Goal: Task Accomplishment & Management: Use online tool/utility

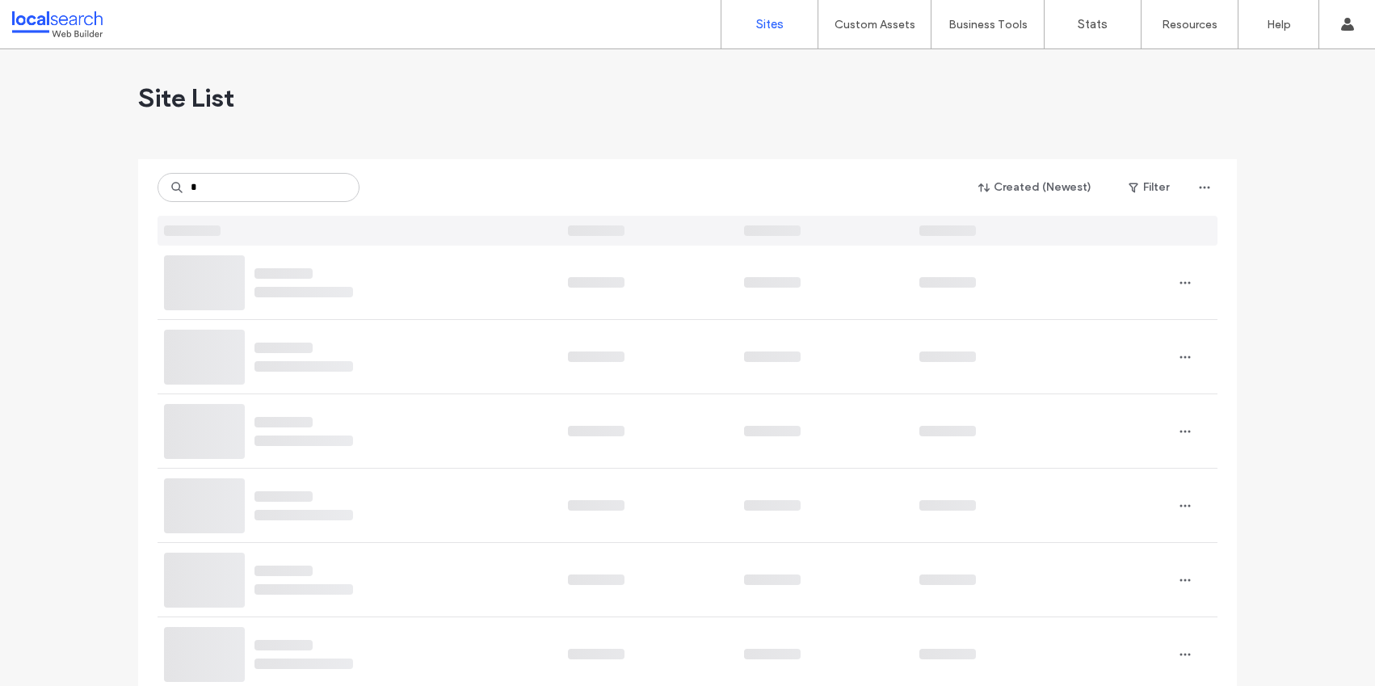
type input "*"
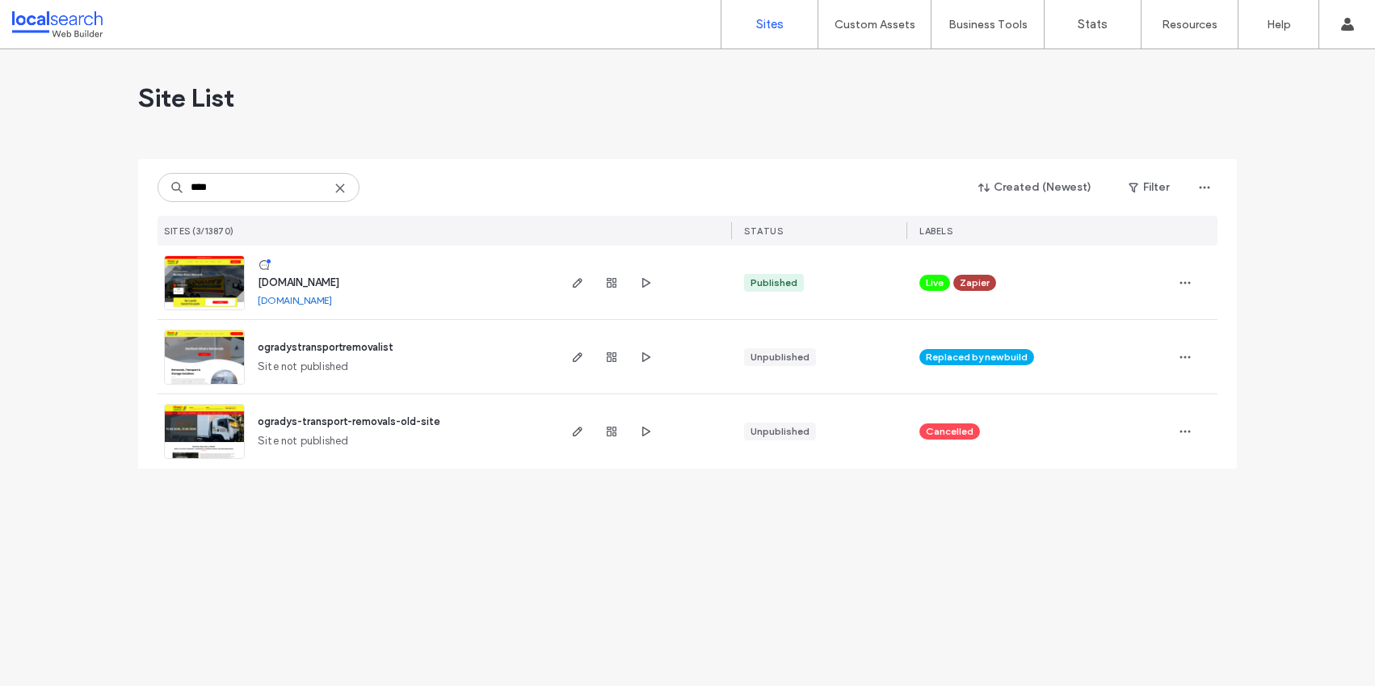
type input "****"
click at [339, 281] on span "[DOMAIN_NAME]" at bounding box center [299, 282] width 82 height 12
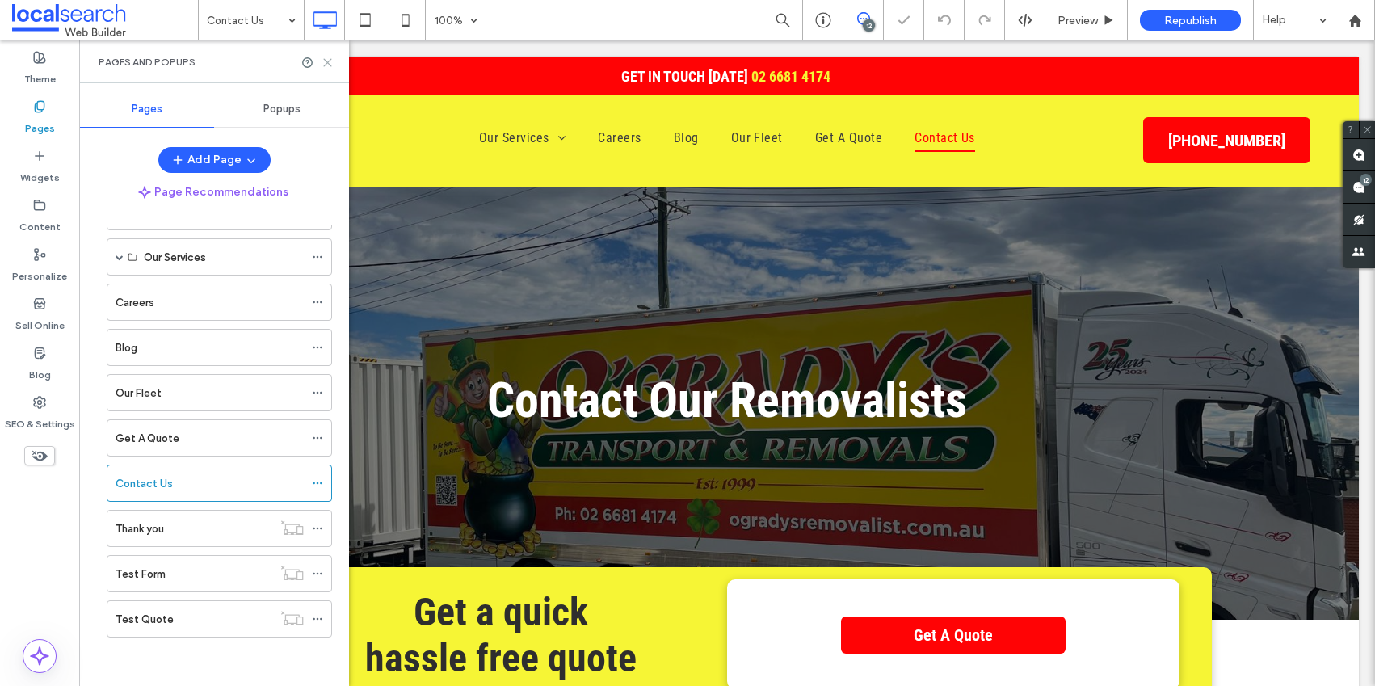
click at [330, 61] on icon at bounding box center [327, 63] width 12 height 12
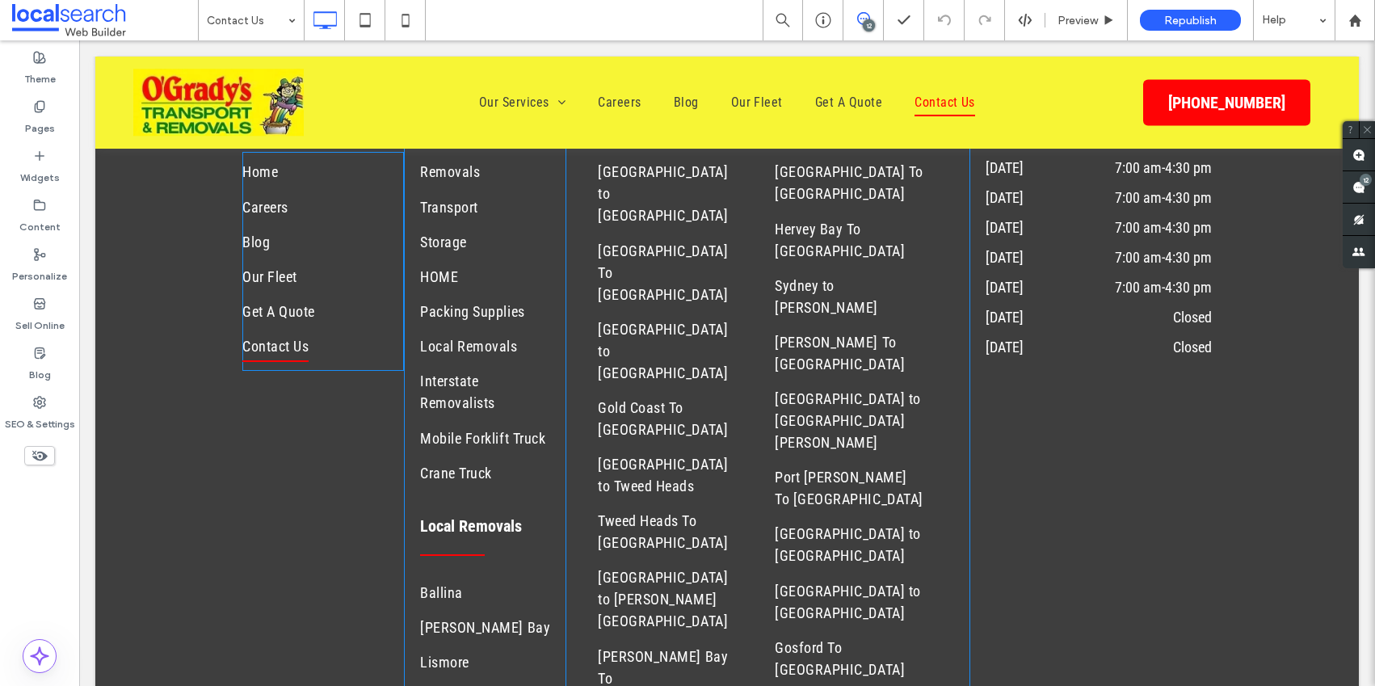
scroll to position [1885, 0]
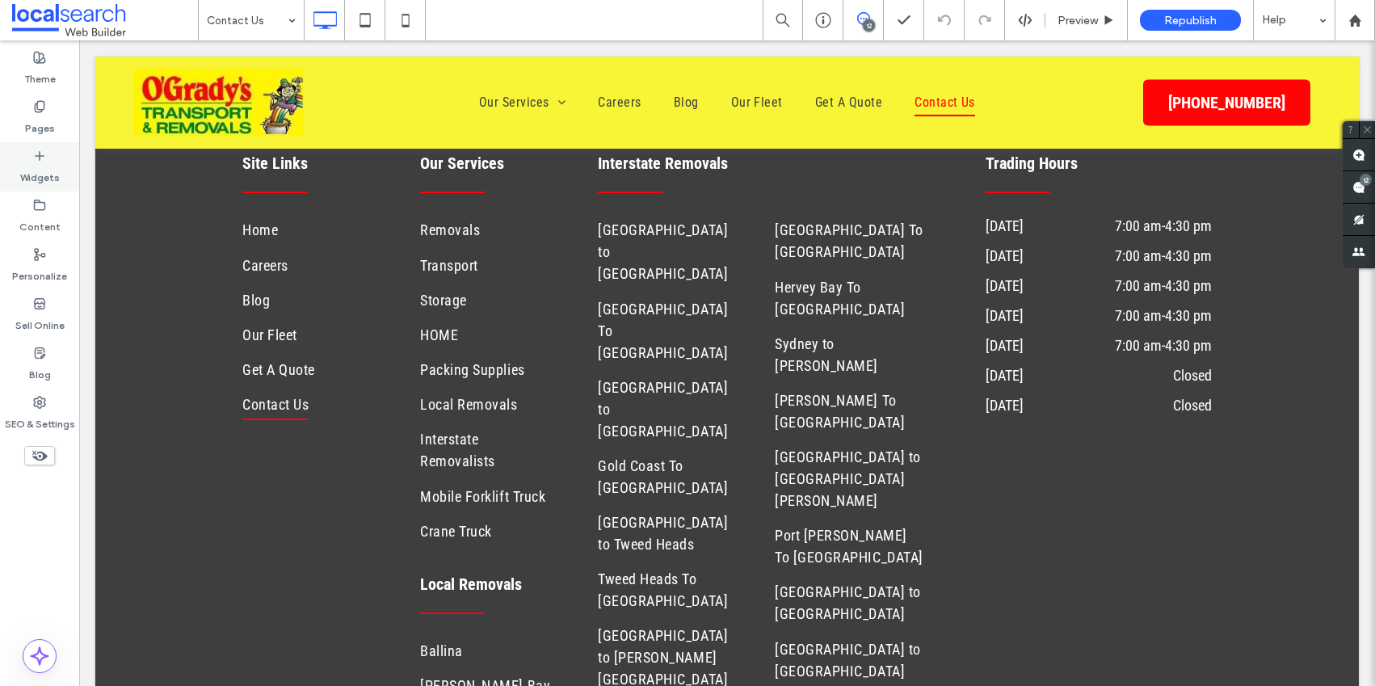
click at [39, 119] on label "Pages" at bounding box center [40, 124] width 30 height 23
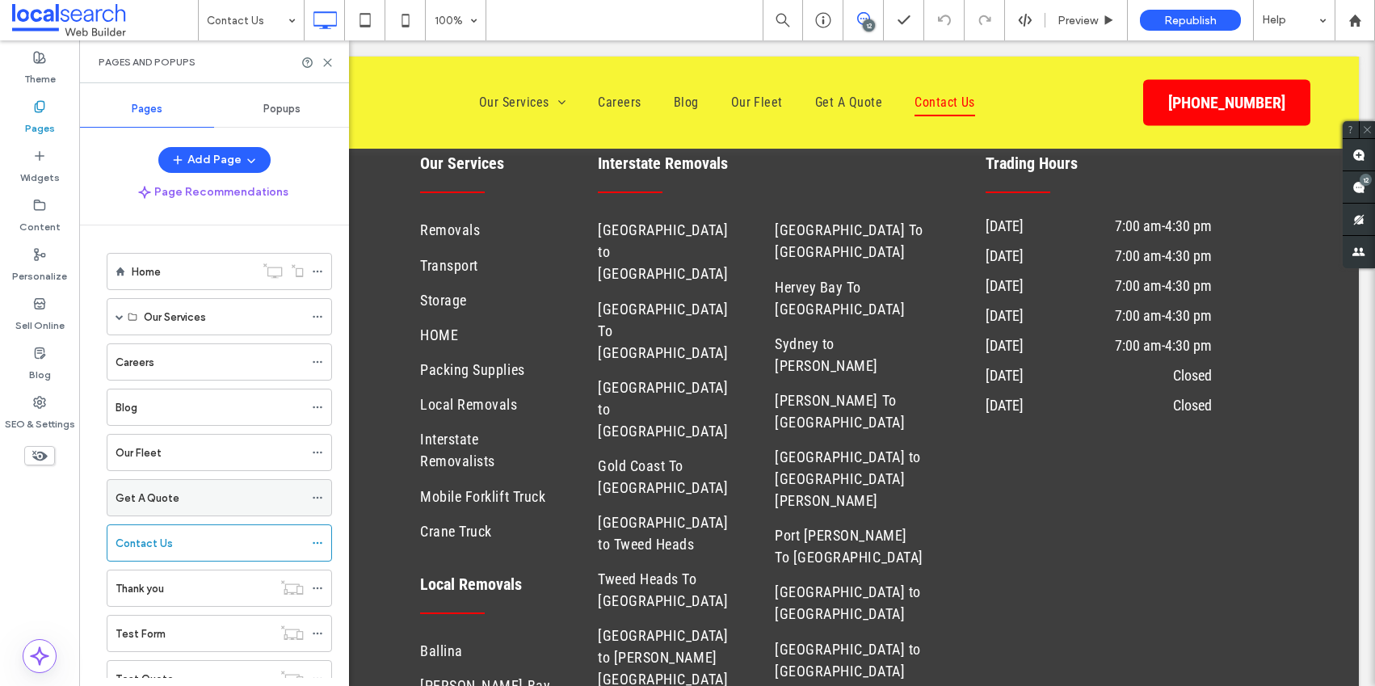
click at [178, 495] on div "Get A Quote" at bounding box center [210, 498] width 188 height 17
click at [330, 62] on icon at bounding box center [327, 63] width 12 height 12
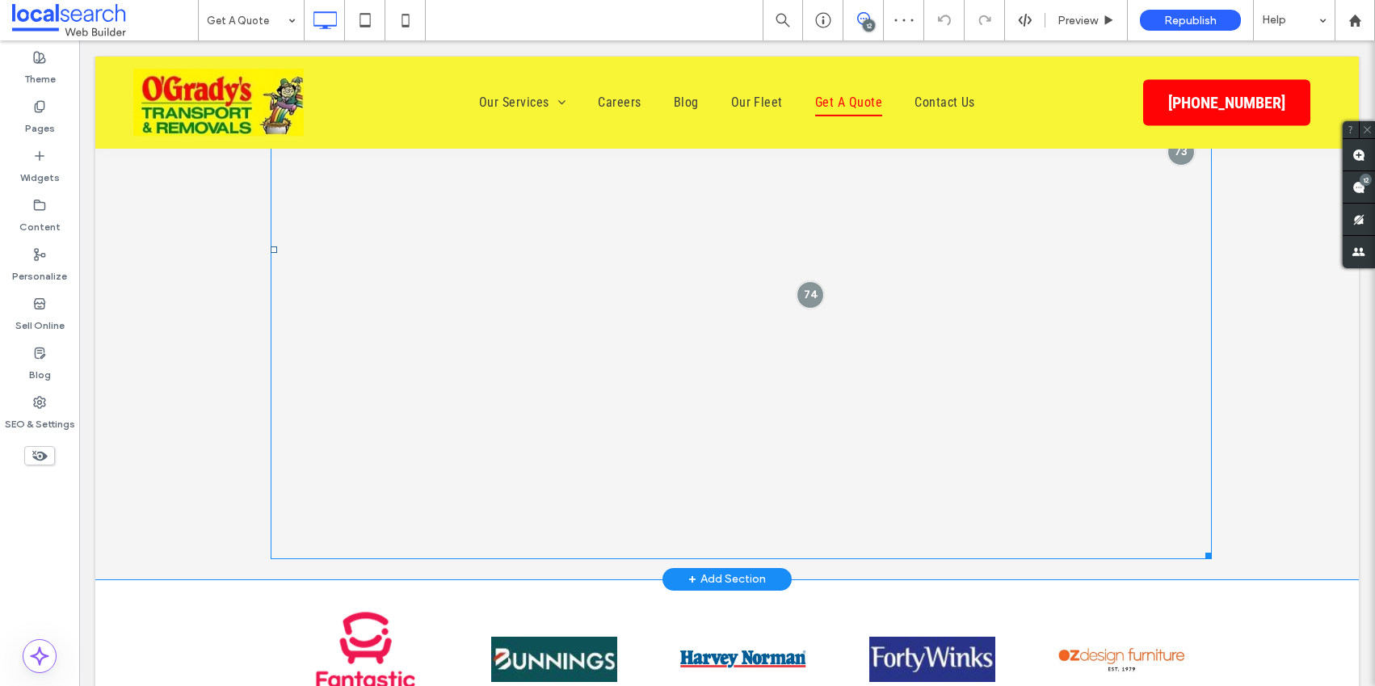
scroll to position [594, 0]
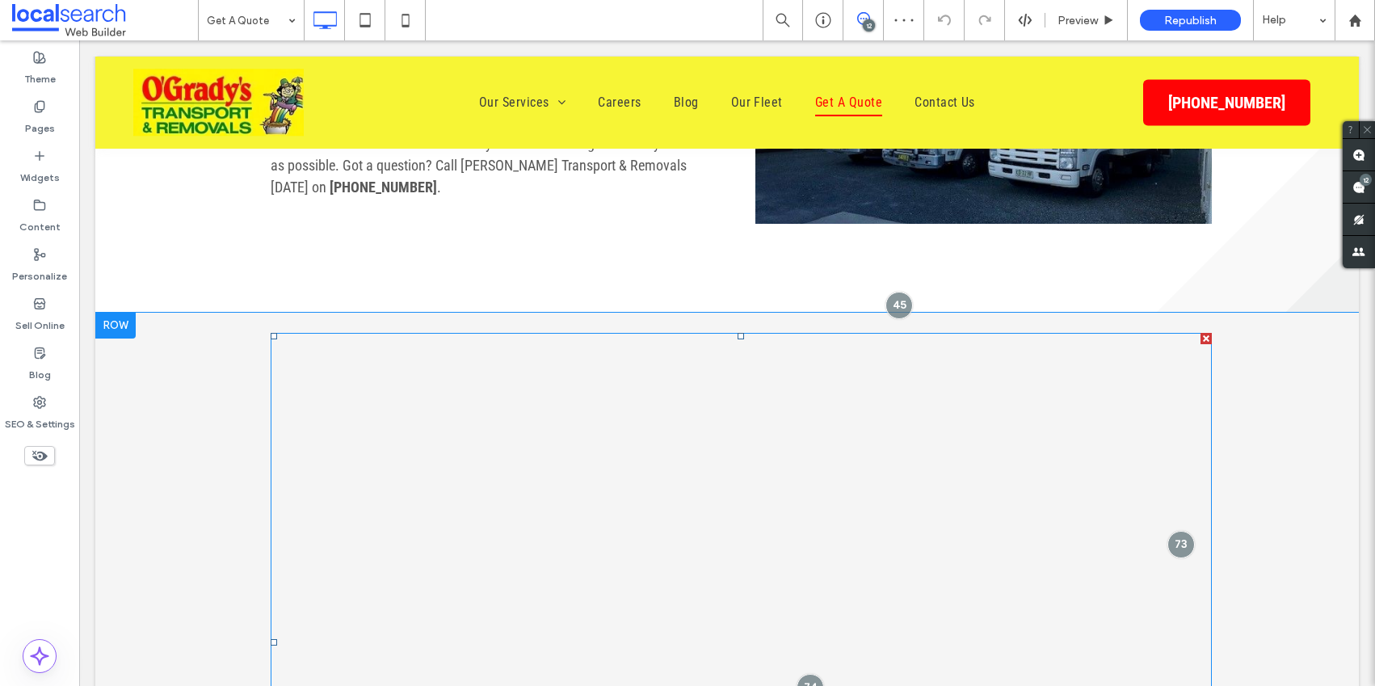
click at [359, 405] on span at bounding box center [741, 642] width 941 height 619
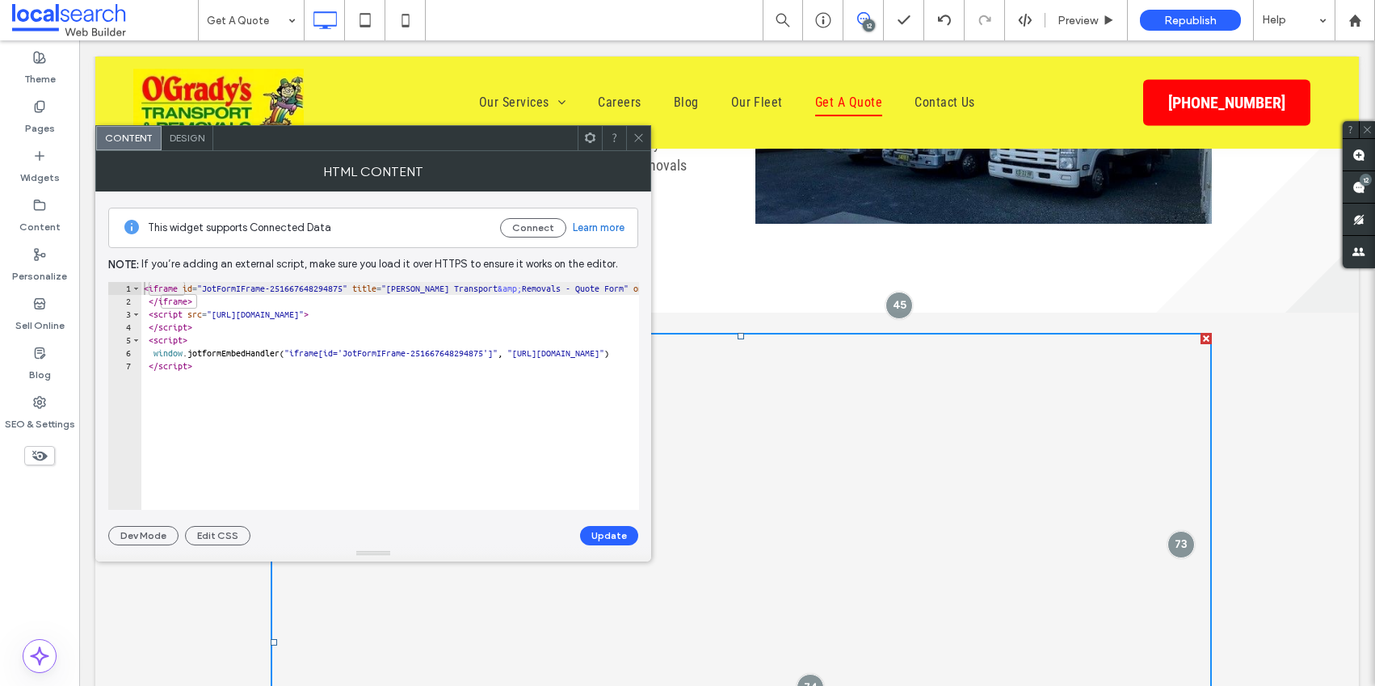
click at [145, 288] on div "< iframe id = "JotFormIFrame-251667648294875" title = "O'Grady's Transport &amp…" at bounding box center [1203, 409] width 2124 height 254
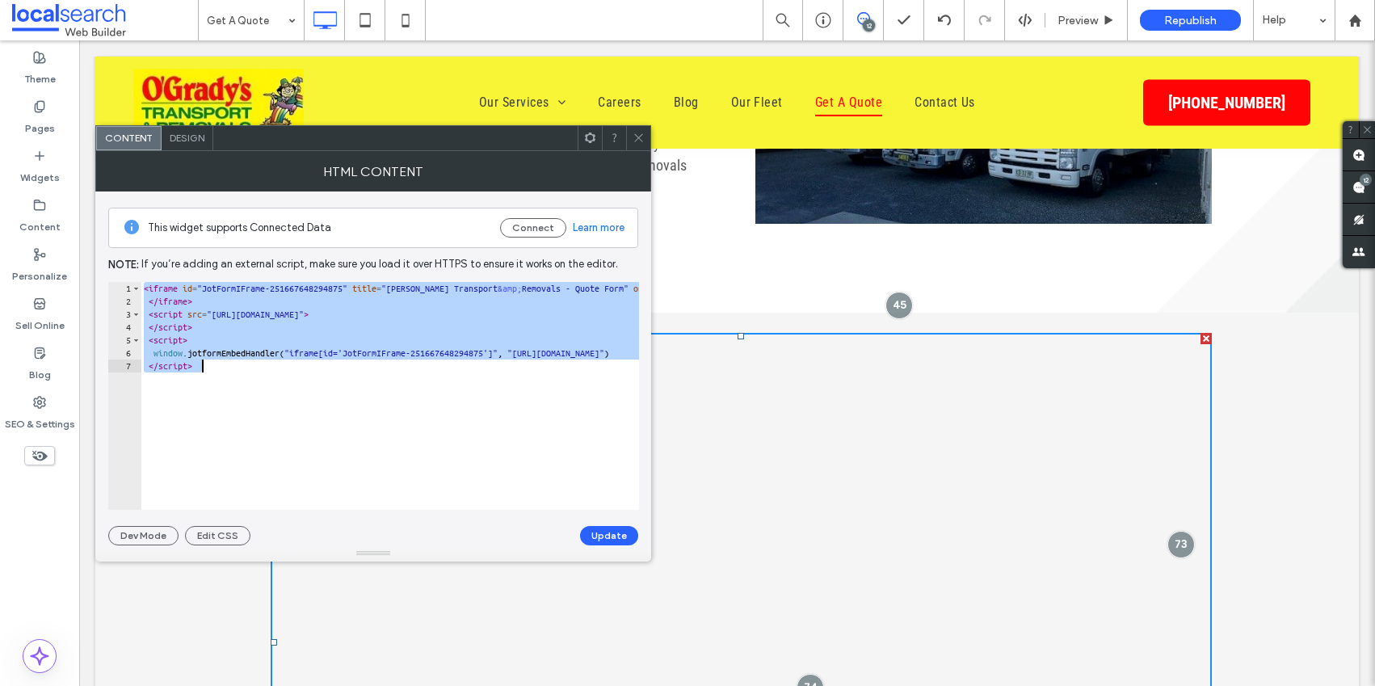
drag, startPoint x: 145, startPoint y: 288, endPoint x: 229, endPoint y: 366, distance: 114.9
click at [229, 366] on div "< iframe id = "JotFormIFrame-251667648294875" title = "O'Grady's Transport &amp…" at bounding box center [1203, 409] width 2124 height 254
type textarea "**********"
click at [636, 136] on icon at bounding box center [638, 138] width 12 height 12
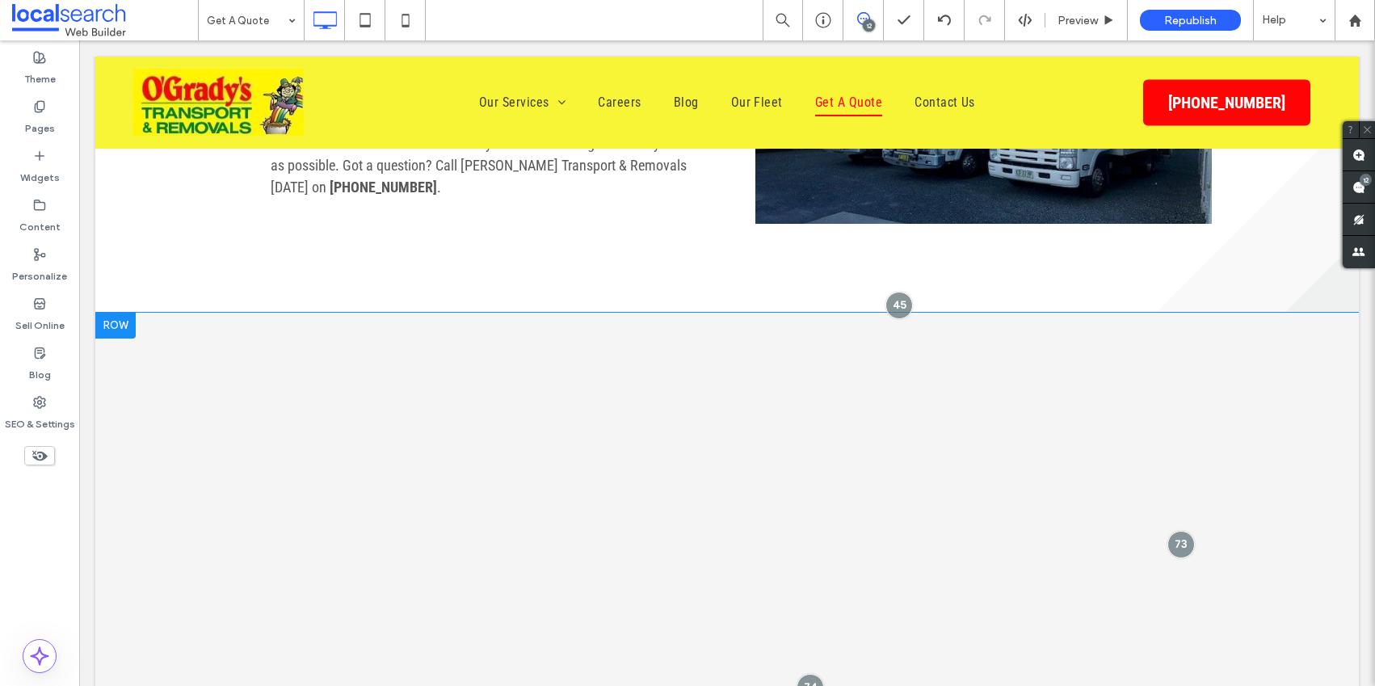
click at [207, 431] on div "Click To Paste Row + Add Section" at bounding box center [726, 642] width 1263 height 659
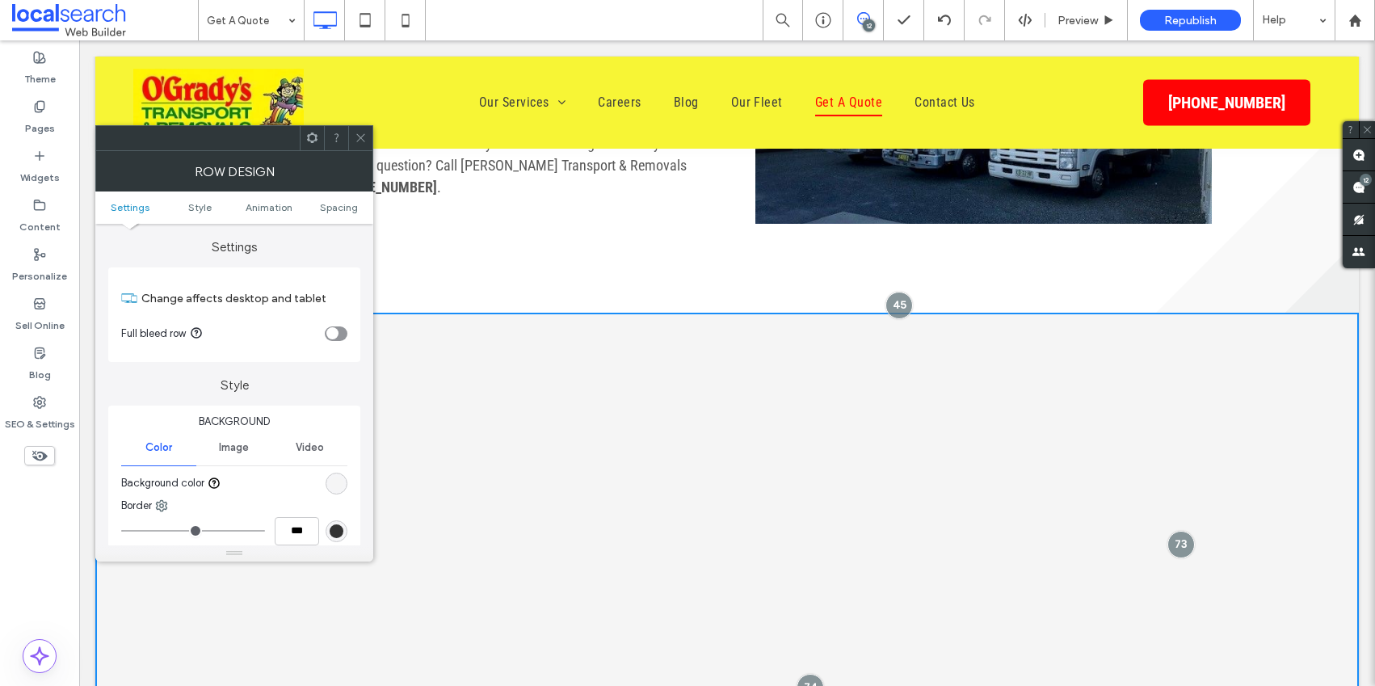
click at [361, 135] on icon at bounding box center [361, 138] width 12 height 12
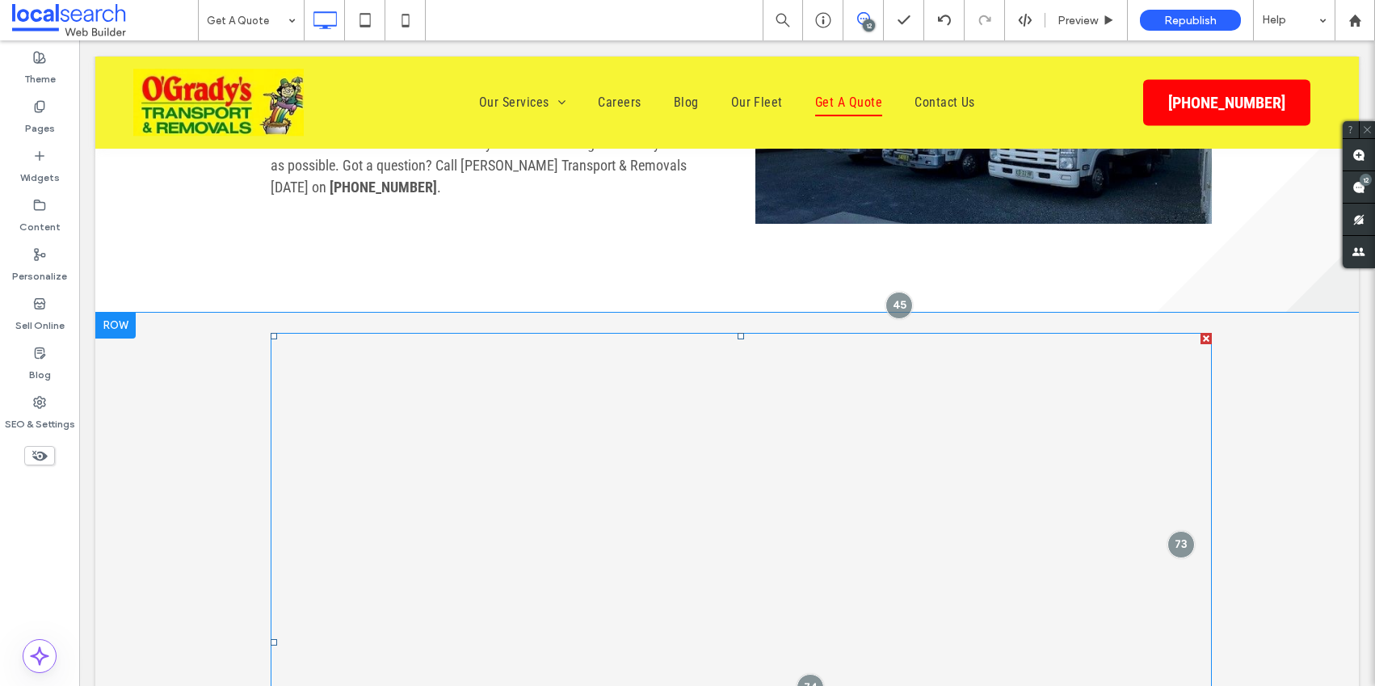
click at [467, 460] on span at bounding box center [741, 642] width 941 height 619
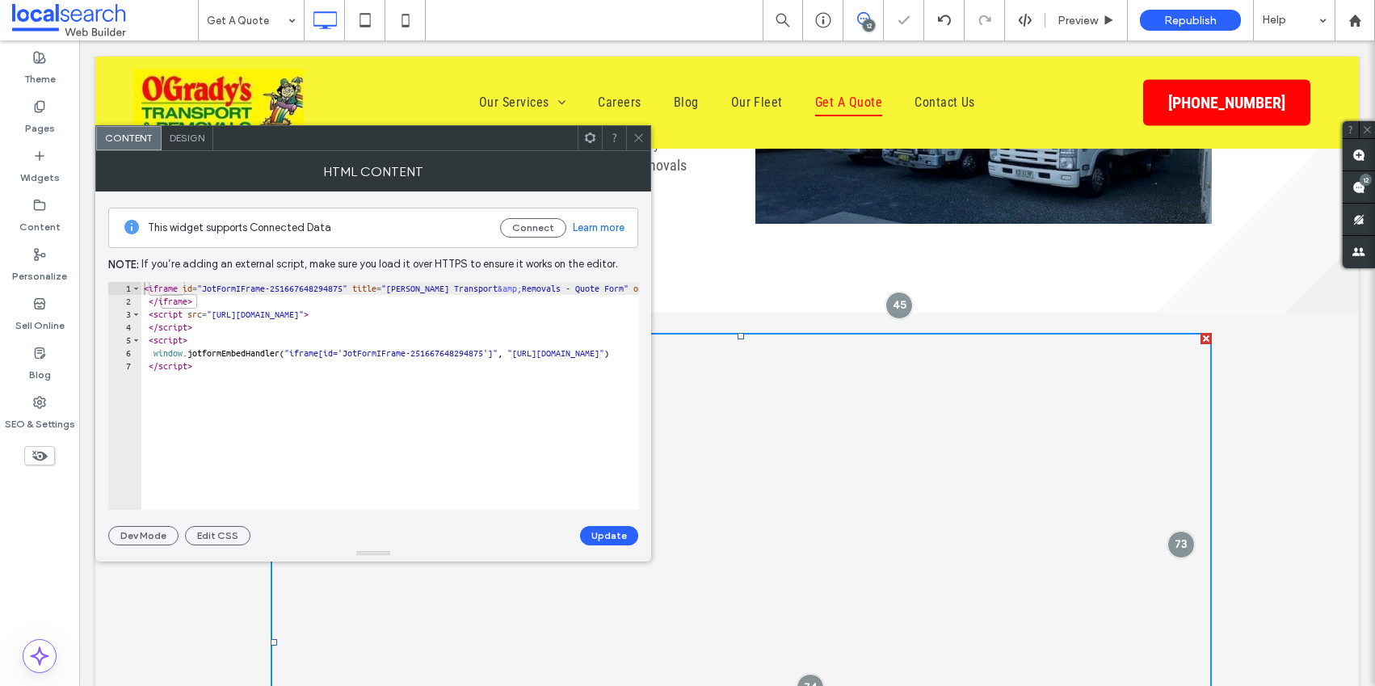
click at [637, 136] on use at bounding box center [638, 138] width 8 height 8
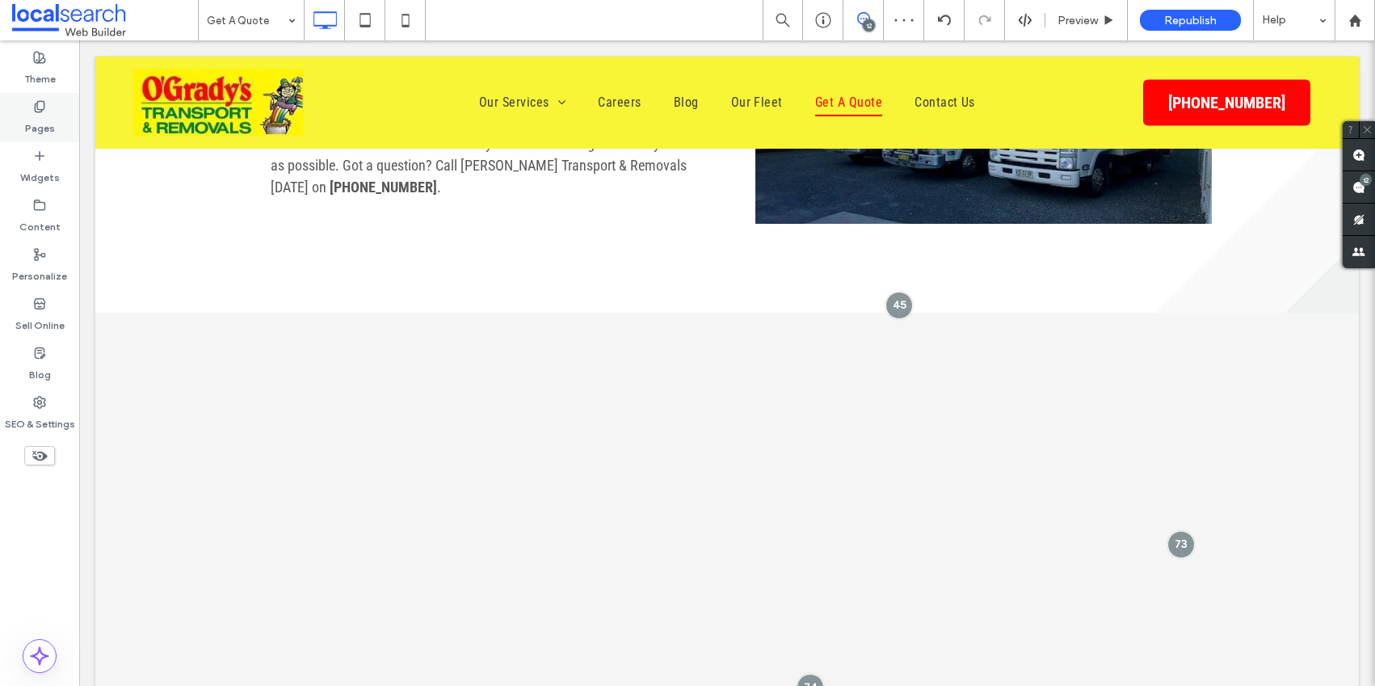
click at [57, 129] on div "Pages" at bounding box center [39, 117] width 79 height 49
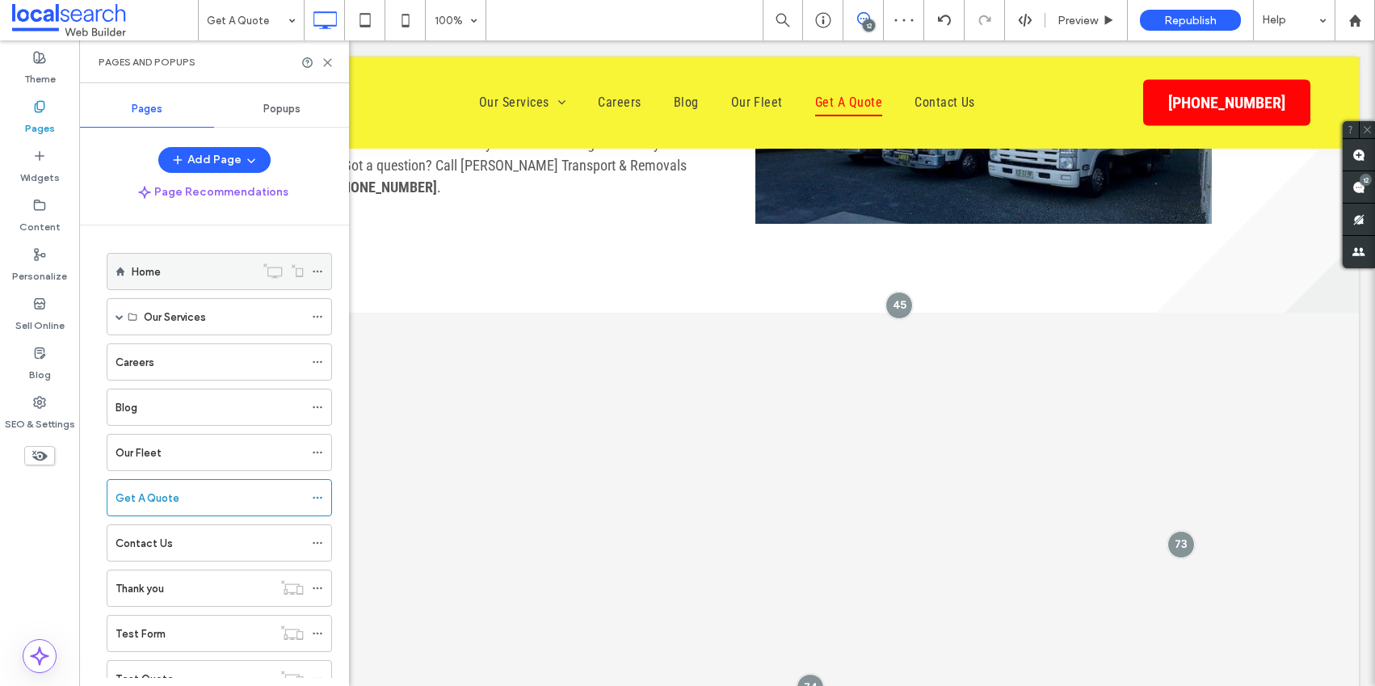
click at [207, 271] on div "Home" at bounding box center [193, 271] width 123 height 17
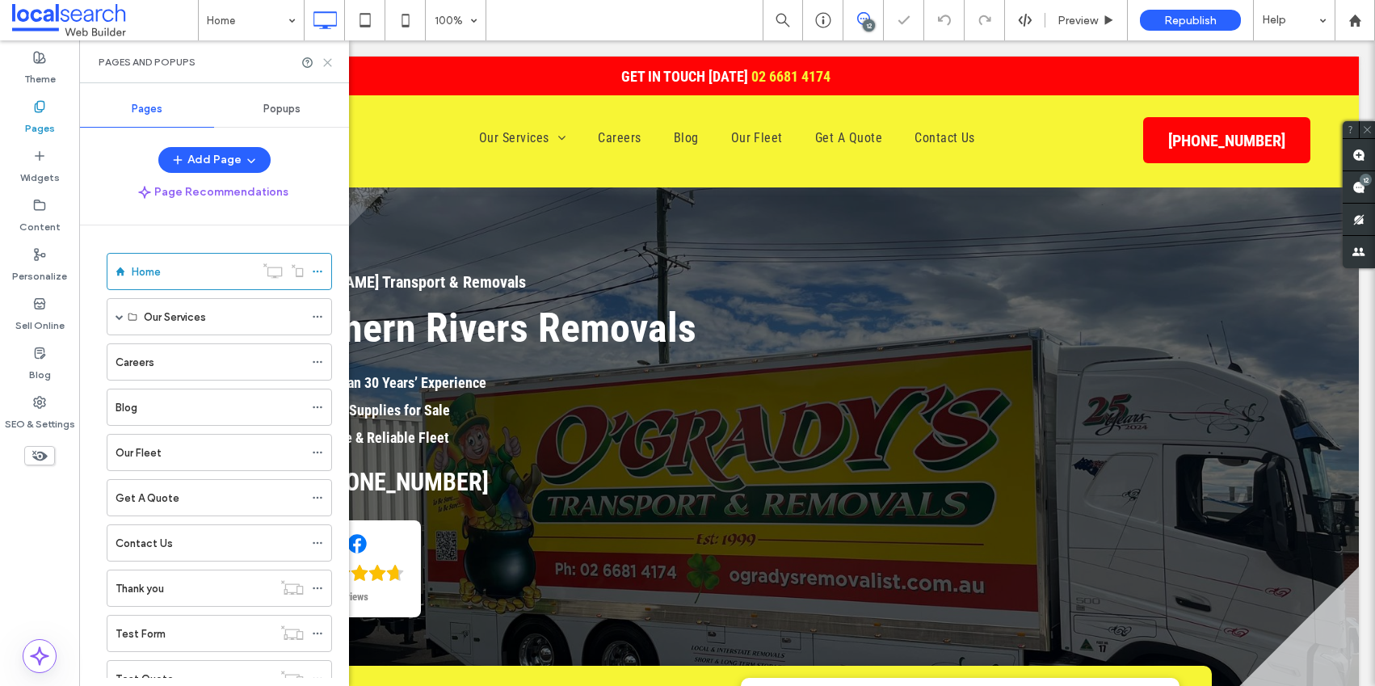
click at [328, 61] on use at bounding box center [327, 62] width 7 height 7
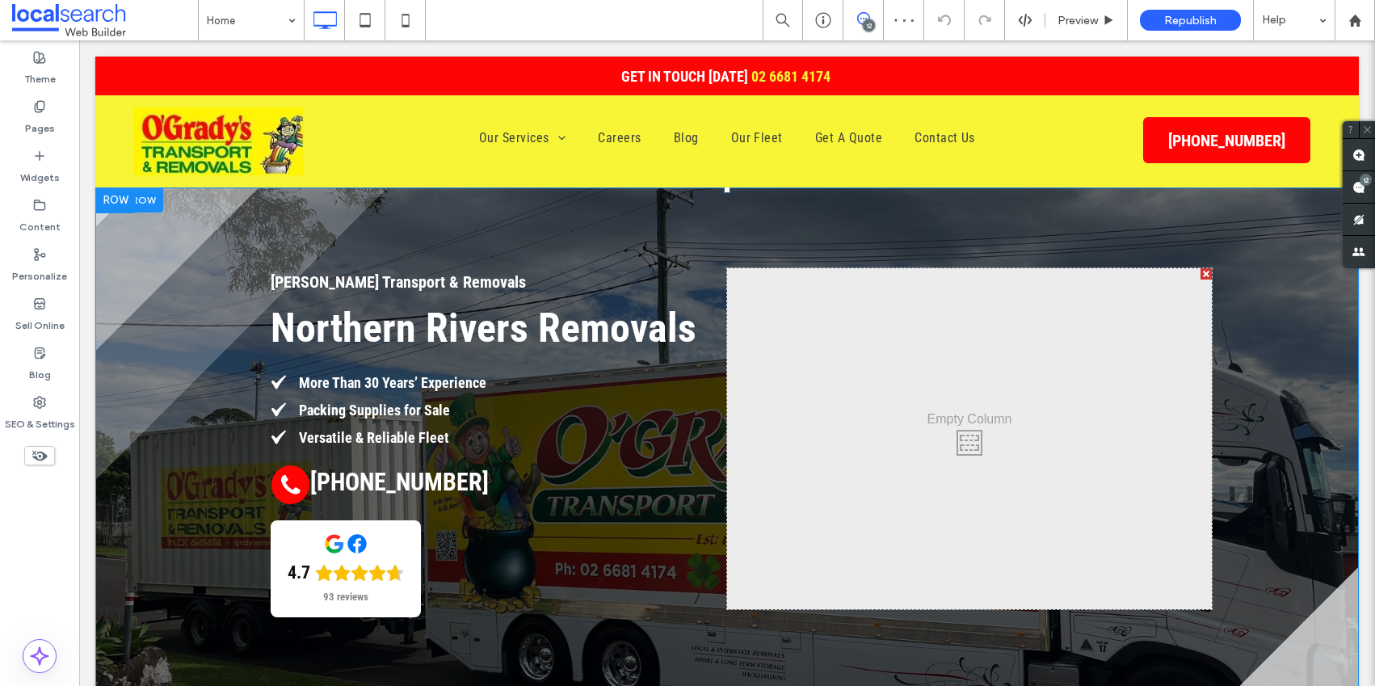
click at [986, 425] on div "Click To Paste" at bounding box center [969, 438] width 485 height 341
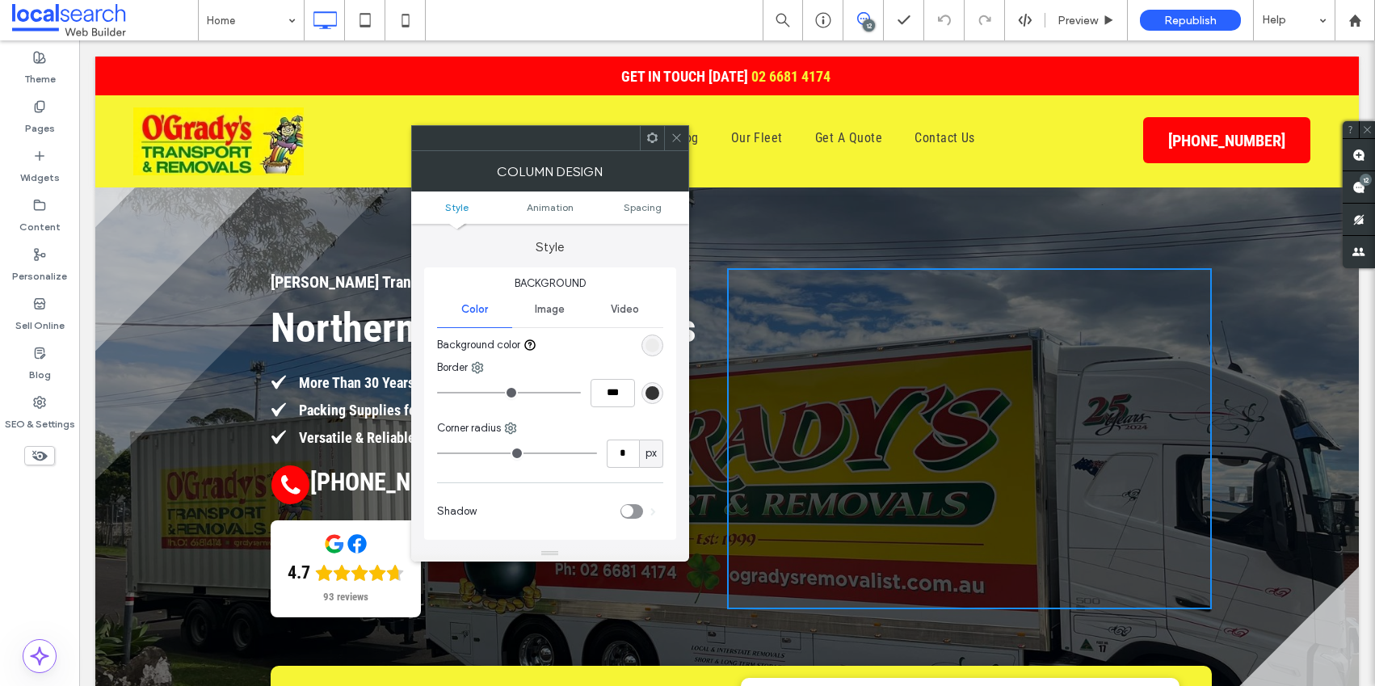
click at [678, 137] on icon at bounding box center [676, 138] width 12 height 12
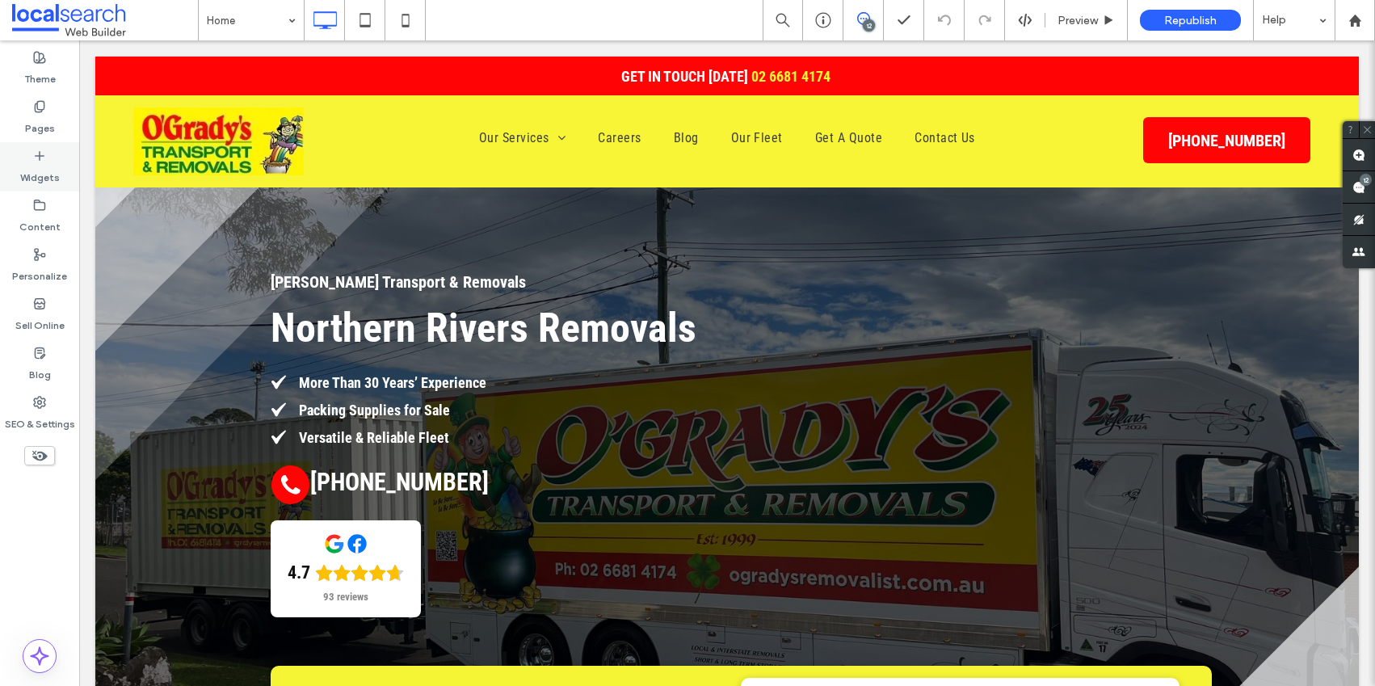
click at [51, 153] on div "Widgets" at bounding box center [39, 166] width 79 height 49
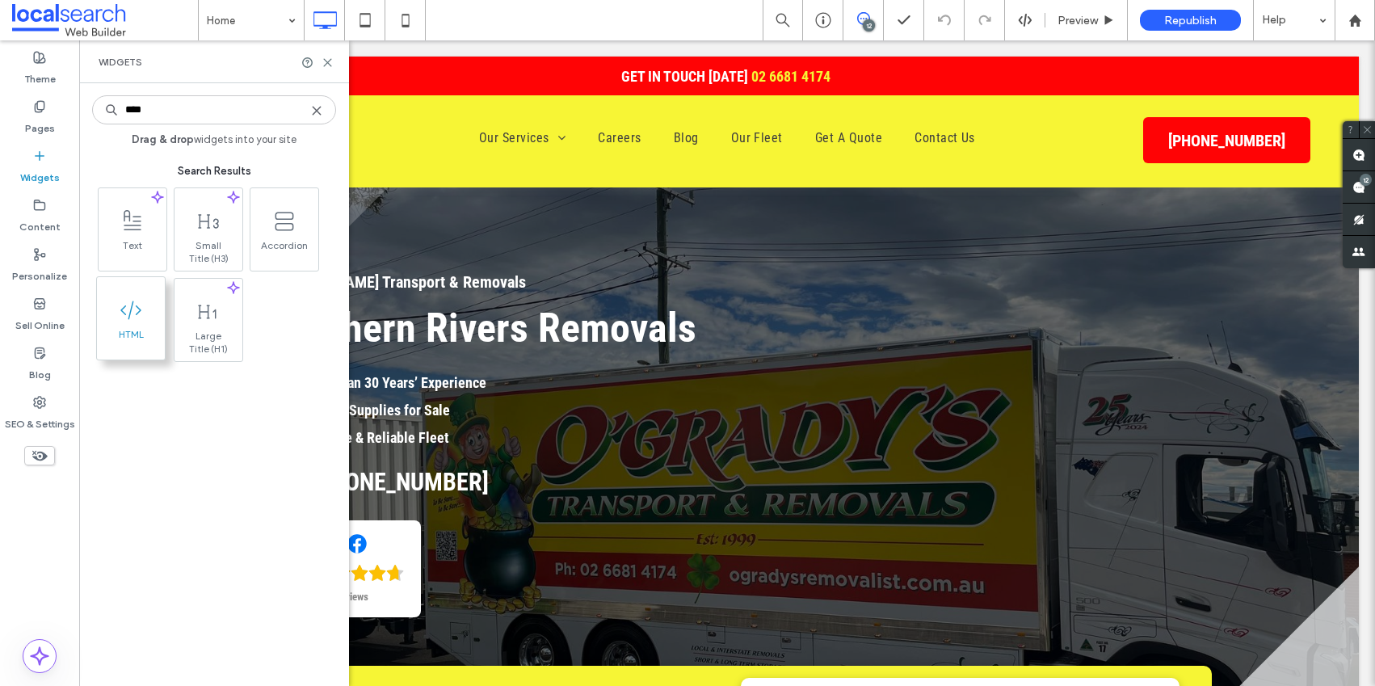
type input "****"
click at [118, 323] on span at bounding box center [131, 310] width 68 height 36
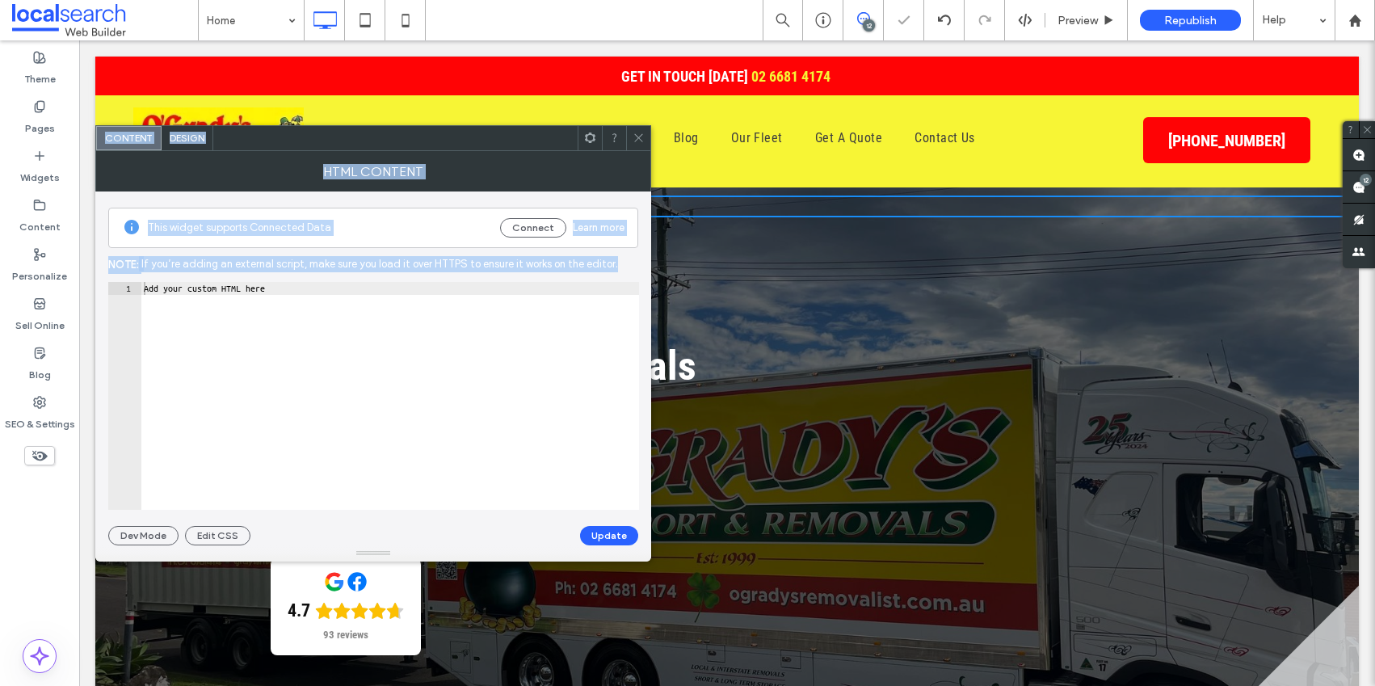
drag, startPoint x: 118, startPoint y: 323, endPoint x: 356, endPoint y: 334, distance: 238.5
click at [356, 334] on body ".wqwq-1{fill:#231f20;} .cls-1q, .cls-2q { fill-rule: evenodd; } .cls-2q { fill:…" at bounding box center [687, 343] width 1375 height 686
click at [269, 380] on div "Add your custom HTML here" at bounding box center [390, 409] width 498 height 254
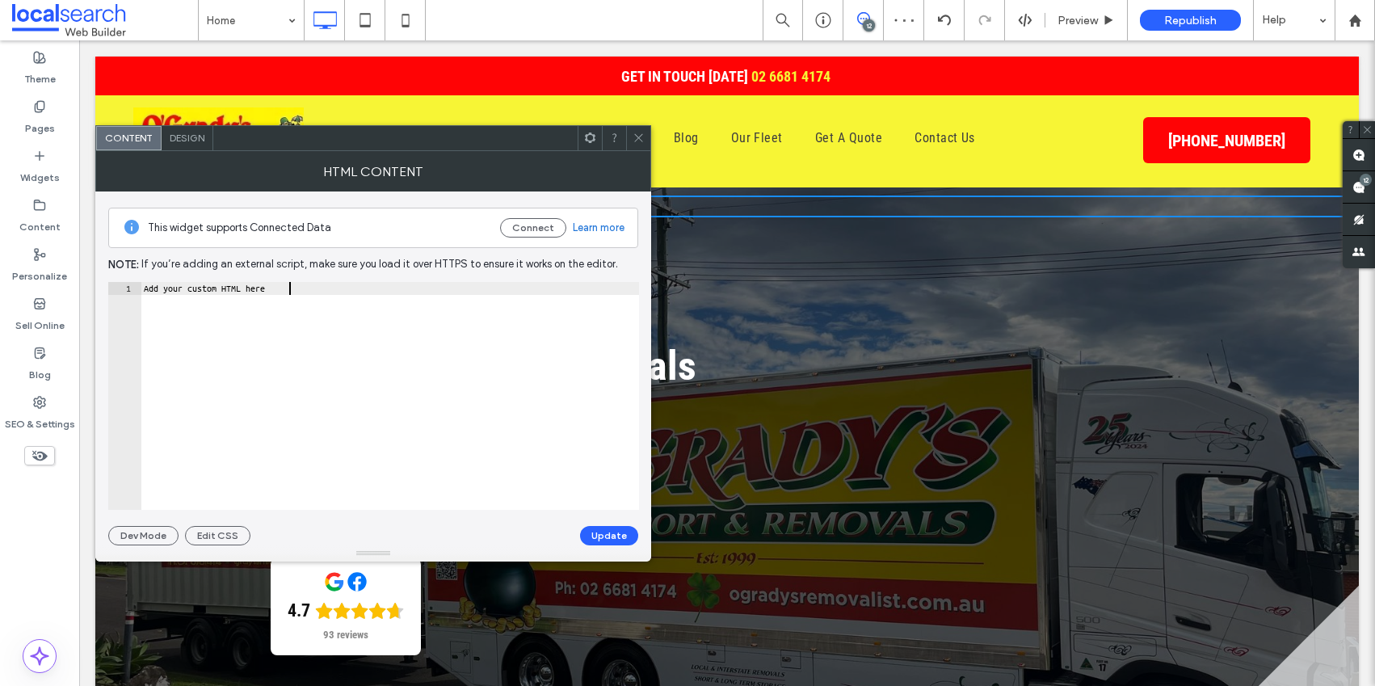
click at [292, 288] on div "Add your custom HTML here" at bounding box center [390, 409] width 498 height 254
paste textarea "Cursor at row 1"
type textarea "*********"
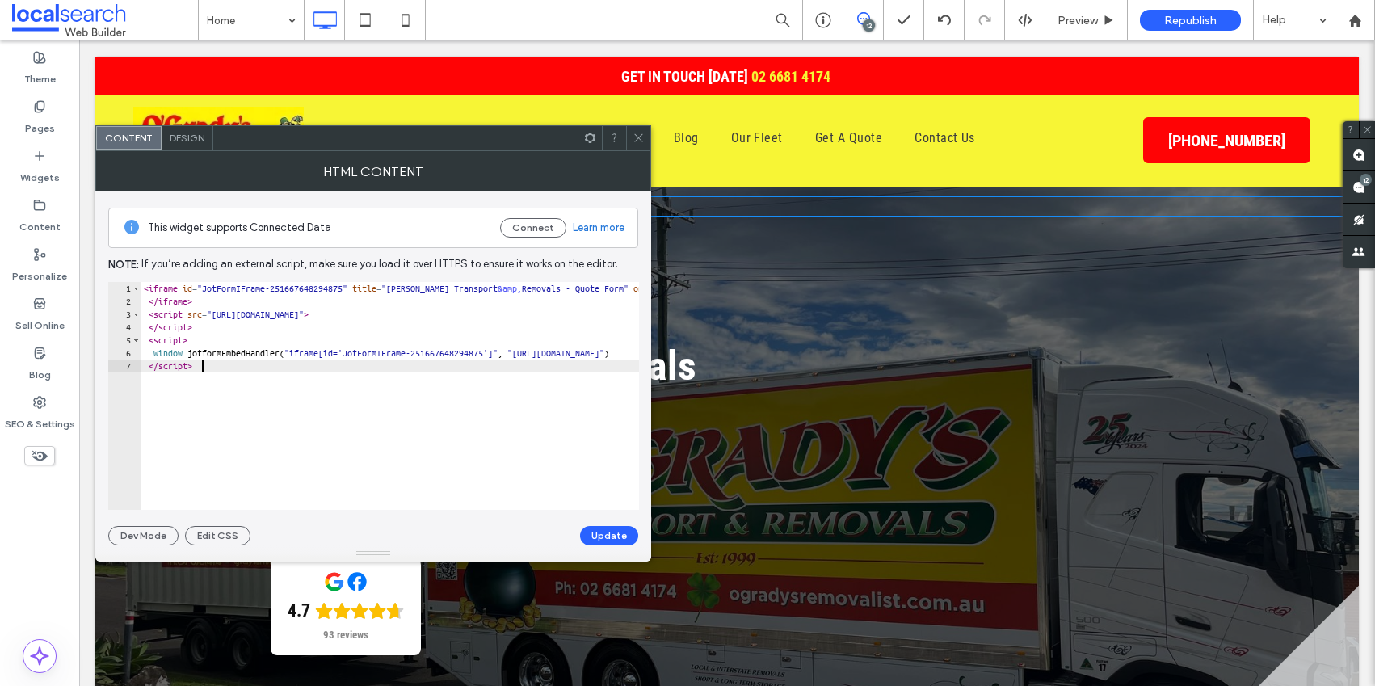
click at [607, 526] on button "Update" at bounding box center [609, 535] width 58 height 19
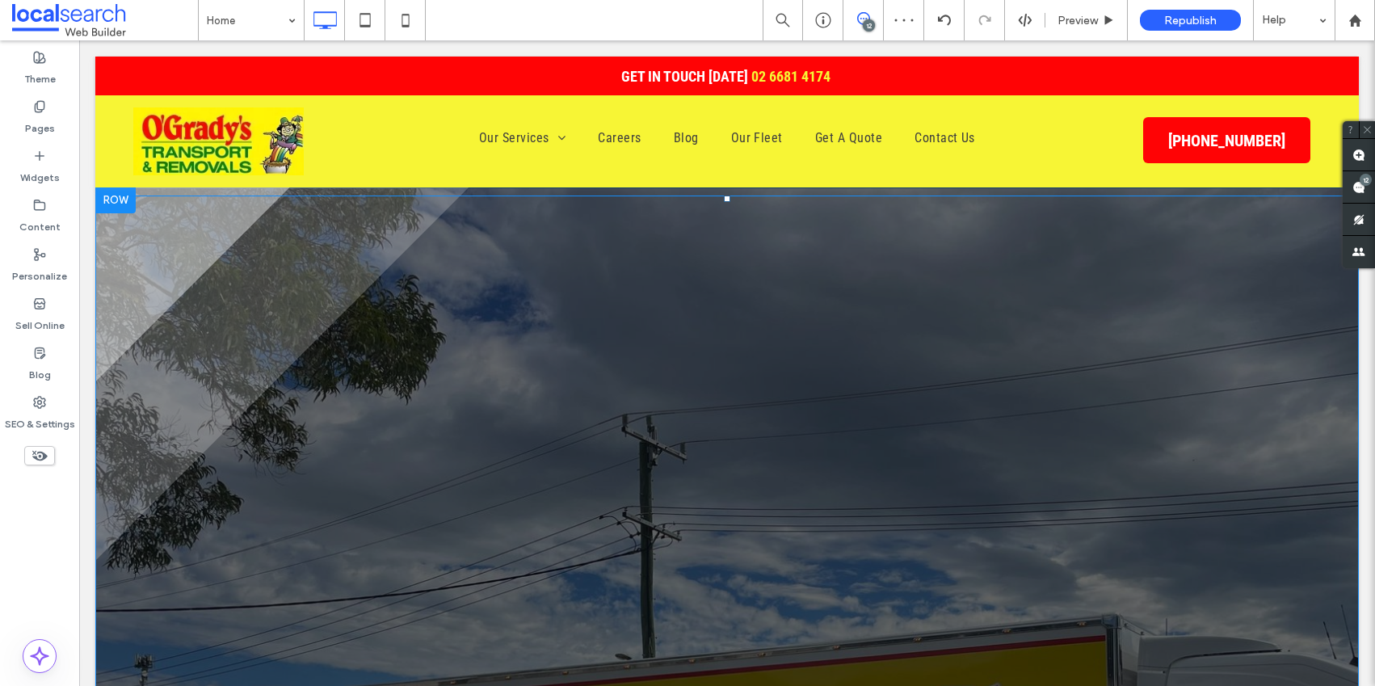
click at [477, 376] on span at bounding box center [726, 504] width 1263 height 619
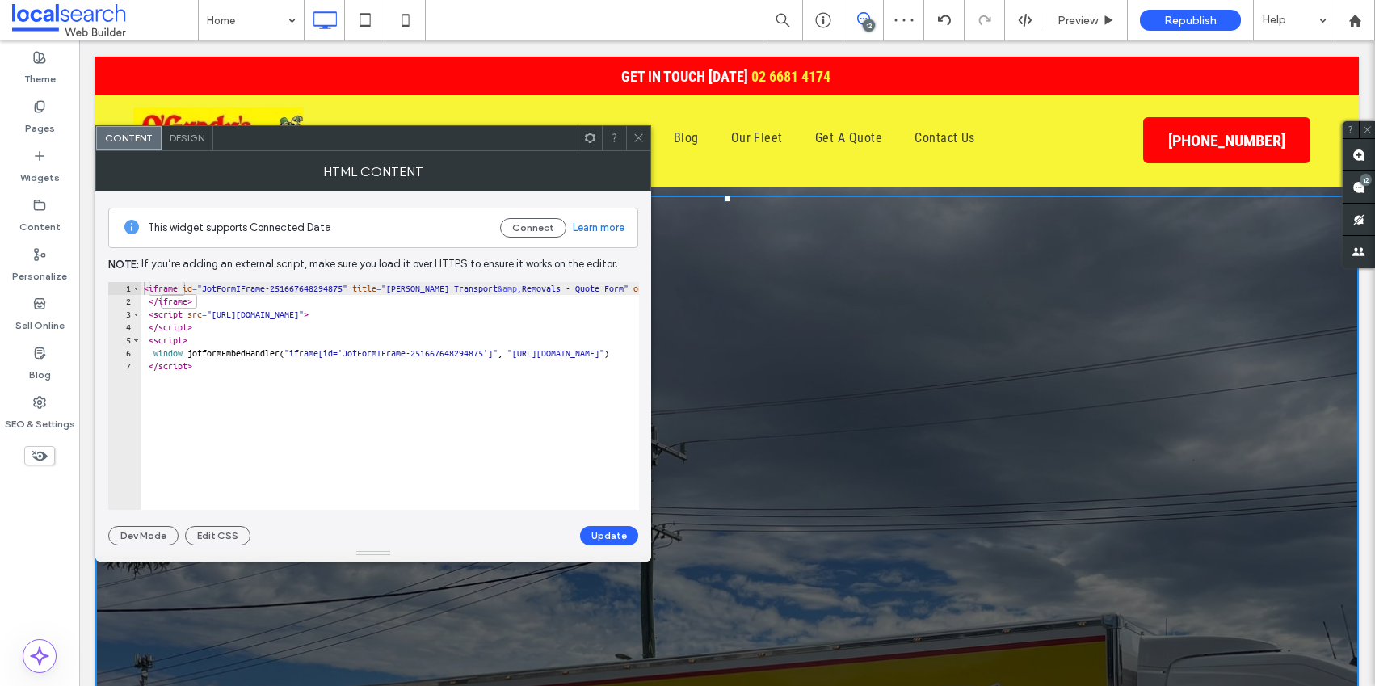
click at [635, 141] on use at bounding box center [638, 138] width 8 height 8
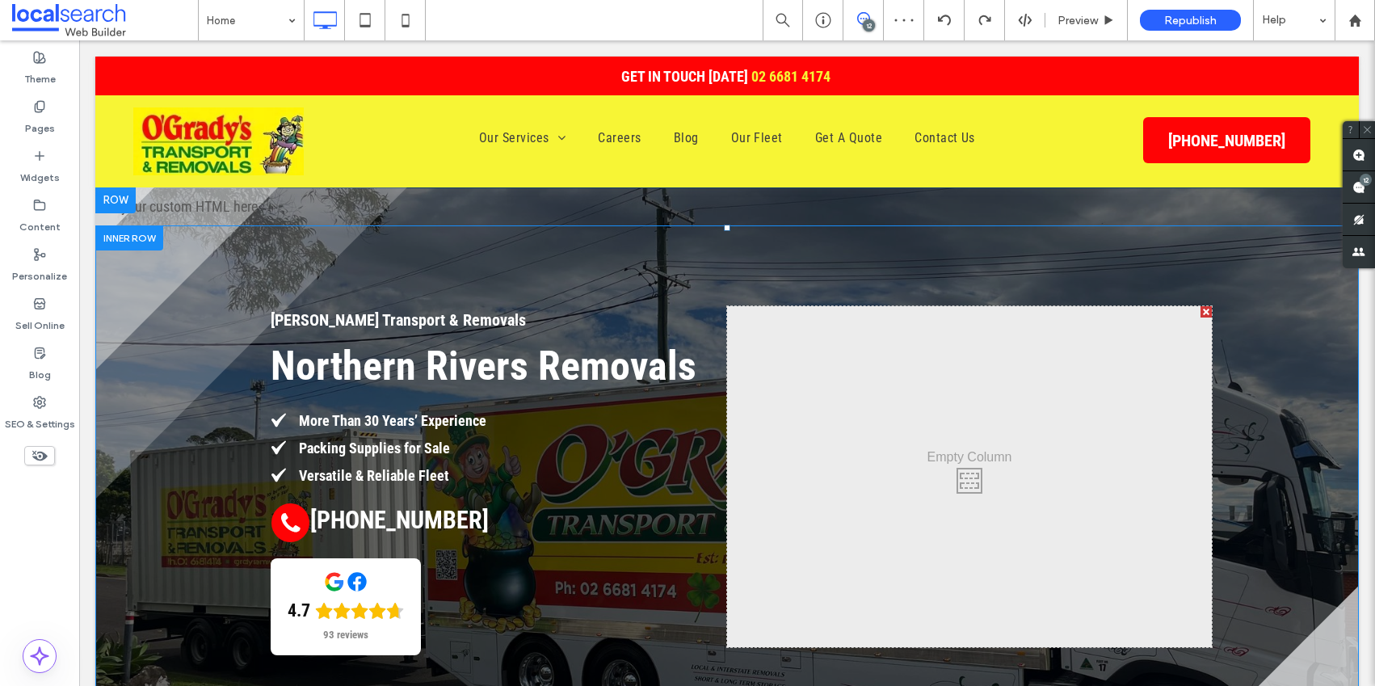
click at [1053, 469] on div "Click To Paste" at bounding box center [969, 476] width 485 height 341
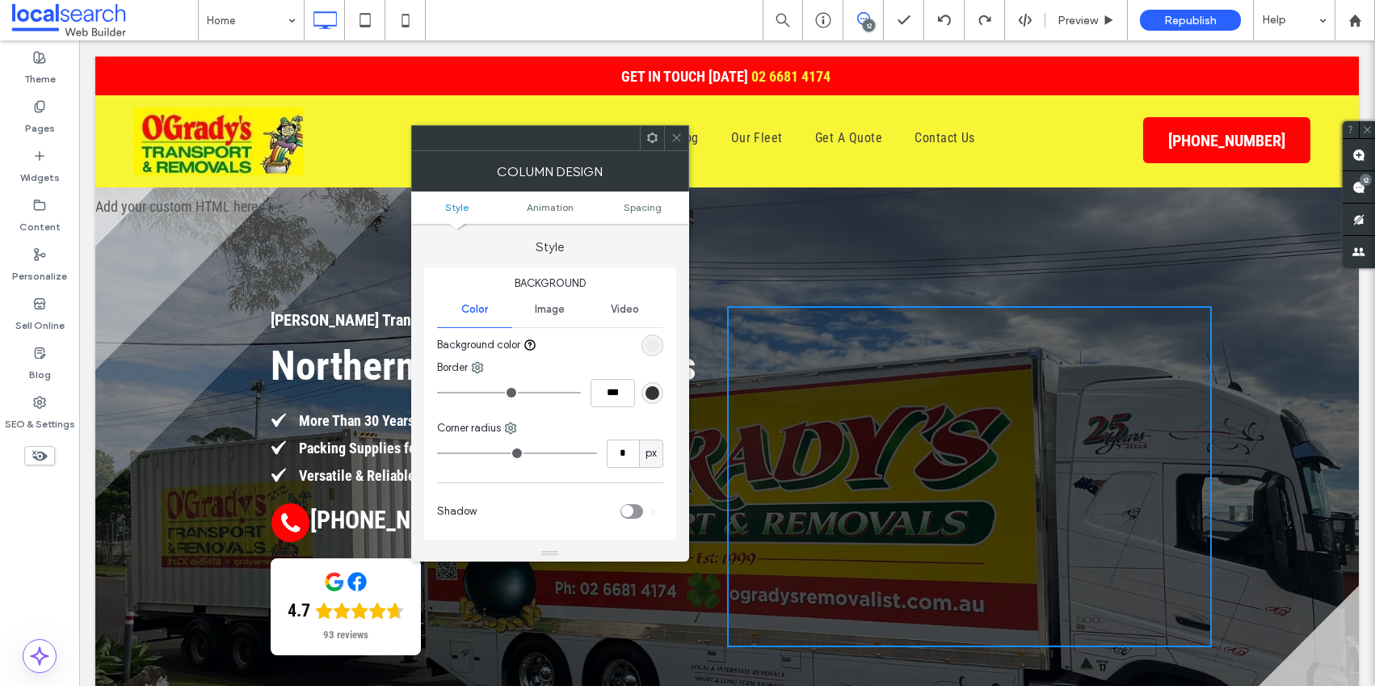
click at [681, 141] on icon at bounding box center [676, 138] width 12 height 12
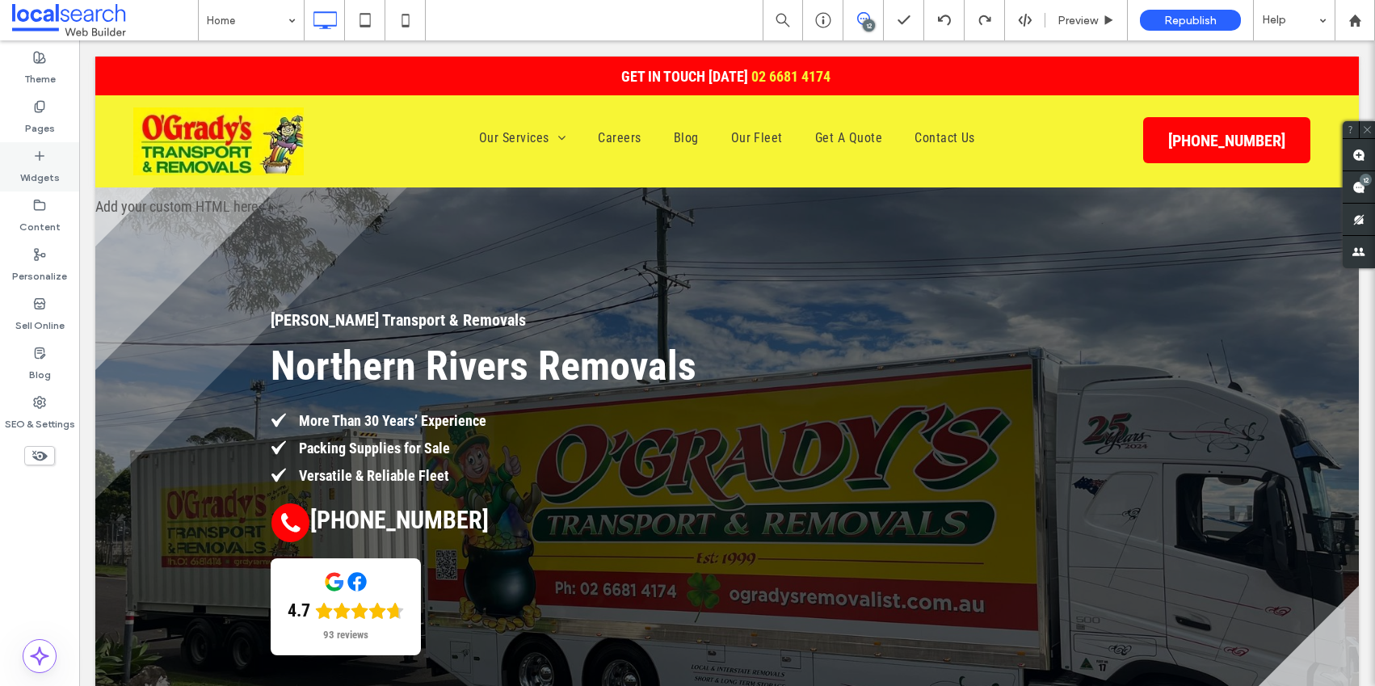
click at [51, 162] on label "Widgets" at bounding box center [40, 173] width 40 height 23
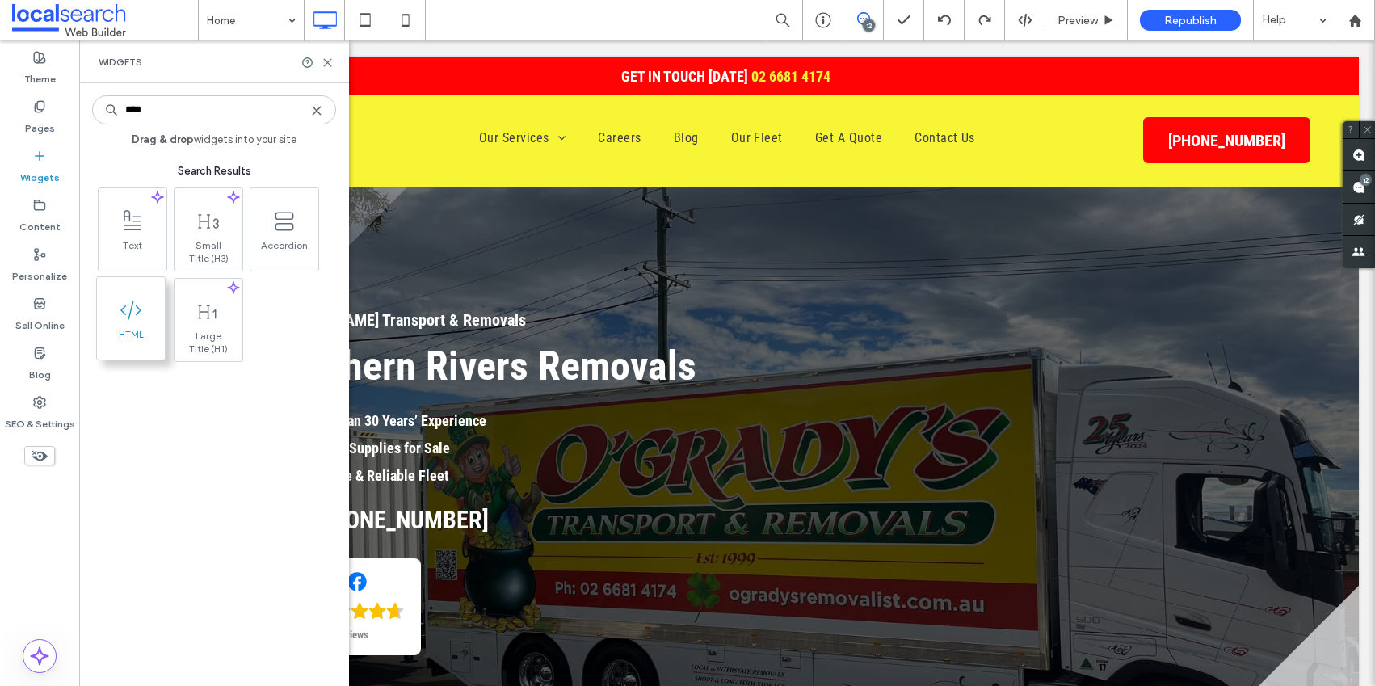
type input "****"
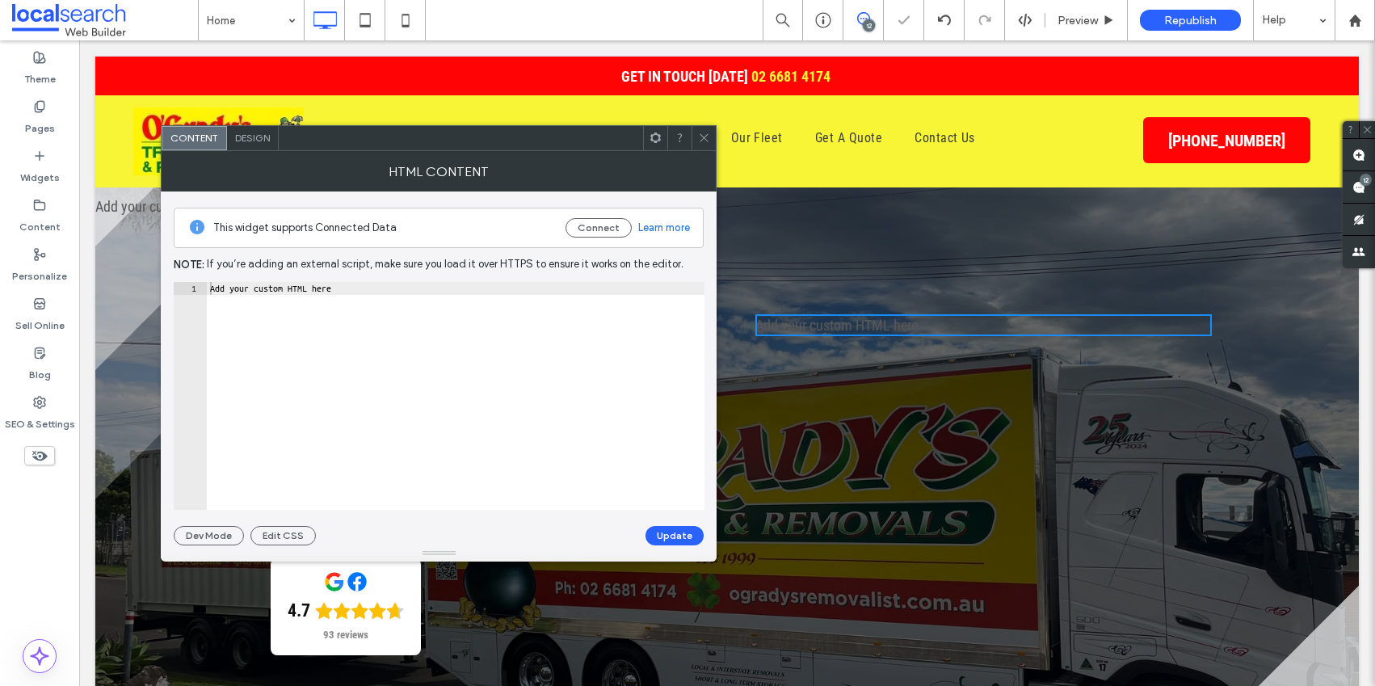
click at [255, 291] on div "Add your custom HTML here" at bounding box center [456, 409] width 498 height 254
paste textarea "Cursor at row 1"
type textarea "*********"
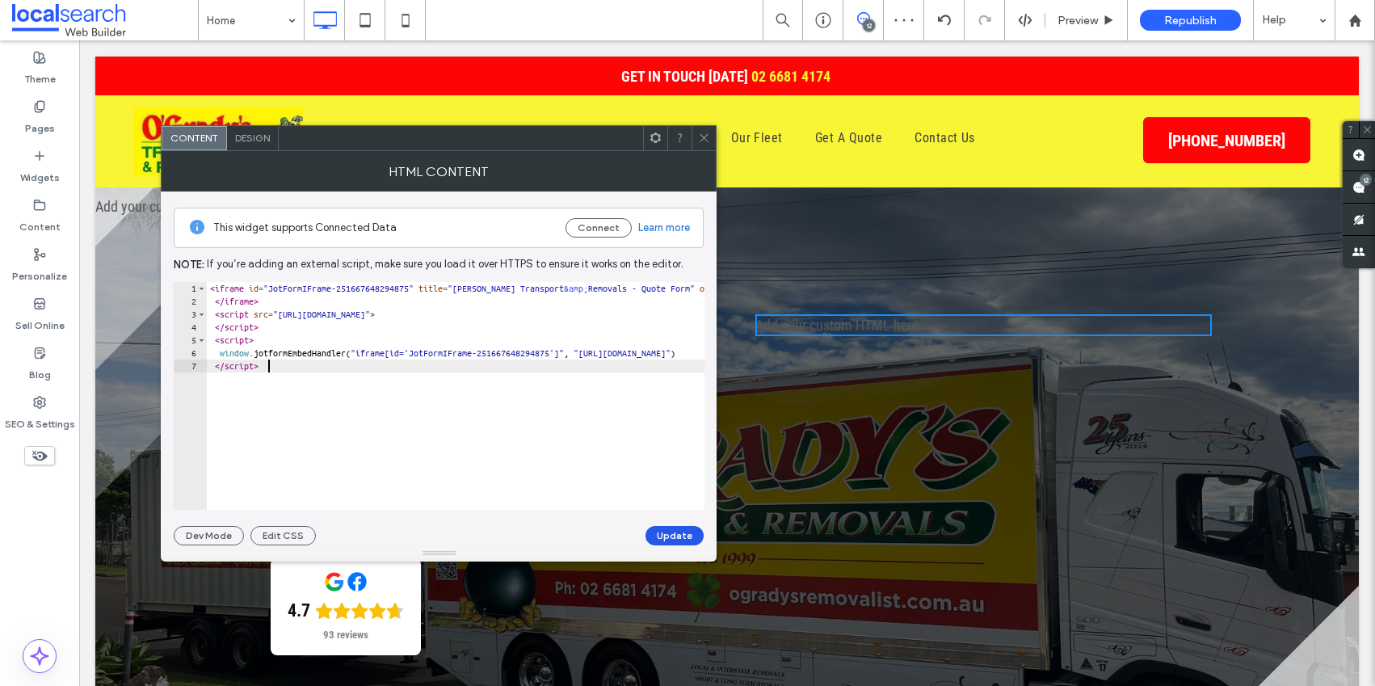
click at [688, 536] on button "Update" at bounding box center [674, 535] width 58 height 19
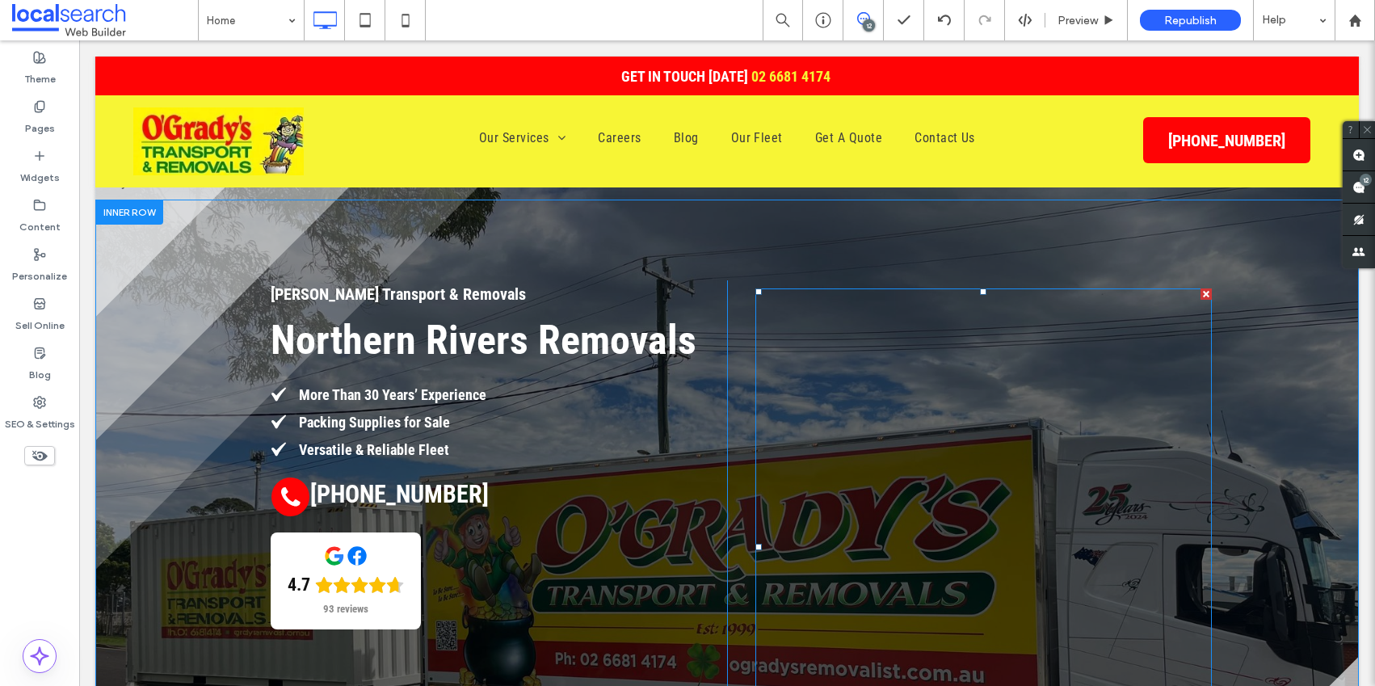
scroll to position [38, 0]
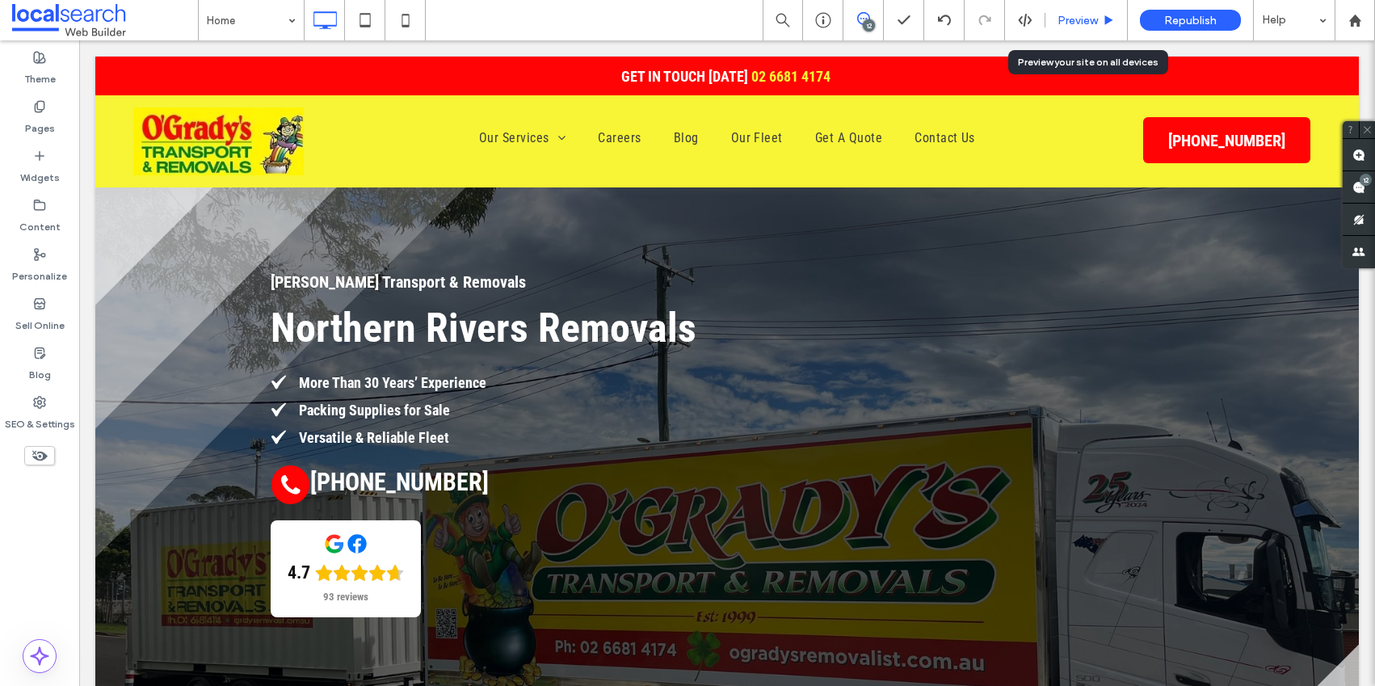
click at [1093, 18] on span "Preview" at bounding box center [1077, 21] width 40 height 14
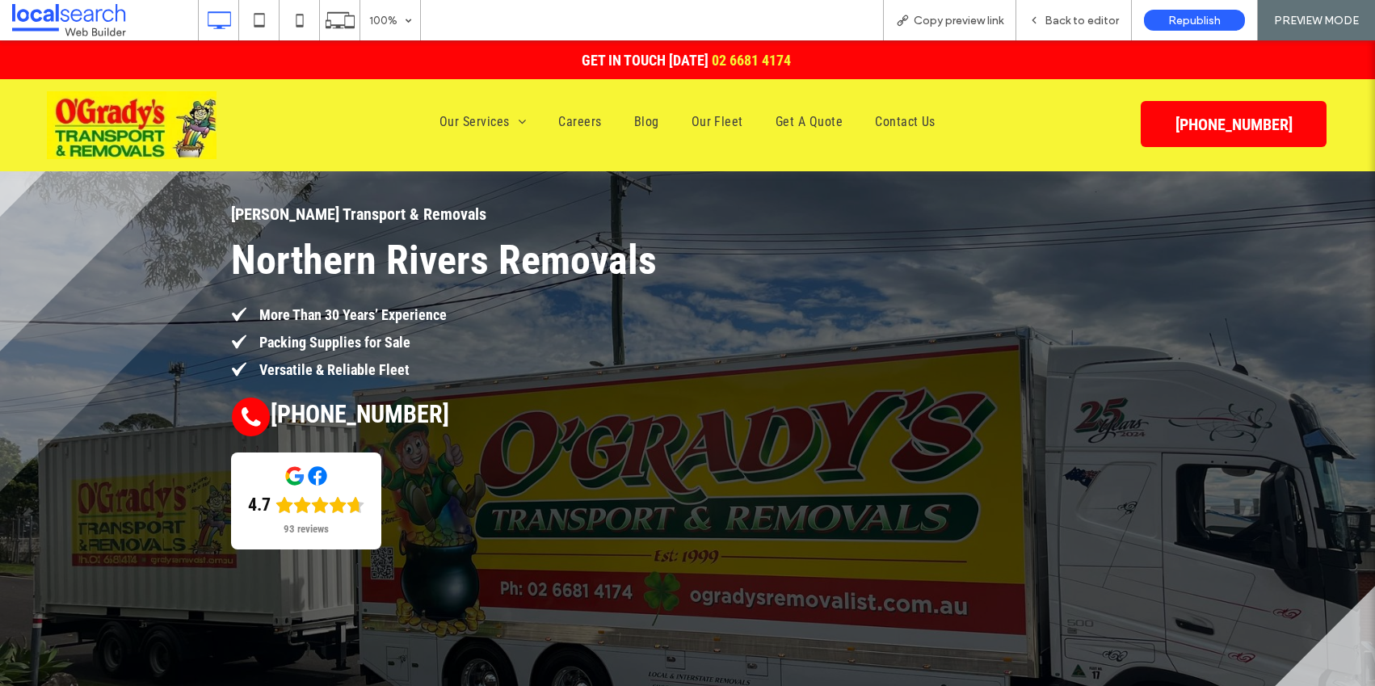
scroll to position [107, 0]
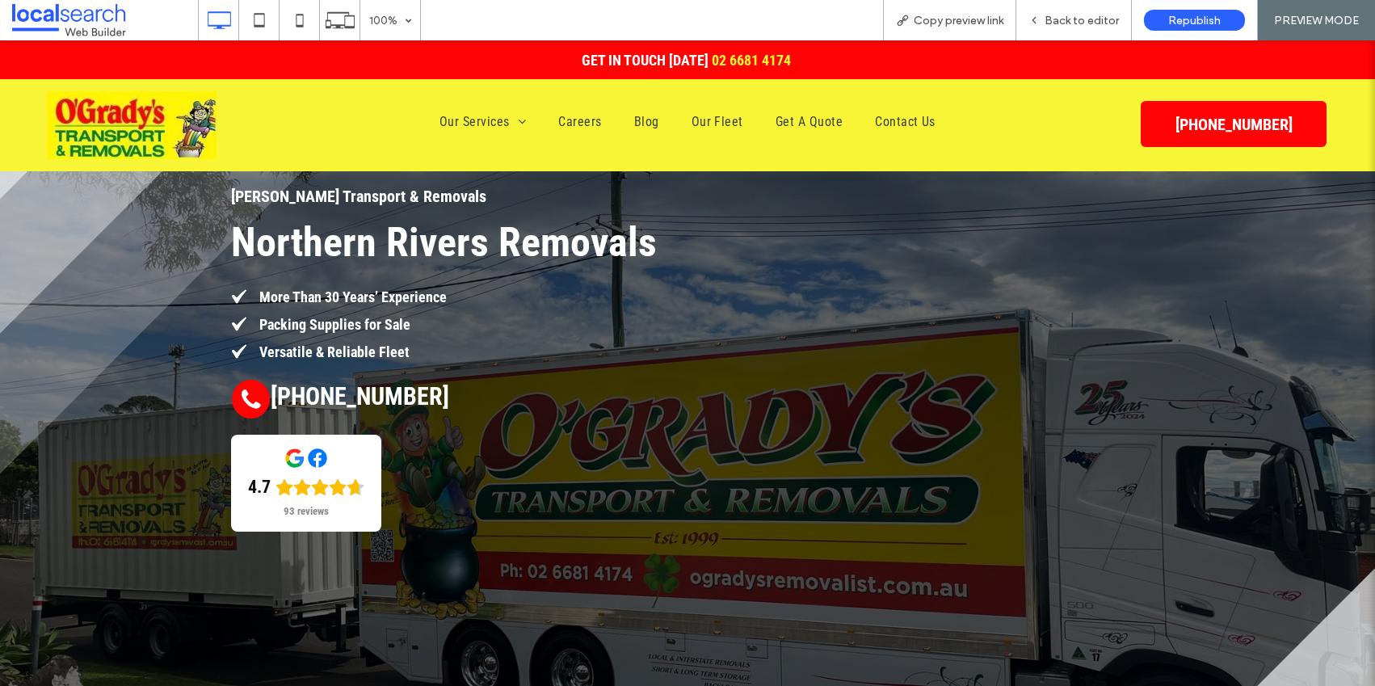
click at [275, 275] on div "O'Grady's Transport & Removals Northern Rivers Removals More Than 30 Years’ Exp…" at bounding box center [445, 450] width 485 height 534
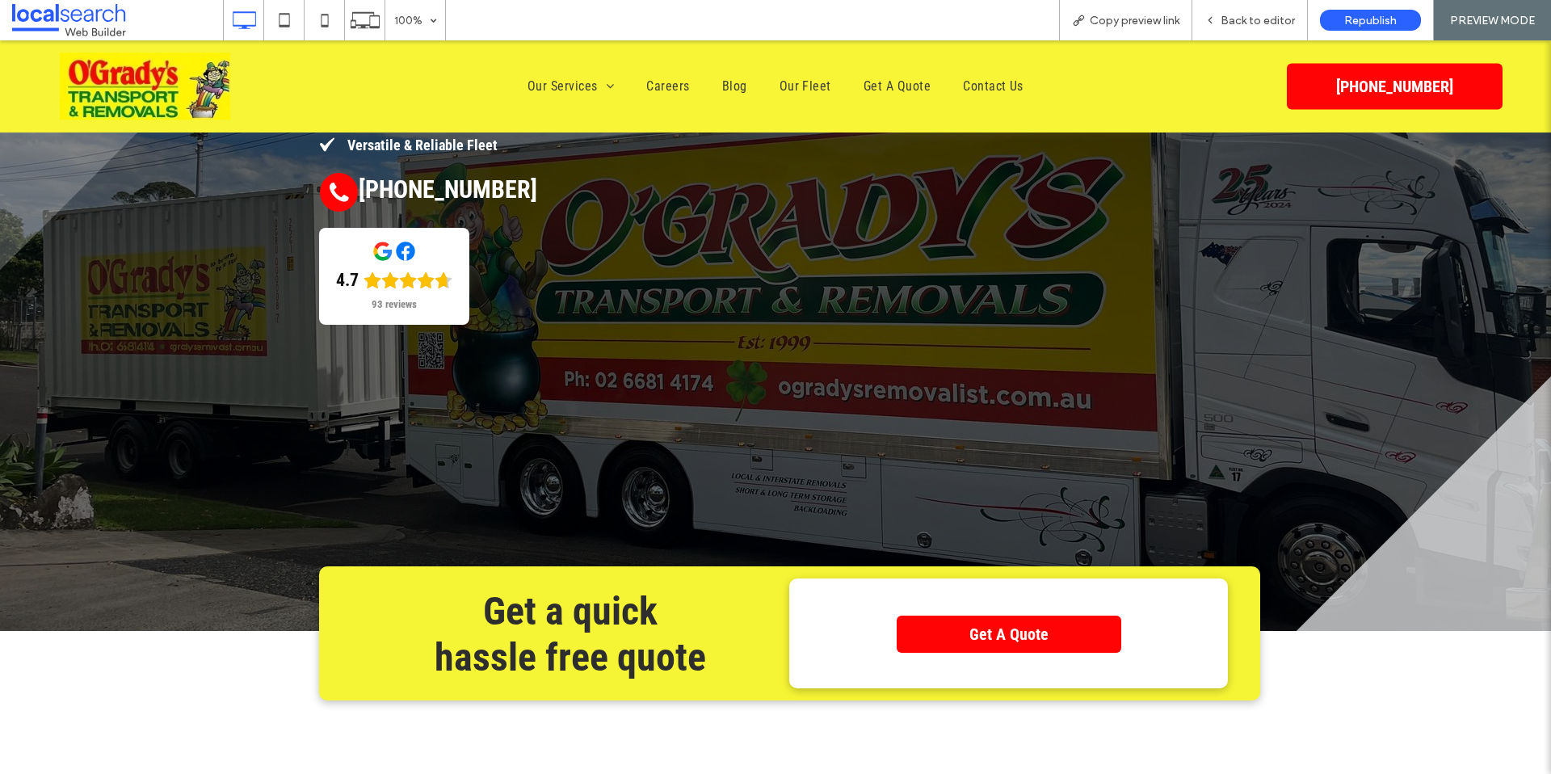
scroll to position [0, 0]
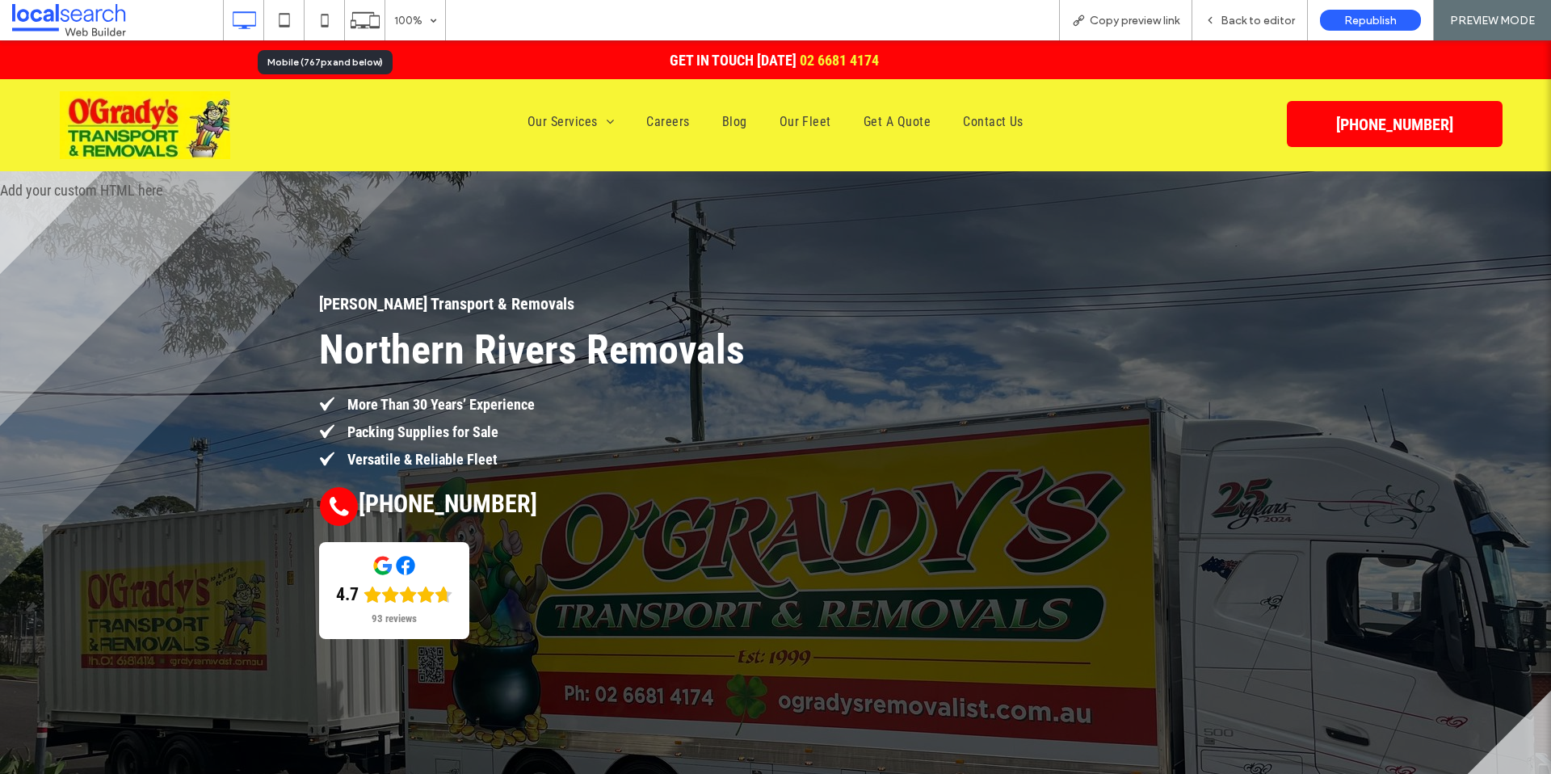
drag, startPoint x: 333, startPoint y: 21, endPoint x: 586, endPoint y: 66, distance: 257.6
click at [333, 21] on icon at bounding box center [325, 20] width 32 height 32
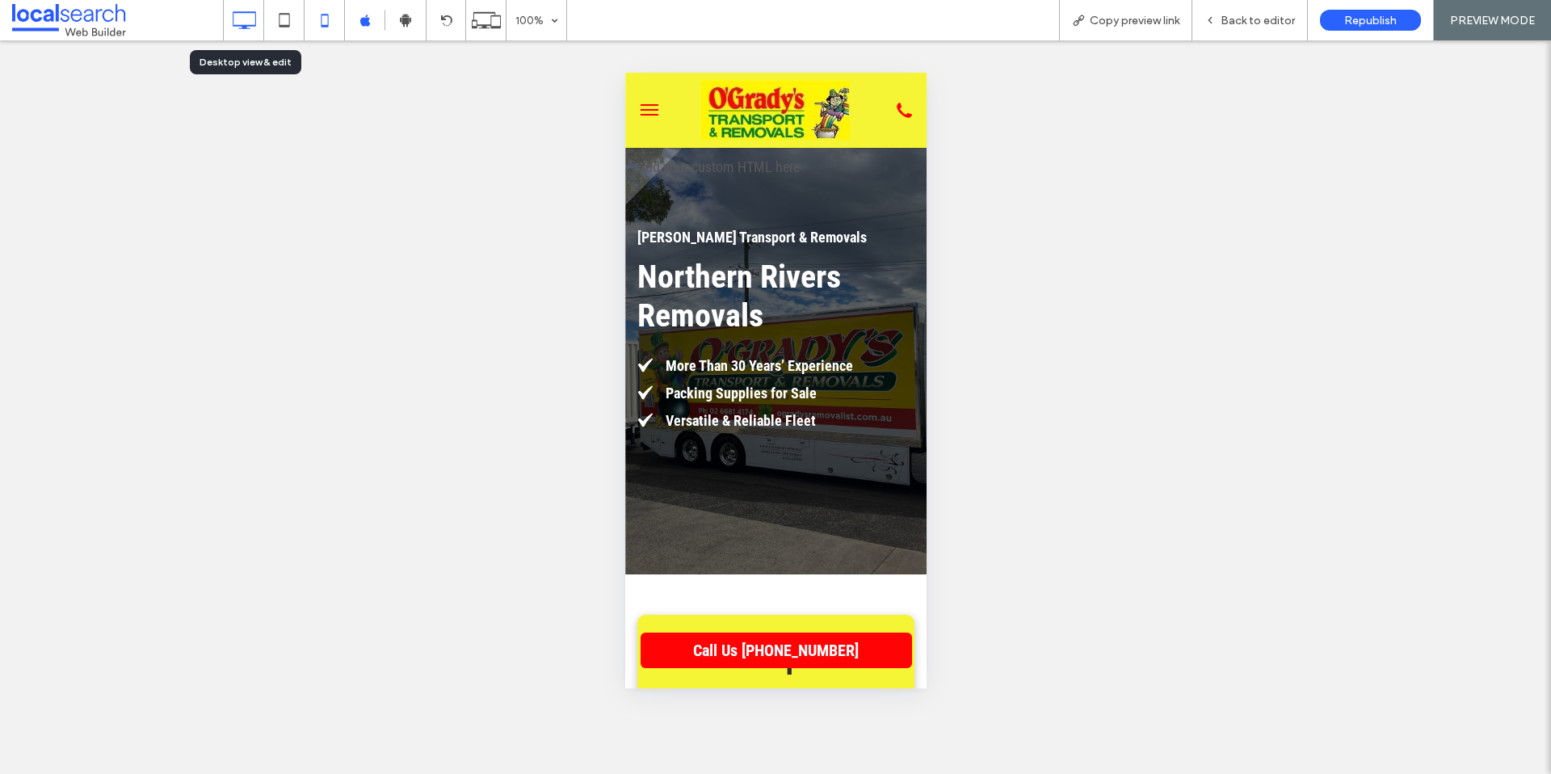
click at [254, 16] on icon at bounding box center [244, 20] width 32 height 32
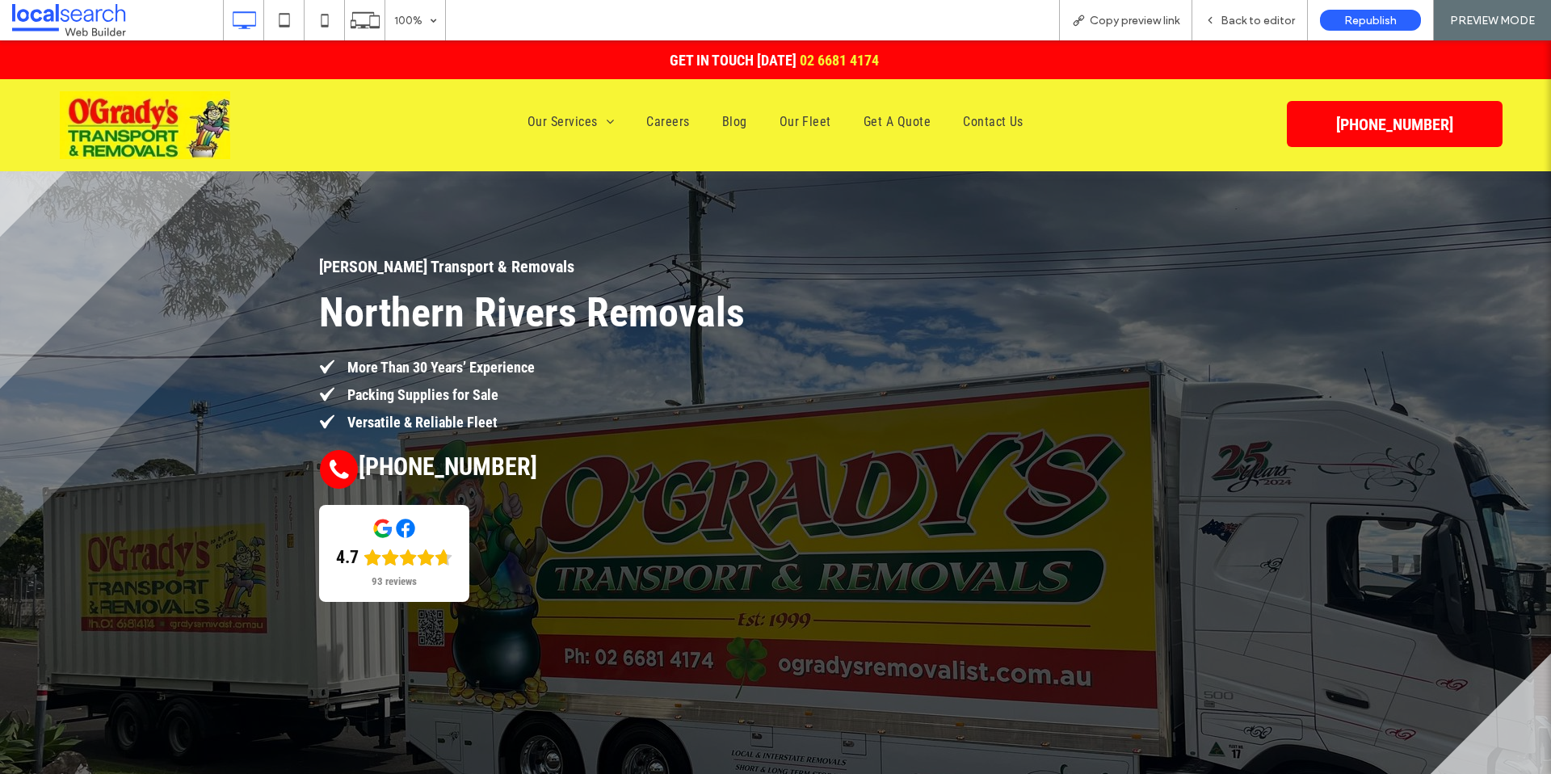
scroll to position [38, 0]
click at [1250, 18] on span "Back to editor" at bounding box center [1258, 21] width 74 height 14
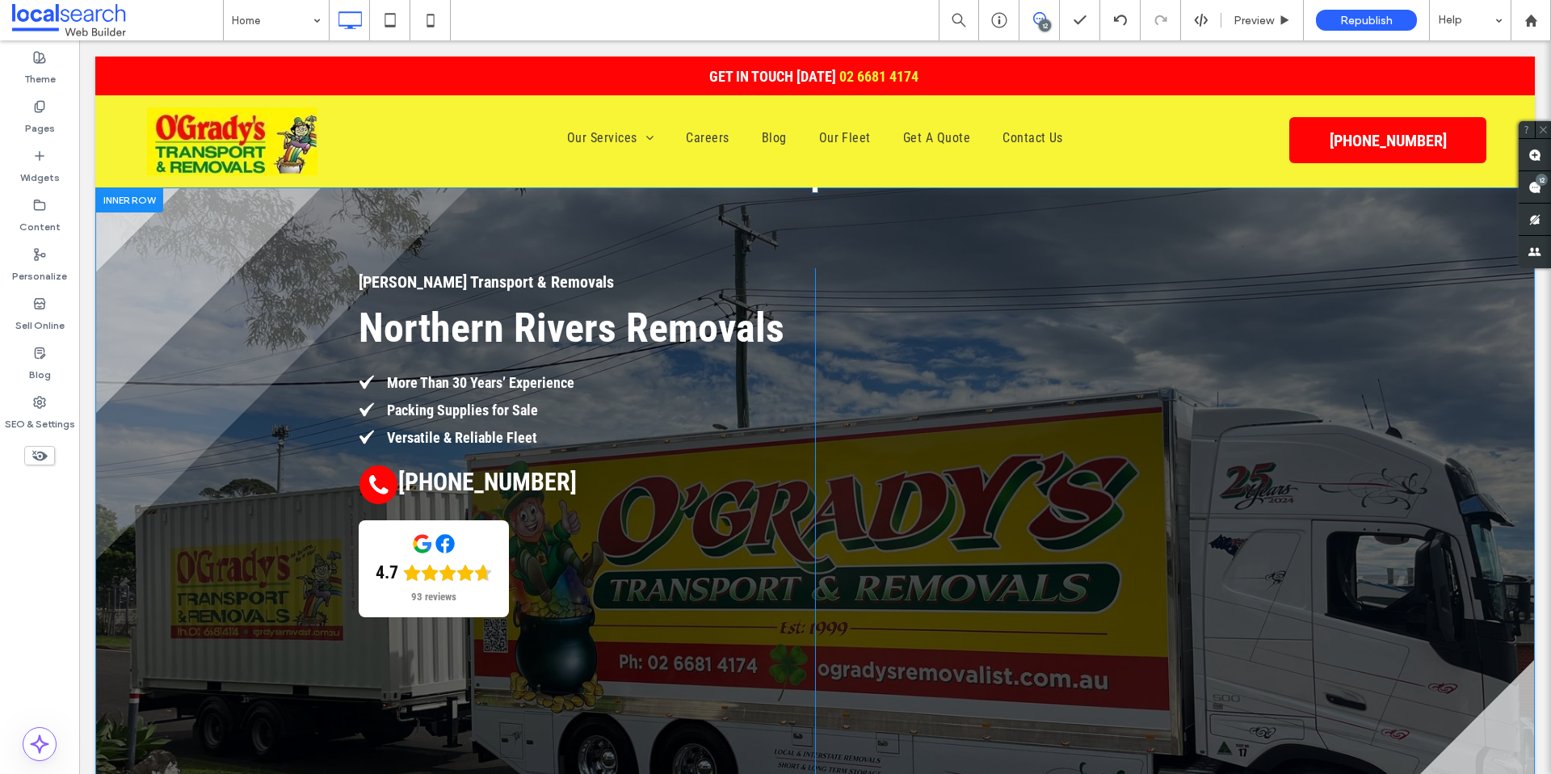
click at [316, 372] on div "O'Grady's Transport & Removals Northern Rivers Removals More Than 30 Years’ Exp…" at bounding box center [814, 555] width 1439 height 736
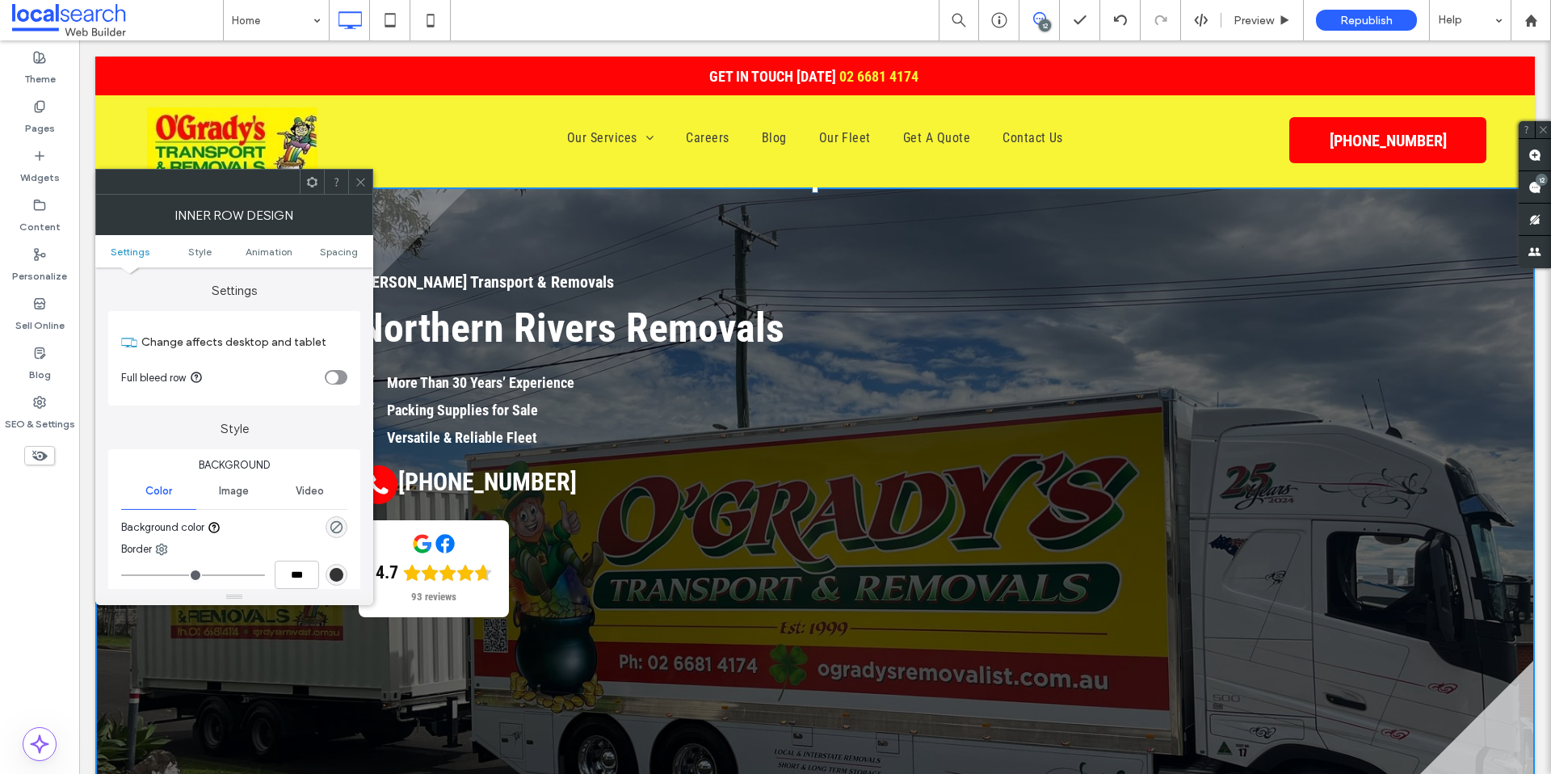
click at [356, 183] on icon at bounding box center [361, 182] width 12 height 12
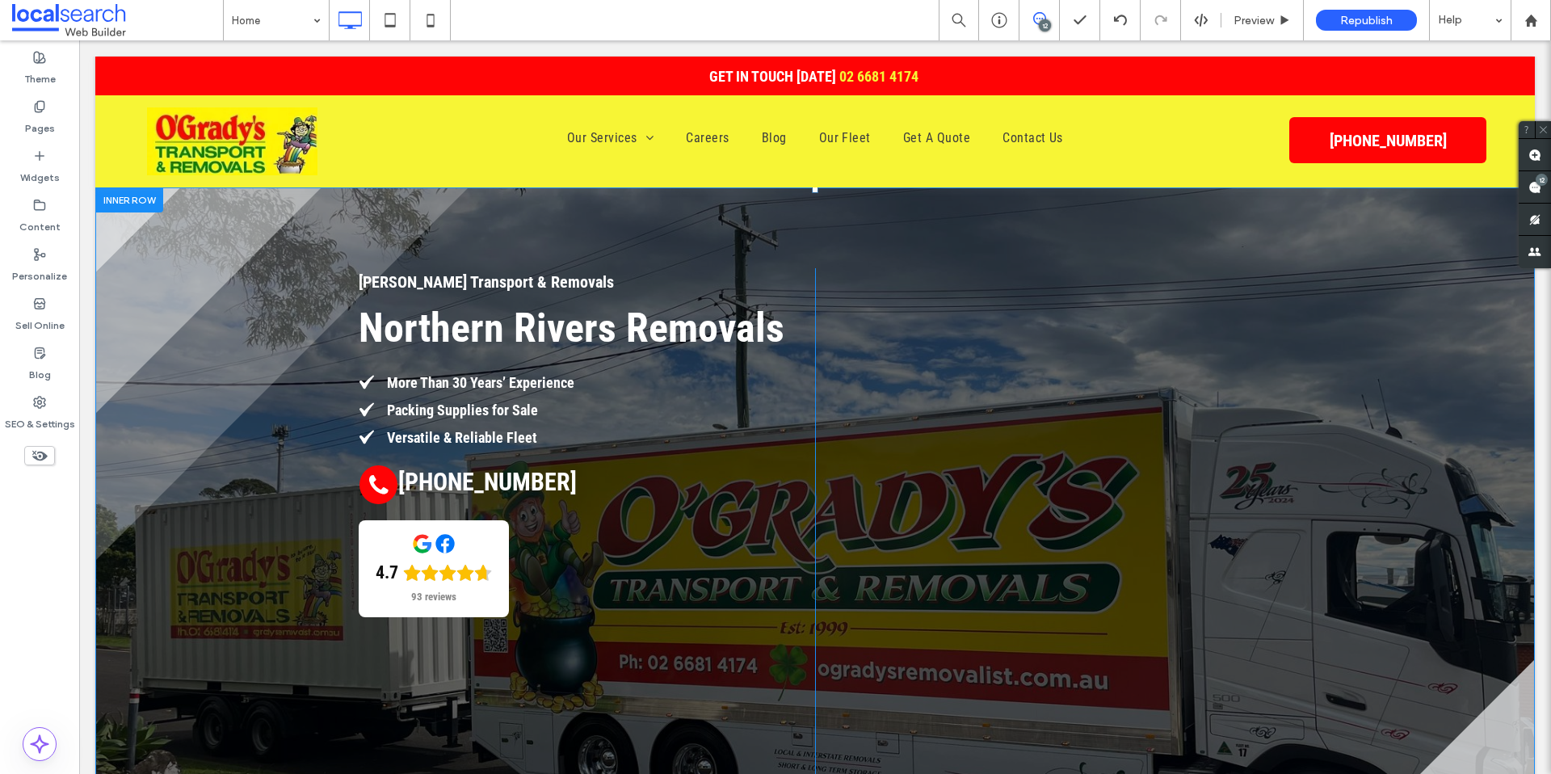
click at [132, 202] on div at bounding box center [129, 199] width 68 height 25
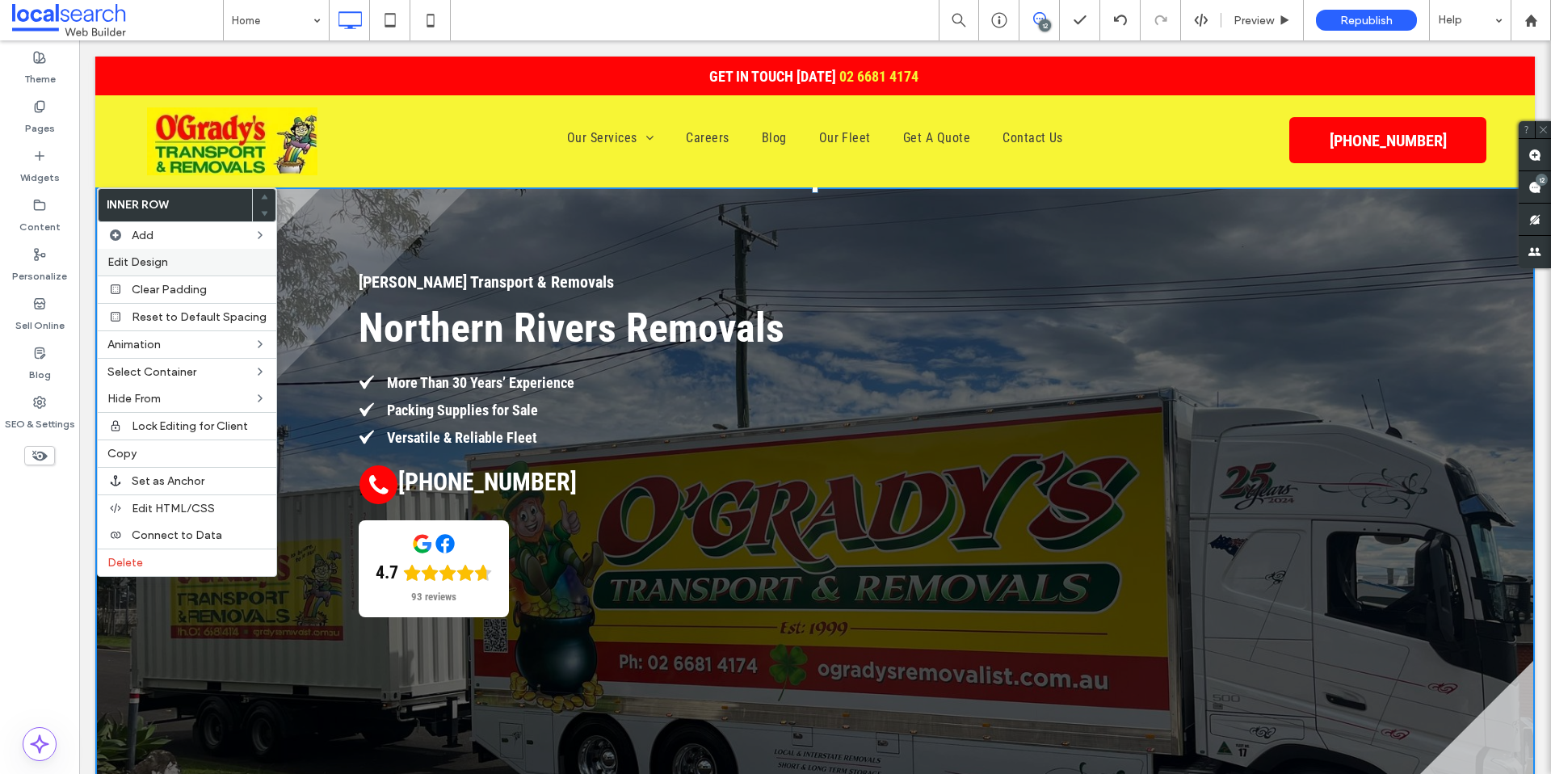
click at [174, 258] on label "Edit Design" at bounding box center [186, 262] width 159 height 14
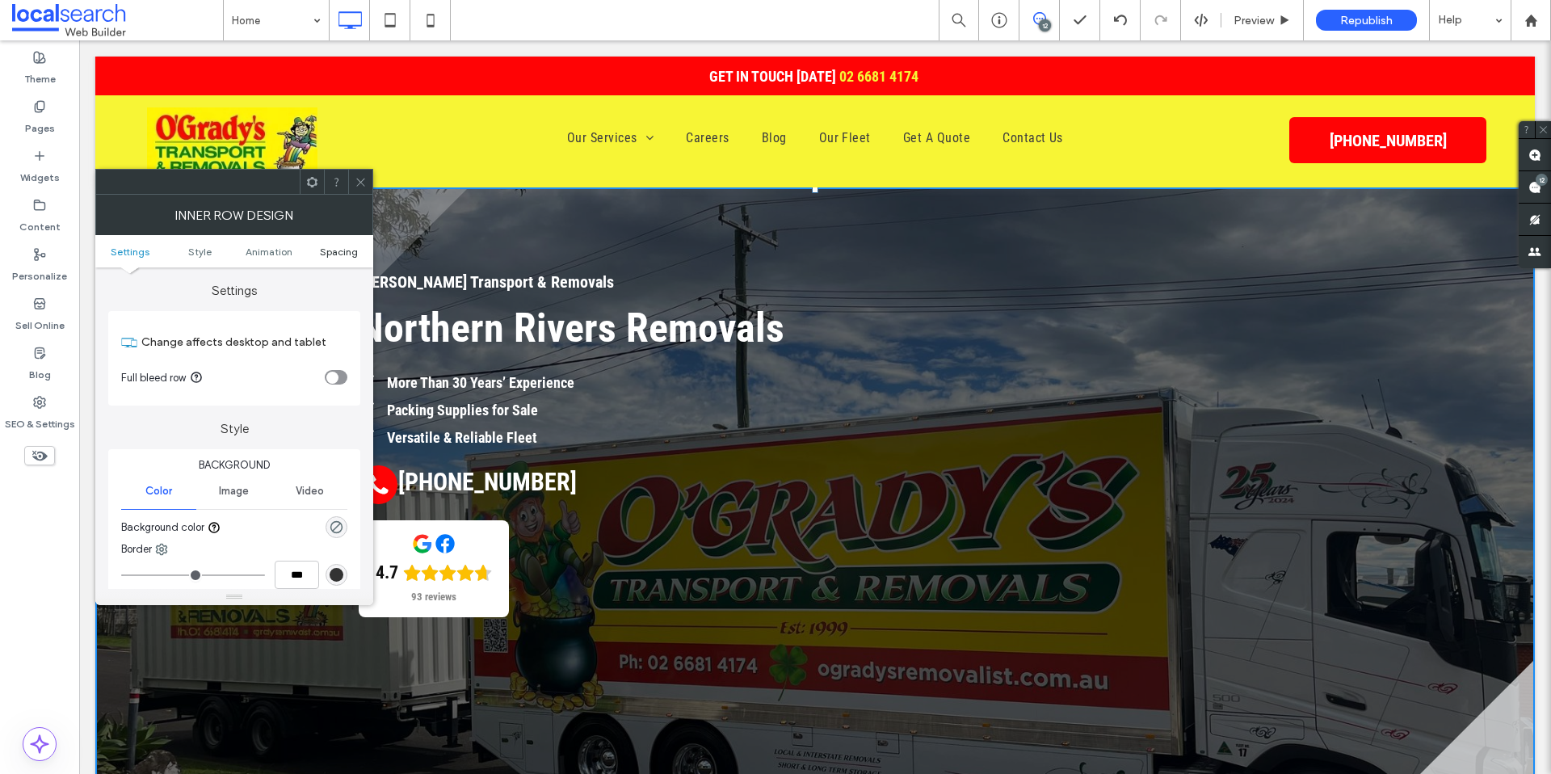
click at [344, 255] on span "Spacing" at bounding box center [339, 252] width 38 height 12
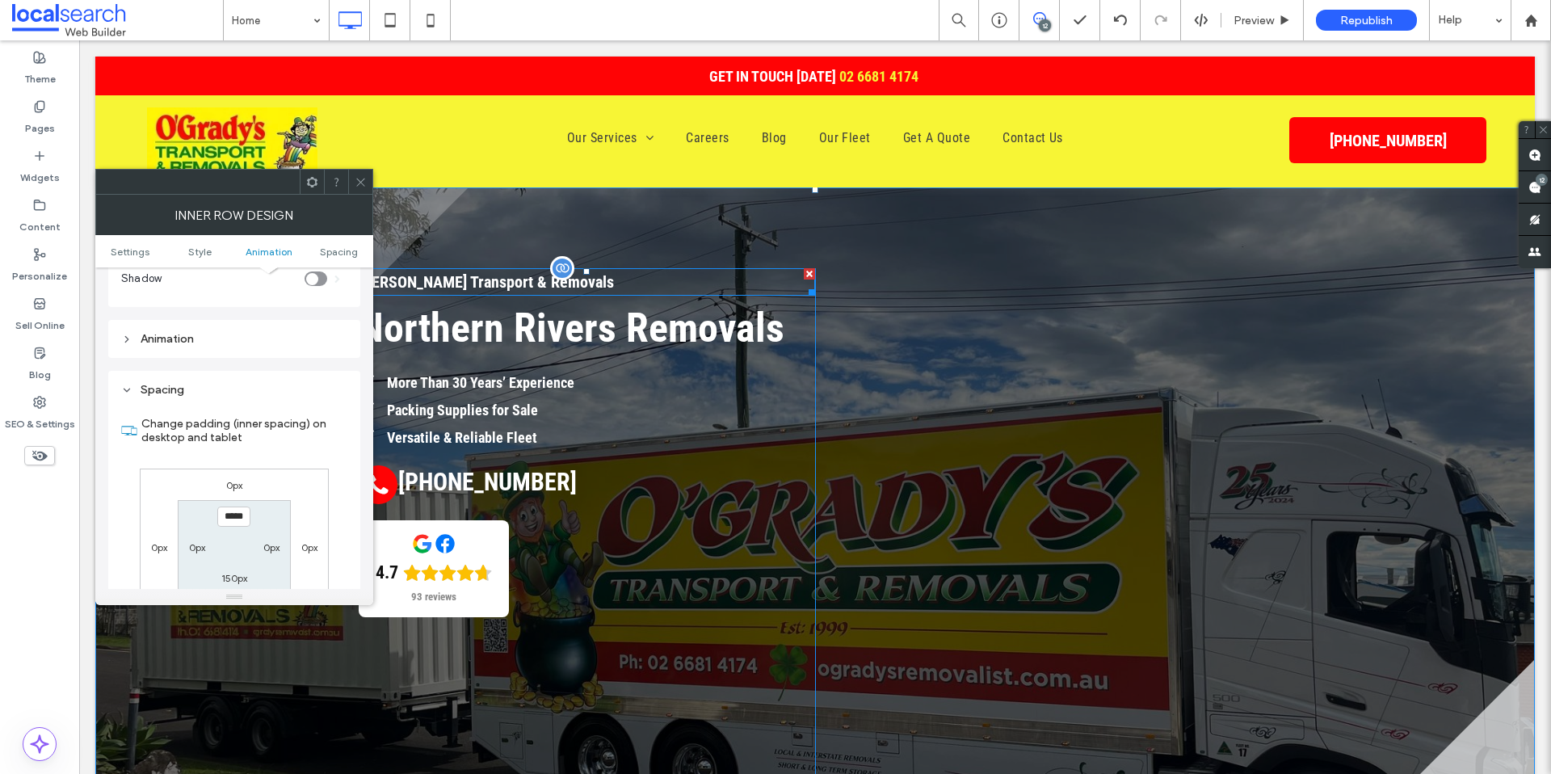
scroll to position [505, 0]
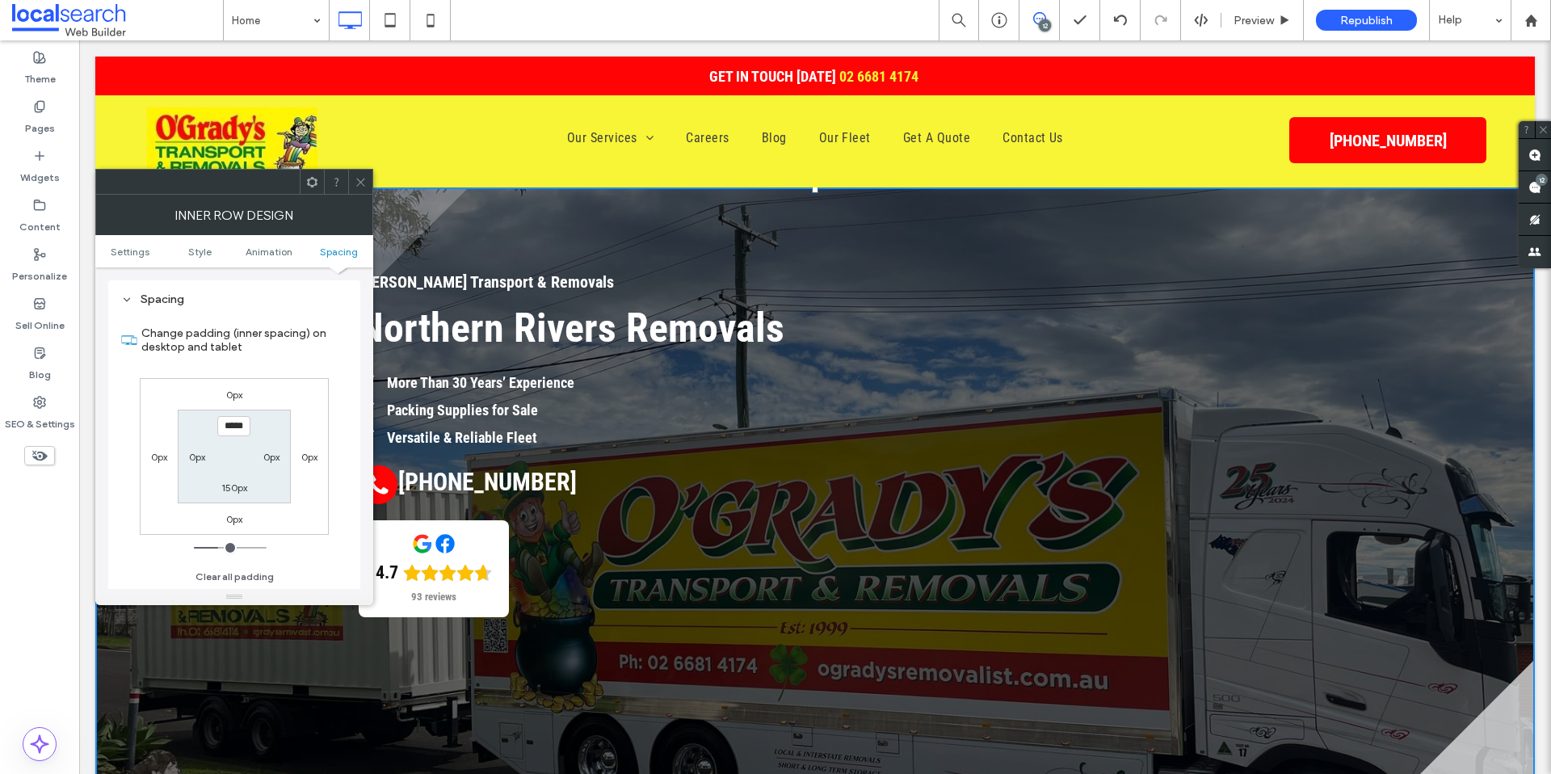
click at [365, 187] on icon at bounding box center [361, 182] width 12 height 12
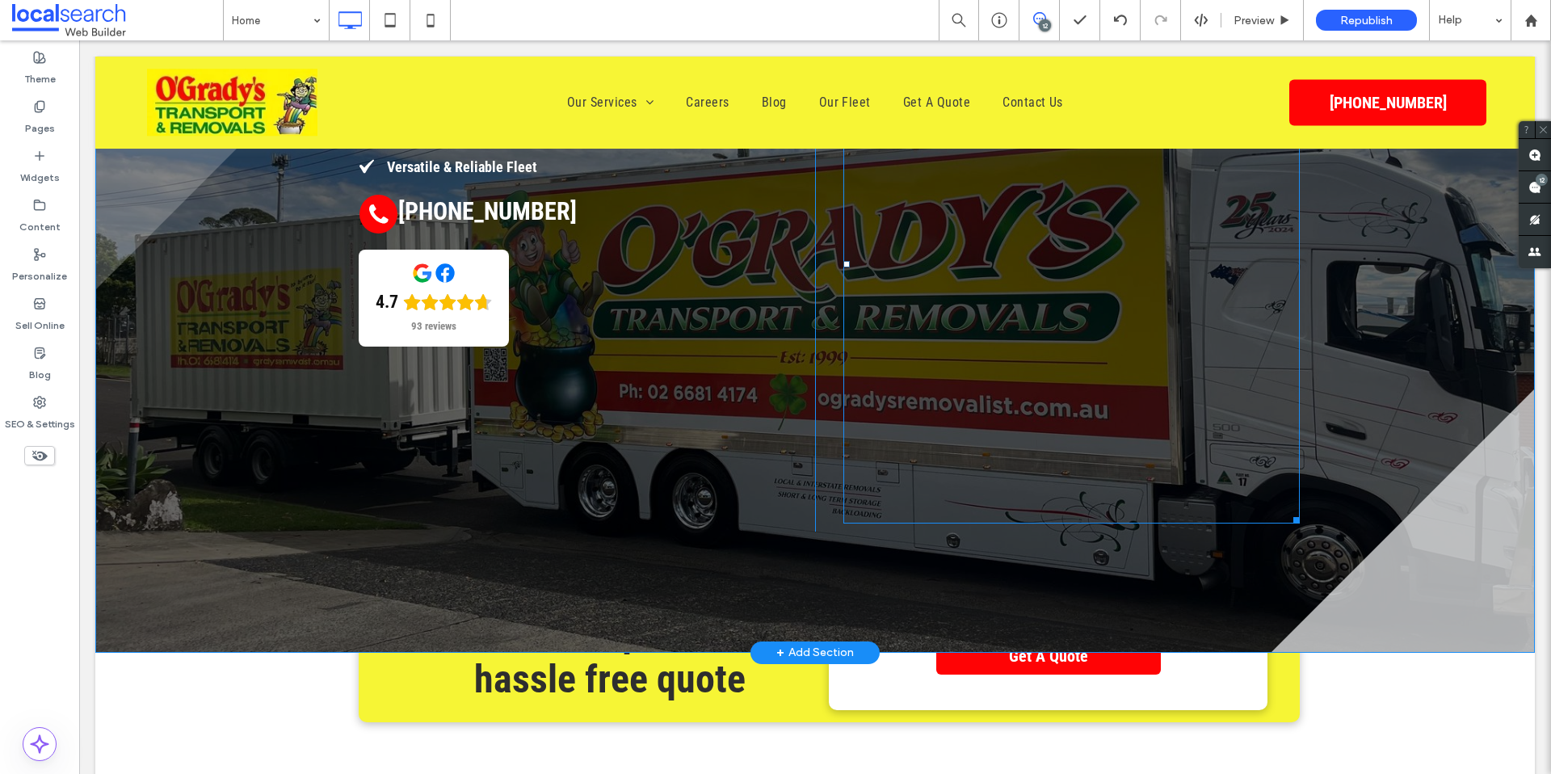
scroll to position [0, 0]
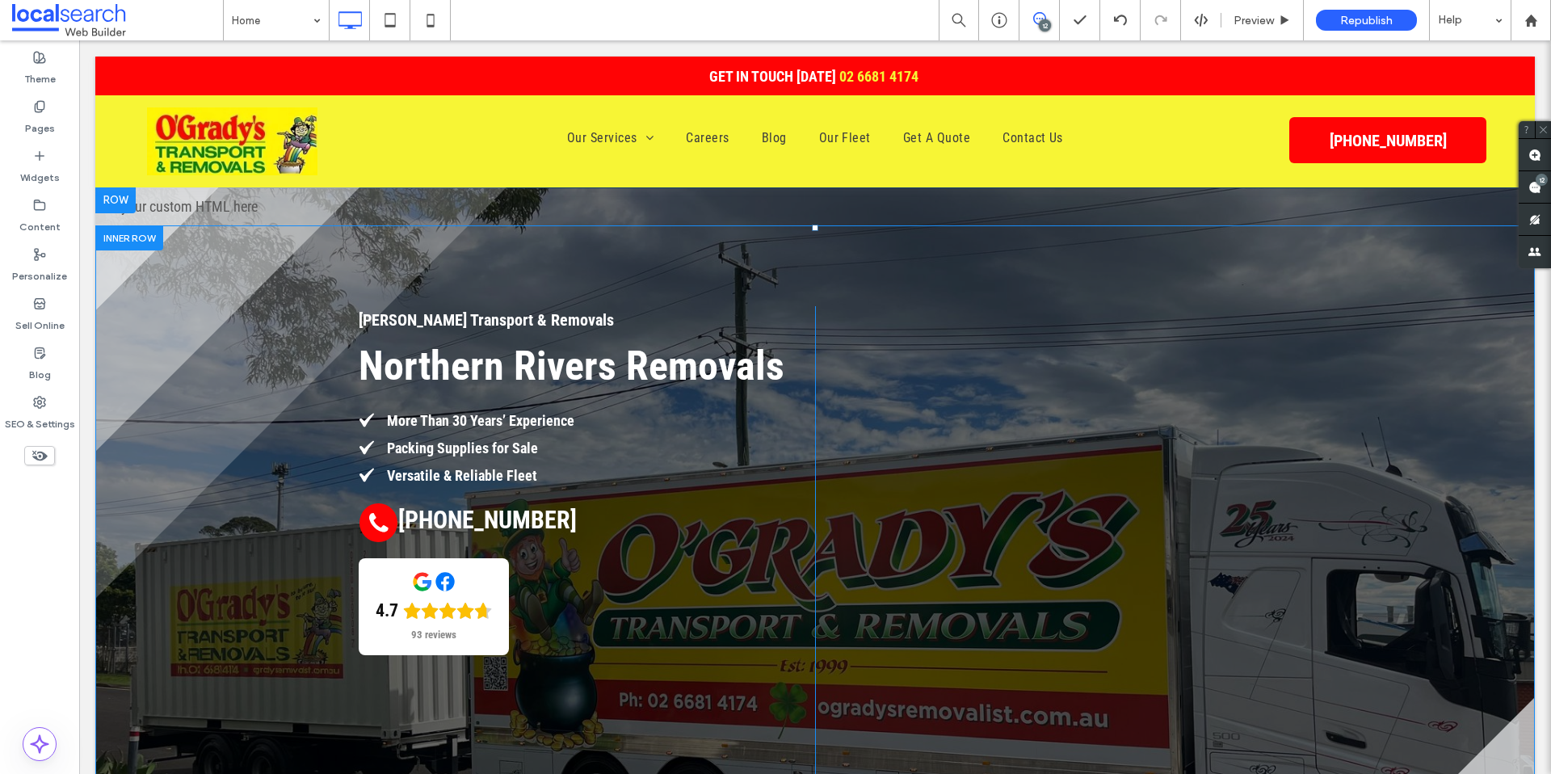
click at [828, 328] on div "Click To Paste" at bounding box center [1057, 573] width 485 height 534
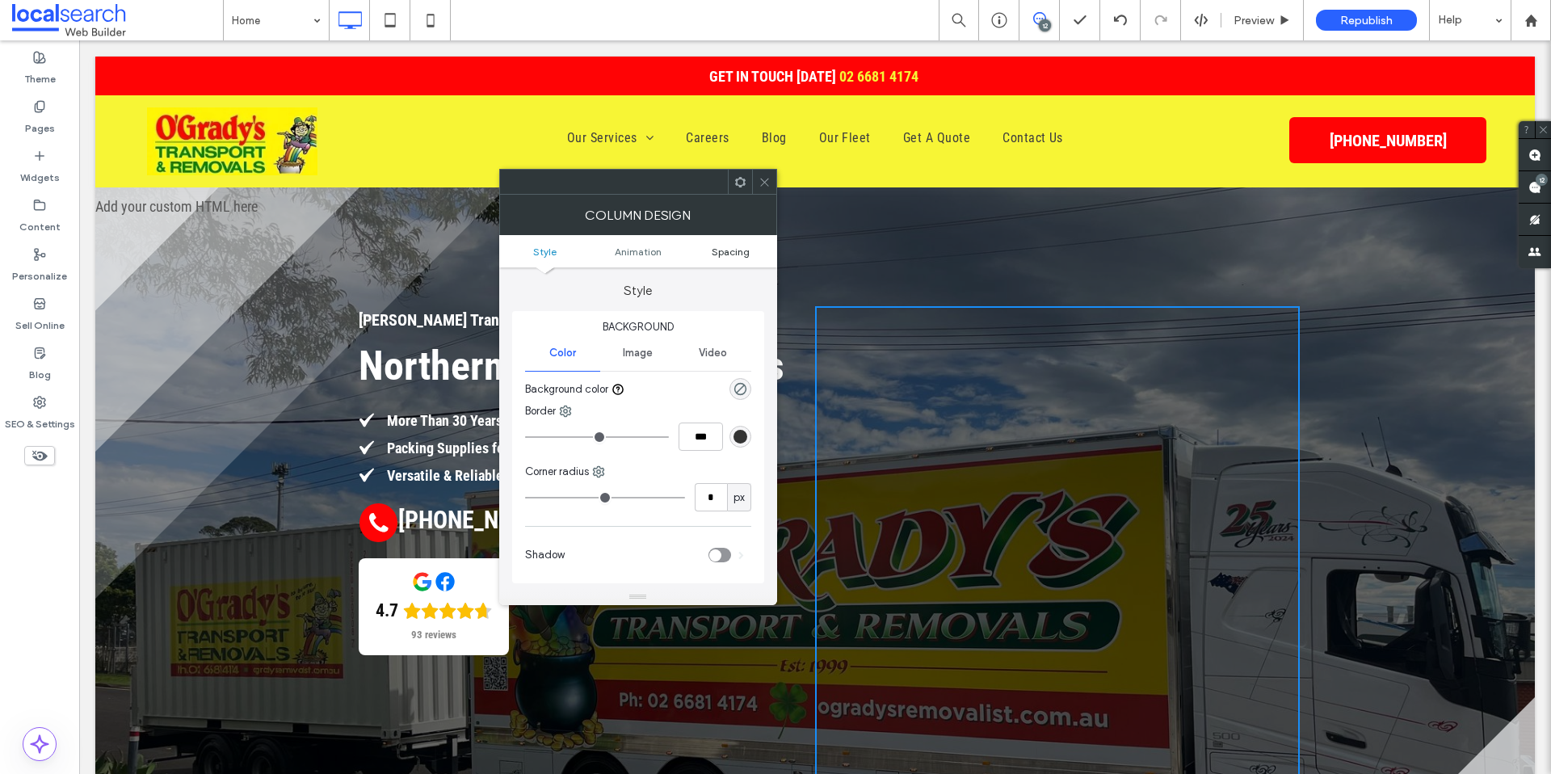
click at [733, 249] on span "Spacing" at bounding box center [731, 252] width 38 height 12
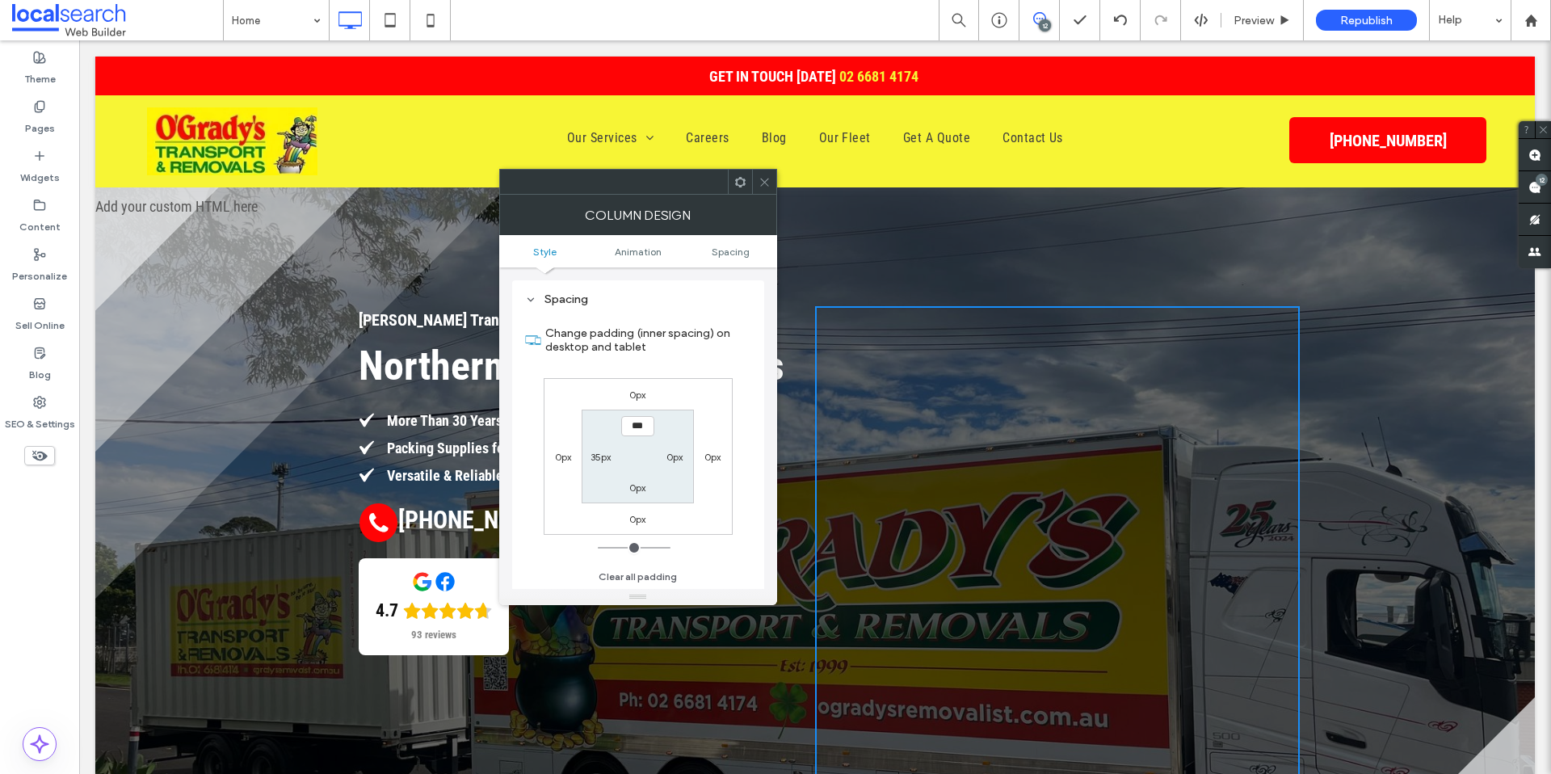
scroll to position [367, 0]
click at [761, 187] on icon at bounding box center [764, 182] width 12 height 12
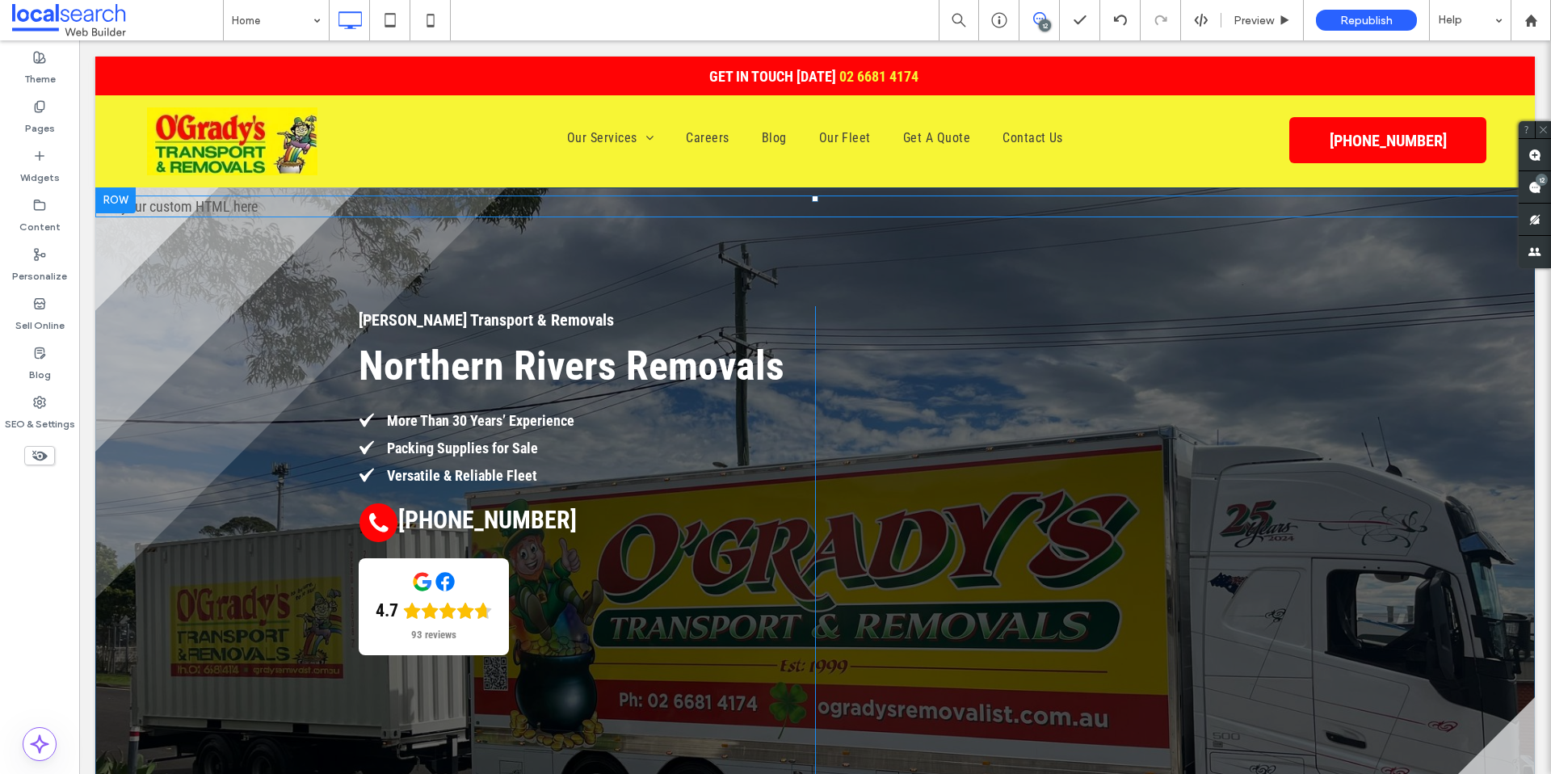
click at [201, 203] on span at bounding box center [814, 206] width 1439 height 22
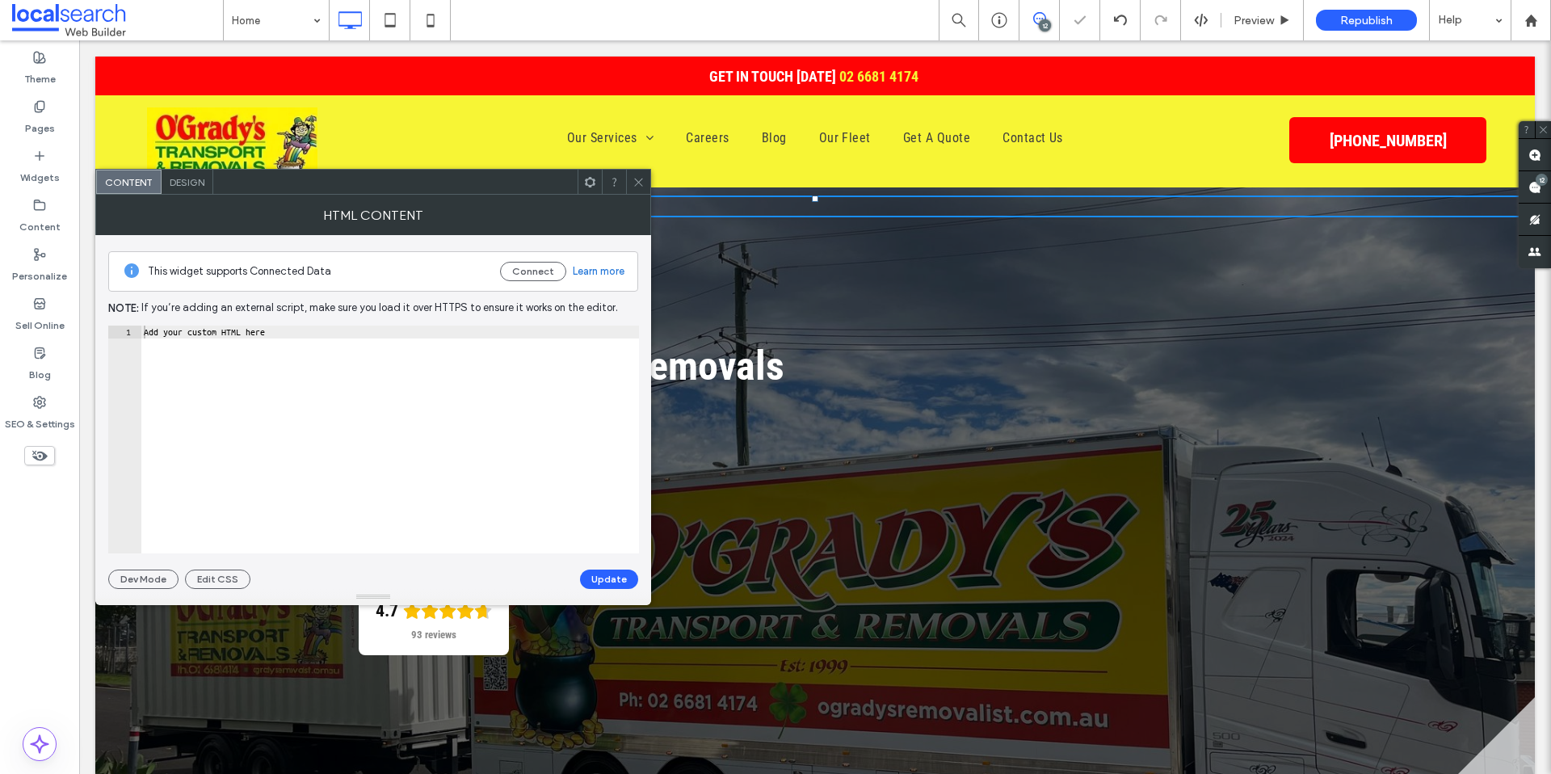
click at [637, 182] on icon at bounding box center [638, 182] width 12 height 12
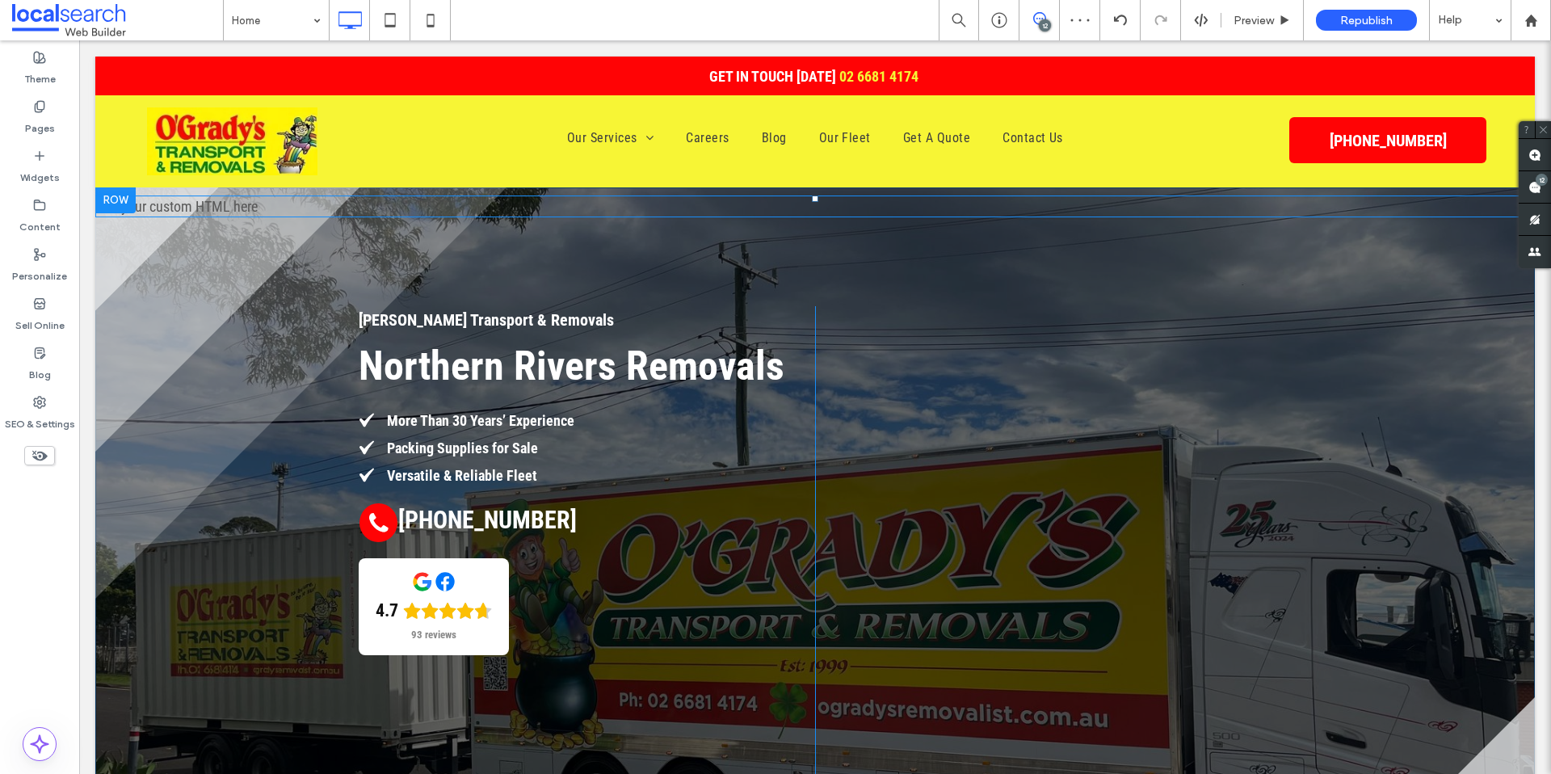
click at [204, 206] on span at bounding box center [814, 206] width 1439 height 22
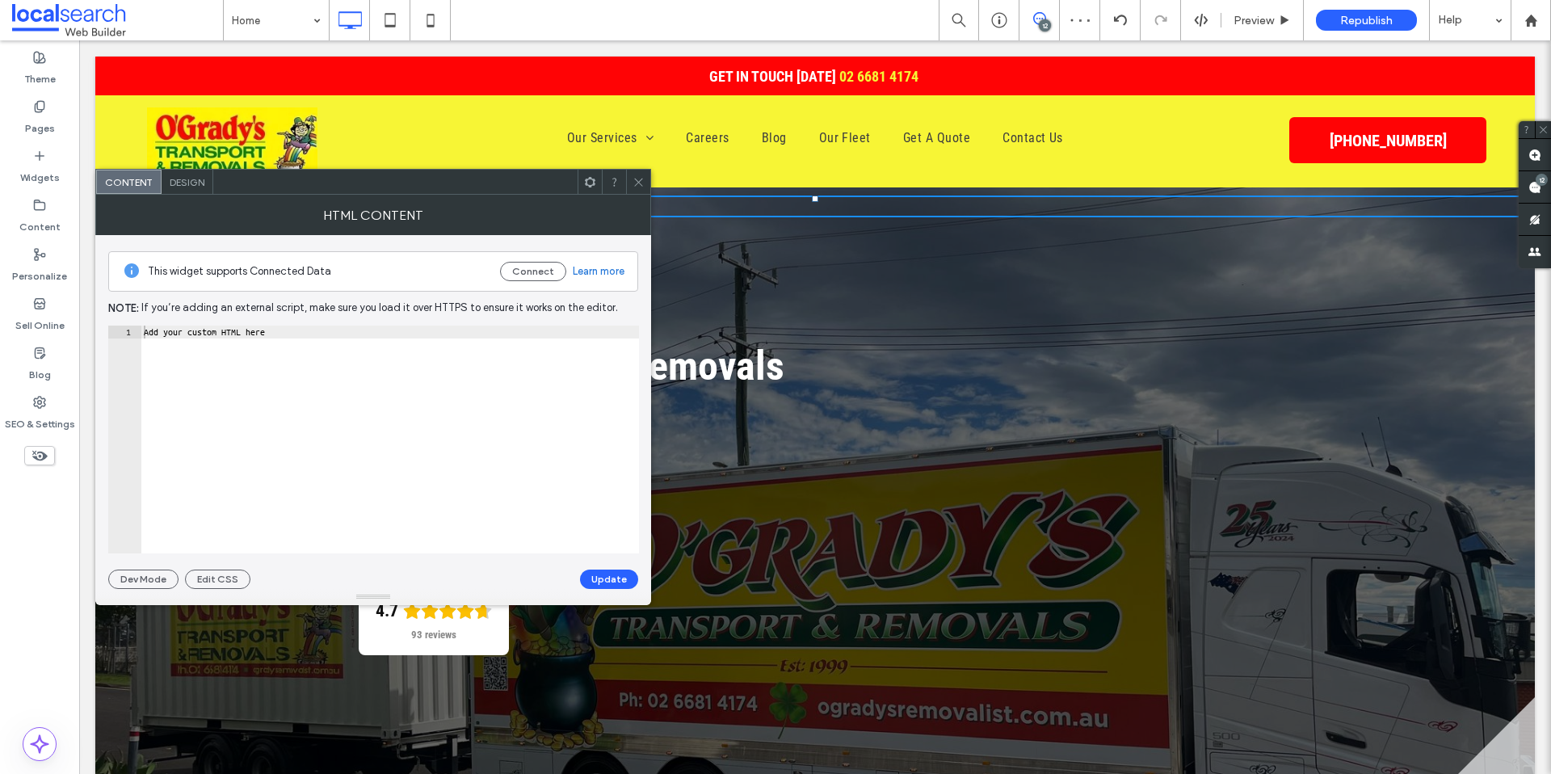
click at [589, 186] on use at bounding box center [590, 181] width 11 height 11
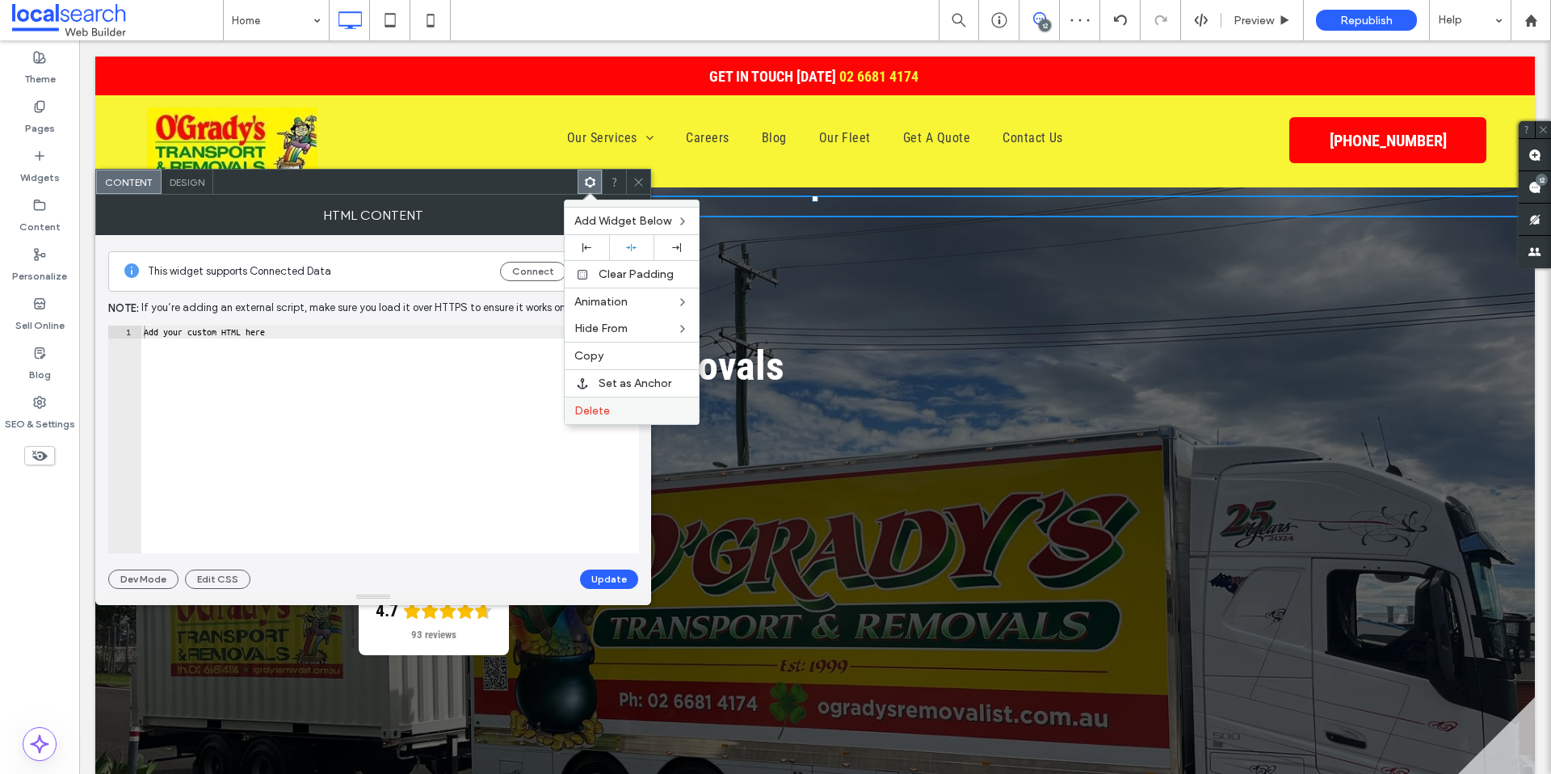
click at [616, 405] on label "Delete" at bounding box center [631, 411] width 115 height 14
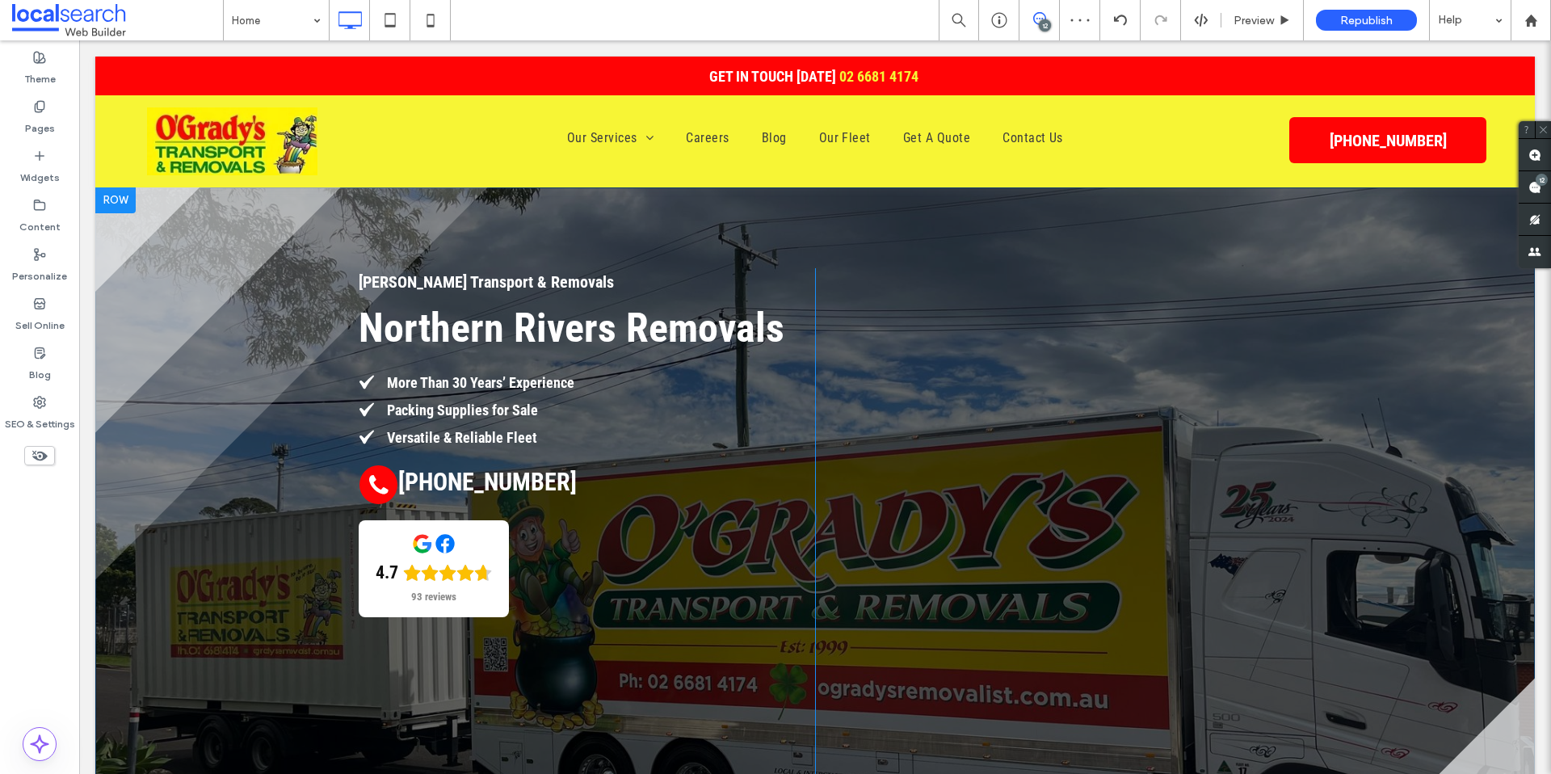
click at [107, 202] on div at bounding box center [115, 200] width 40 height 26
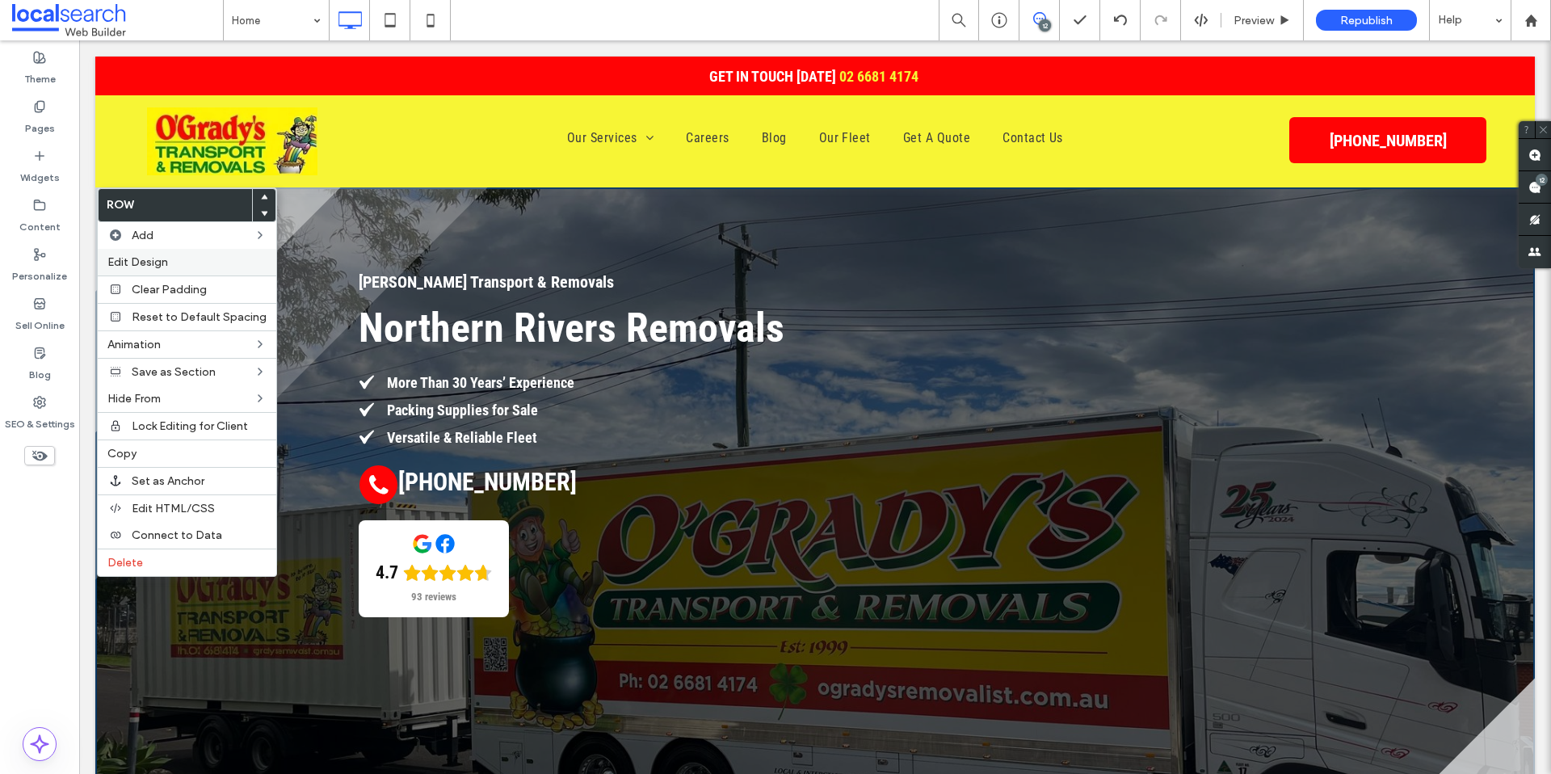
drag, startPoint x: 188, startPoint y: 268, endPoint x: 367, endPoint y: 245, distance: 180.0
click at [188, 268] on label "Edit Design" at bounding box center [186, 262] width 159 height 14
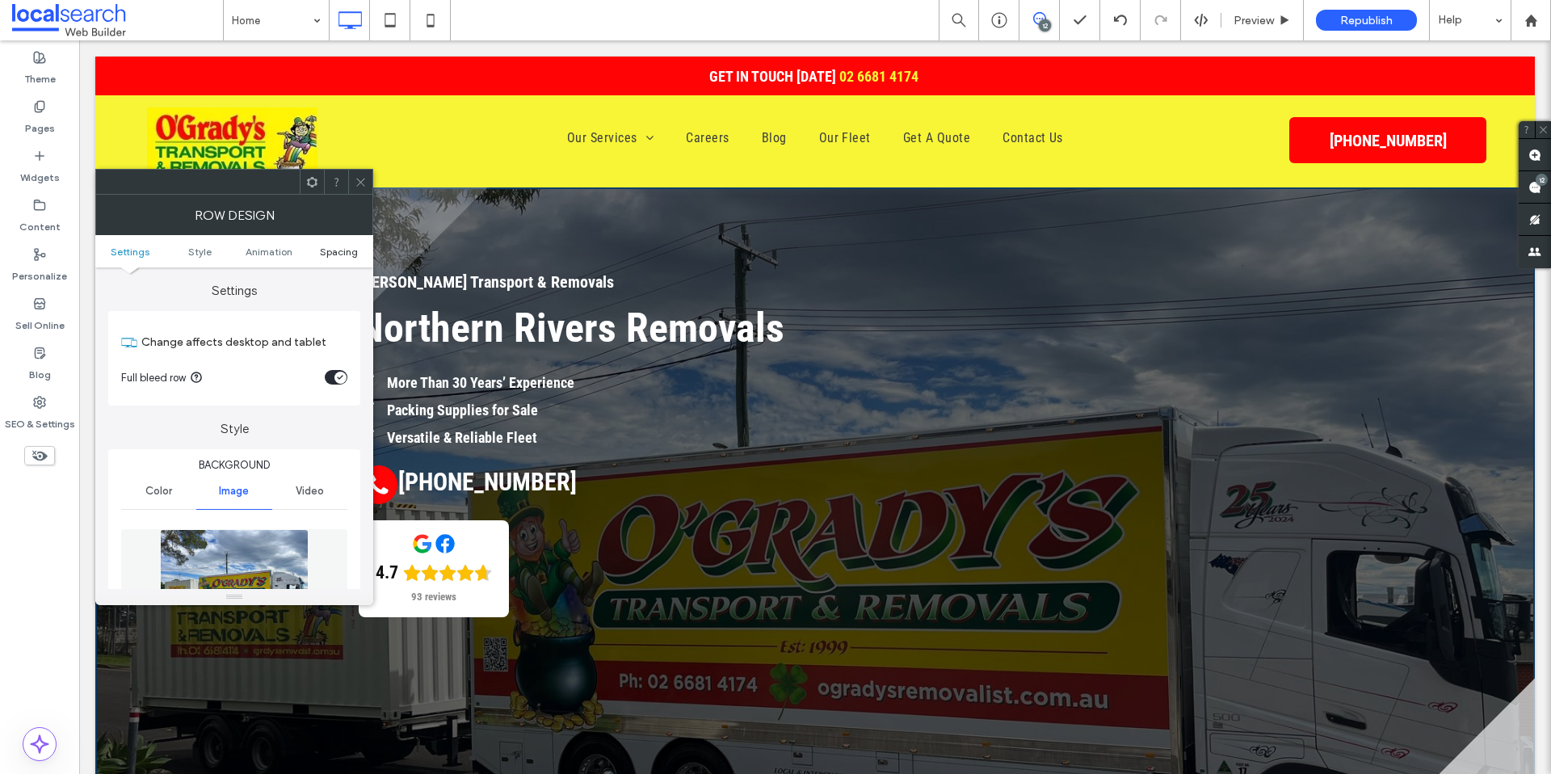
drag, startPoint x: 349, startPoint y: 251, endPoint x: 309, endPoint y: 216, distance: 53.3
click at [349, 251] on span "Spacing" at bounding box center [339, 252] width 38 height 12
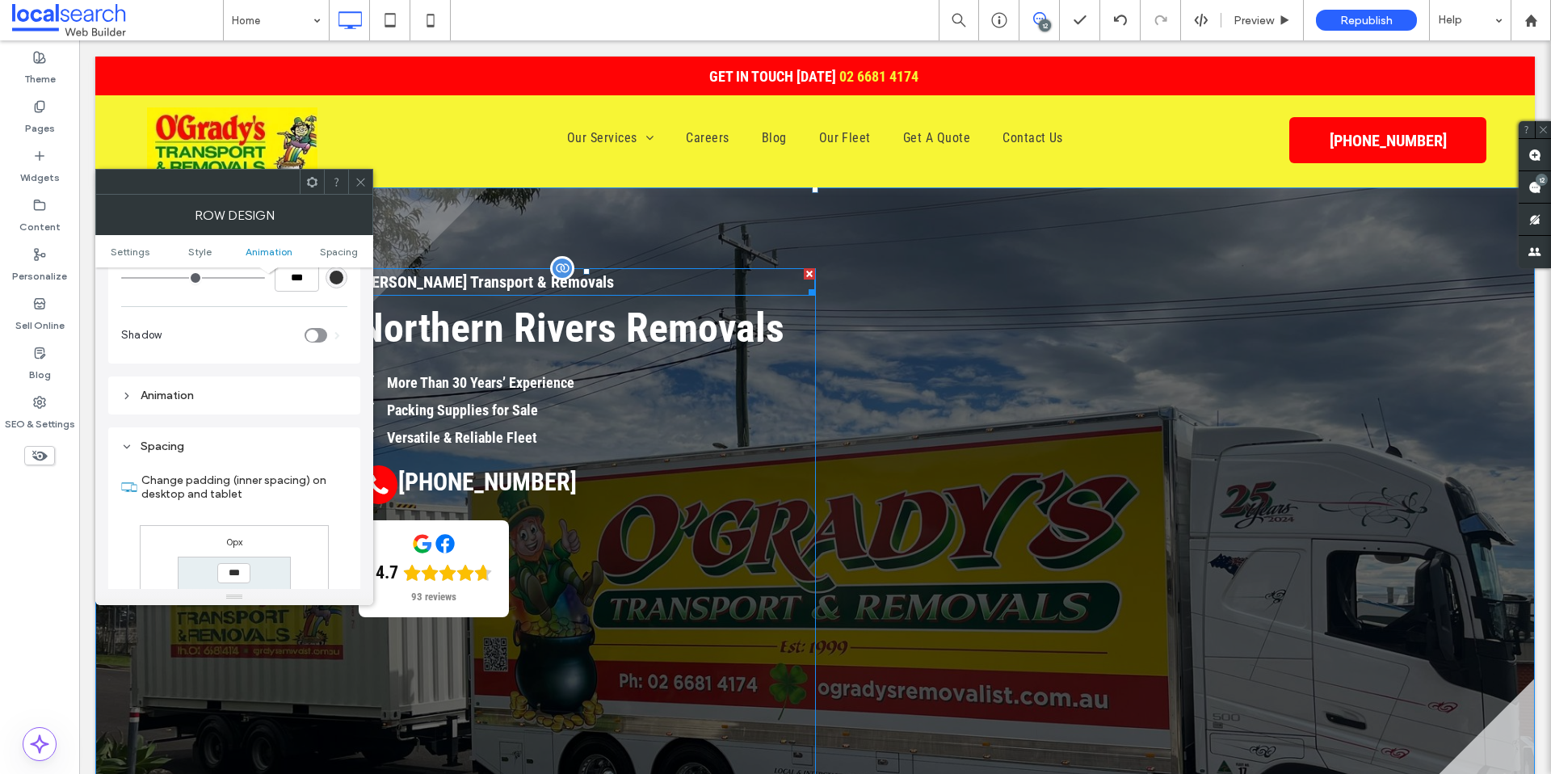
scroll to position [1039, 0]
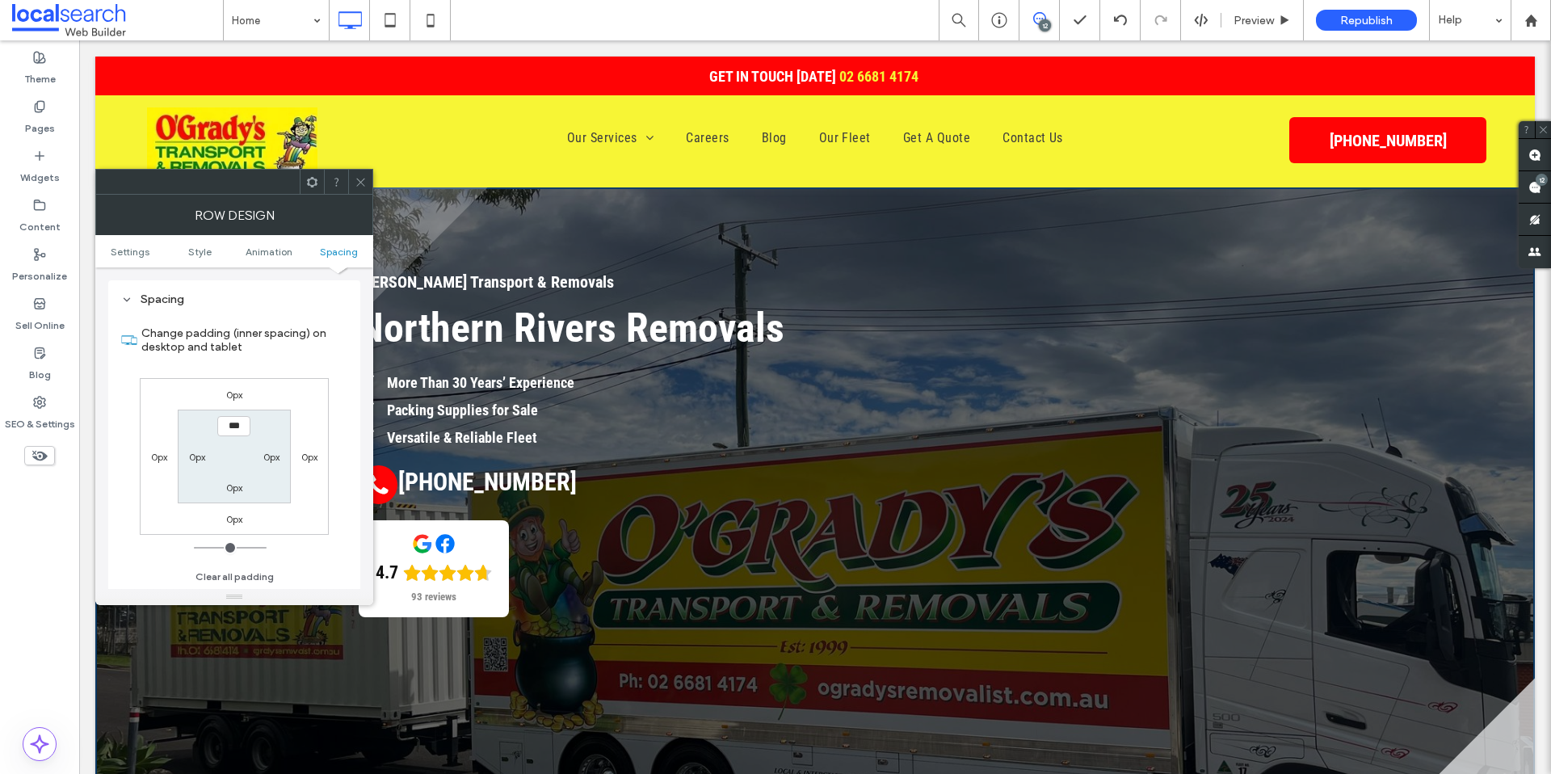
click at [364, 184] on icon at bounding box center [361, 182] width 12 height 12
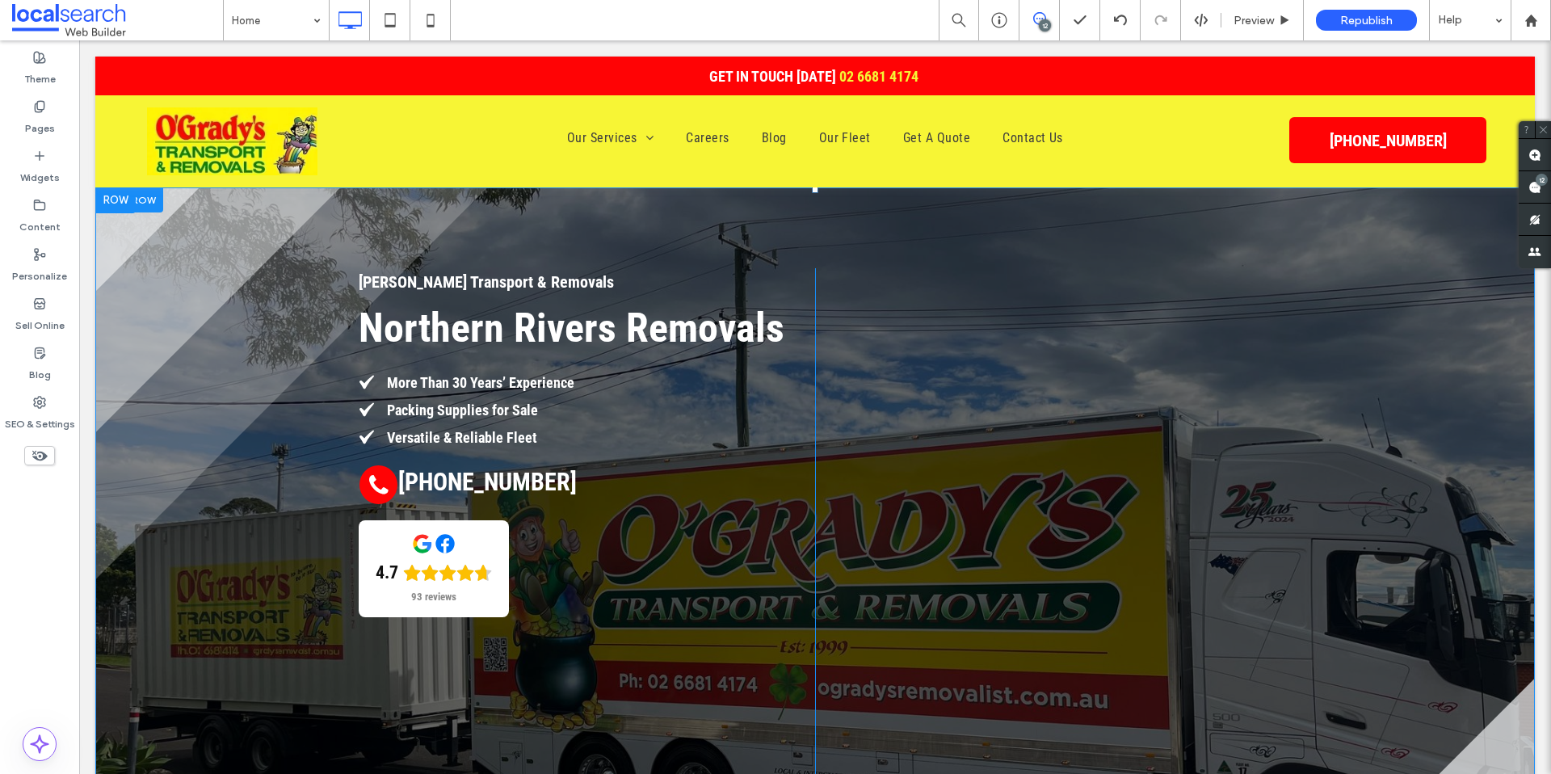
click at [153, 200] on div at bounding box center [129, 199] width 68 height 25
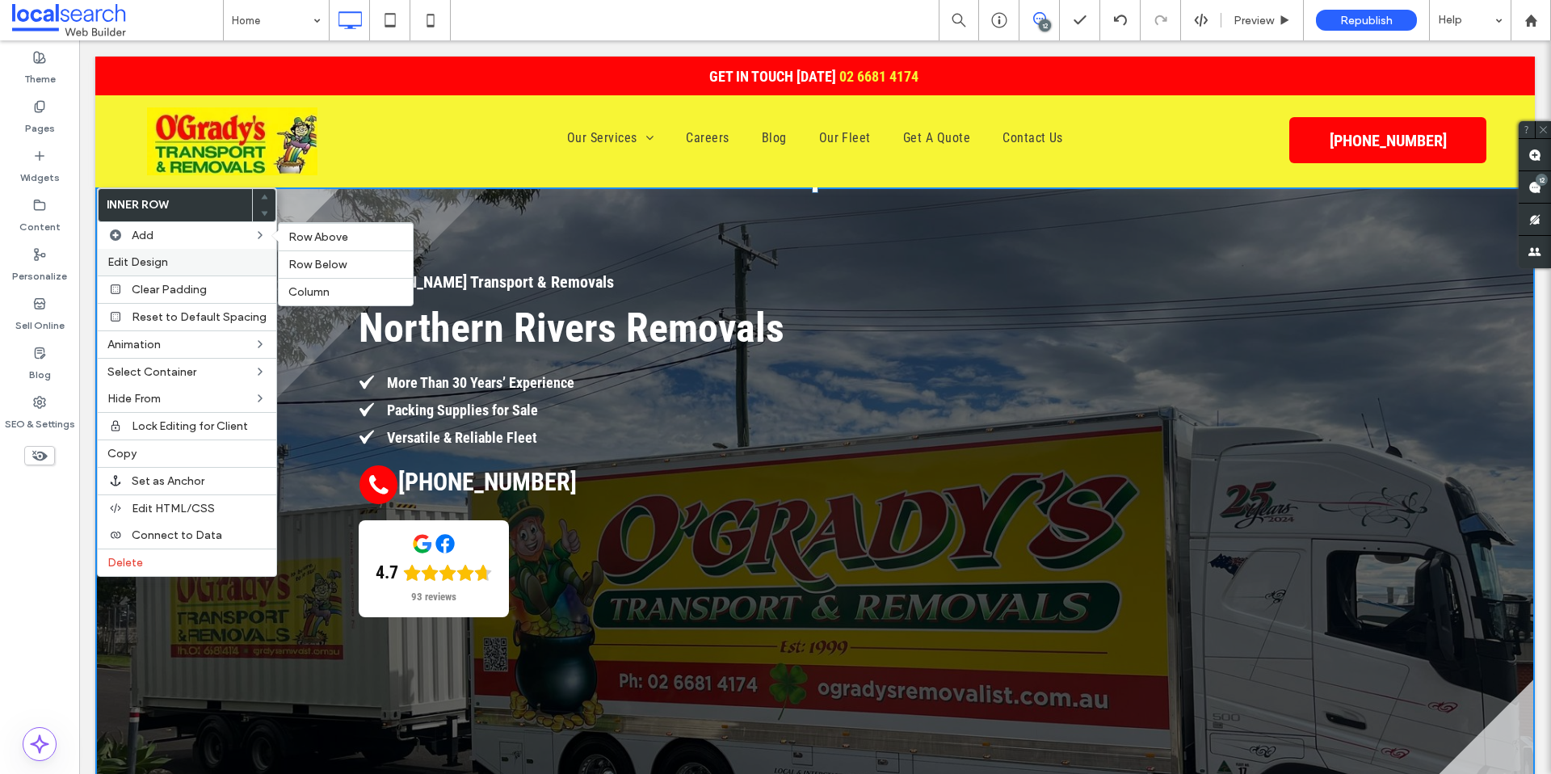
click at [181, 264] on label "Edit Design" at bounding box center [186, 262] width 159 height 14
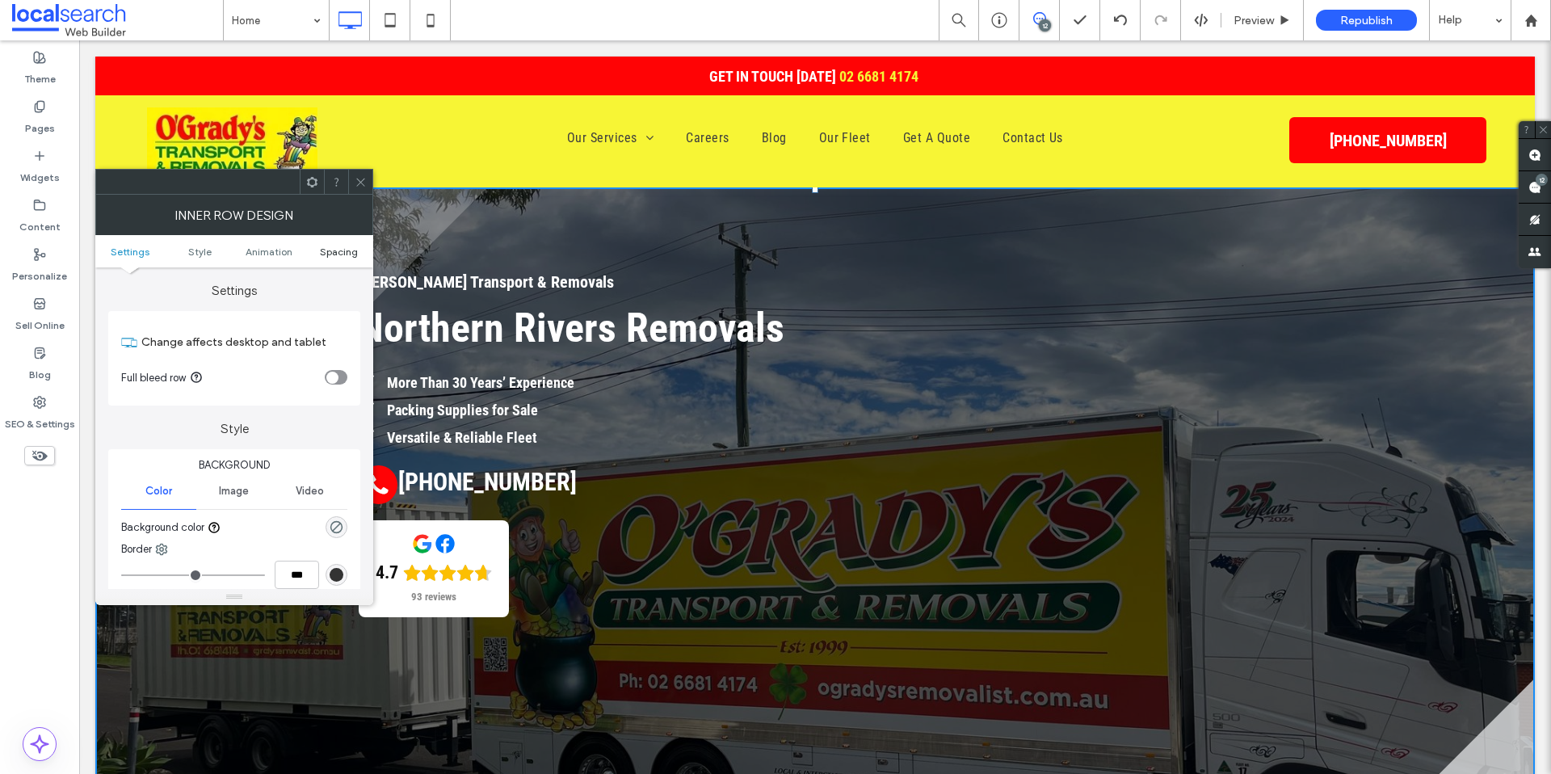
click at [348, 246] on span "Spacing" at bounding box center [339, 252] width 38 height 12
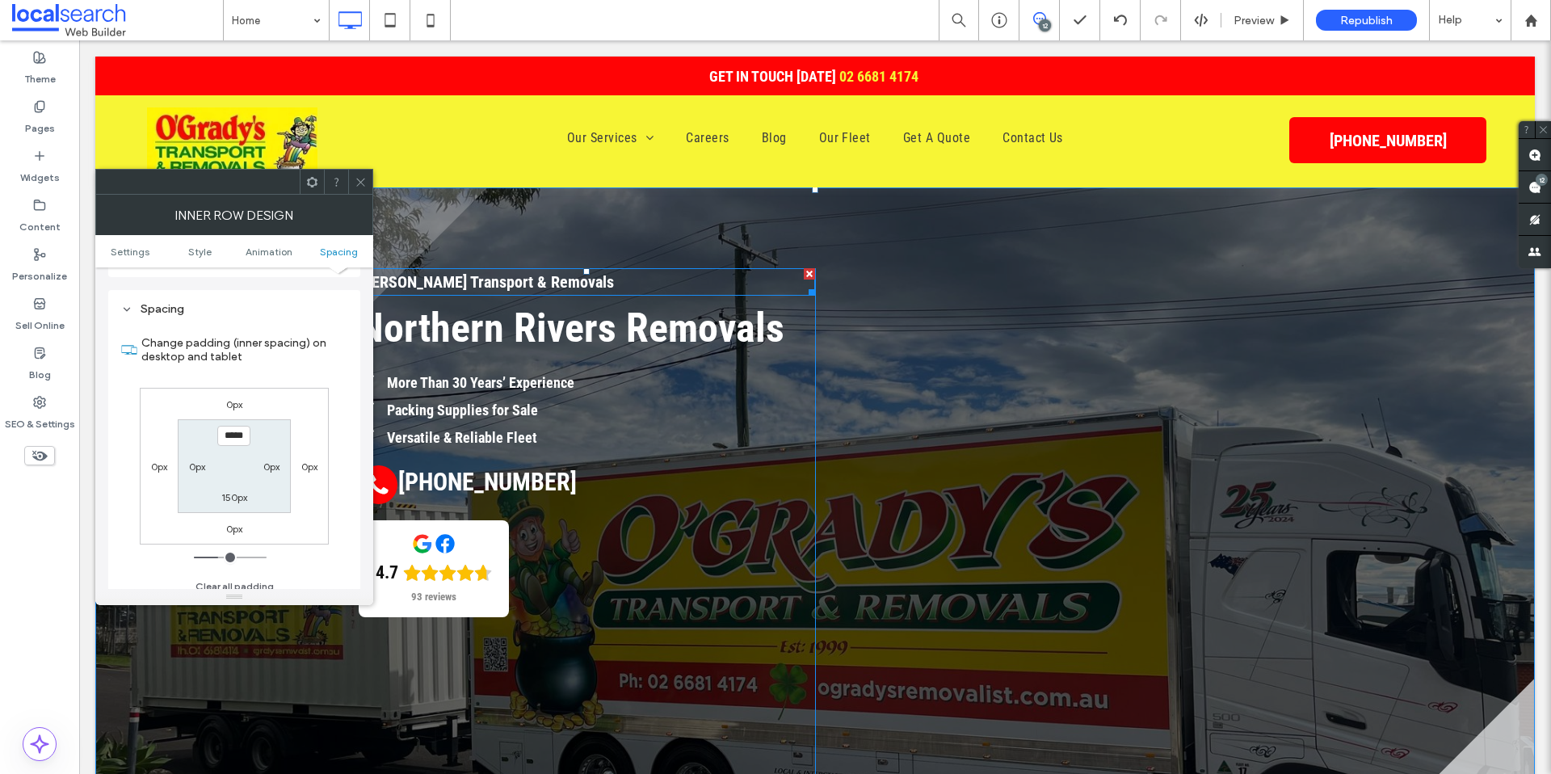
scroll to position [505, 0]
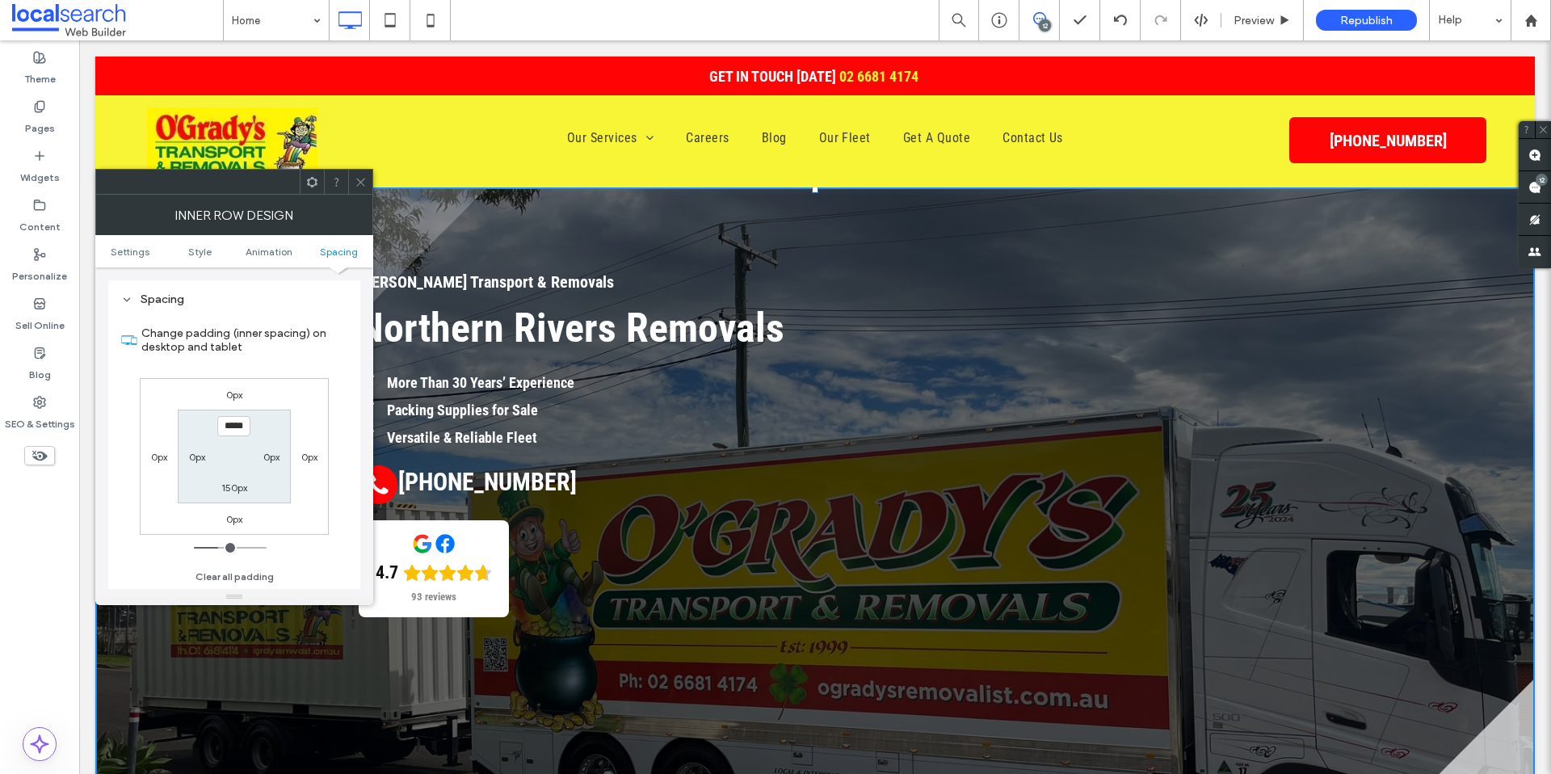
click at [357, 187] on span at bounding box center [361, 182] width 12 height 24
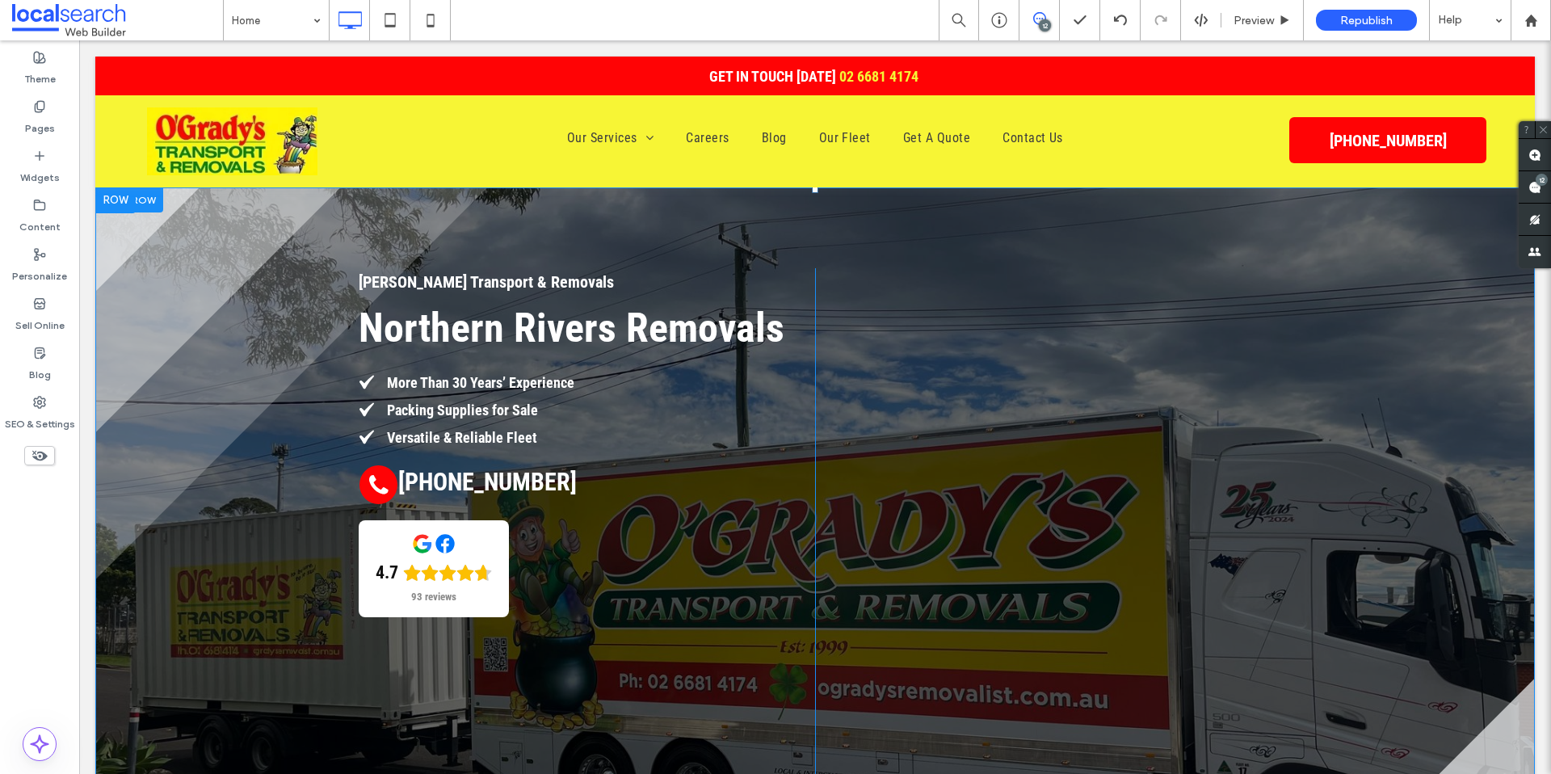
click at [146, 363] on div "O'Grady's Transport & Removals Northern Rivers Removals More Than 30 Years’ Exp…" at bounding box center [814, 555] width 1439 height 736
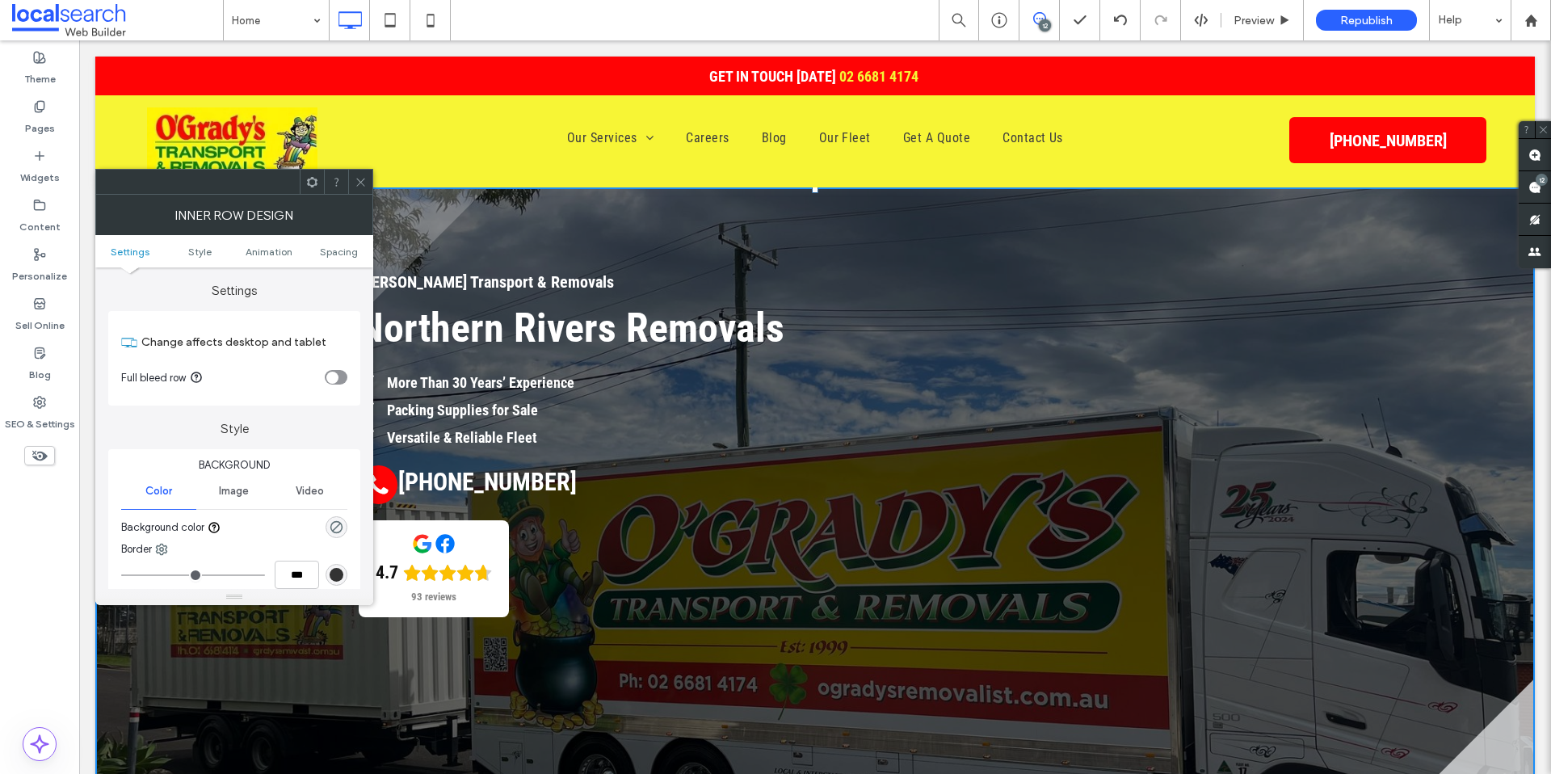
click at [357, 185] on use at bounding box center [360, 182] width 8 height 8
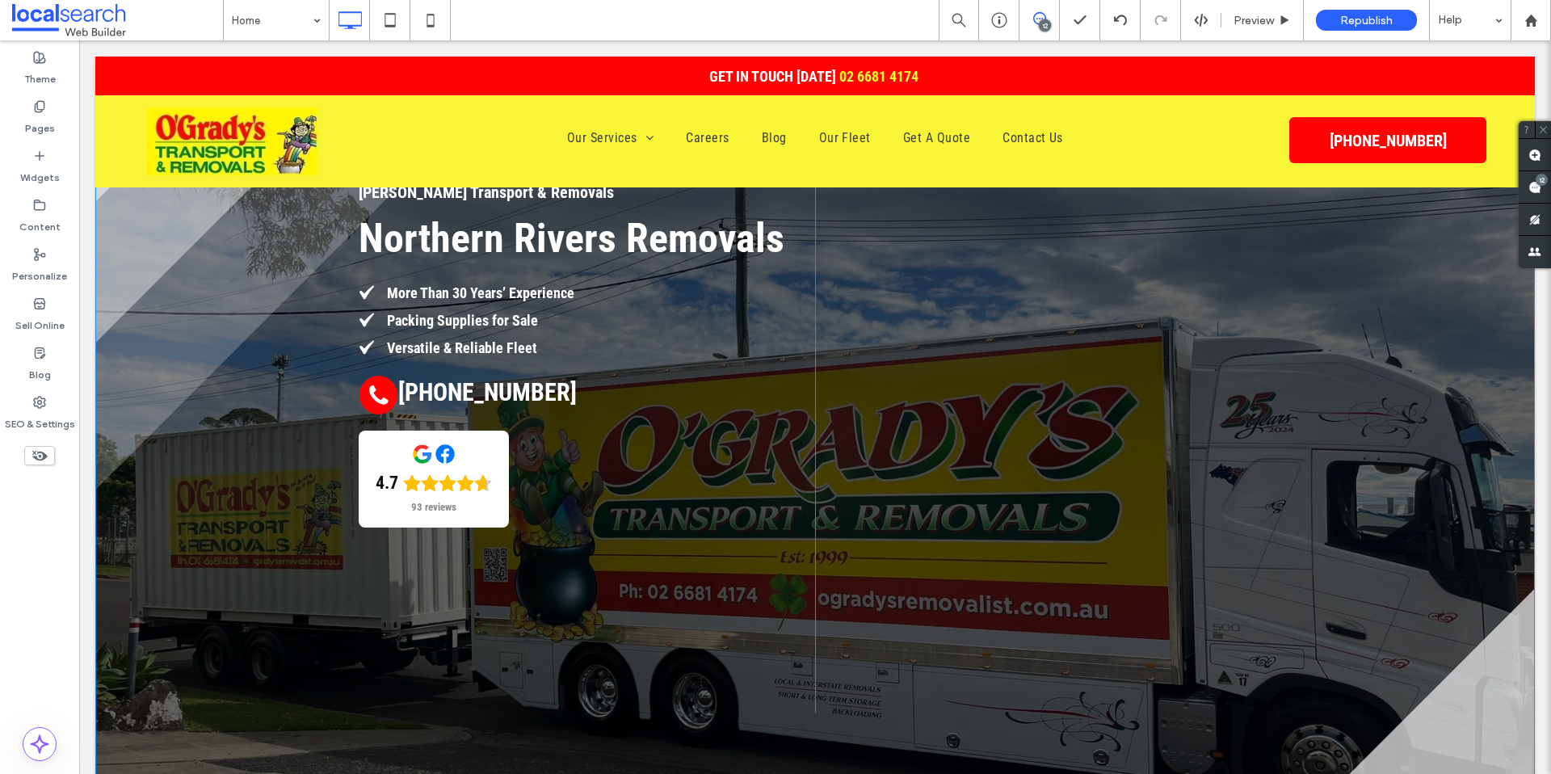
scroll to position [216, 0]
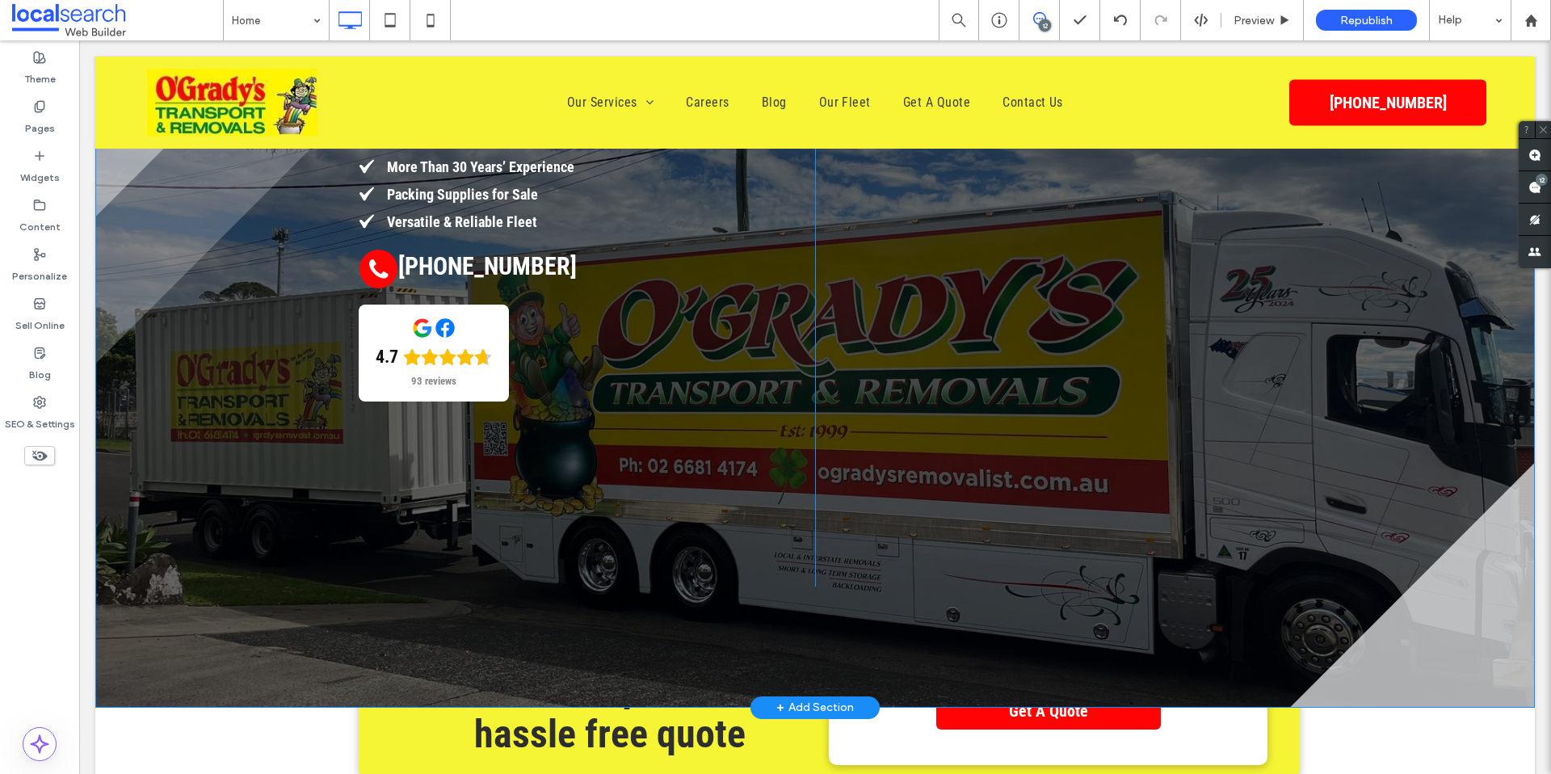
click at [965, 628] on div "O'Grady's Transport & Removals Northern Rivers Removals More Than 30 Years’ Exp…" at bounding box center [814, 340] width 1439 height 736
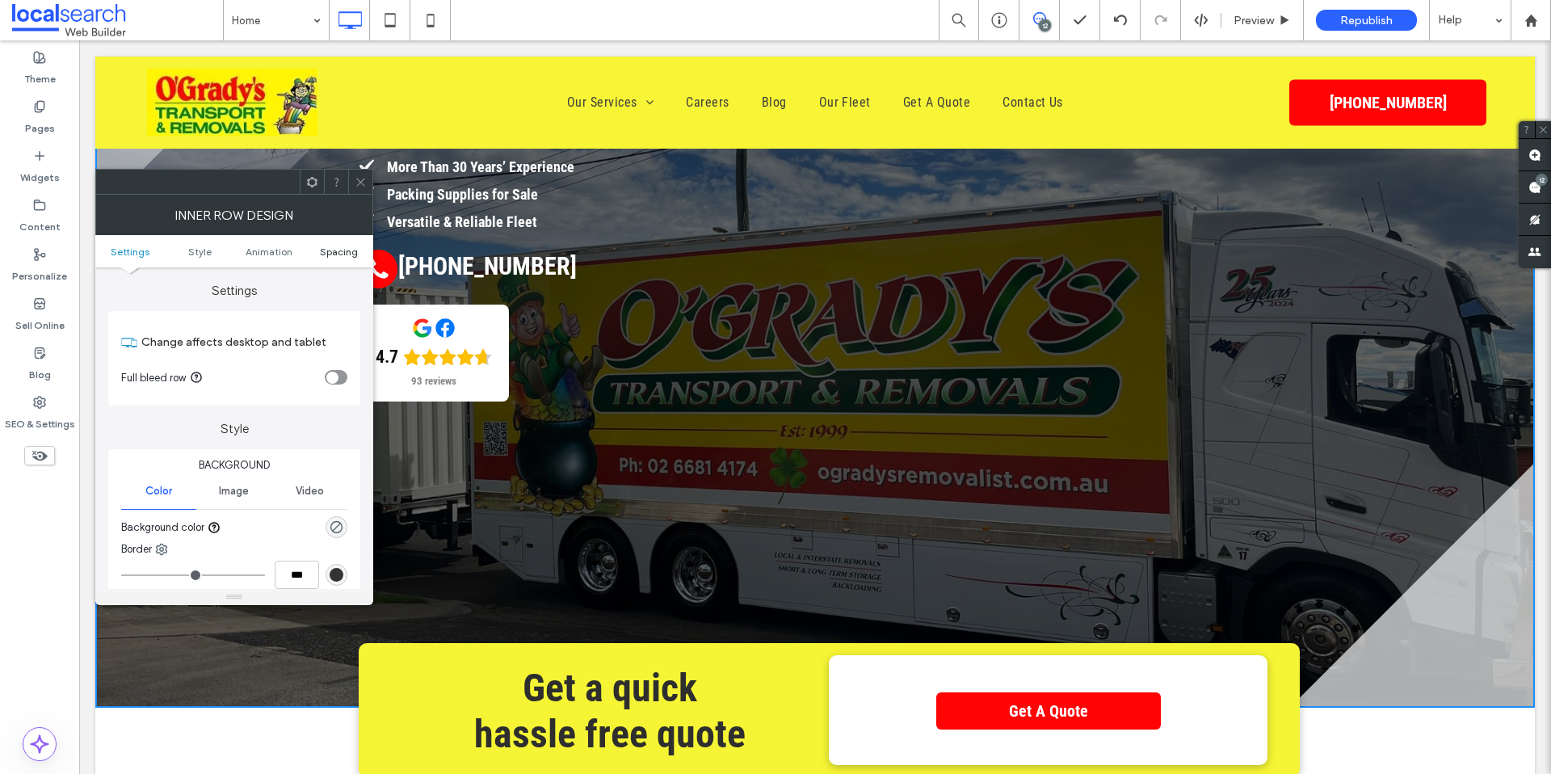
click at [346, 254] on span "Spacing" at bounding box center [339, 252] width 38 height 12
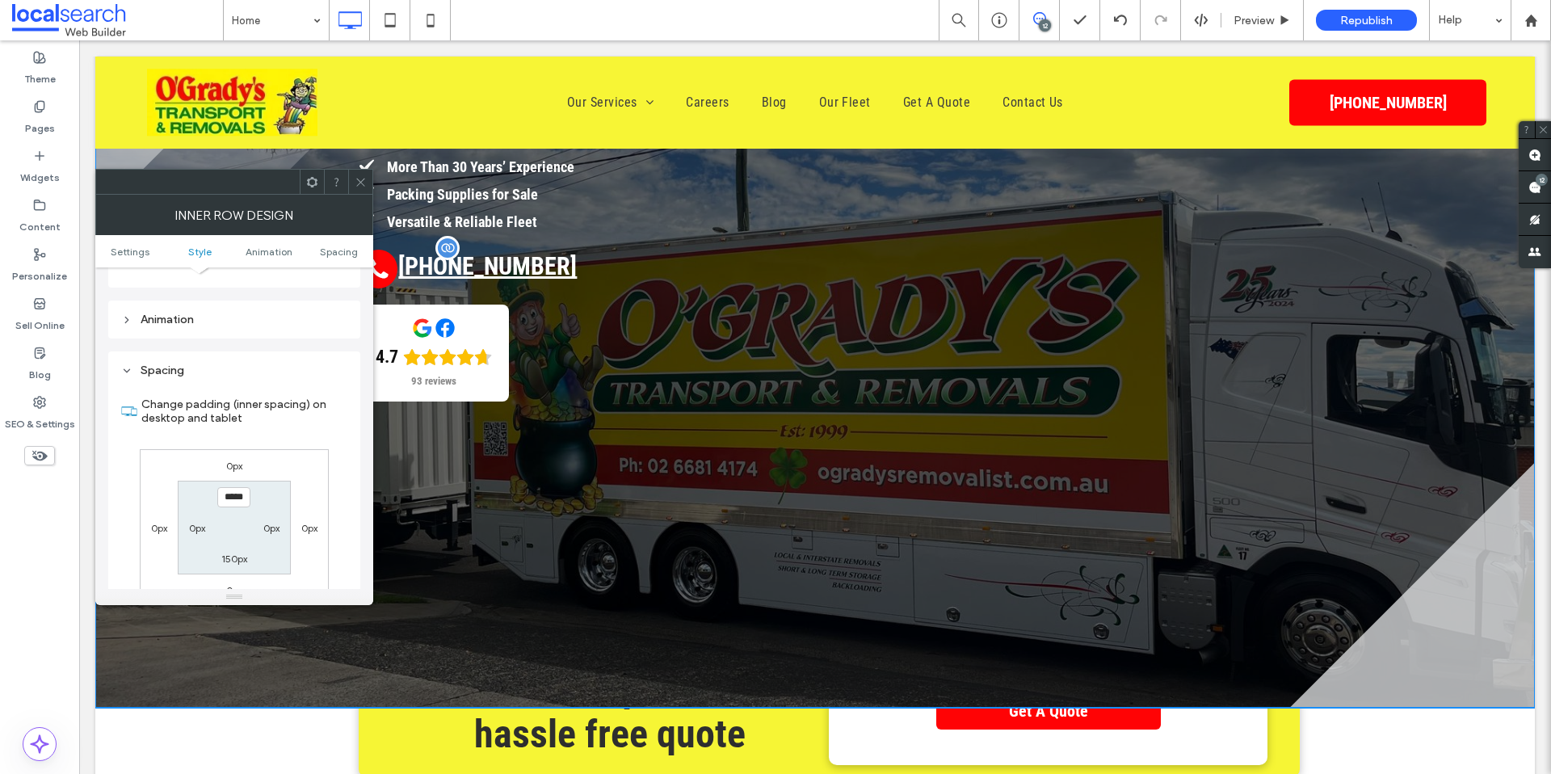
scroll to position [505, 0]
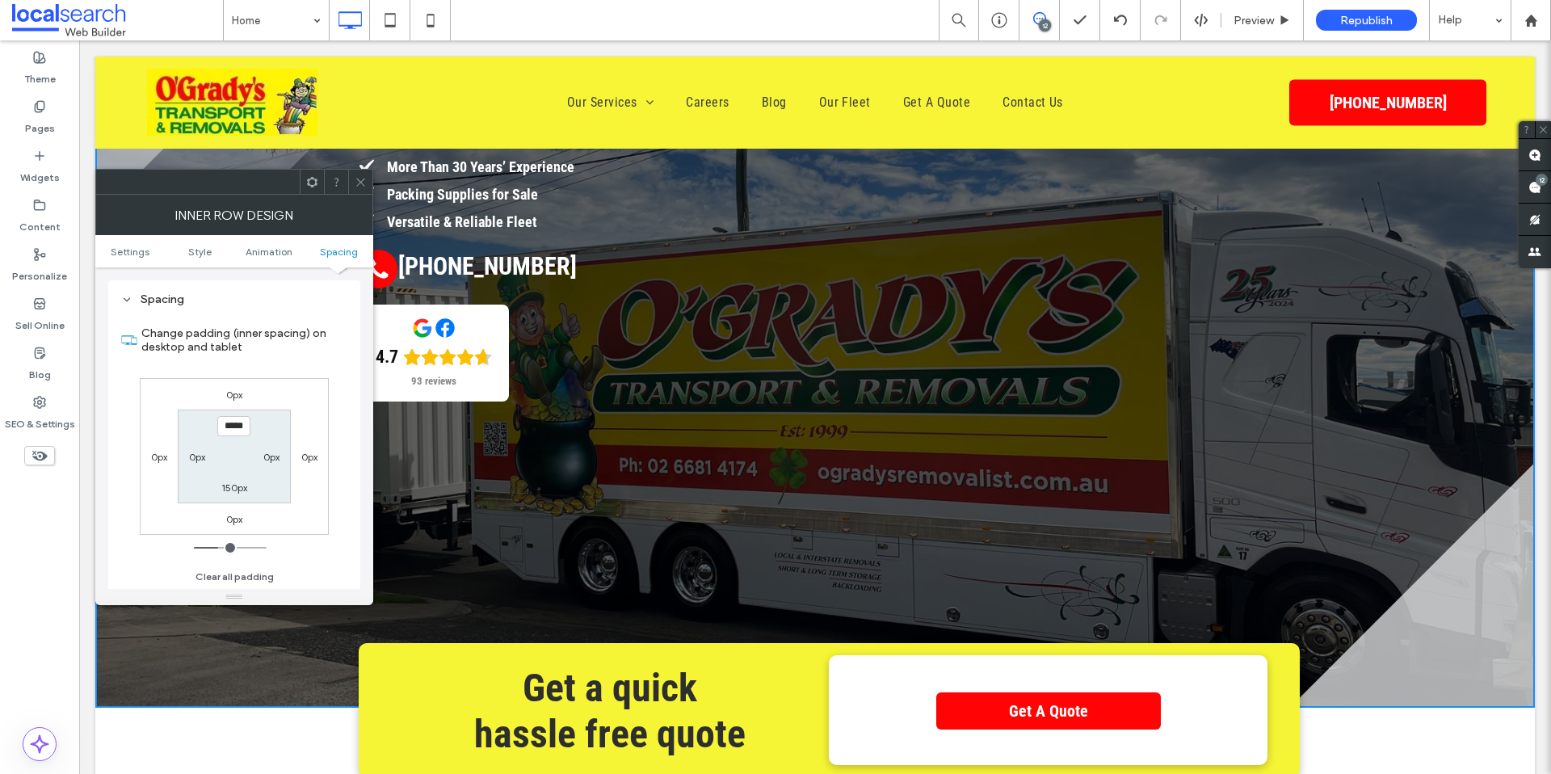
drag, startPoint x: 361, startPoint y: 183, endPoint x: 316, endPoint y: 187, distance: 45.5
click at [361, 183] on use at bounding box center [360, 182] width 8 height 8
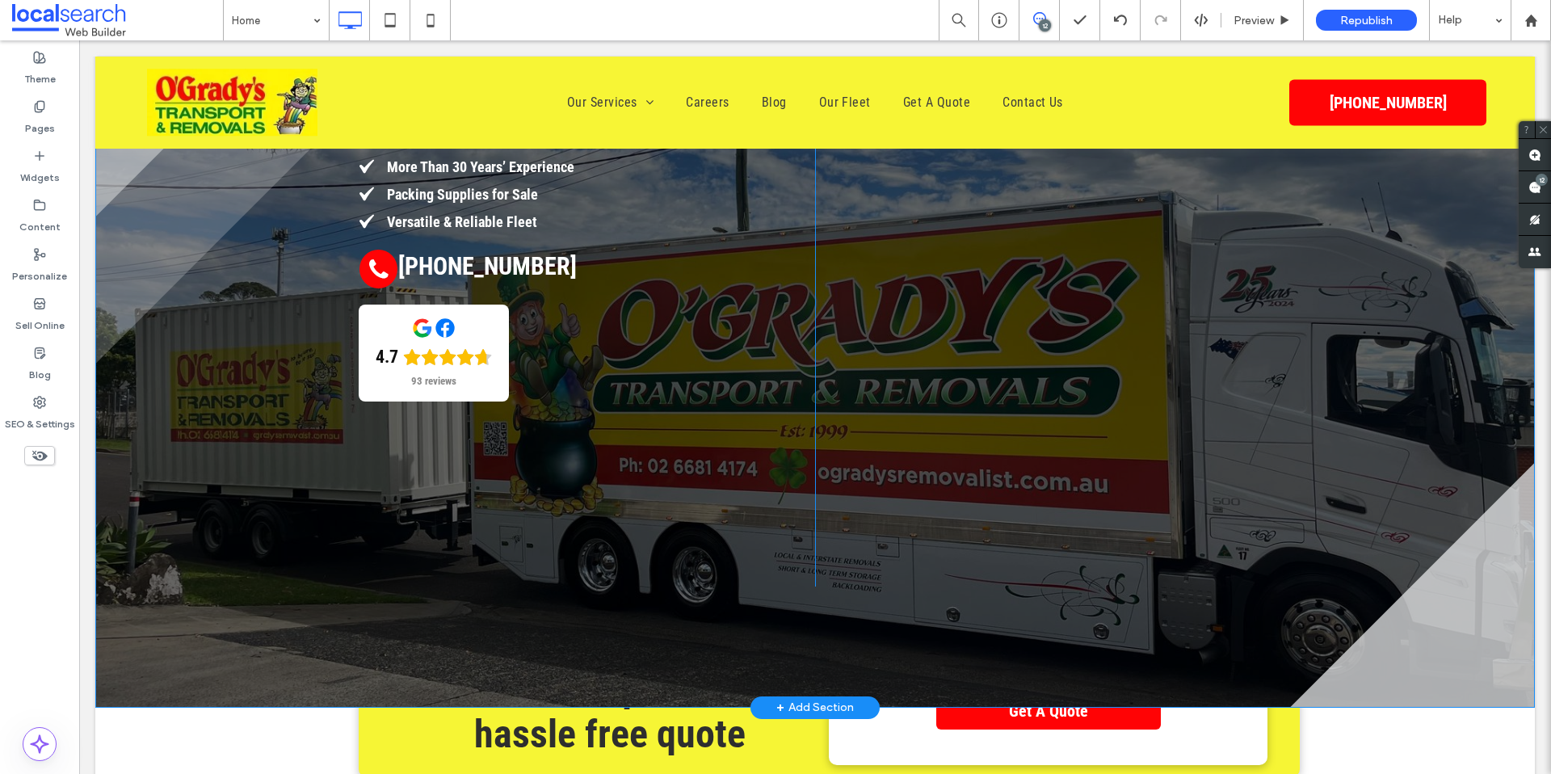
click at [825, 562] on div "Click To Paste" at bounding box center [1057, 320] width 485 height 534
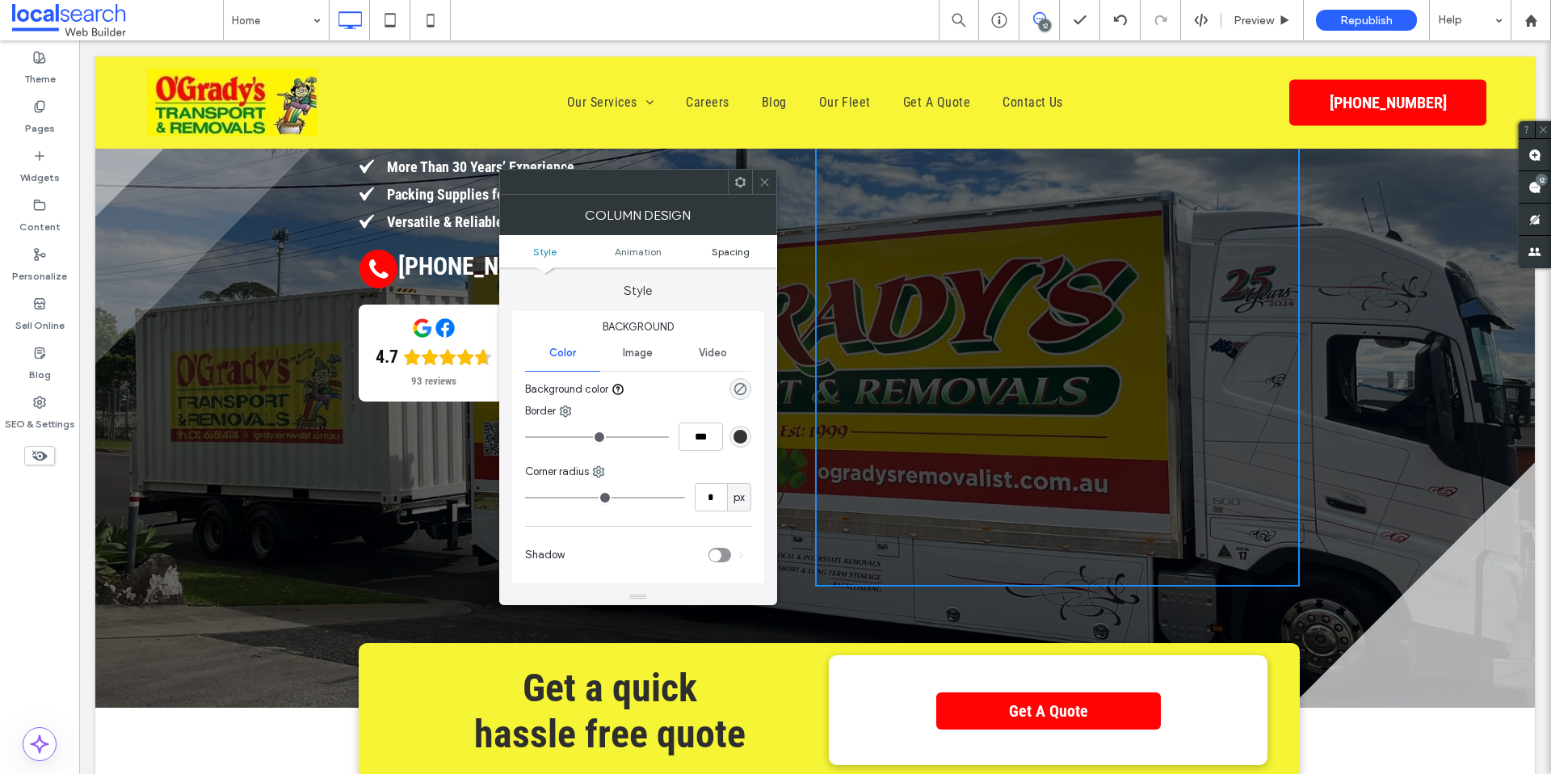
click at [726, 250] on span "Spacing" at bounding box center [731, 252] width 38 height 12
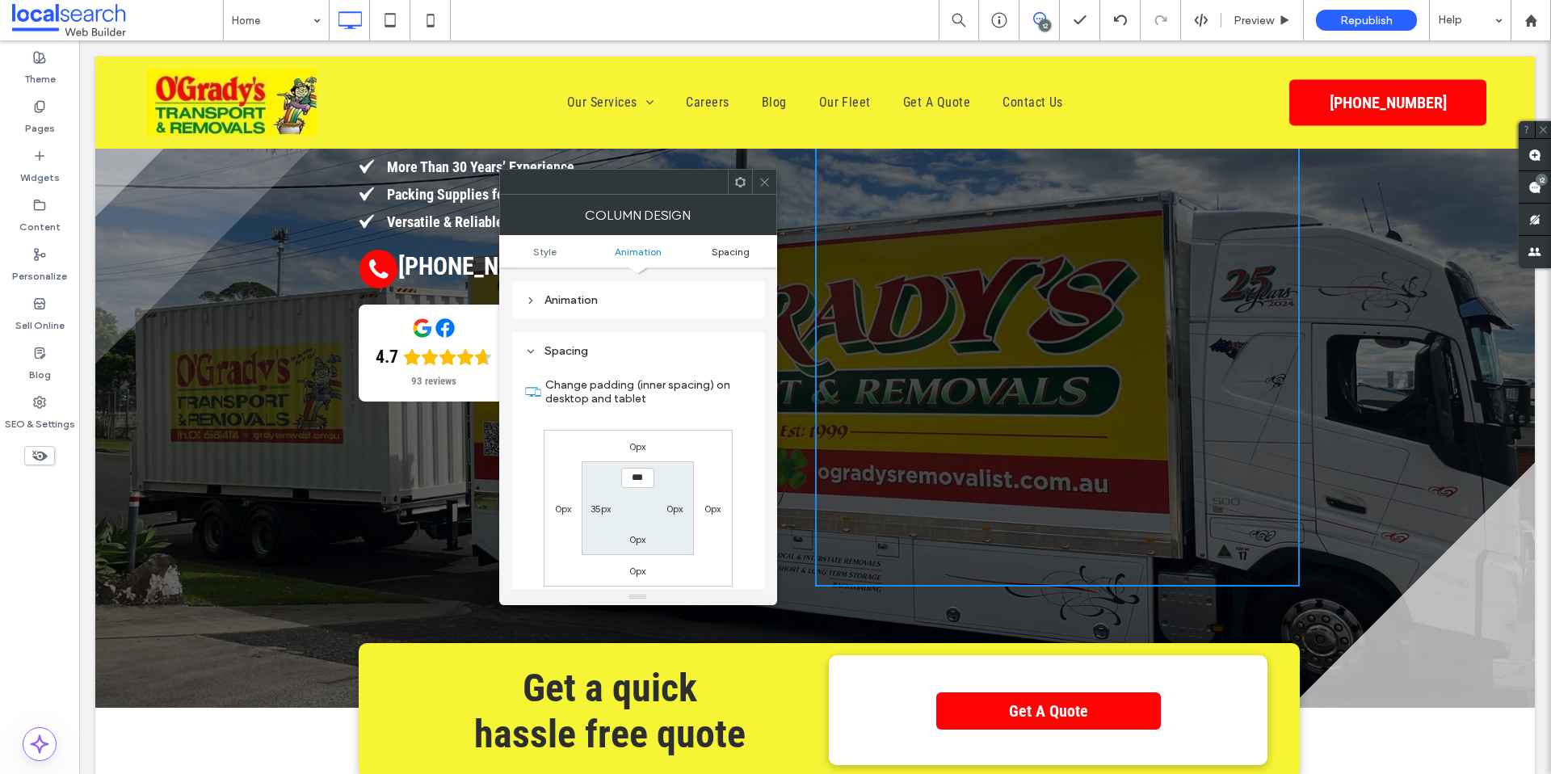
scroll to position [367, 0]
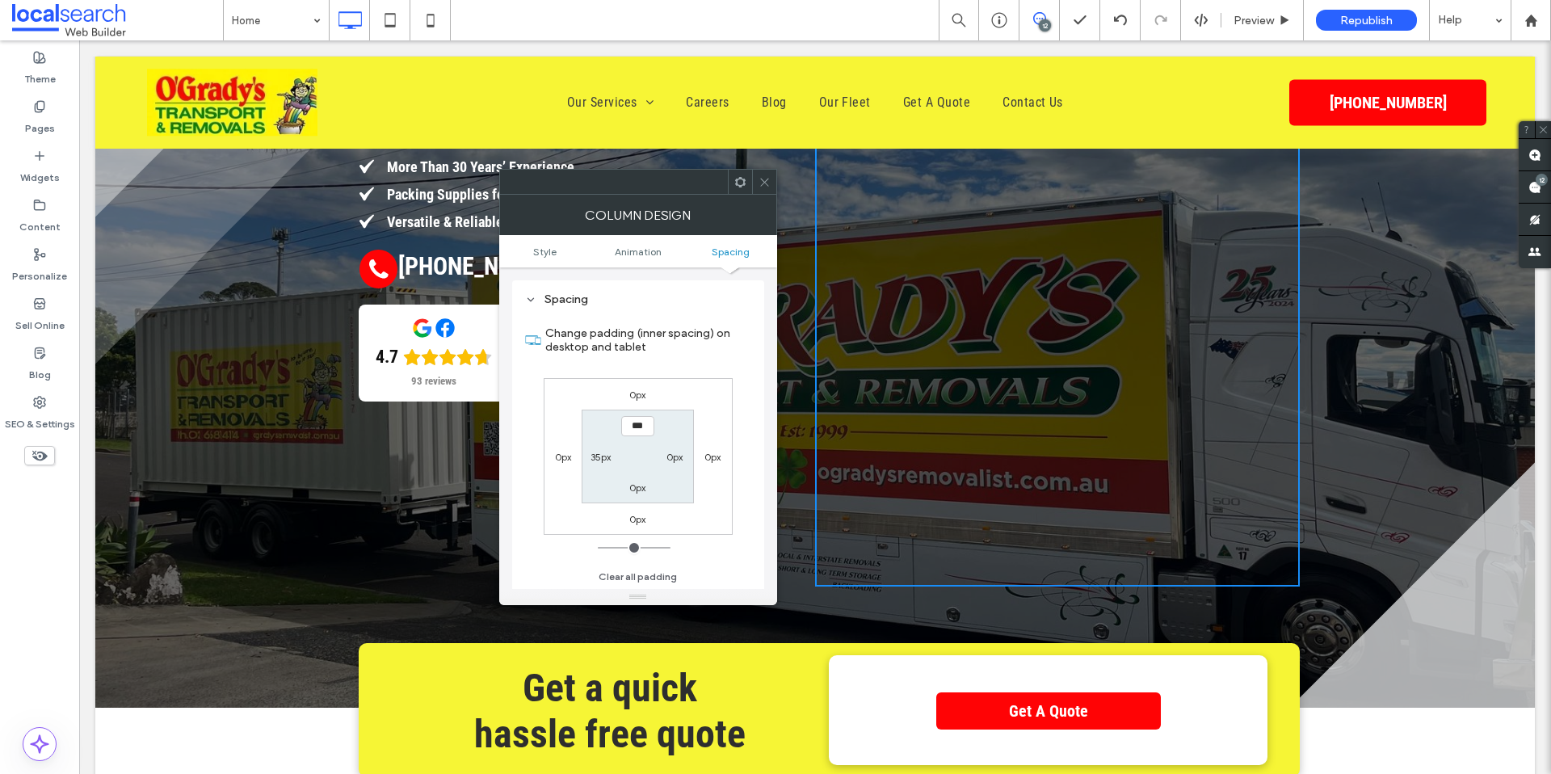
click at [759, 180] on icon at bounding box center [764, 182] width 12 height 12
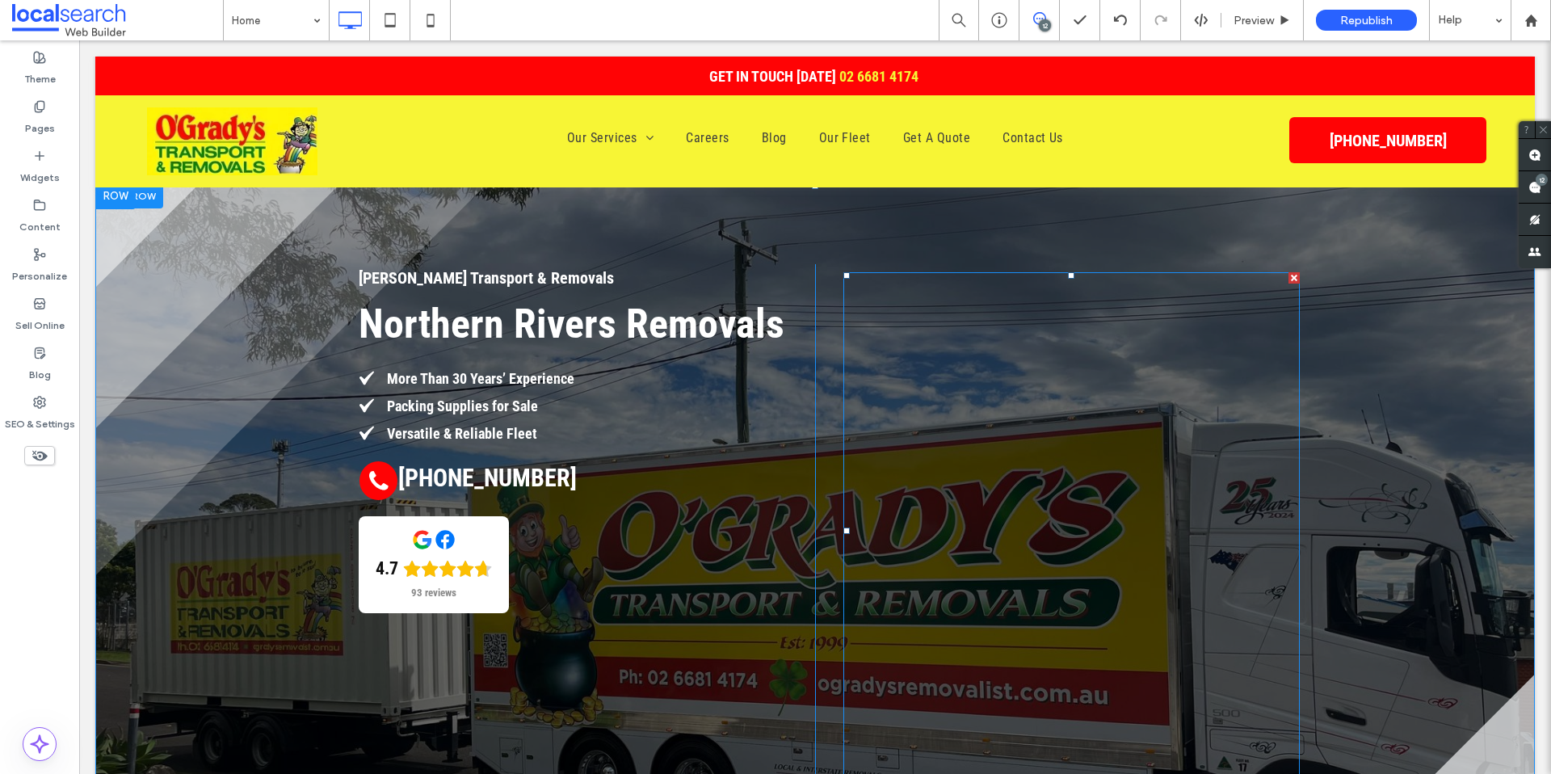
scroll to position [0, 0]
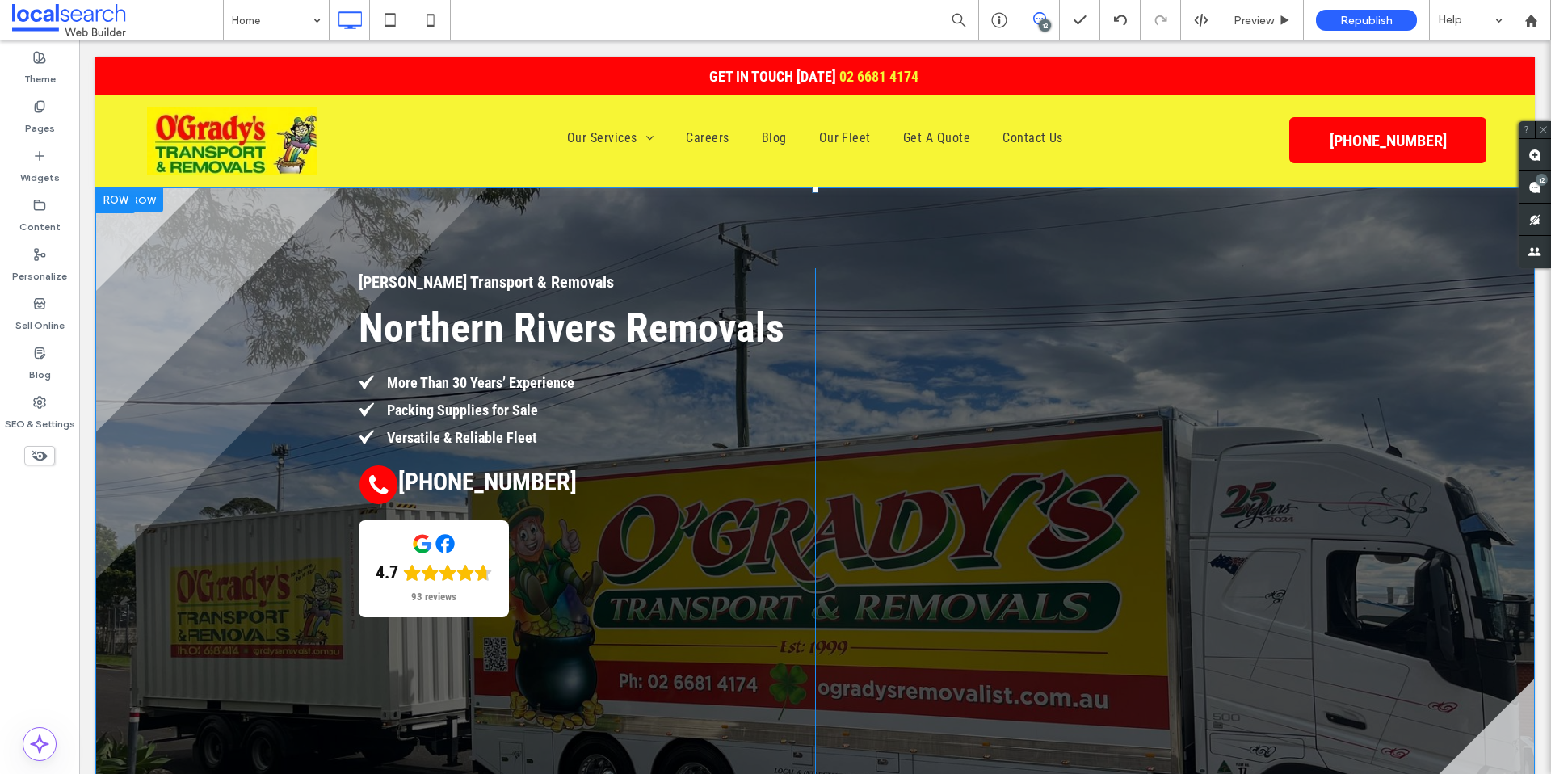
click at [254, 498] on div "O'Grady's Transport & Removals Northern Rivers Removals More Than 30 Years’ Exp…" at bounding box center [814, 555] width 1439 height 736
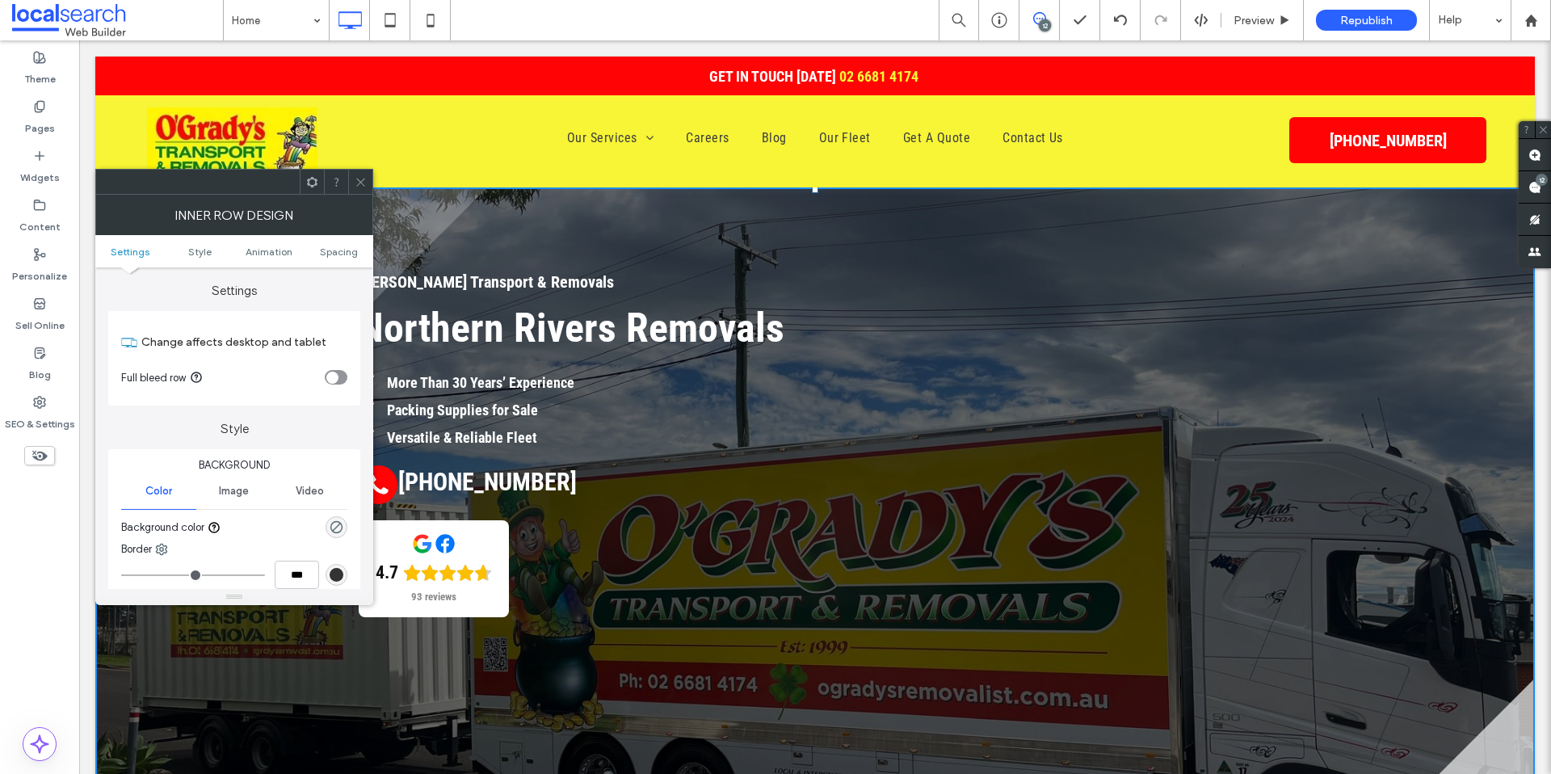
click at [331, 376] on icon "toggle" at bounding box center [332, 377] width 6 height 5
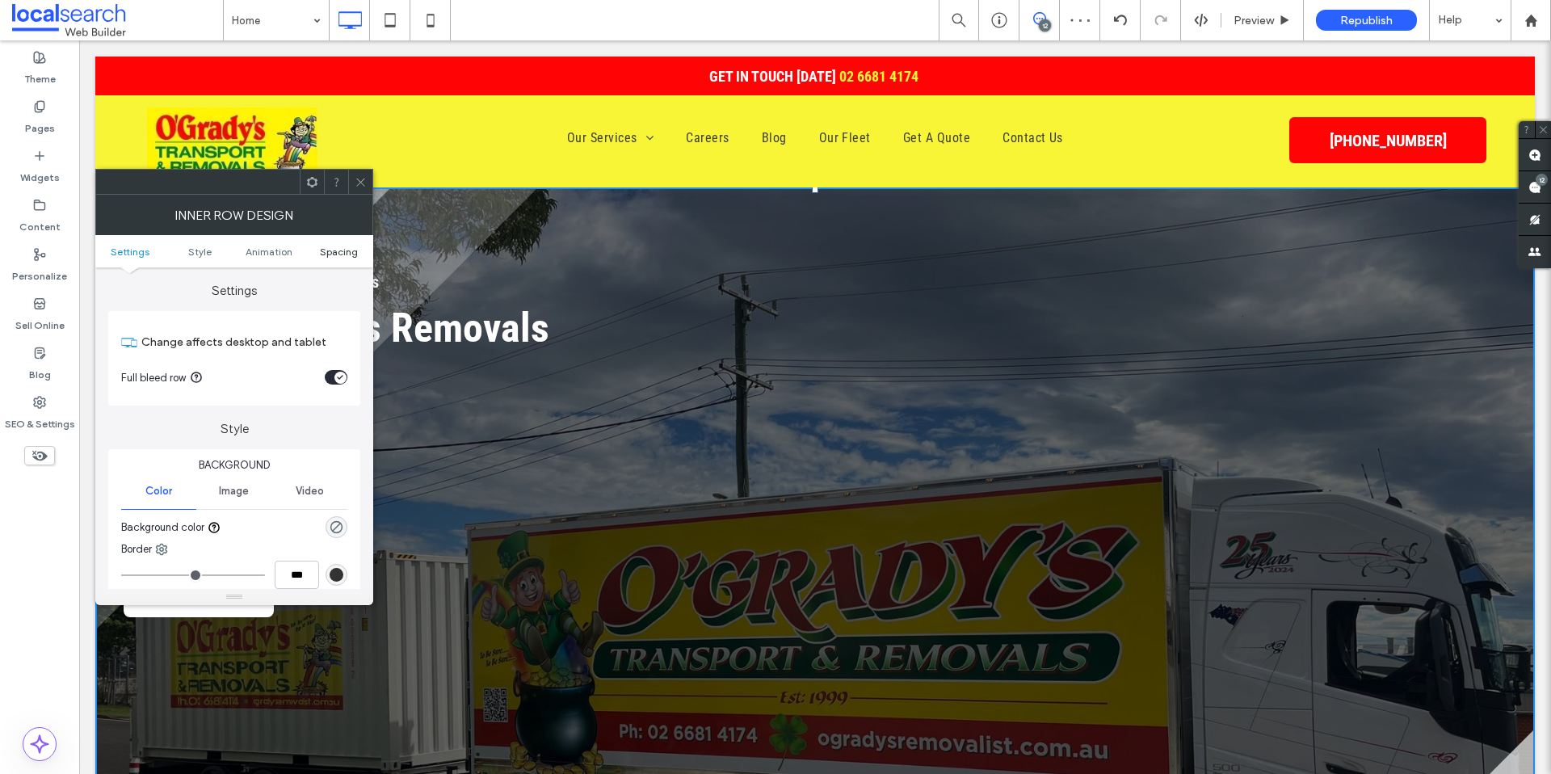
click at [347, 251] on span "Spacing" at bounding box center [339, 252] width 38 height 12
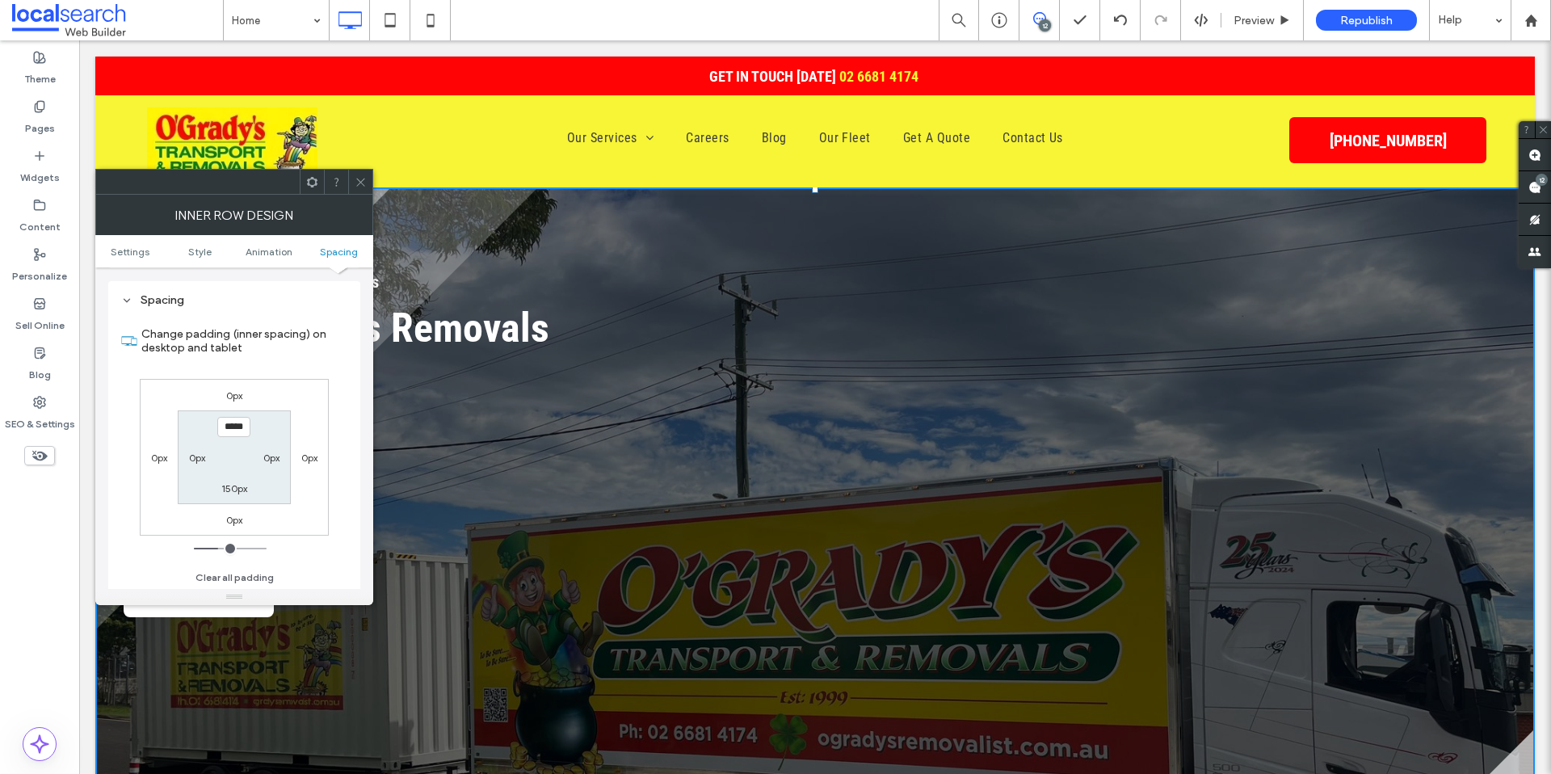
scroll to position [505, 0]
click at [181, 458] on div "0px" at bounding box center [197, 456] width 37 height 16
click at [152, 452] on label "0px" at bounding box center [159, 457] width 16 height 12
type input "*"
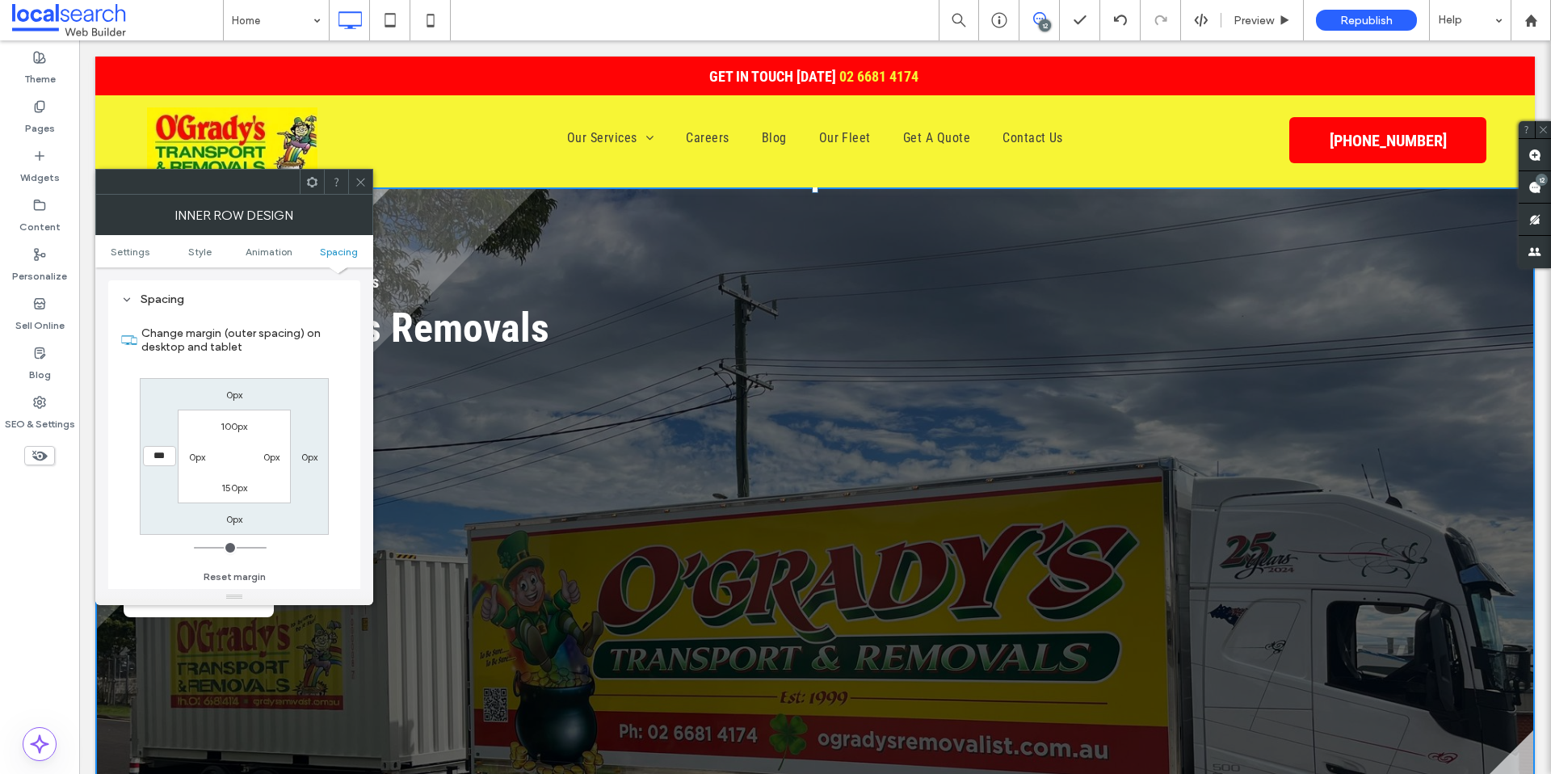
click at [162, 456] on input "***" at bounding box center [159, 456] width 33 height 20
click at [154, 455] on input "***" at bounding box center [159, 456] width 33 height 20
click at [356, 183] on icon at bounding box center [361, 182] width 12 height 12
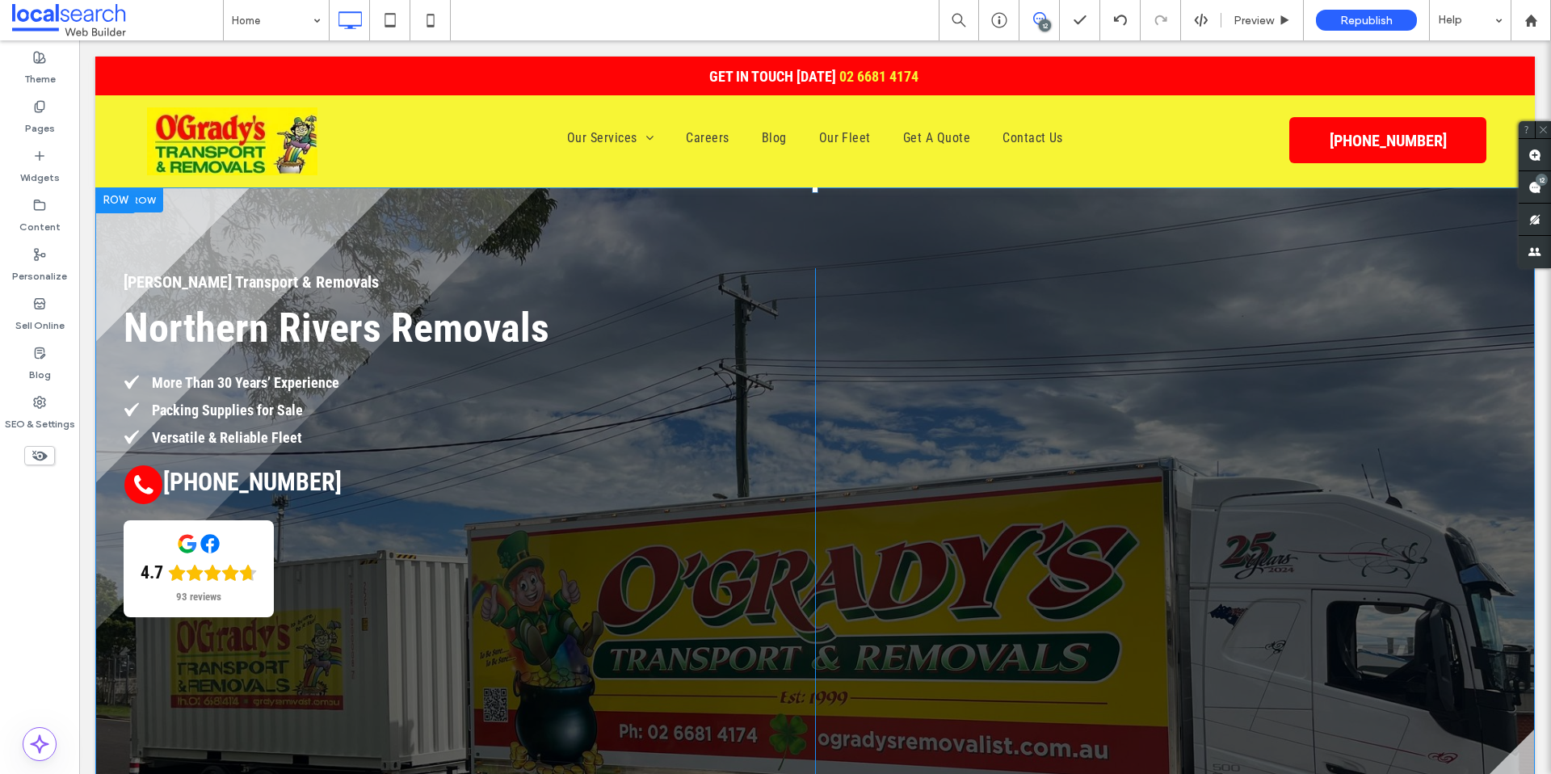
click at [109, 520] on div "O'Grady's Transport & Removals Northern Rivers Removals More Than 30 Years’ Exp…" at bounding box center [455, 585] width 720 height 635
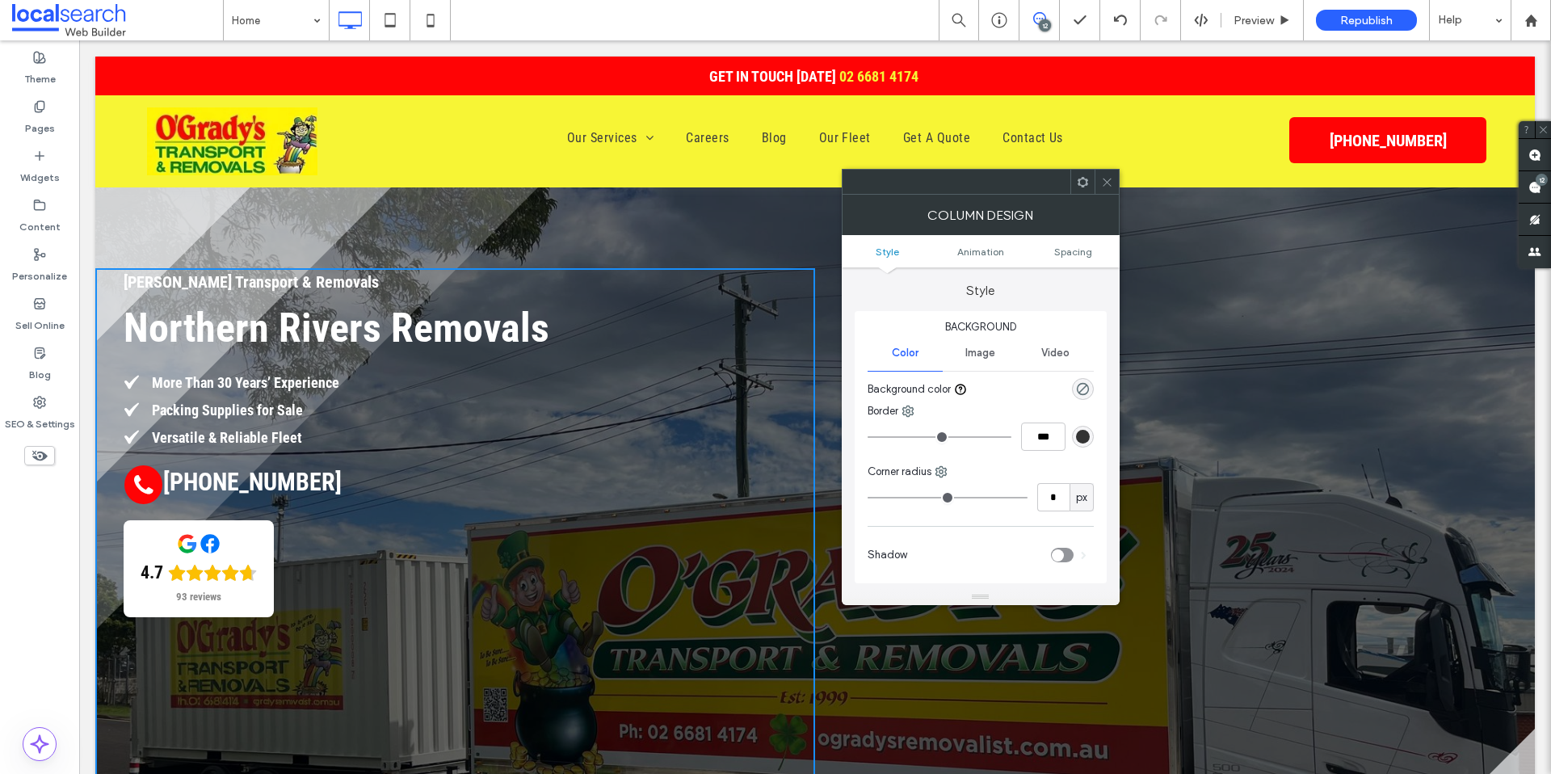
click at [1082, 180] on icon at bounding box center [1083, 182] width 12 height 12
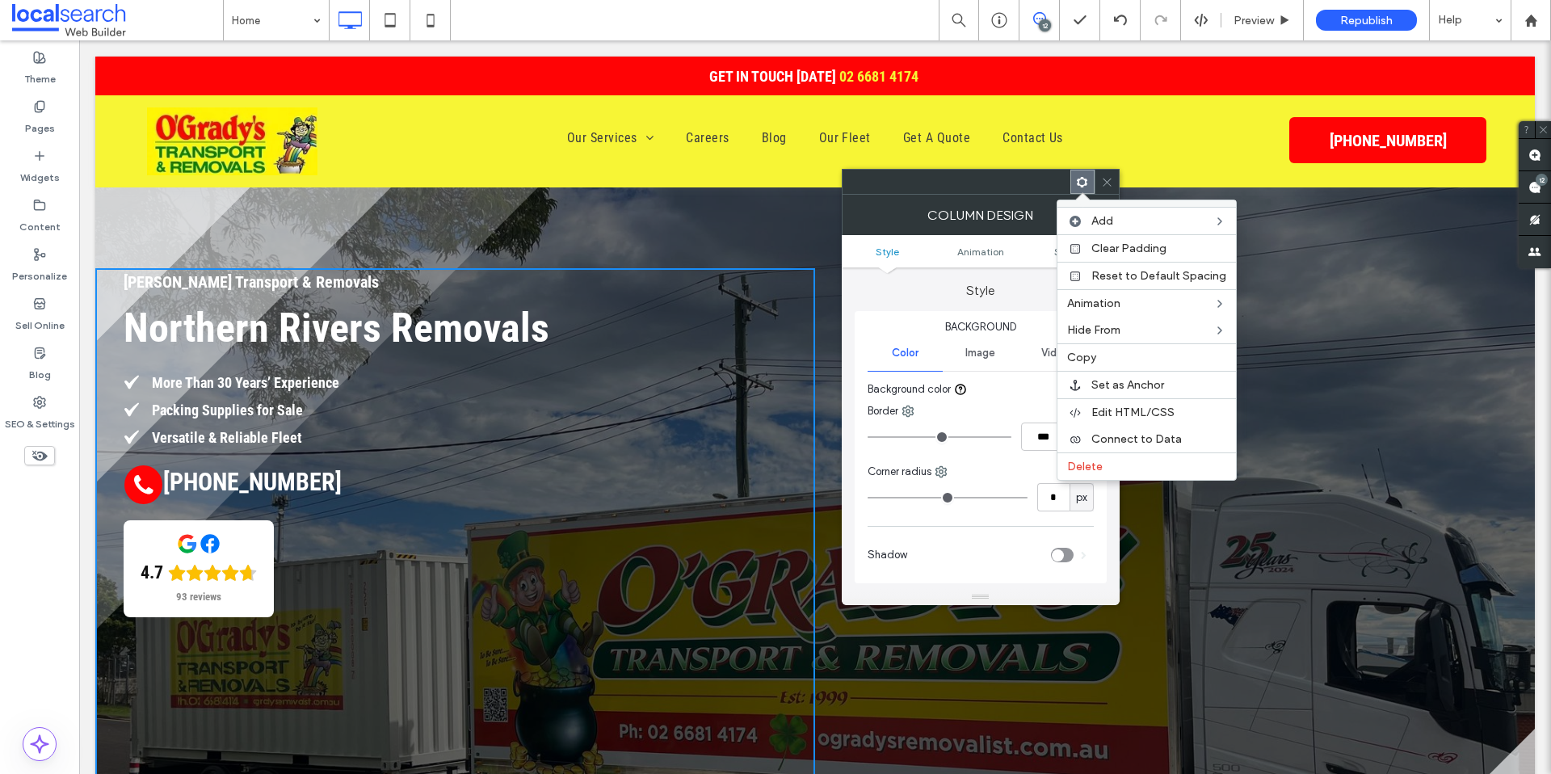
click at [1086, 187] on icon at bounding box center [1082, 182] width 12 height 12
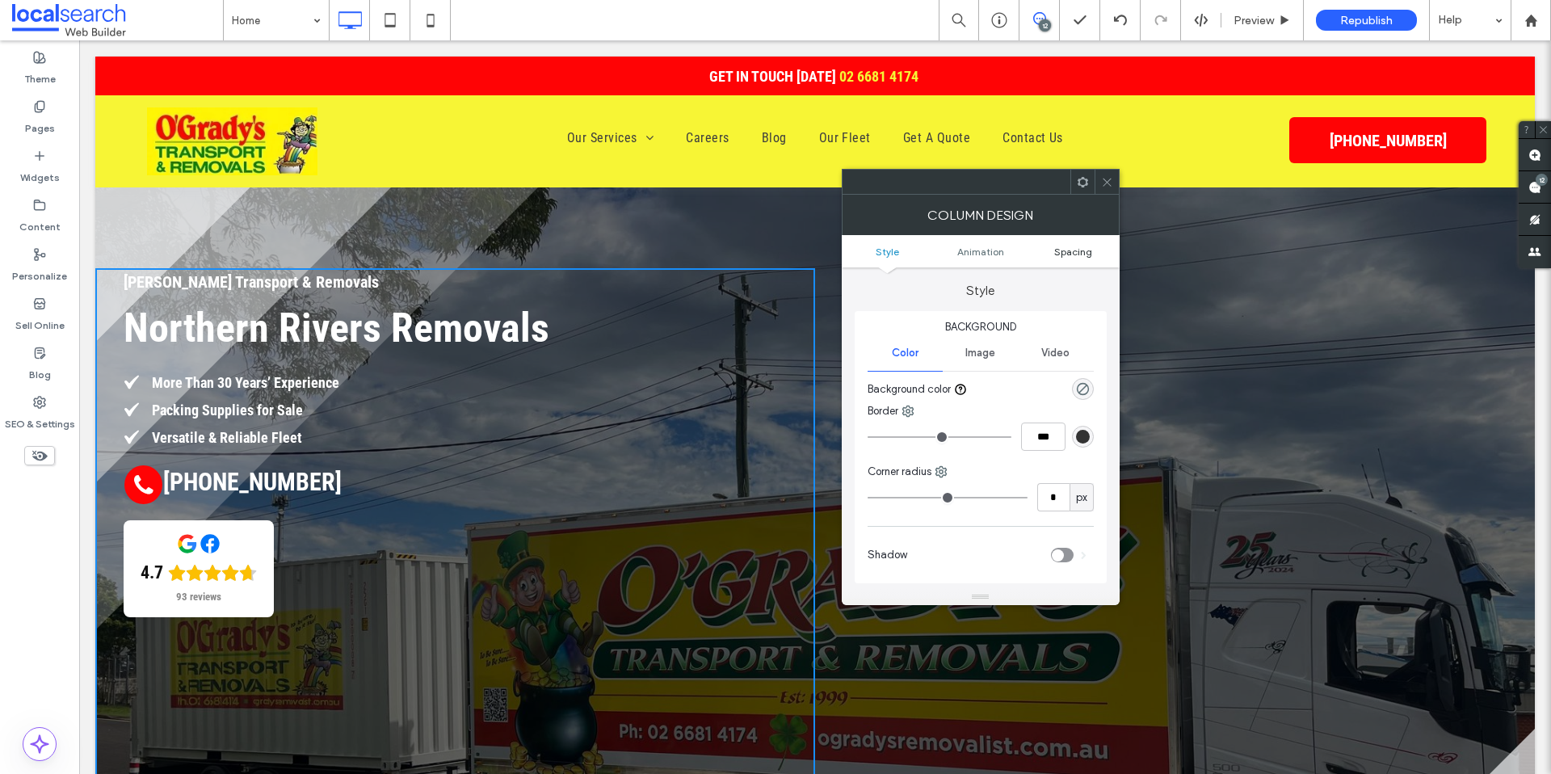
click at [1074, 254] on span "Spacing" at bounding box center [1073, 252] width 38 height 12
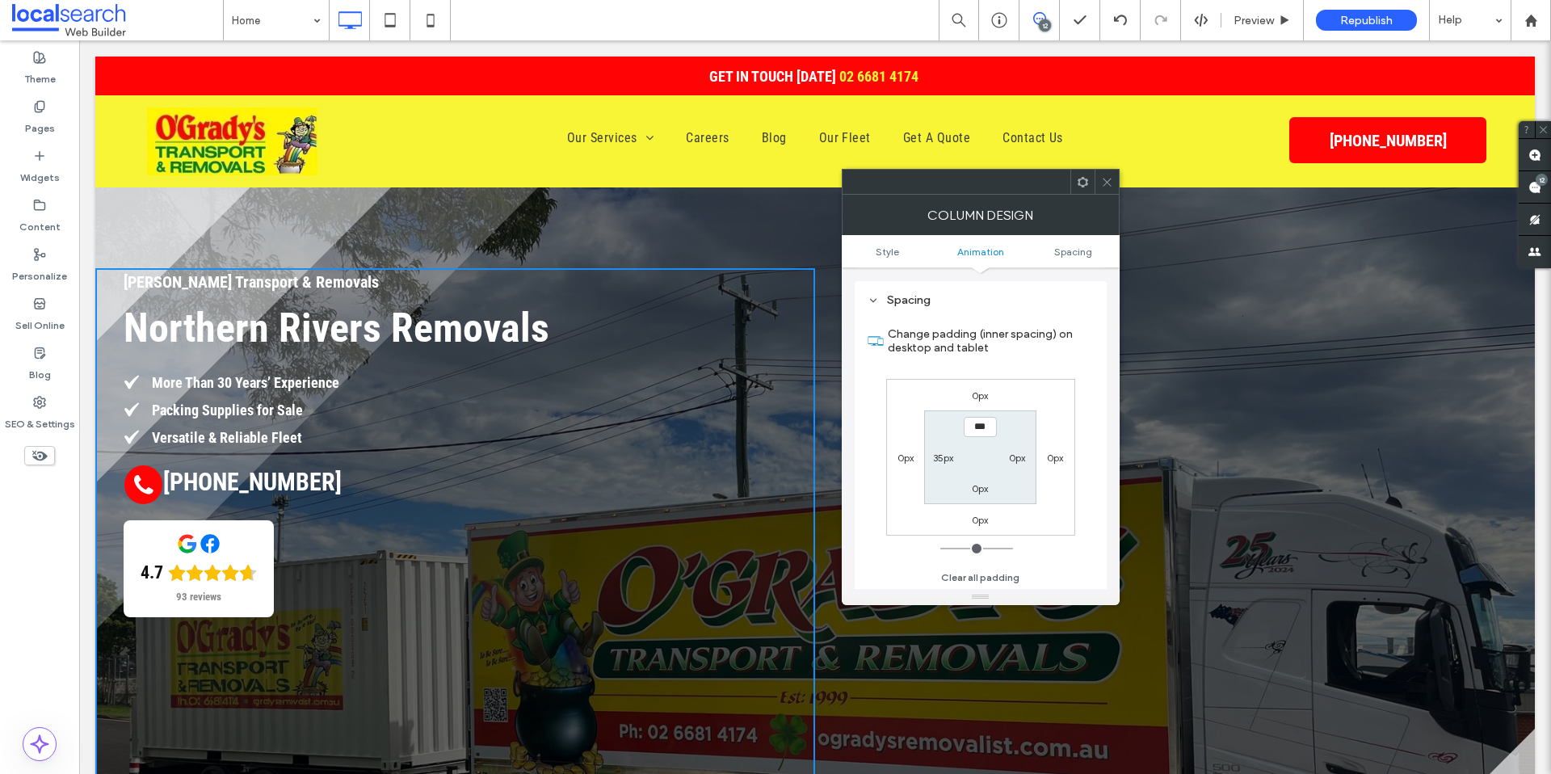
scroll to position [367, 0]
click at [906, 452] on label "0px" at bounding box center [905, 457] width 16 height 12
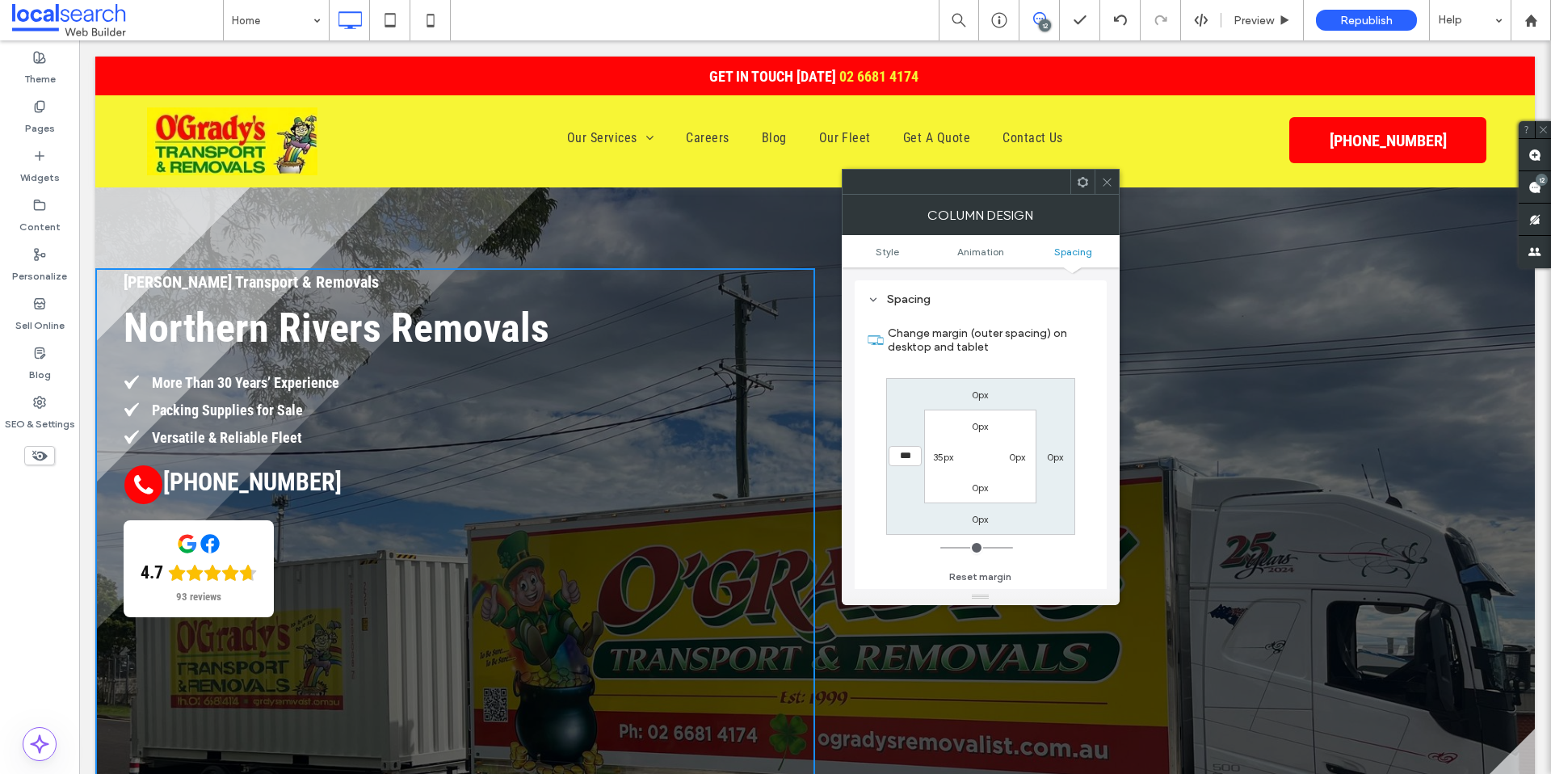
click at [1053, 458] on label "0px" at bounding box center [1055, 457] width 16 height 12
click at [891, 455] on div "0px" at bounding box center [905, 456] width 37 height 16
click at [897, 456] on label "0px" at bounding box center [905, 457] width 16 height 12
click at [898, 454] on input "***" at bounding box center [905, 456] width 33 height 20
type input "*****"
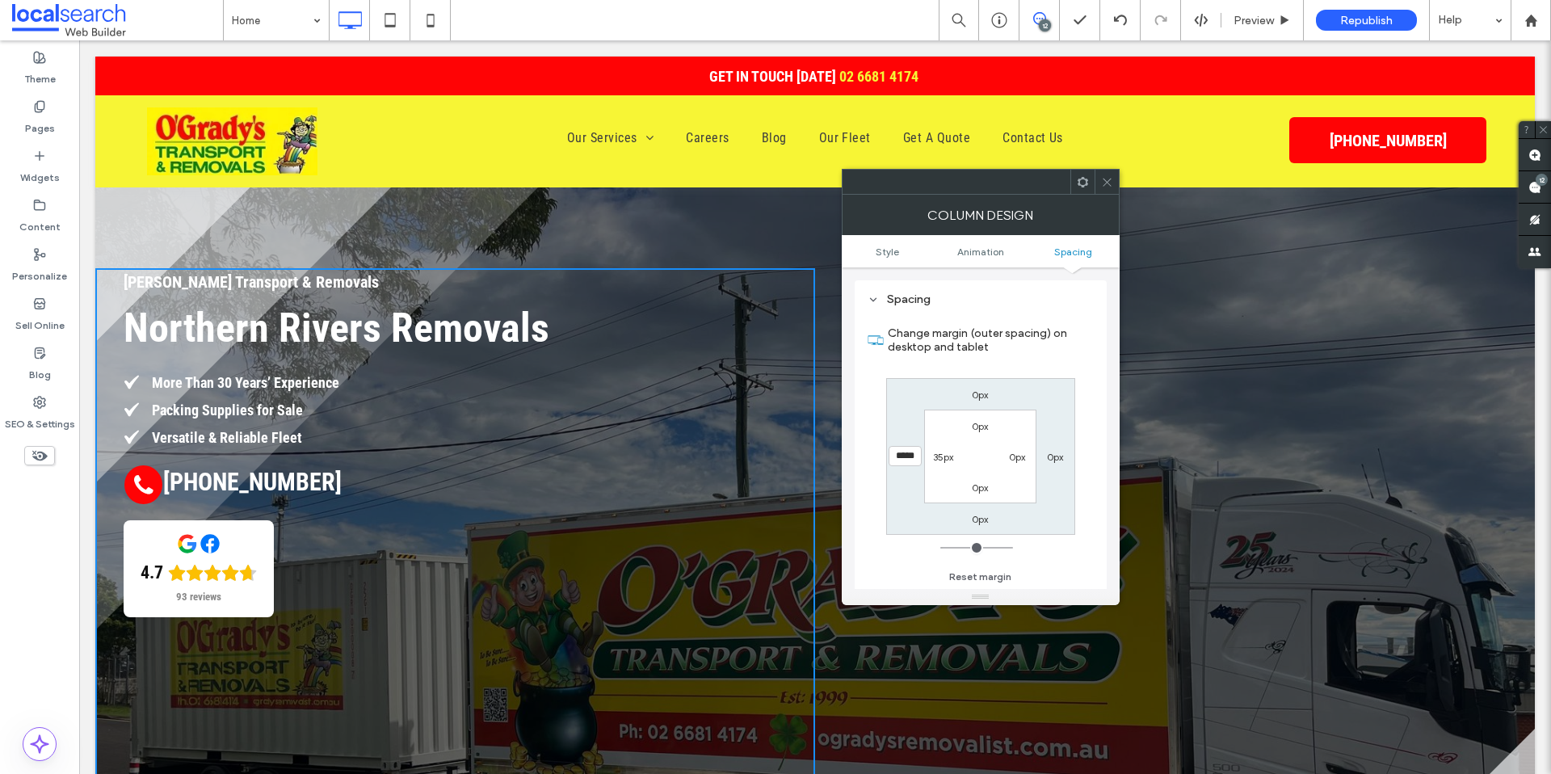
type input "***"
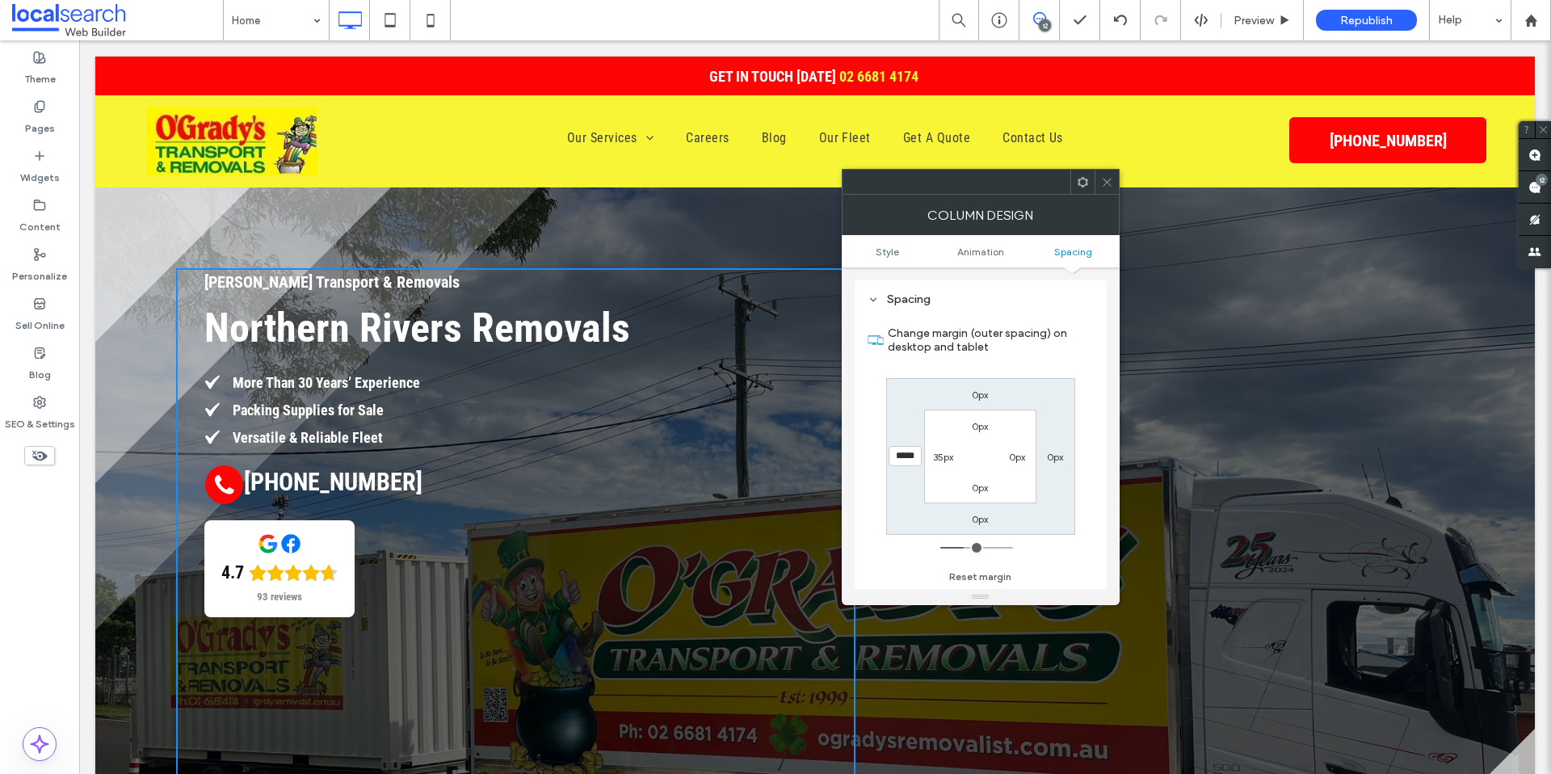
type input "*****"
type input "***"
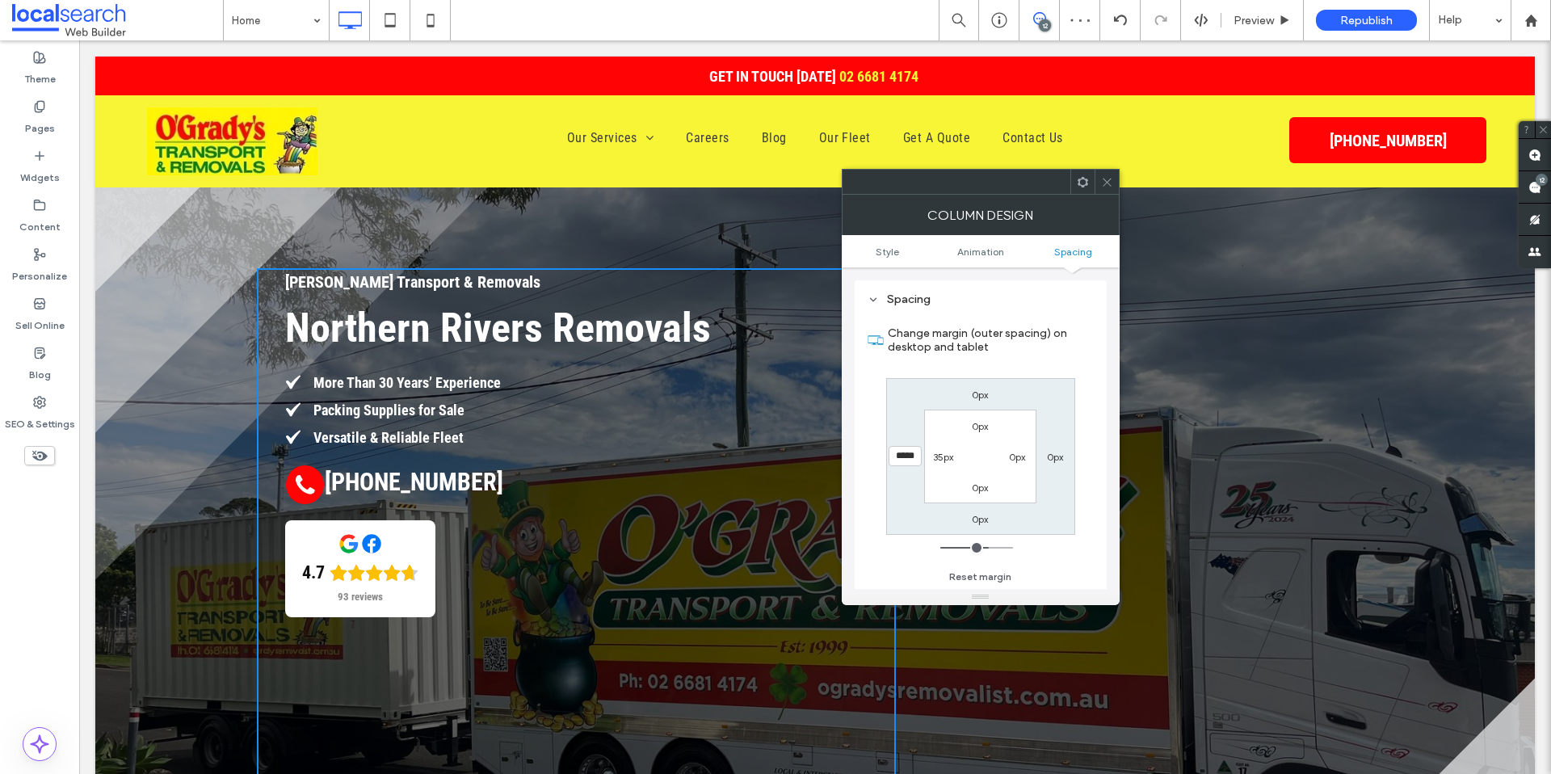
click at [1110, 184] on icon at bounding box center [1107, 182] width 12 height 12
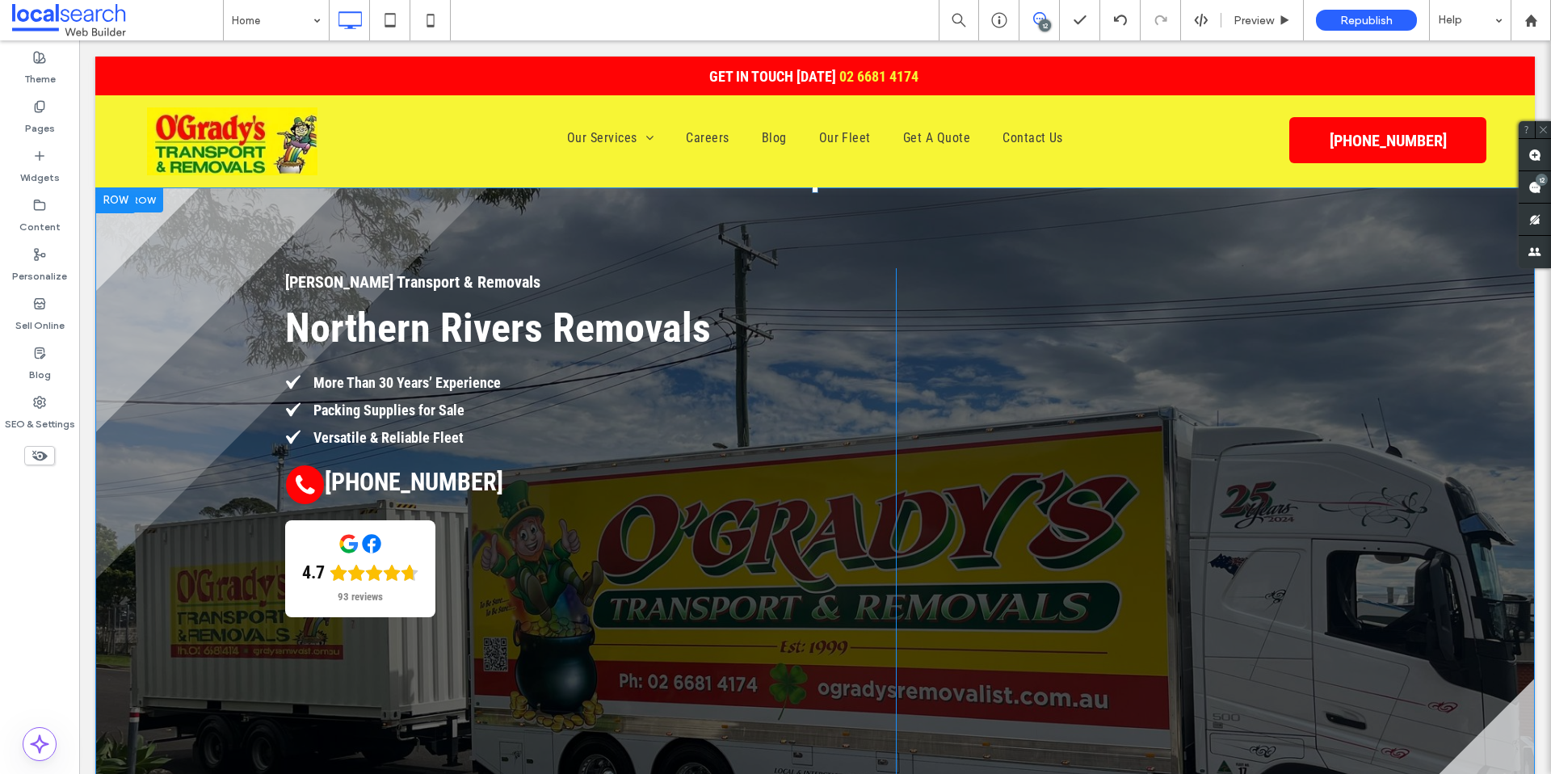
click at [909, 306] on div "Click To Paste" at bounding box center [1215, 535] width 639 height 534
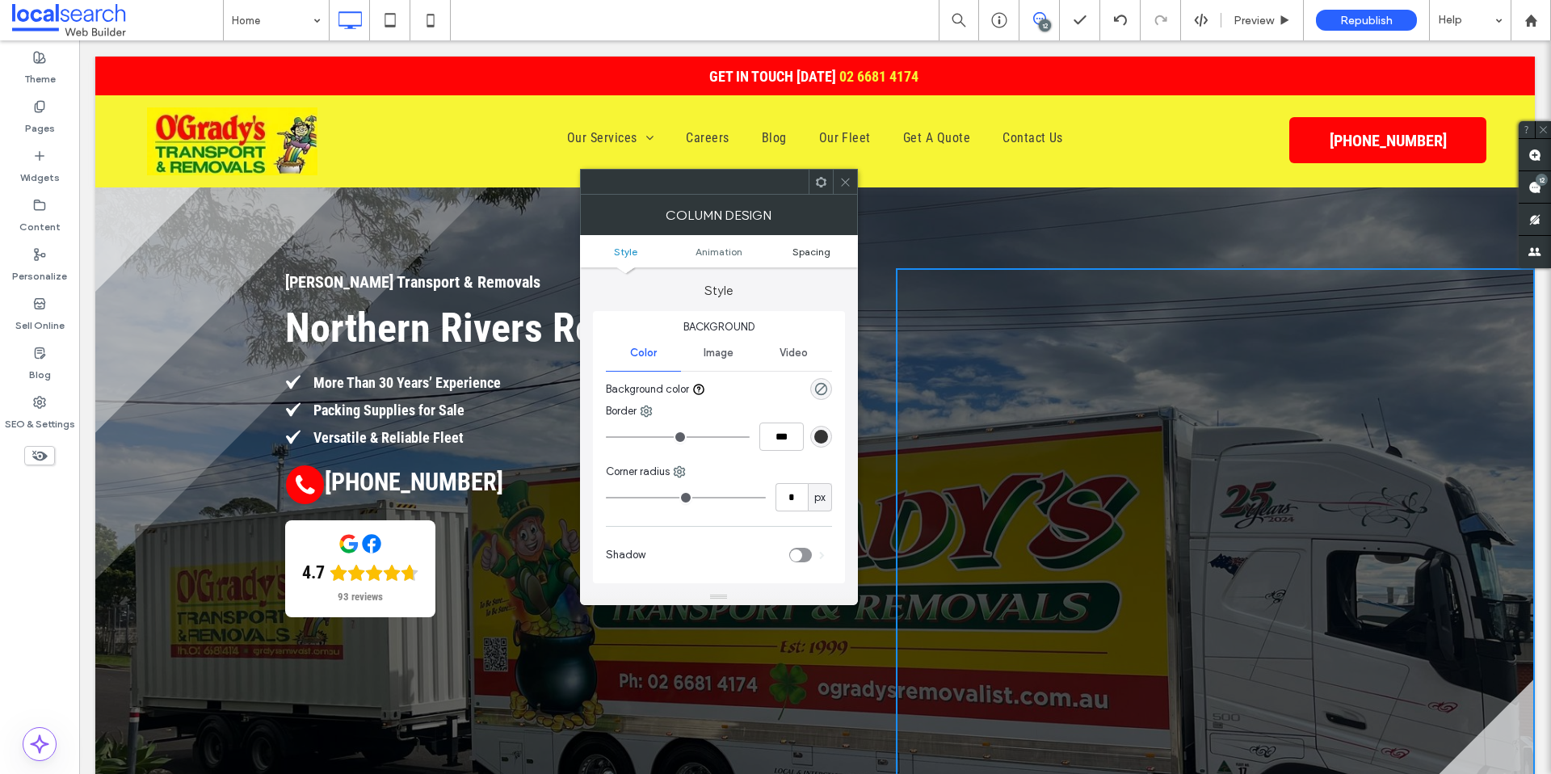
drag, startPoint x: 795, startPoint y: 256, endPoint x: 805, endPoint y: 285, distance: 30.7
click at [795, 256] on span "Spacing" at bounding box center [811, 252] width 38 height 12
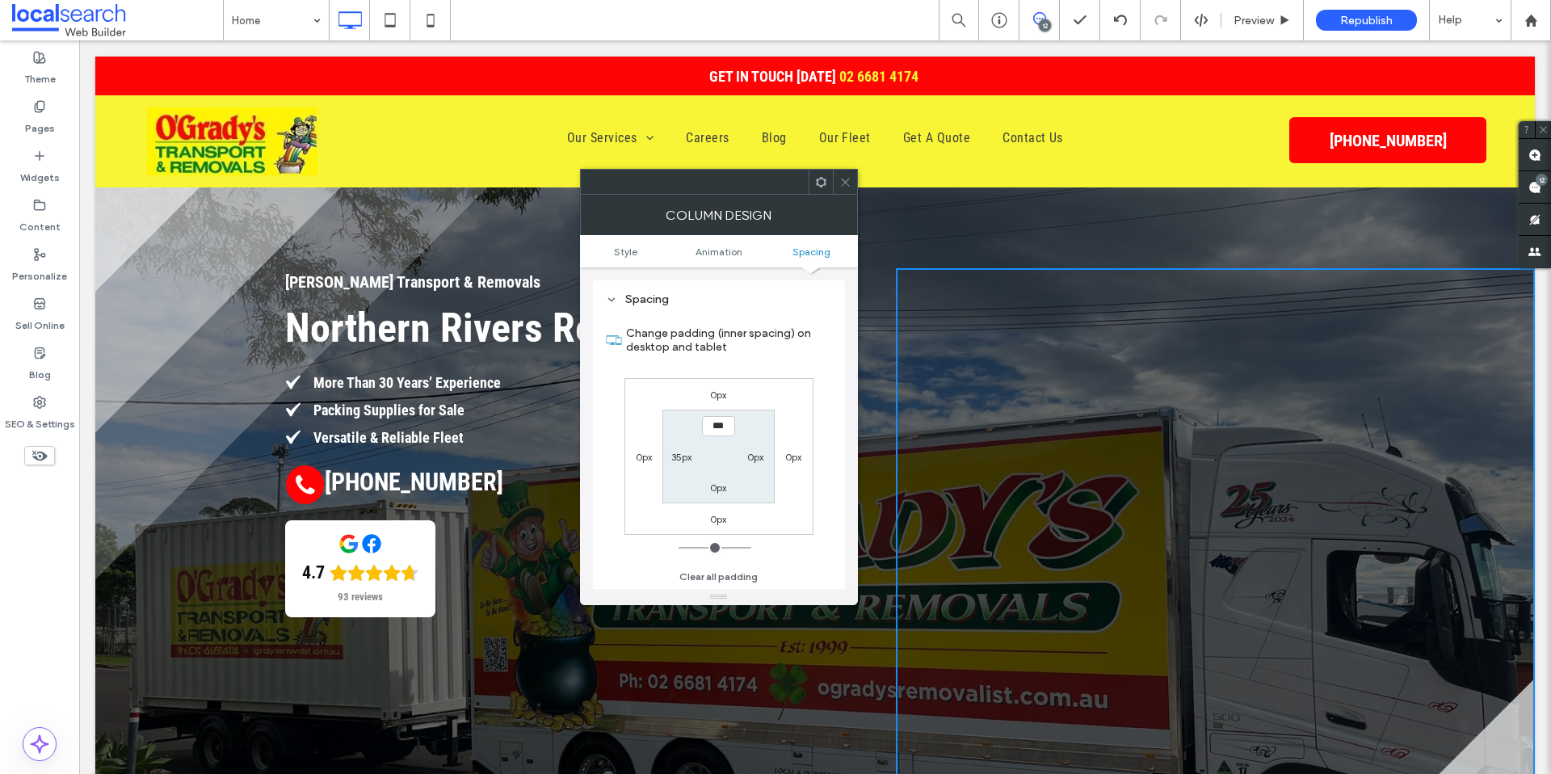
click at [644, 456] on label "0px" at bounding box center [644, 457] width 16 height 12
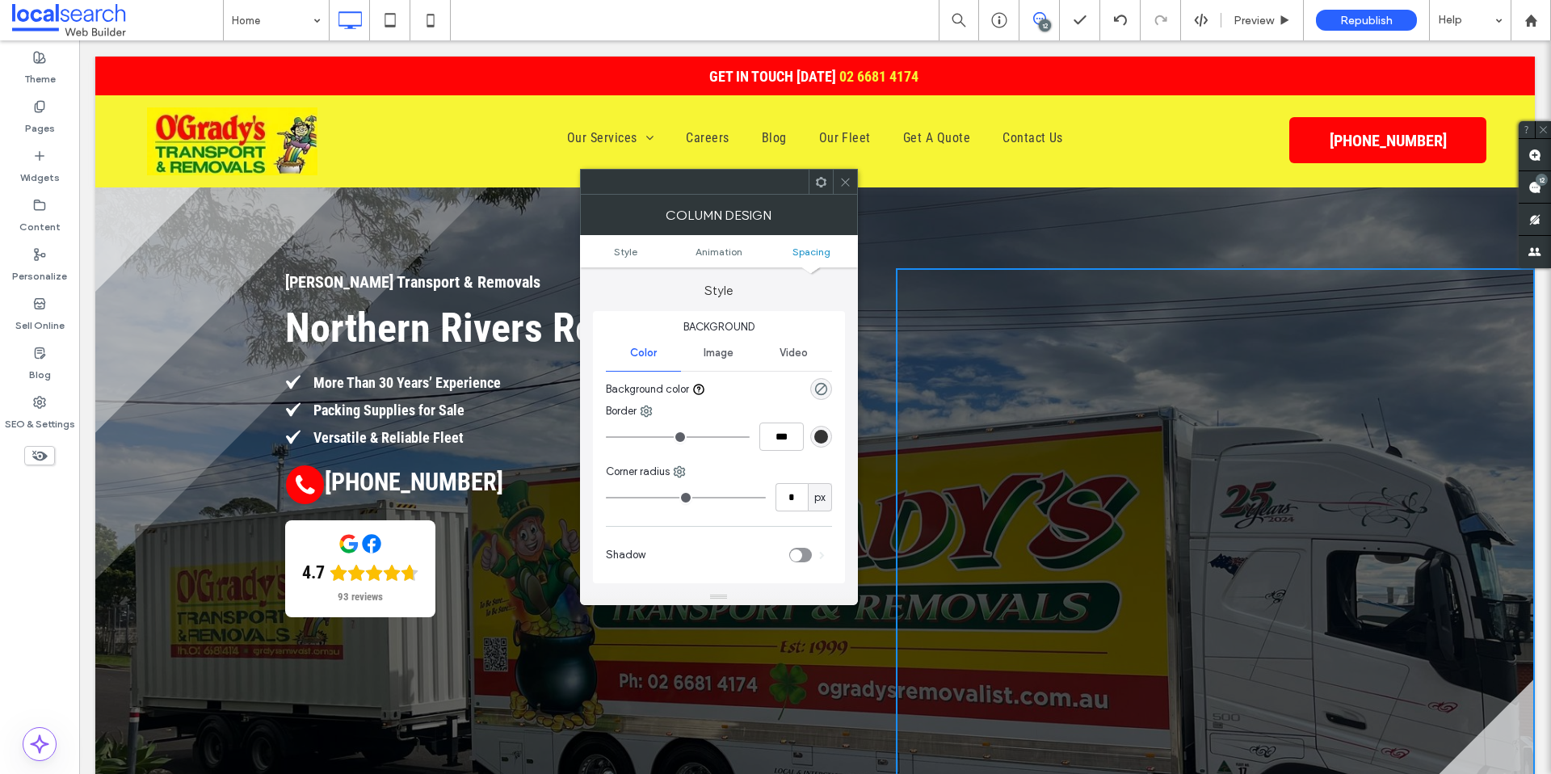
scroll to position [367, 0]
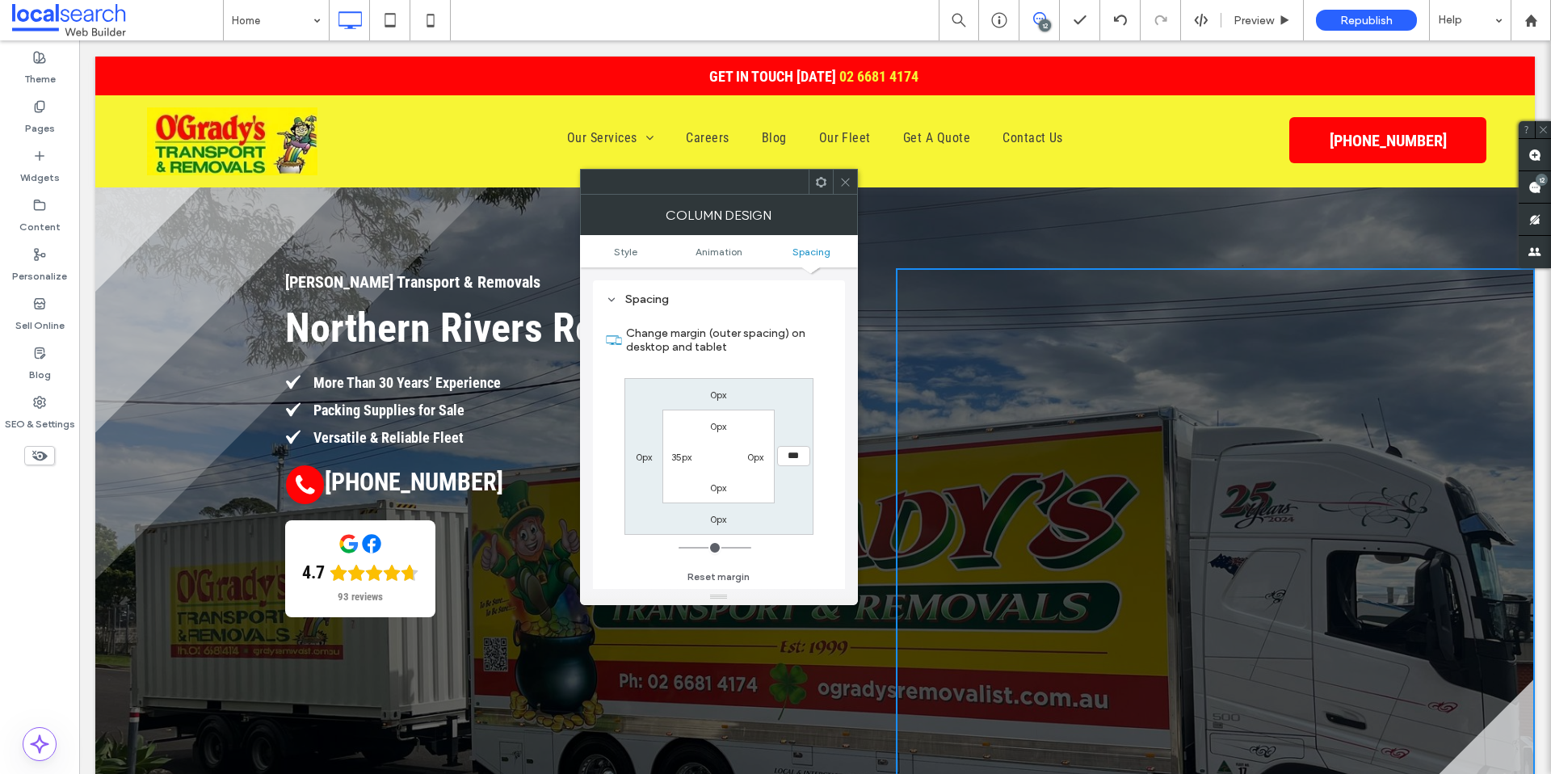
click at [789, 457] on input "***" at bounding box center [793, 456] width 33 height 20
click at [788, 457] on input "***" at bounding box center [793, 456] width 33 height 20
type input "***"
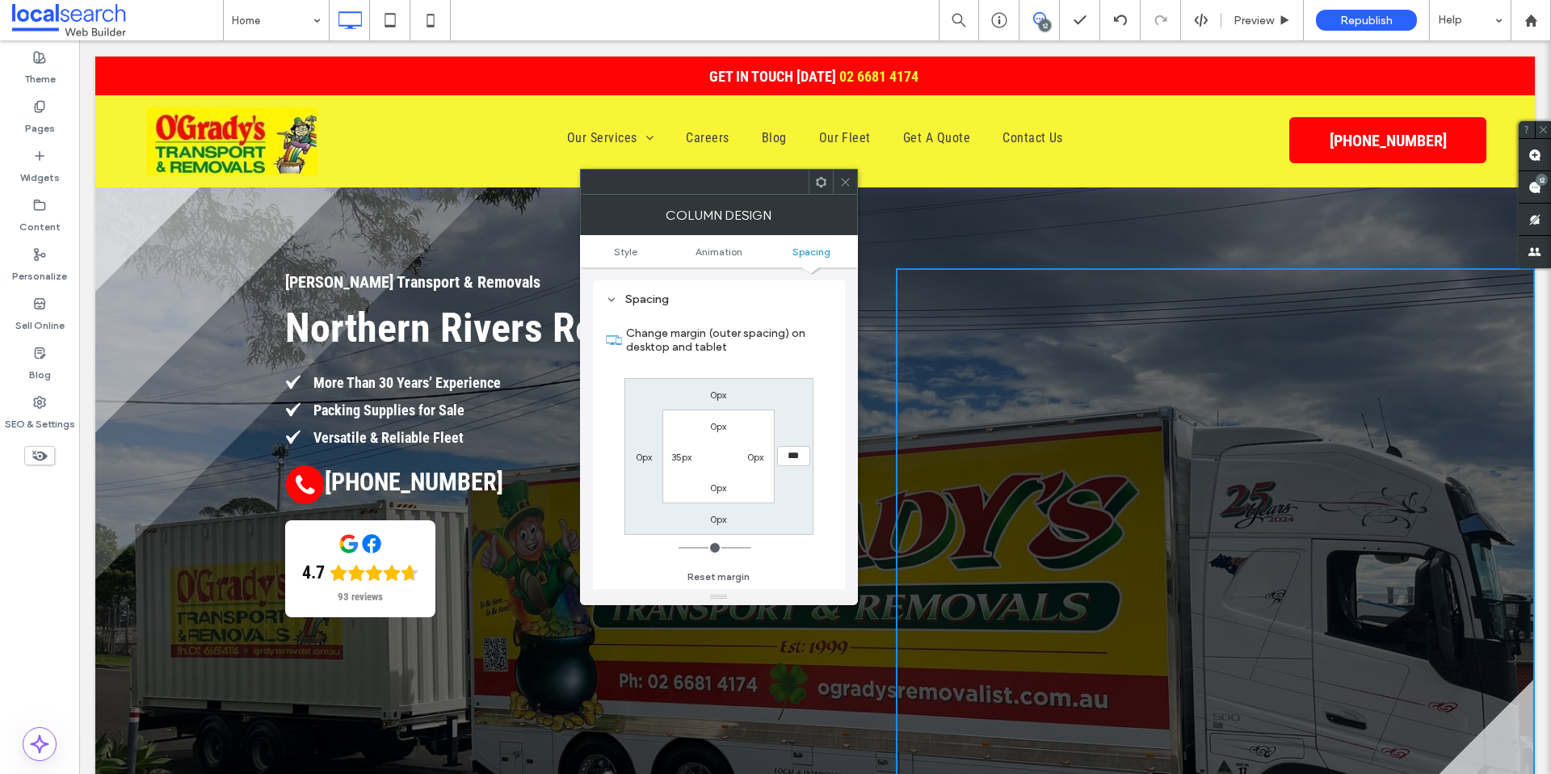
type input "*****"
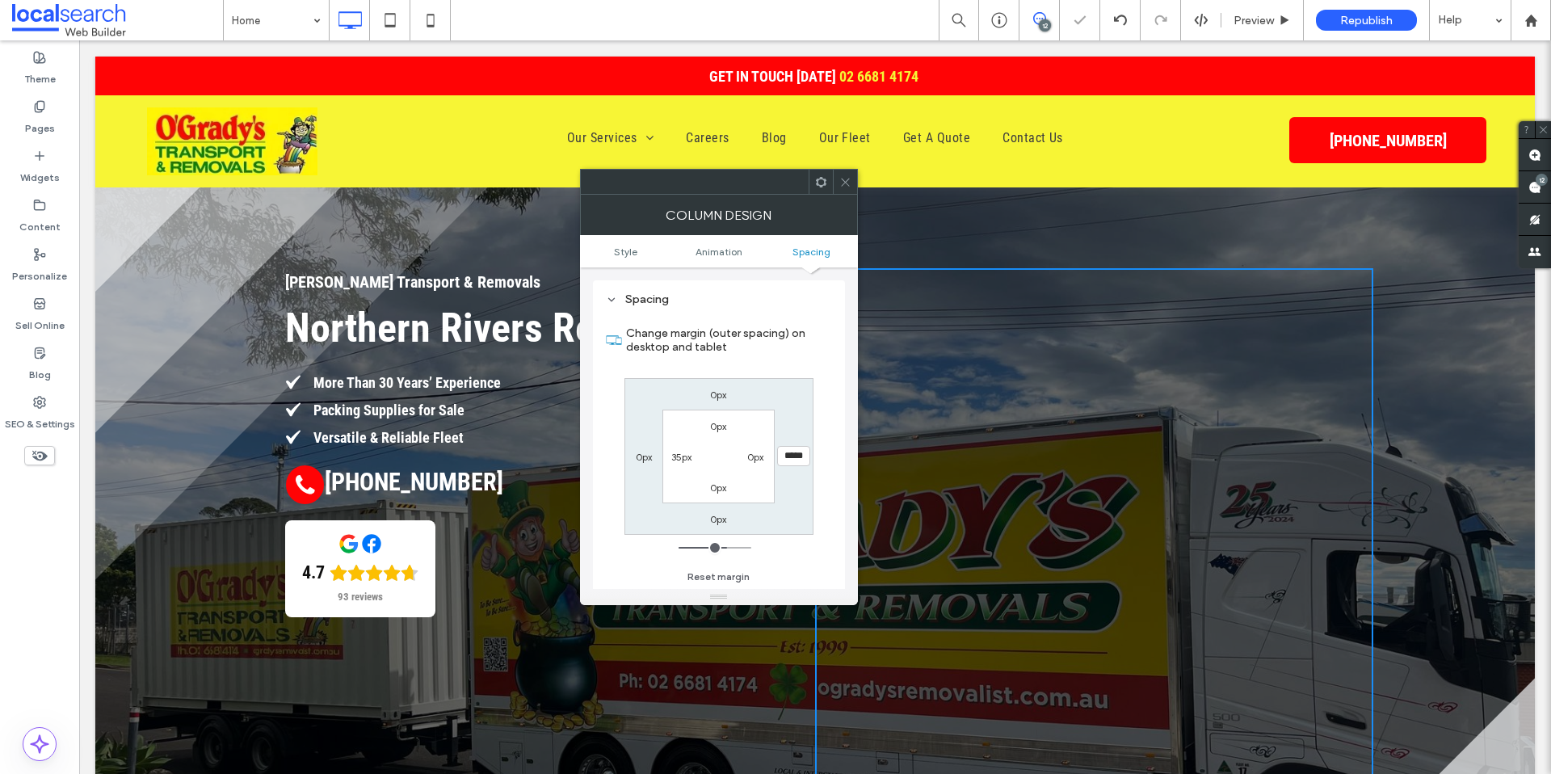
click at [842, 179] on use at bounding box center [845, 182] width 8 height 8
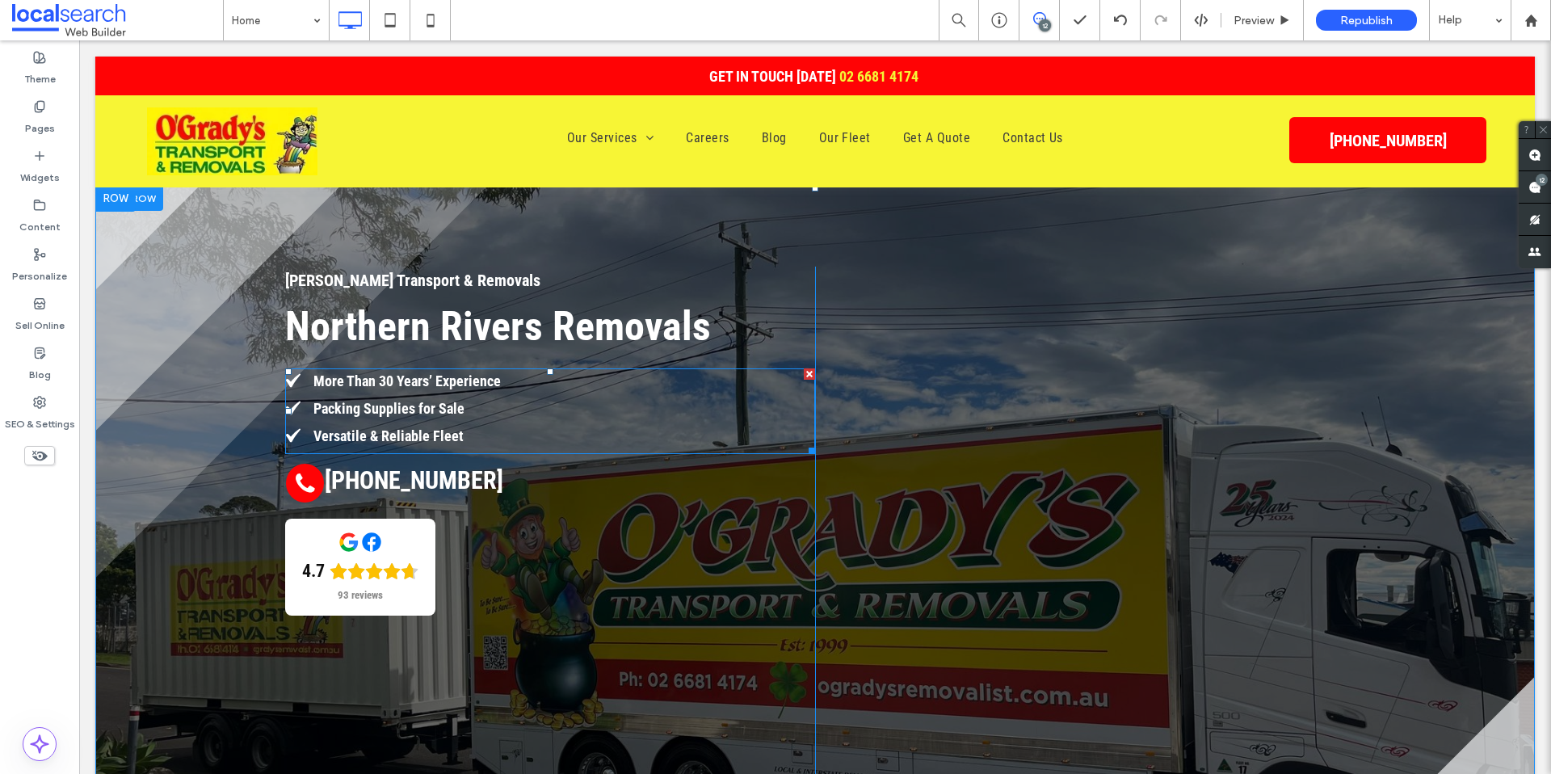
scroll to position [0, 0]
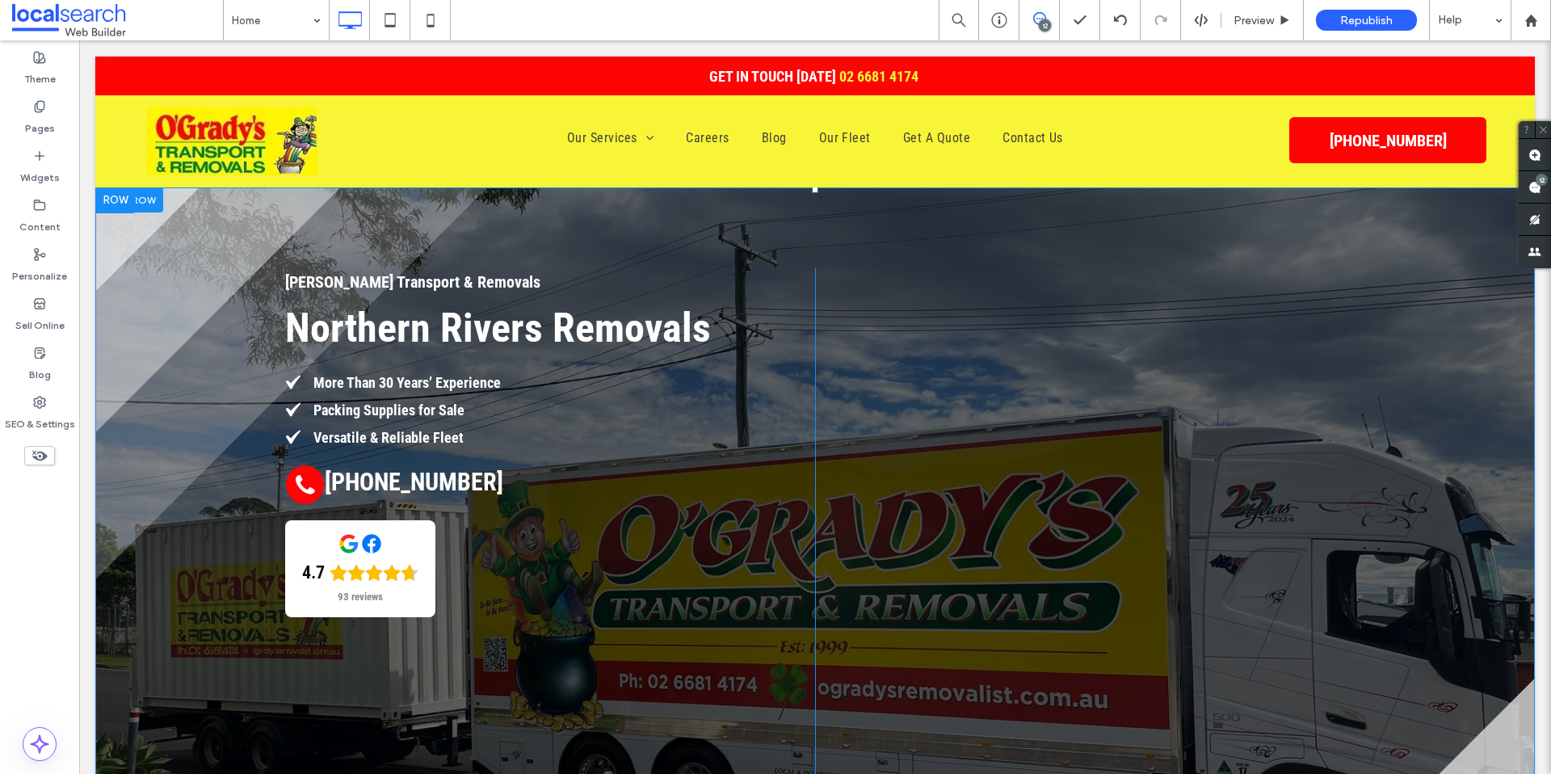
click at [164, 233] on div "O'Grady's Transport & Removals Northern Rivers Removals More Than 30 Years’ Exp…" at bounding box center [814, 555] width 1439 height 736
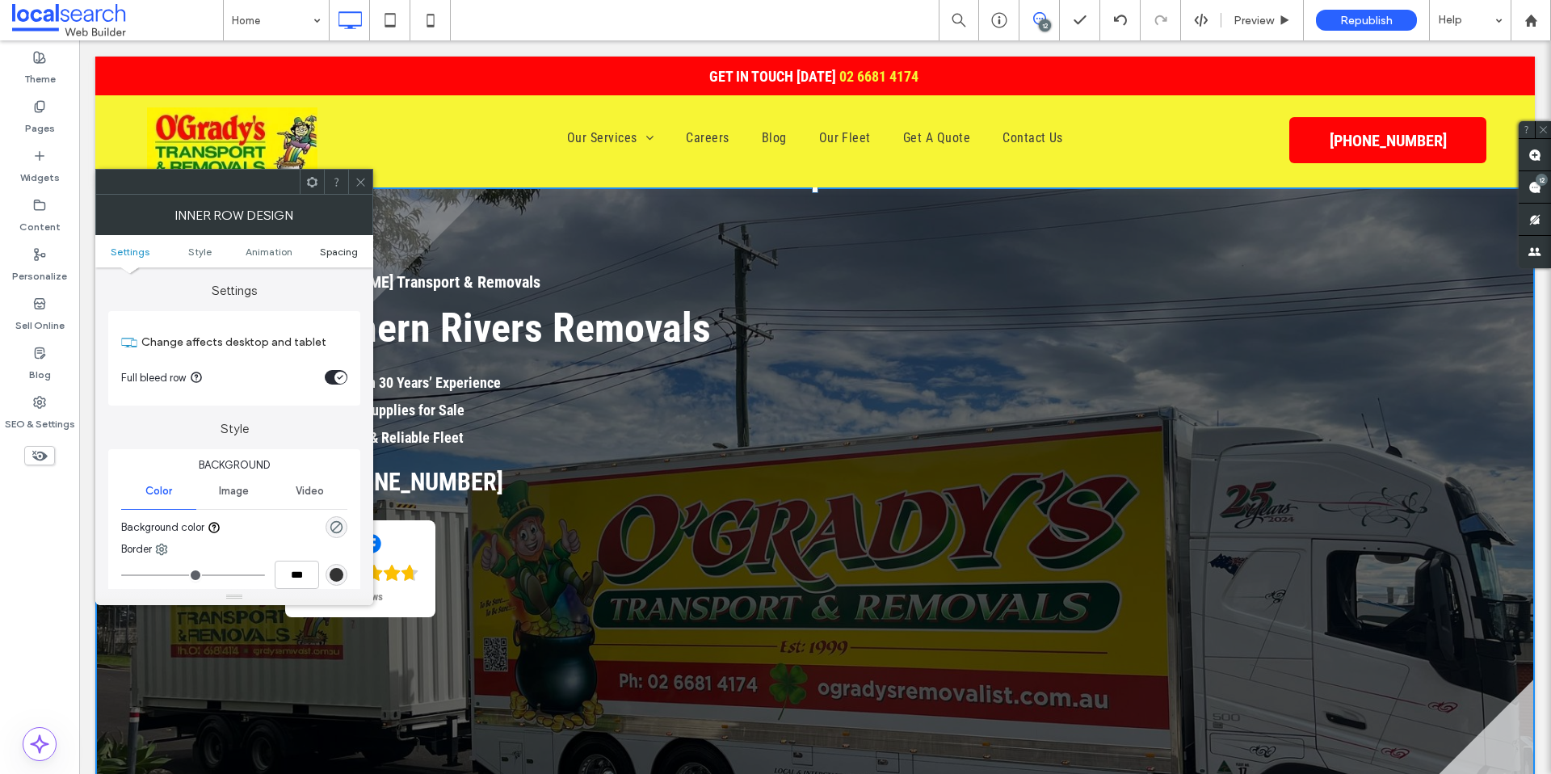
drag, startPoint x: 342, startPoint y: 254, endPoint x: 420, endPoint y: 282, distance: 83.3
click at [342, 254] on span "Spacing" at bounding box center [339, 252] width 38 height 12
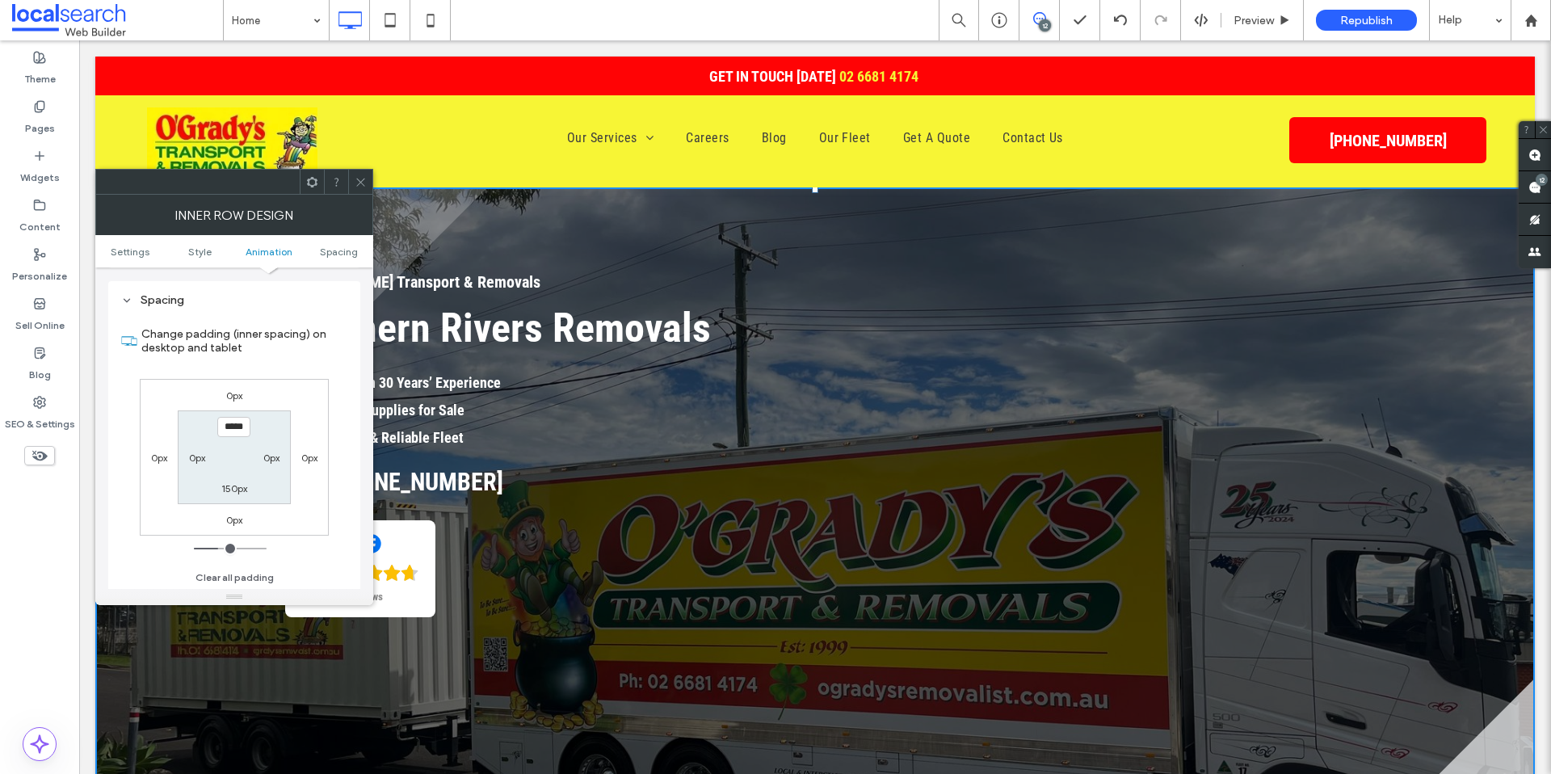
scroll to position [505, 0]
click at [237, 483] on label "150px" at bounding box center [234, 487] width 26 height 12
type input "***"
type input "**"
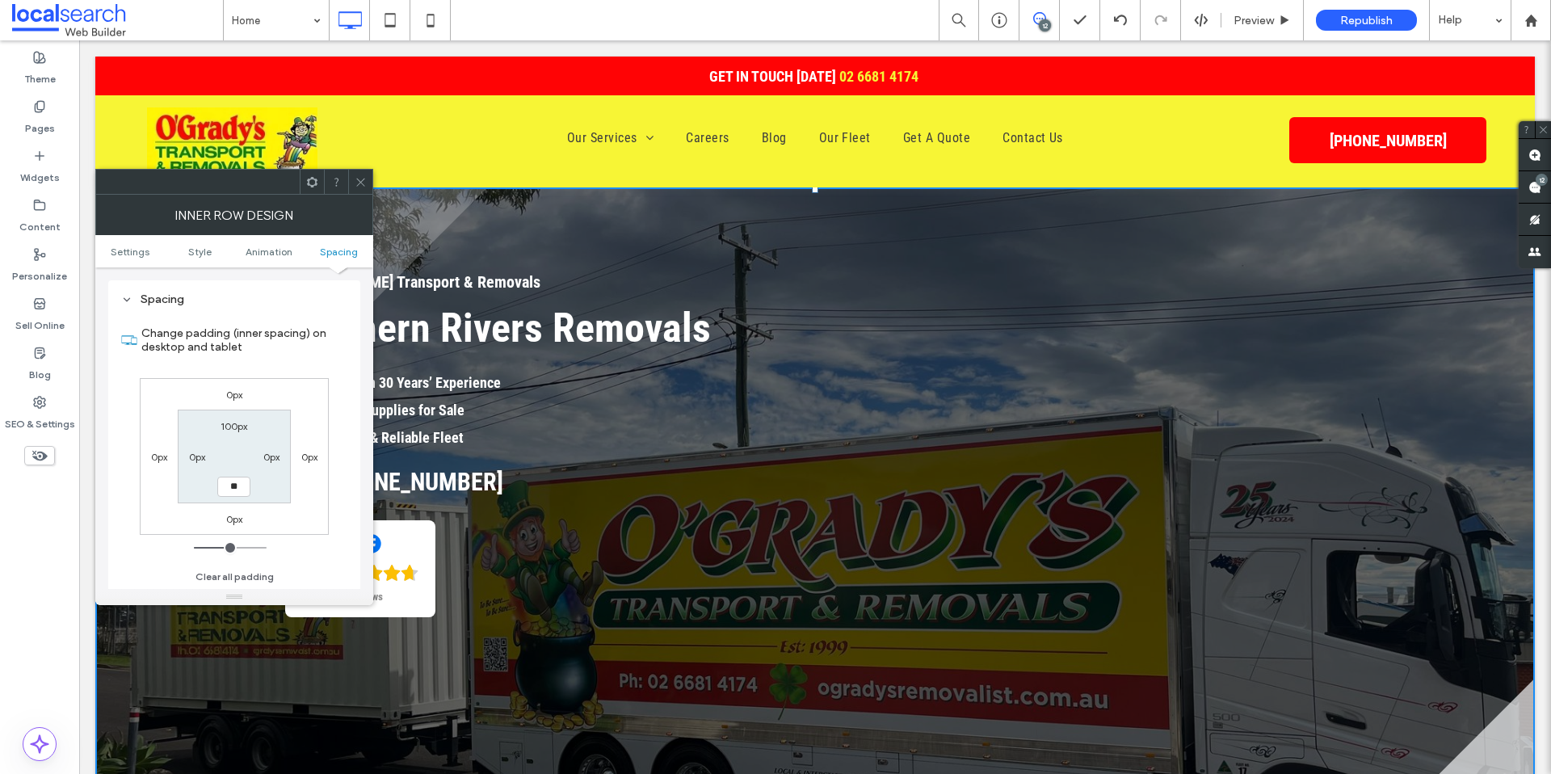
type input "****"
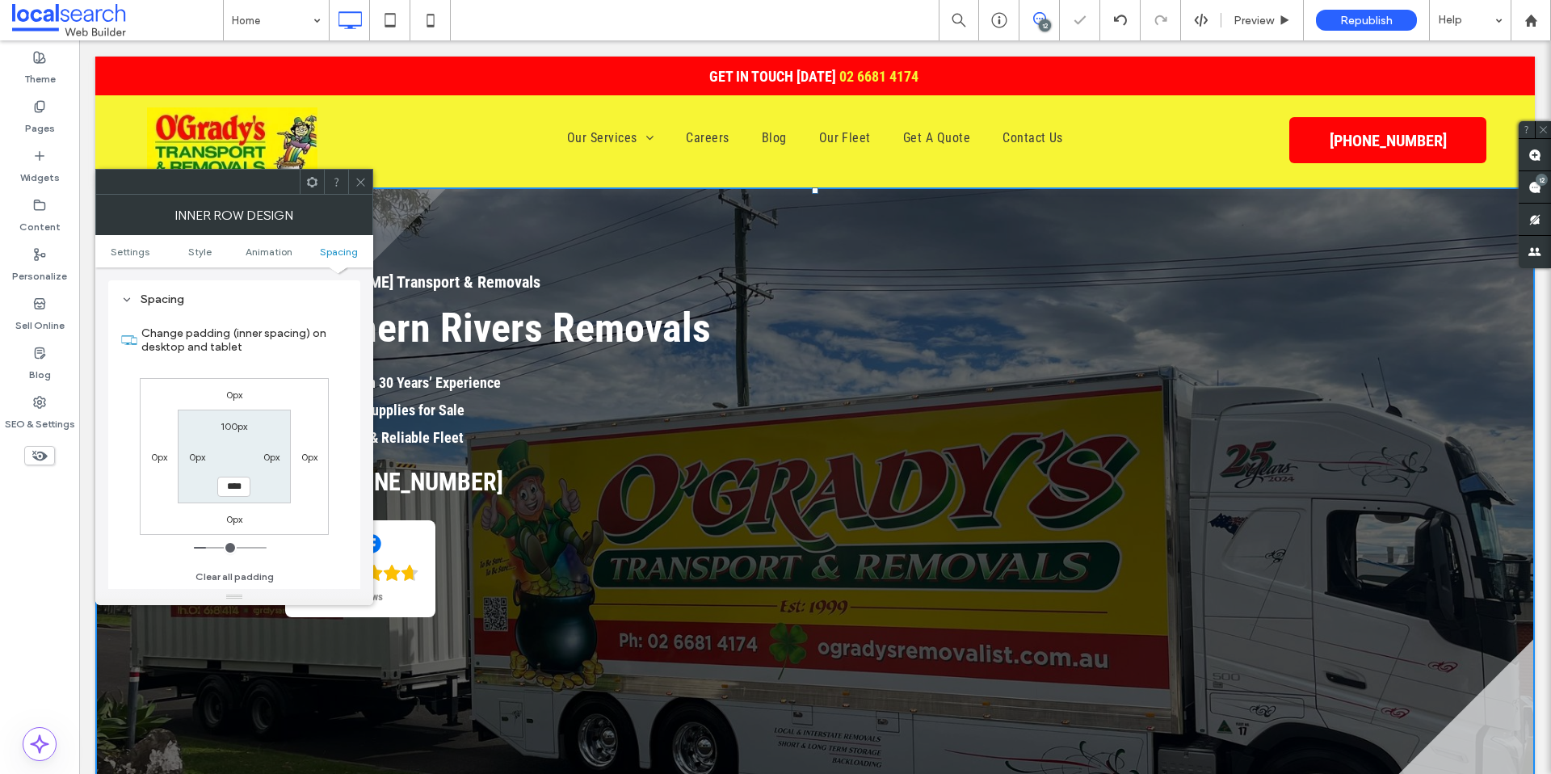
click at [234, 431] on label "100px" at bounding box center [234, 426] width 27 height 12
type input "***"
type input "**"
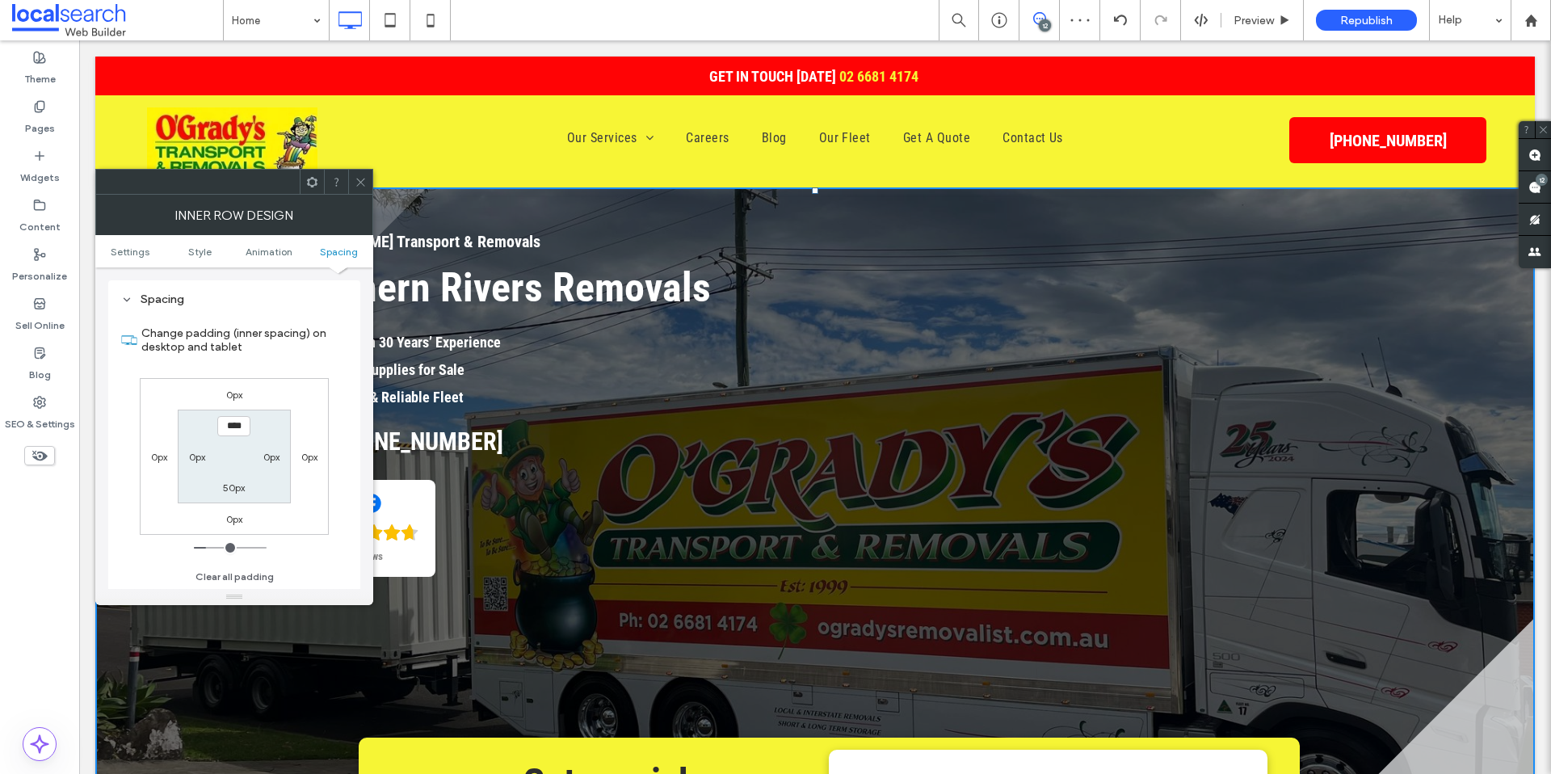
click at [226, 428] on input "****" at bounding box center [233, 426] width 33 height 20
click at [238, 423] on input "****" at bounding box center [233, 426] width 33 height 20
click at [238, 424] on input "****" at bounding box center [233, 426] width 33 height 20
type input "***"
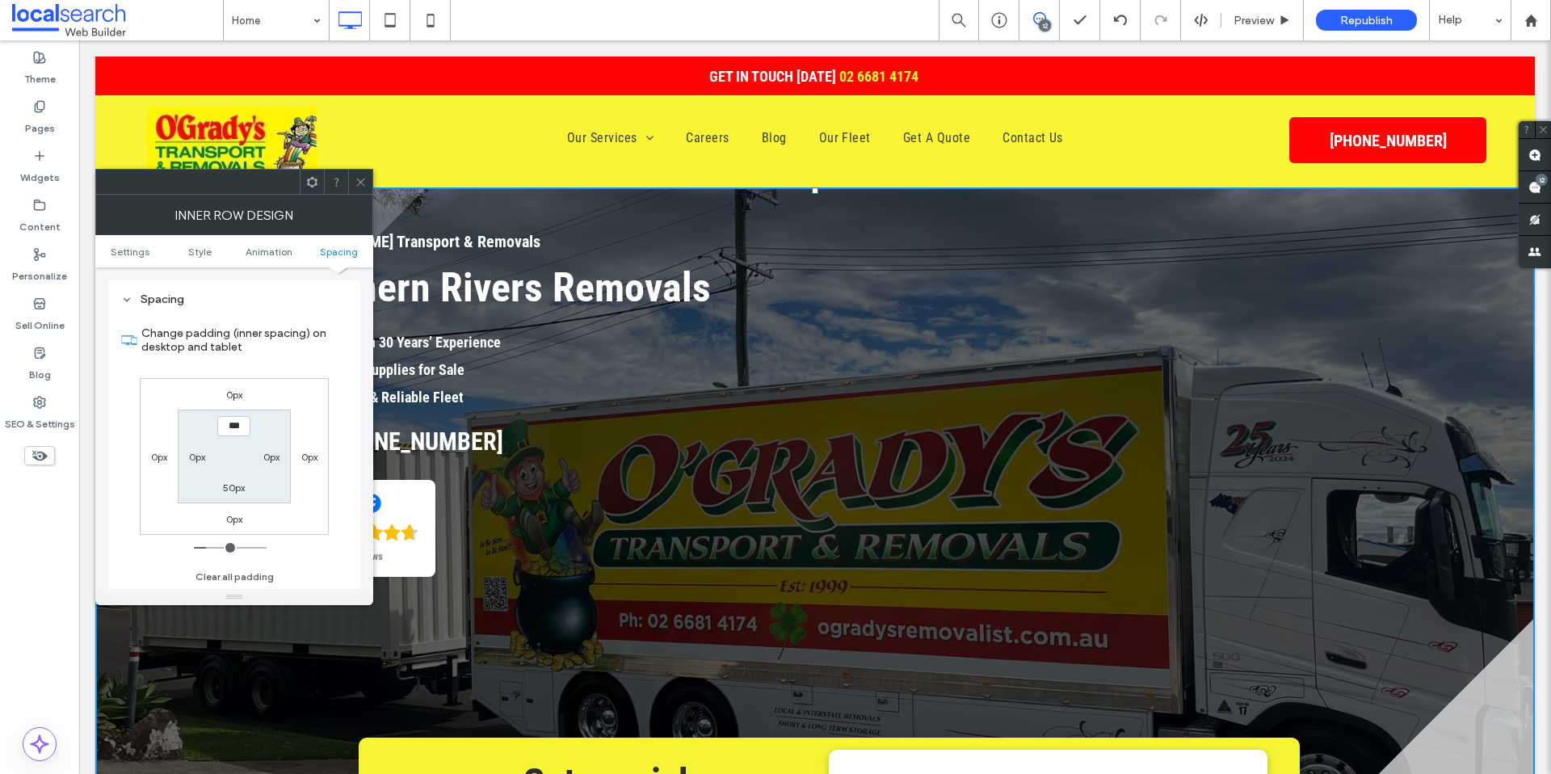
type input "***"
type input "*****"
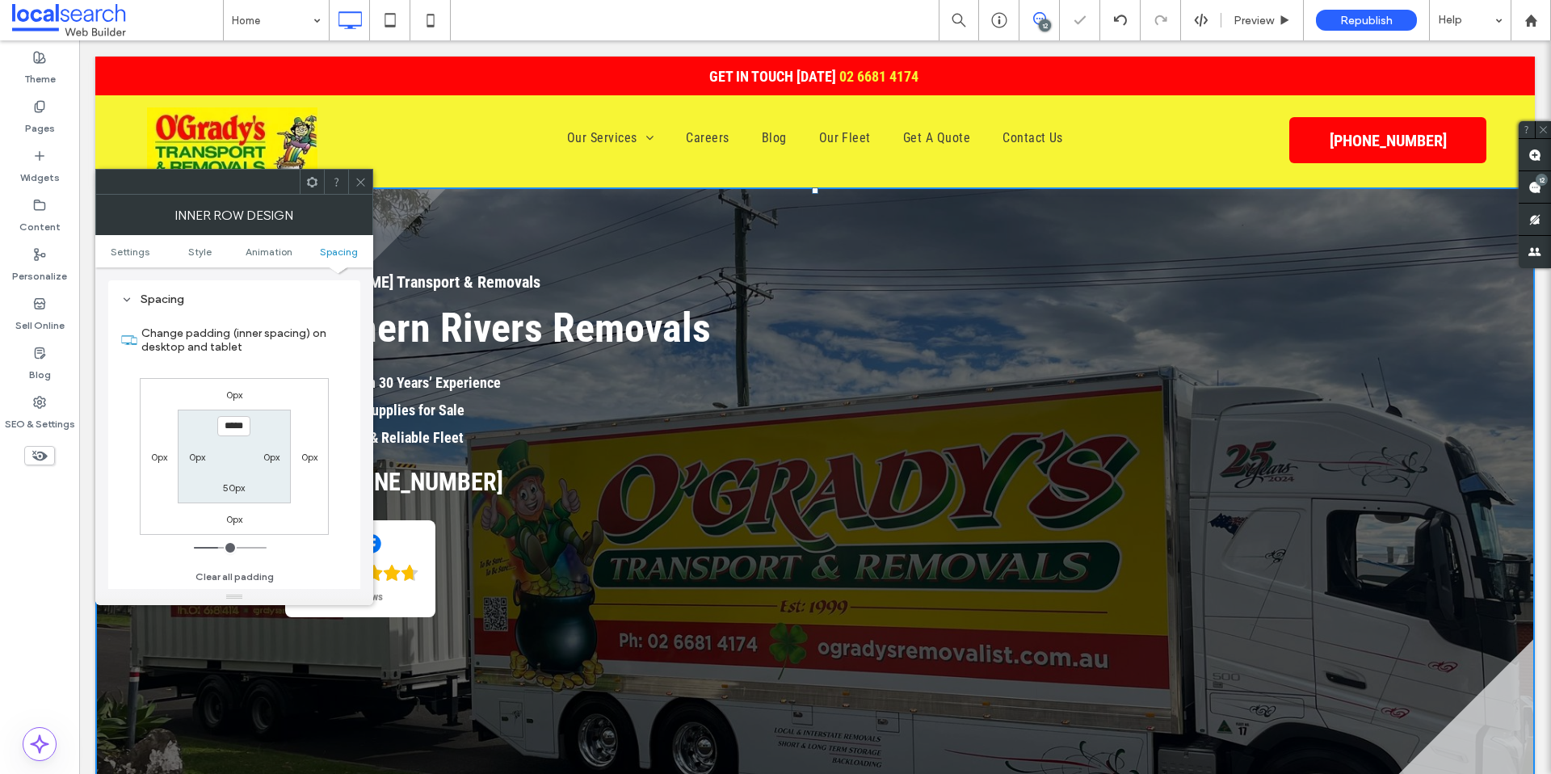
click at [359, 178] on icon at bounding box center [361, 182] width 12 height 12
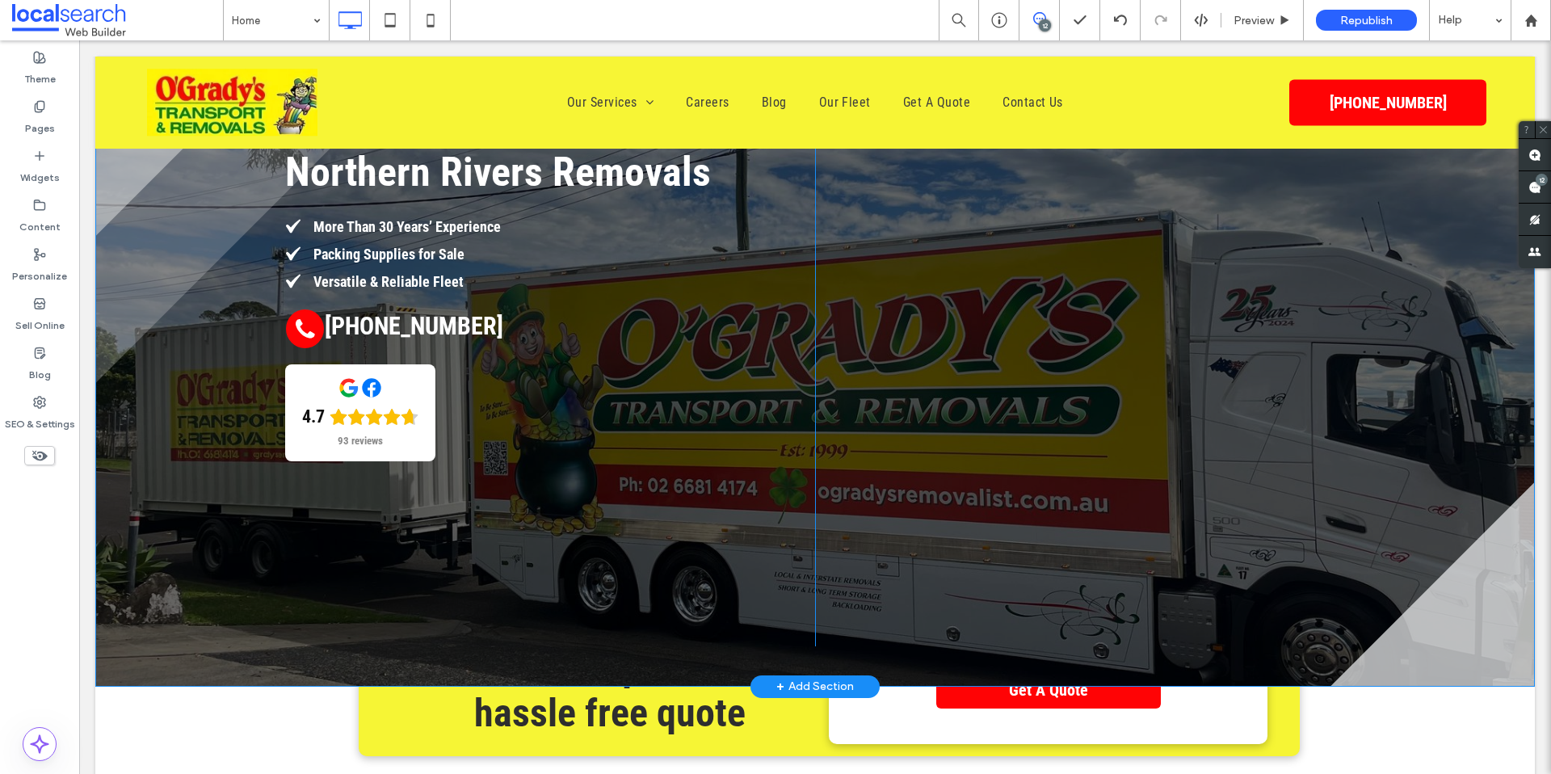
scroll to position [329, 0]
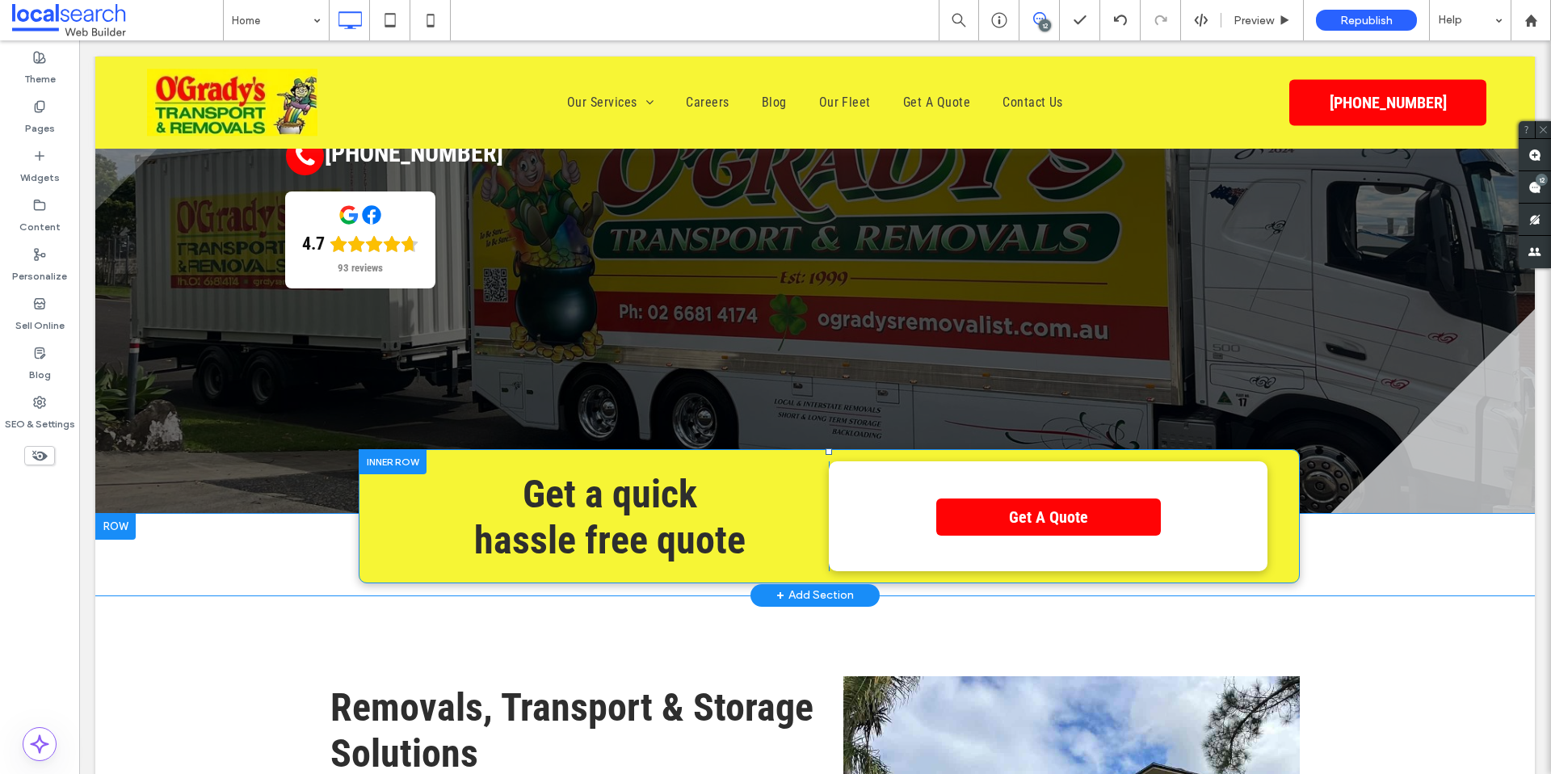
click at [389, 466] on div at bounding box center [393, 461] width 68 height 25
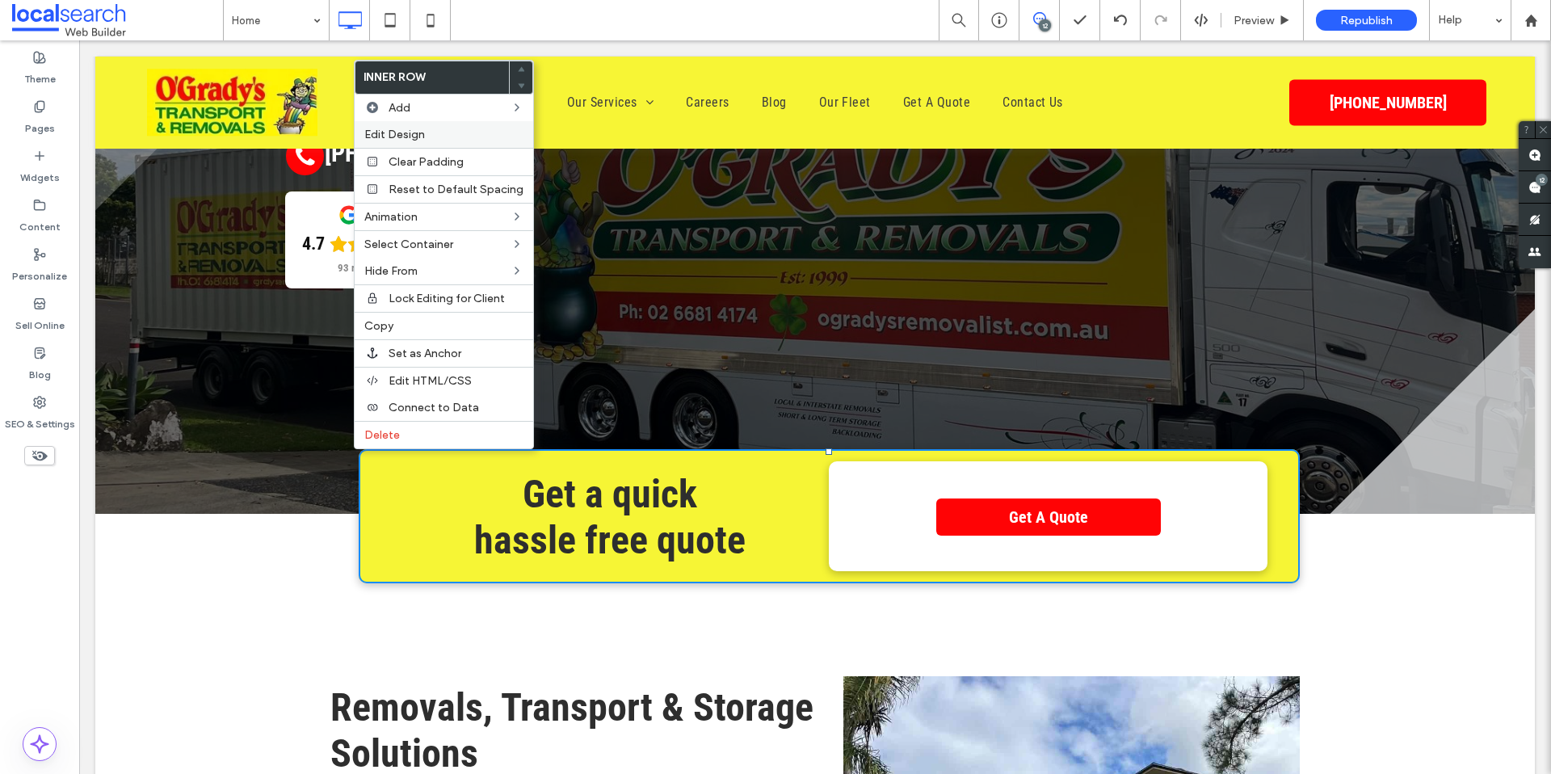
click at [480, 135] on label "Edit Design" at bounding box center [443, 135] width 159 height 14
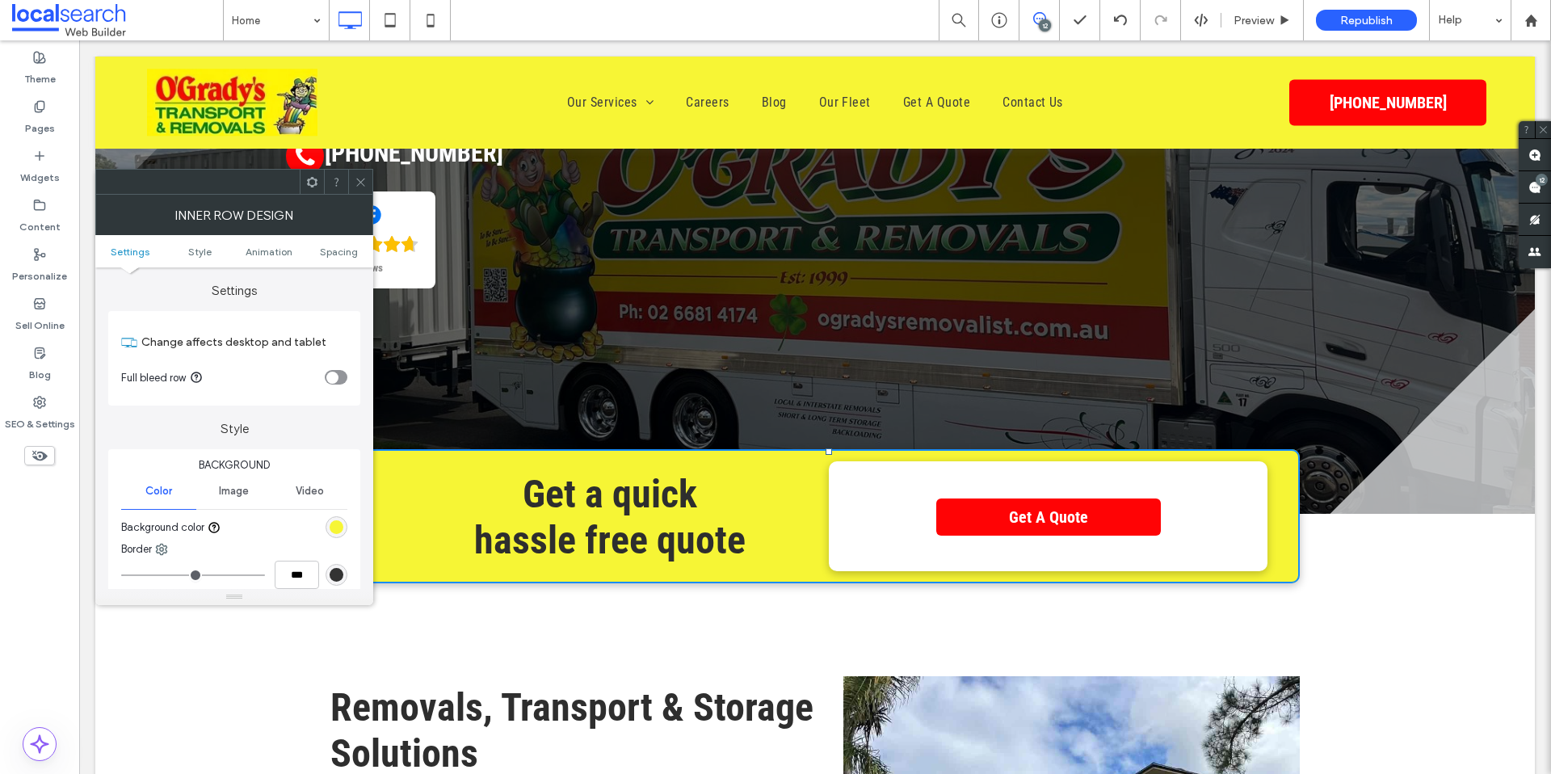
click at [336, 243] on ul "Settings Style Animation Spacing" at bounding box center [234, 251] width 278 height 32
click at [341, 257] on span "Spacing" at bounding box center [339, 252] width 38 height 12
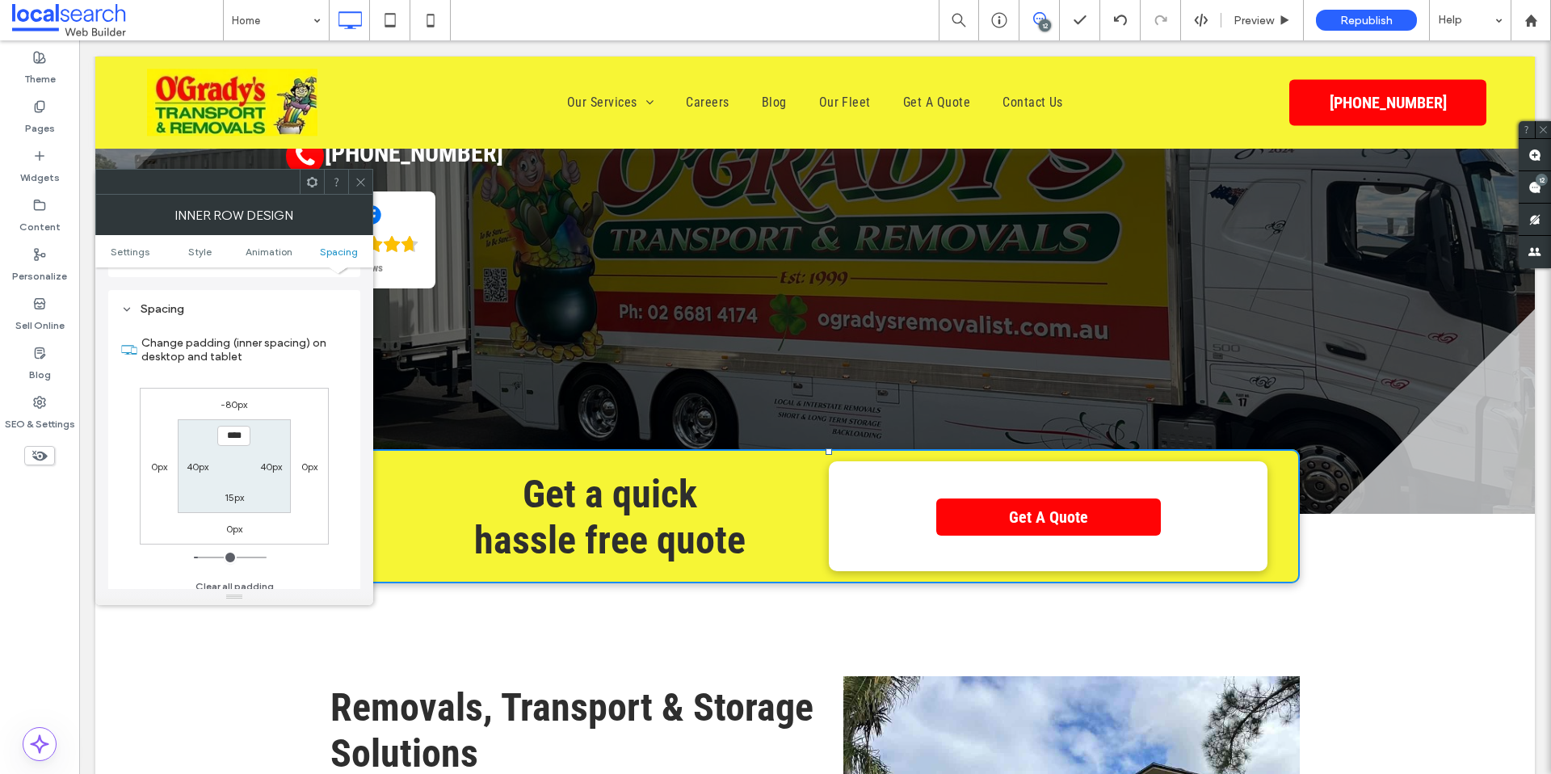
scroll to position [505, 0]
click at [227, 393] on label "-80px" at bounding box center [234, 395] width 27 height 12
type input "*"
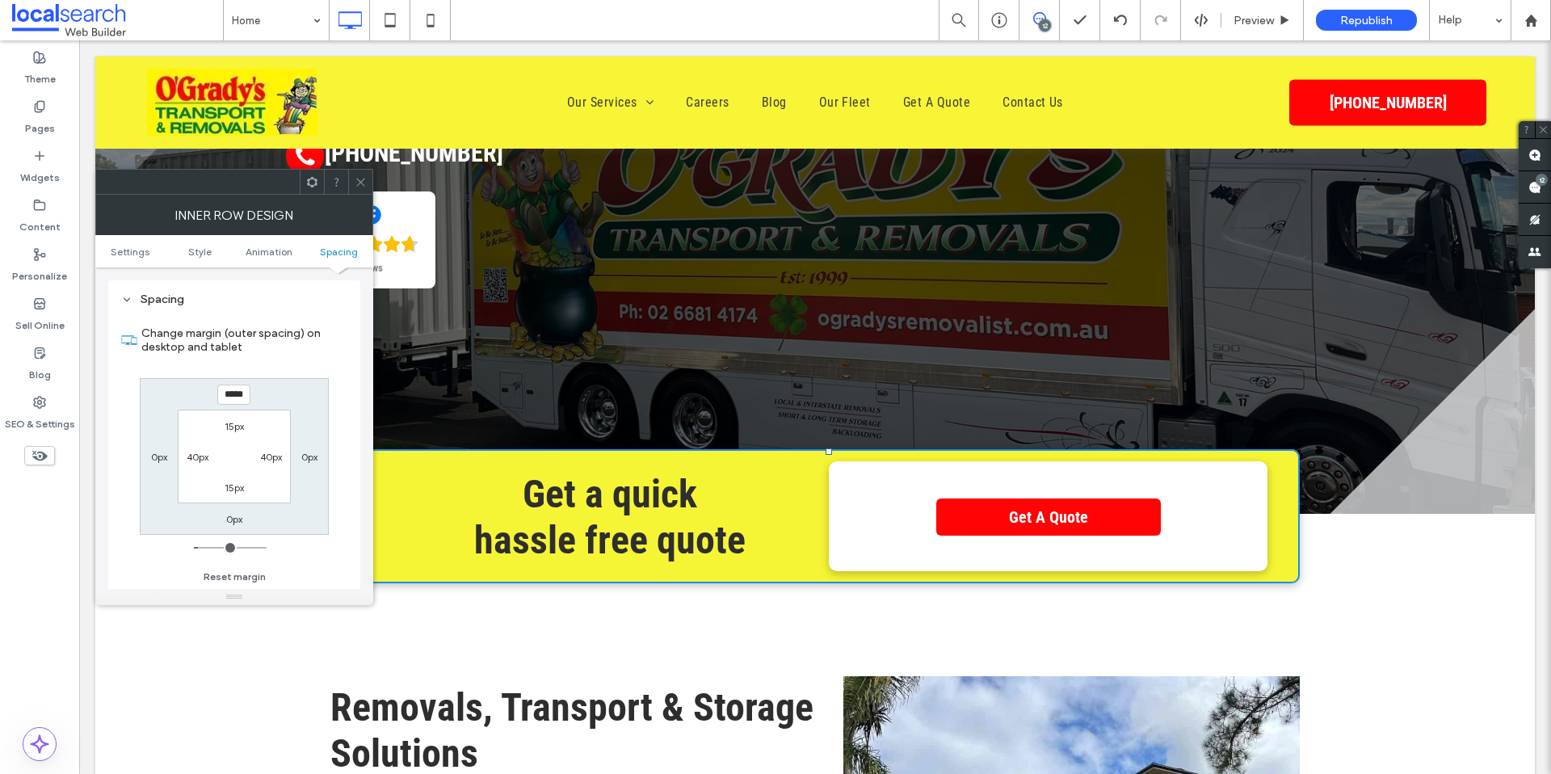
click at [229, 393] on input "*****" at bounding box center [233, 394] width 33 height 20
type input "*****"
type input "*"
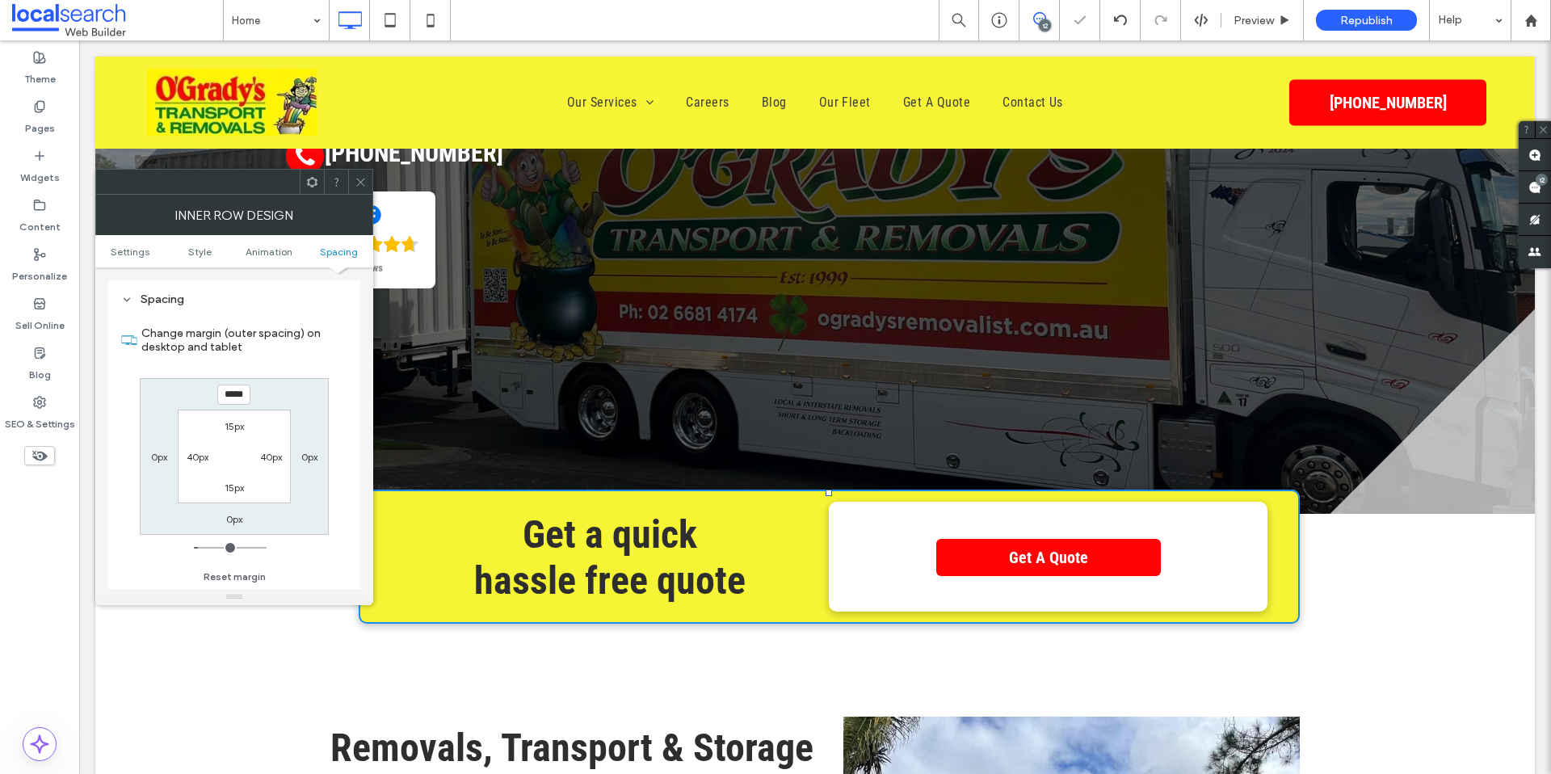
click at [359, 184] on icon at bounding box center [361, 182] width 12 height 12
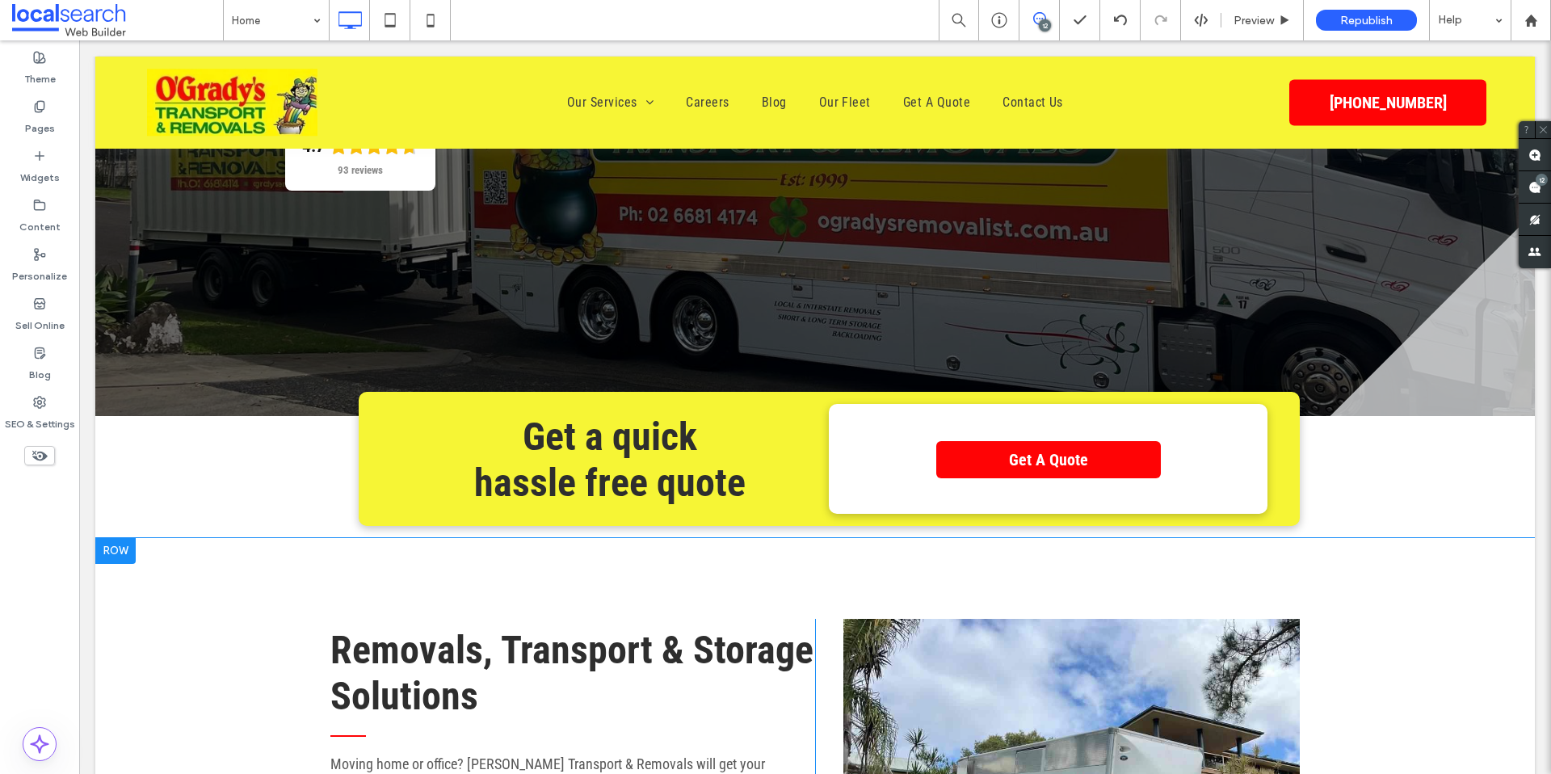
scroll to position [427, 0]
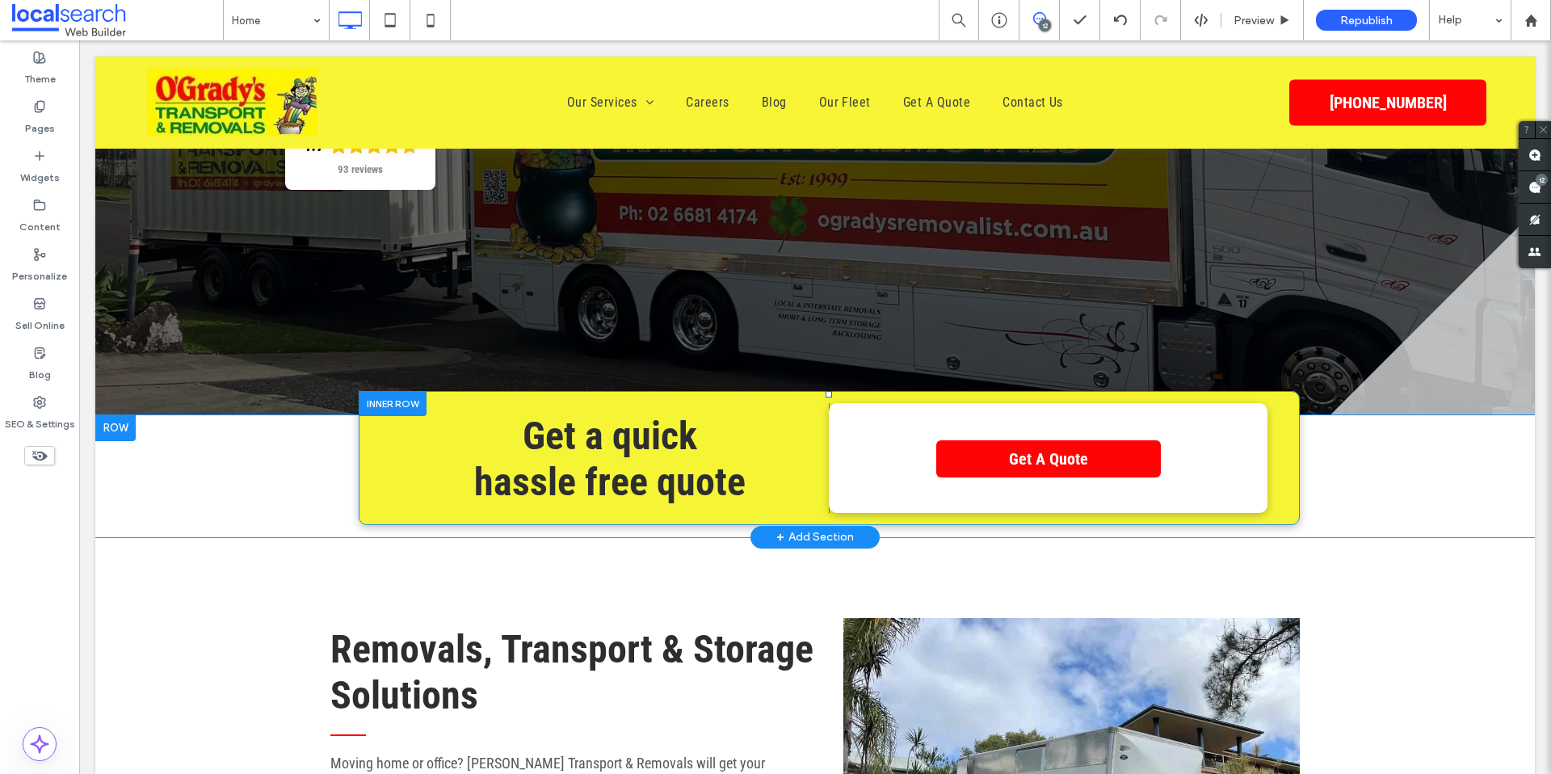
drag, startPoint x: 380, startPoint y: 409, endPoint x: 500, endPoint y: 428, distance: 121.9
click at [380, 409] on div at bounding box center [393, 403] width 68 height 25
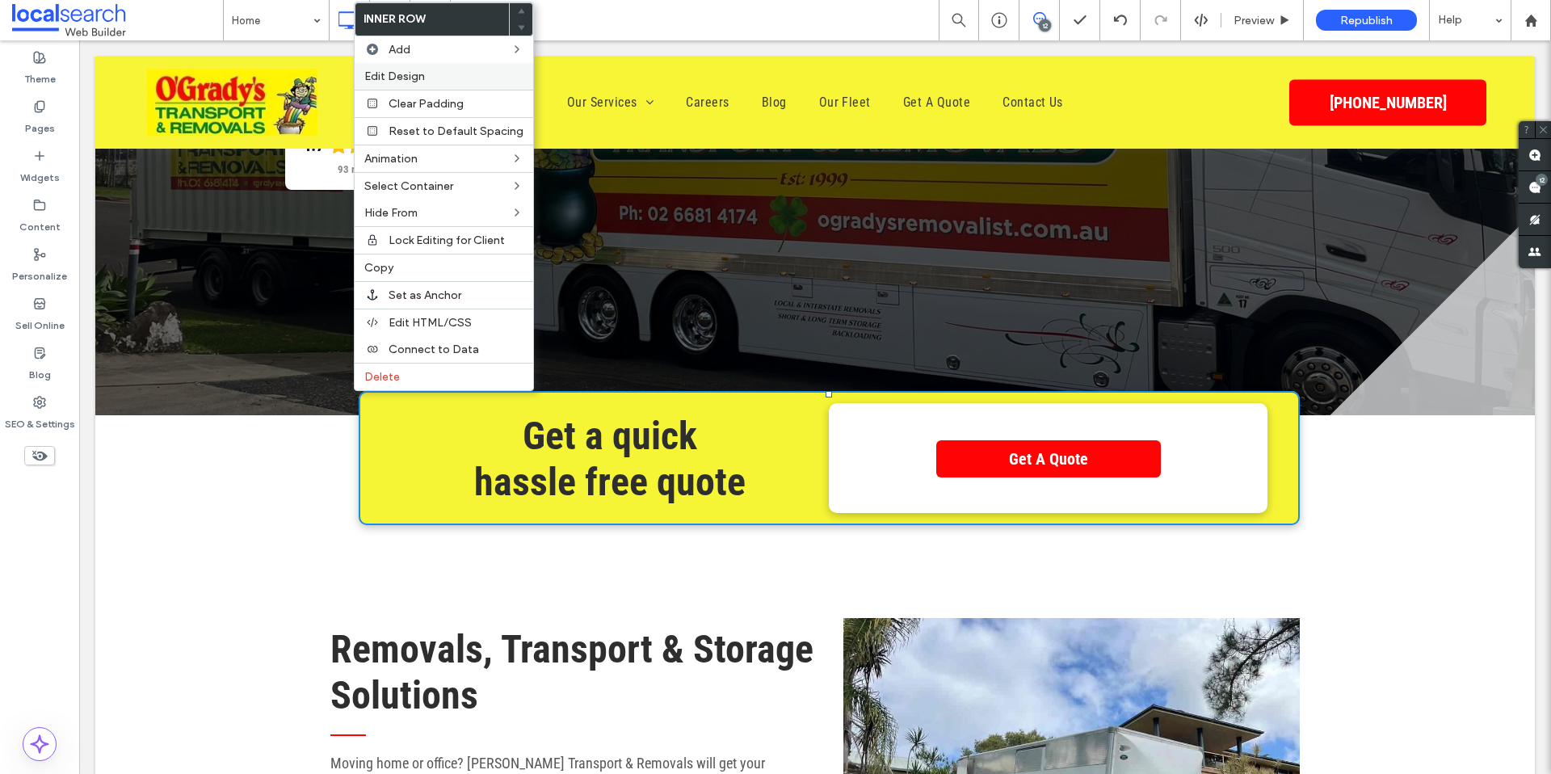
click at [454, 76] on label "Edit Design" at bounding box center [443, 76] width 159 height 14
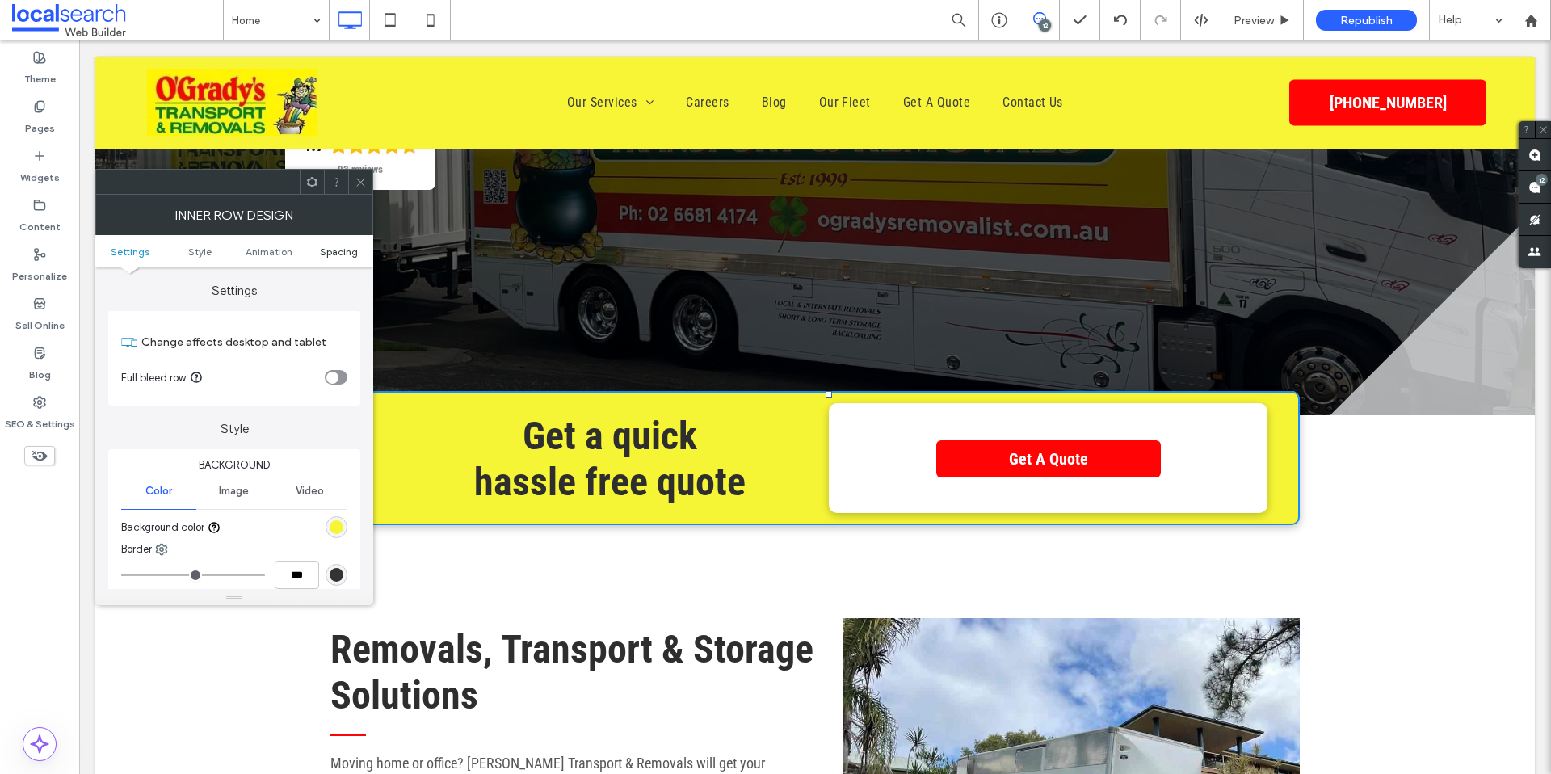
drag, startPoint x: 338, startPoint y: 248, endPoint x: 338, endPoint y: 233, distance: 14.6
click at [338, 248] on span "Spacing" at bounding box center [339, 252] width 38 height 12
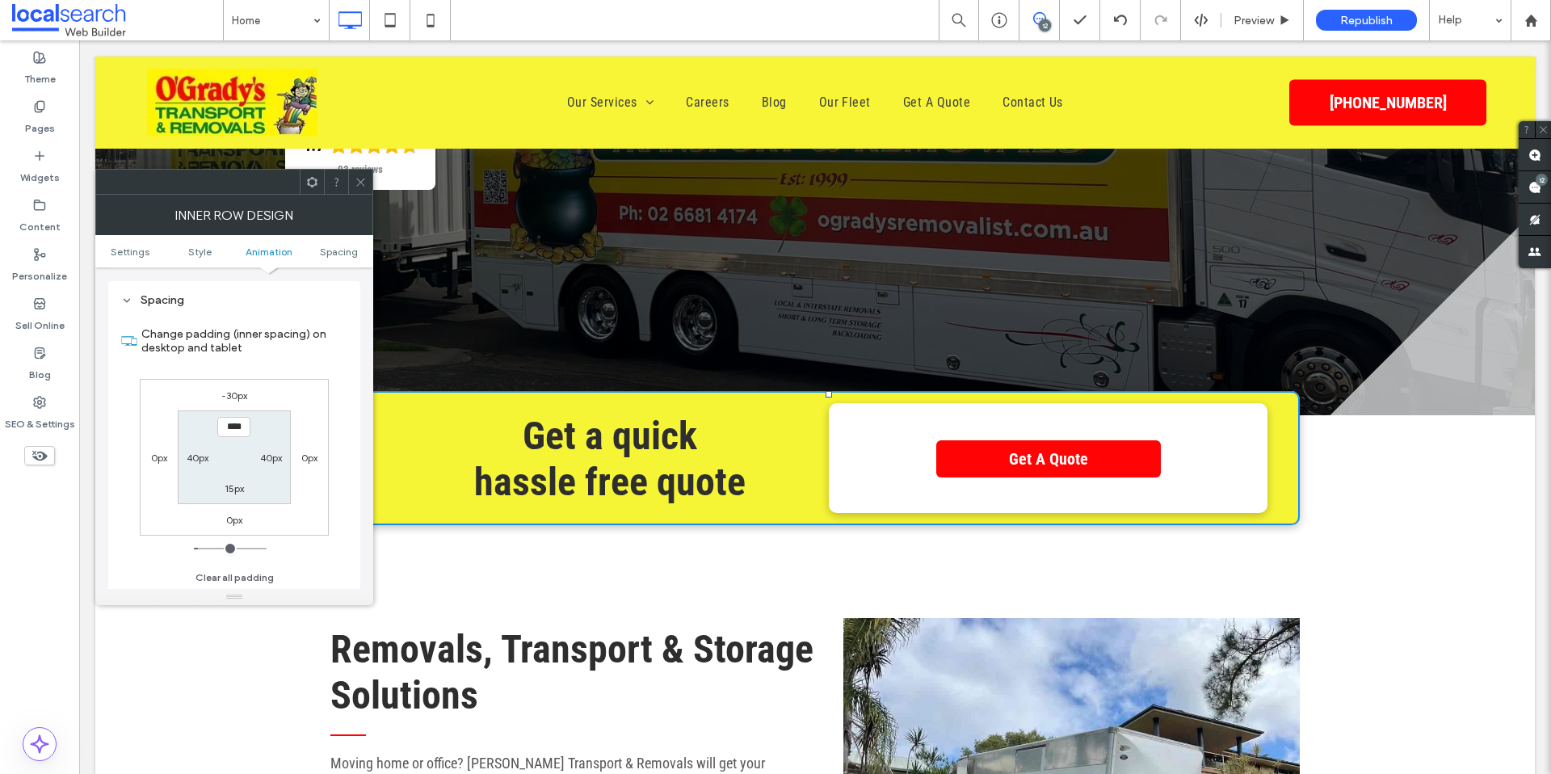
scroll to position [505, 0]
click at [227, 391] on label "-30px" at bounding box center [234, 395] width 26 height 12
type input "*"
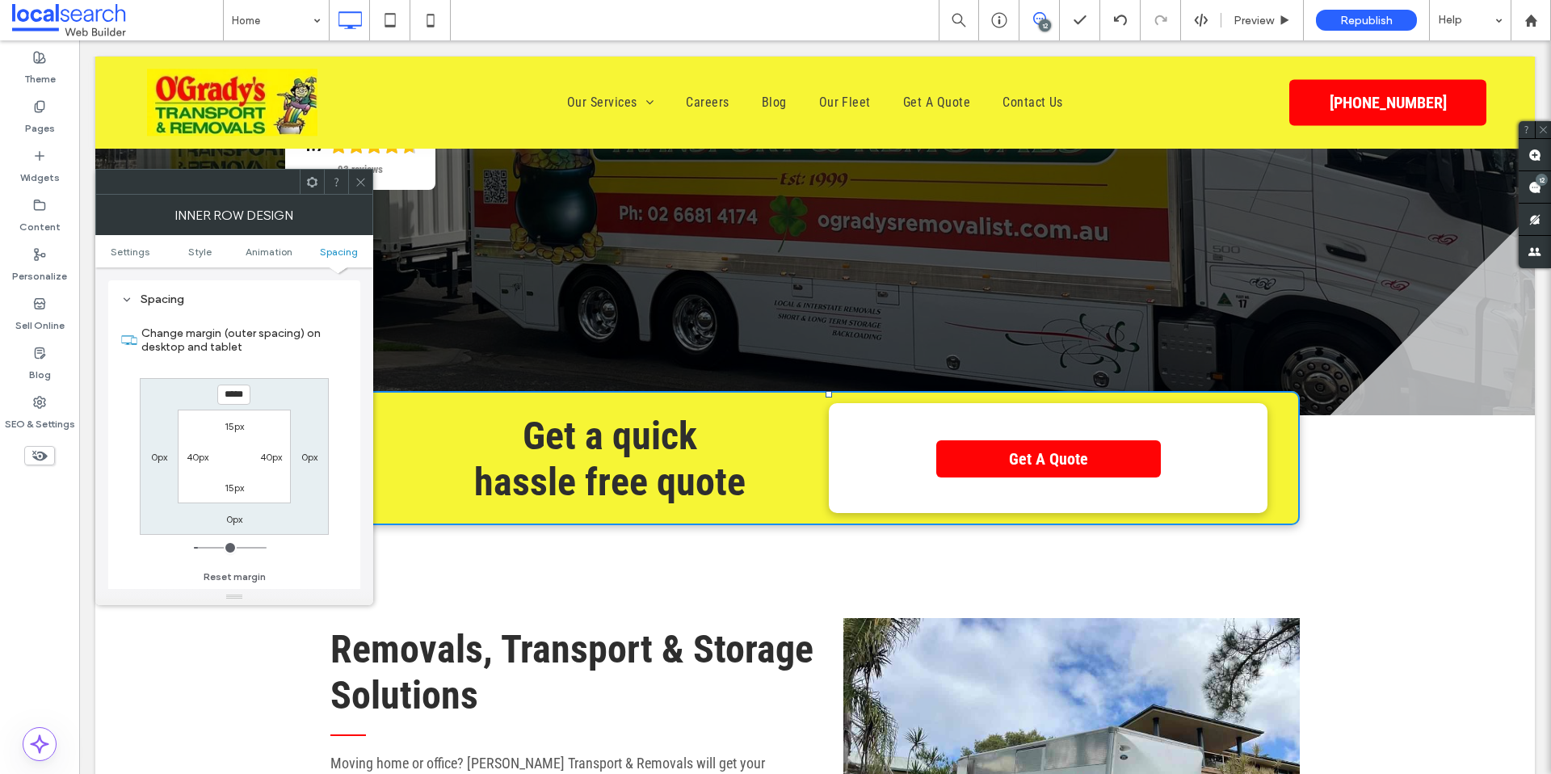
click at [228, 395] on input "*****" at bounding box center [233, 394] width 33 height 20
type input "*****"
type input "*"
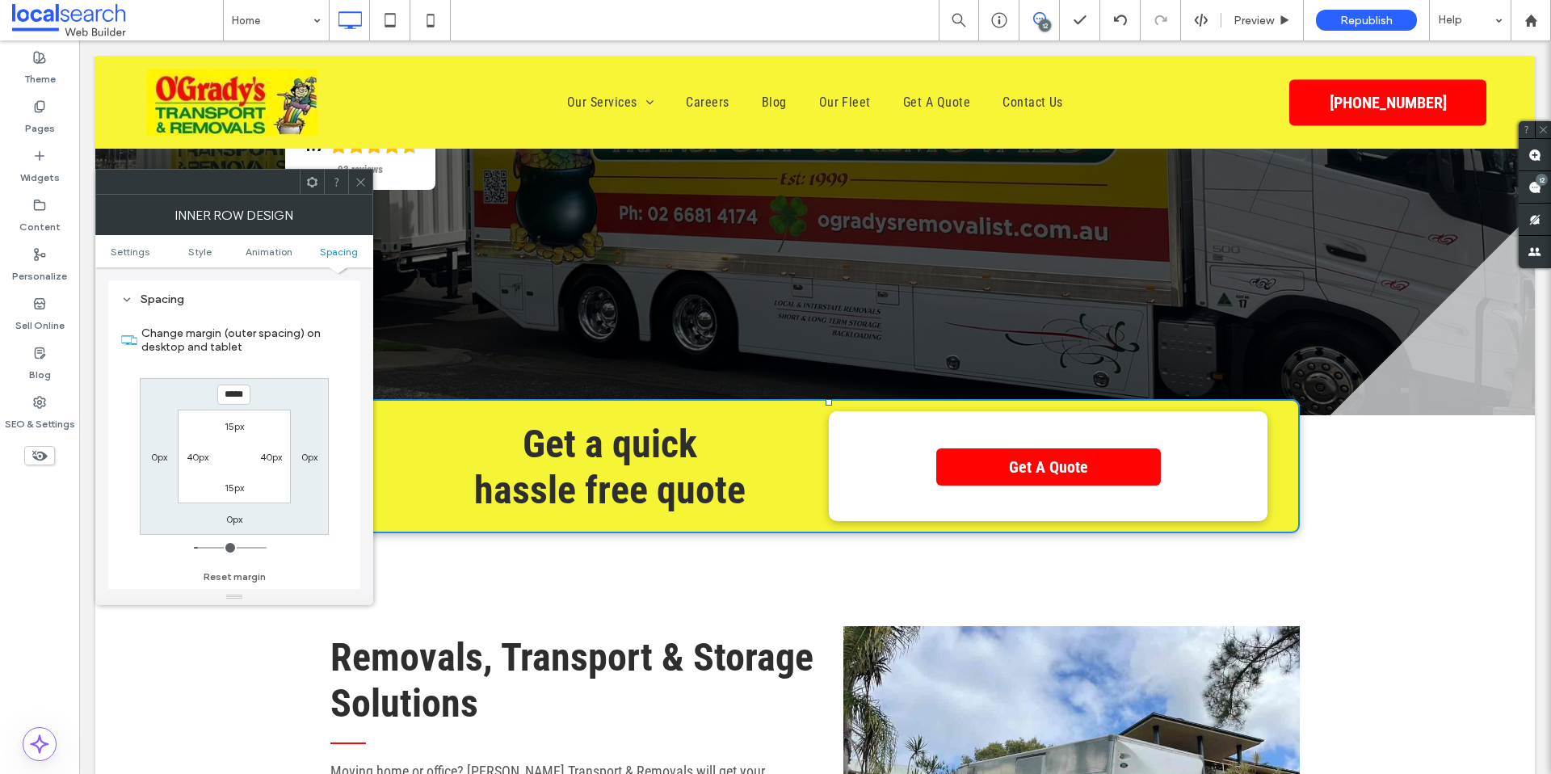
click at [363, 185] on icon at bounding box center [361, 182] width 12 height 12
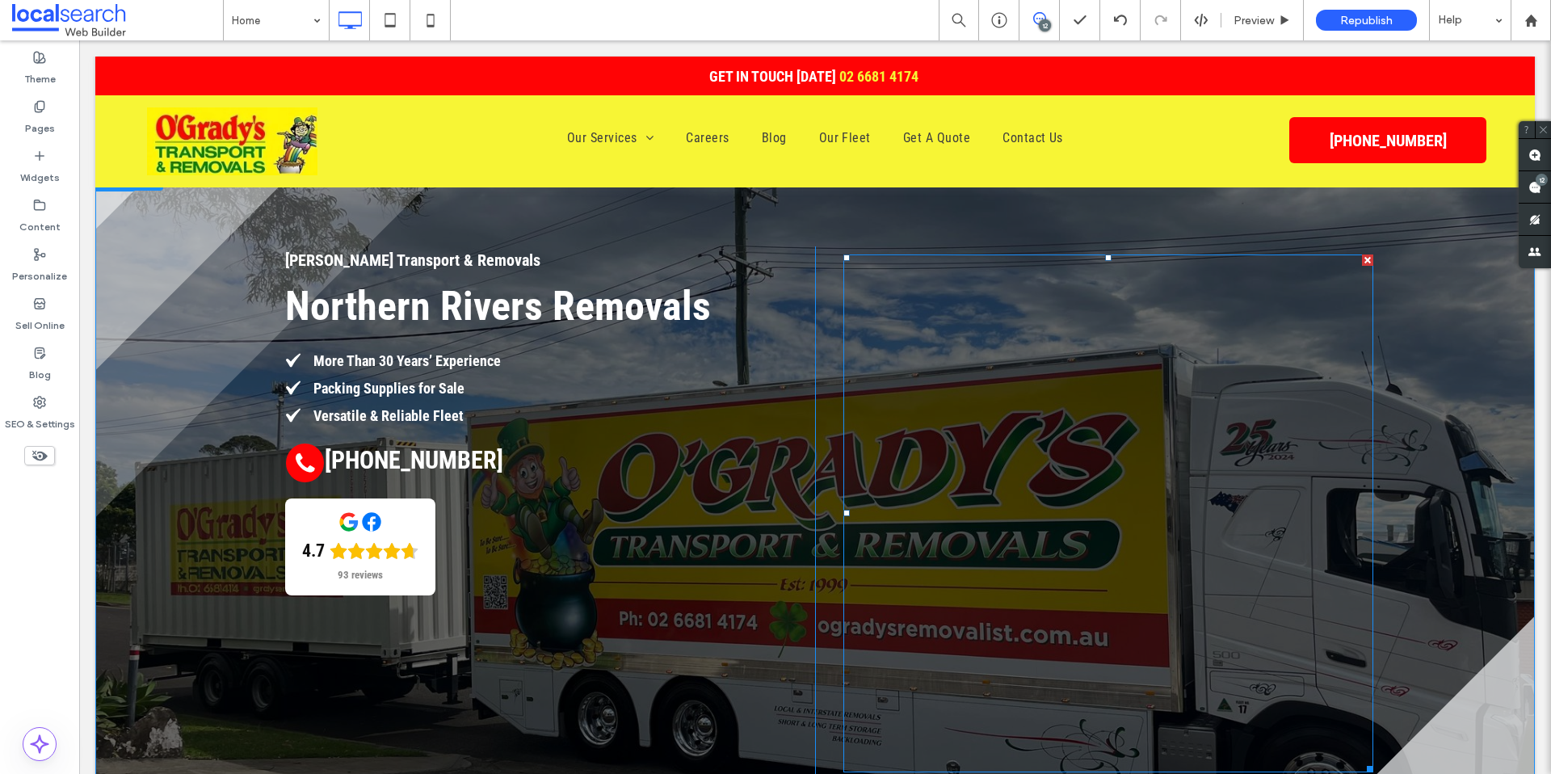
scroll to position [41, 0]
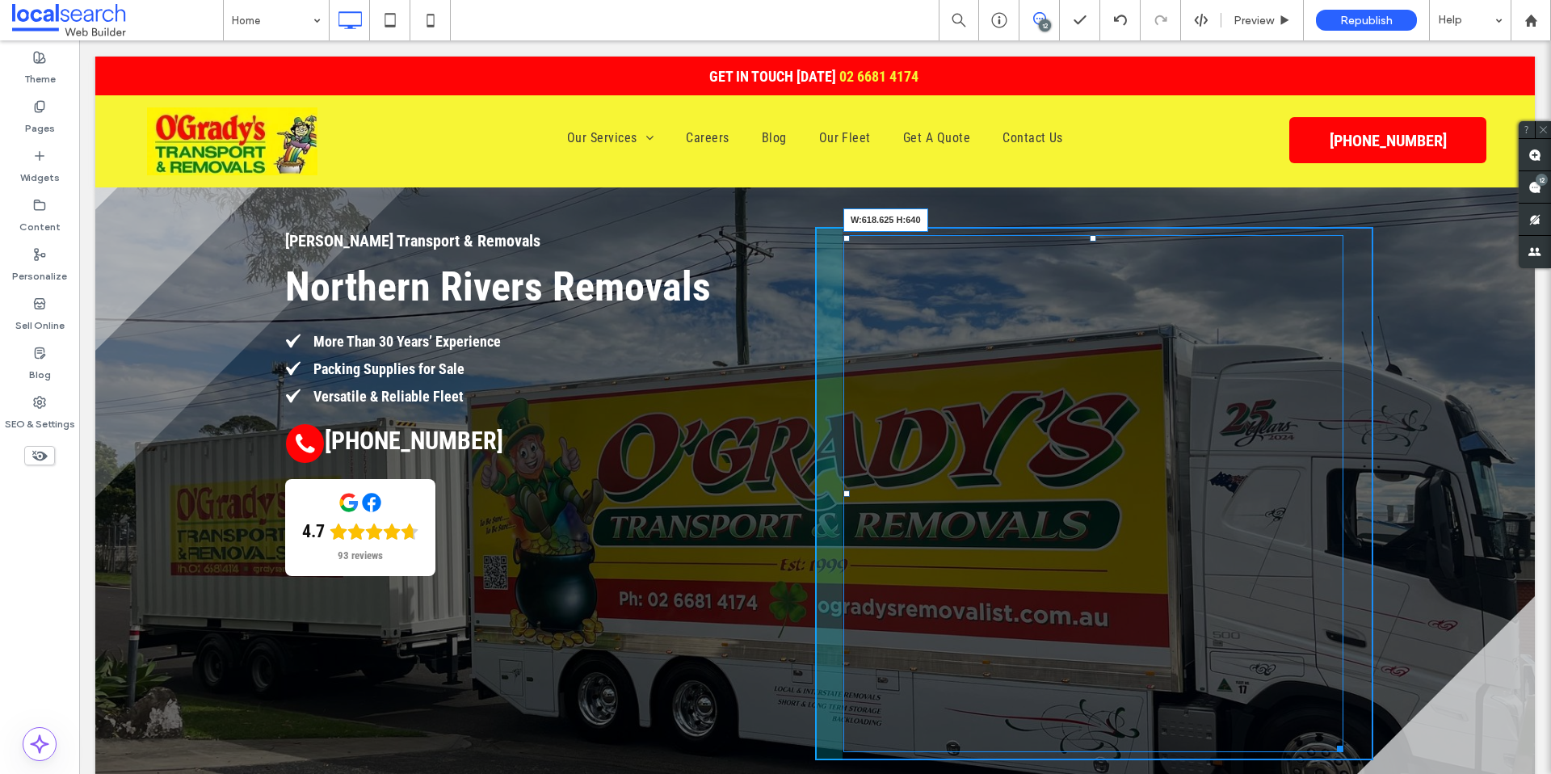
drag, startPoint x: 1359, startPoint y: 751, endPoint x: 1334, endPoint y: 750, distance: 24.2
click at [1334, 750] on div at bounding box center [1337, 746] width 12 height 12
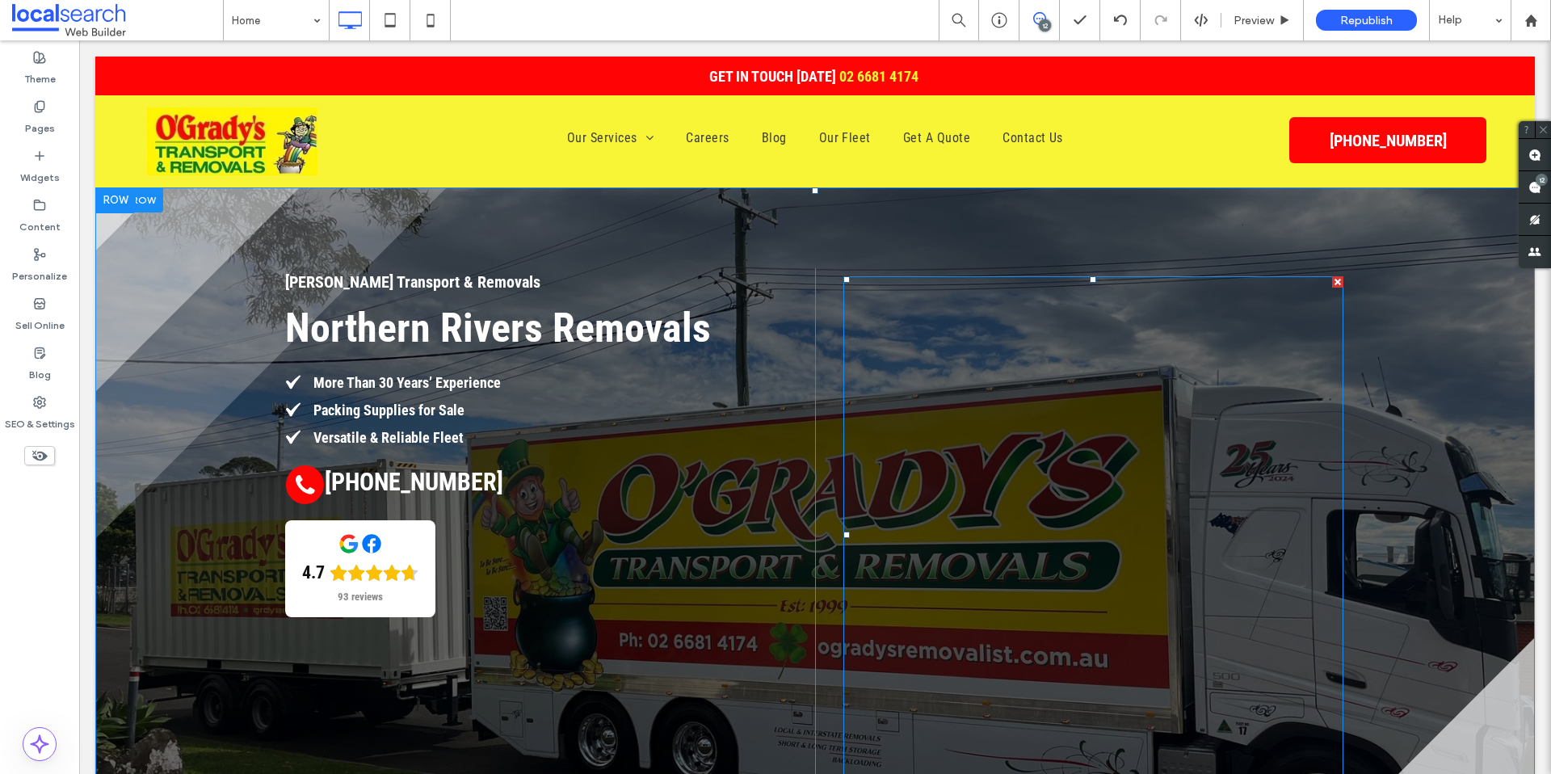
scroll to position [3, 0]
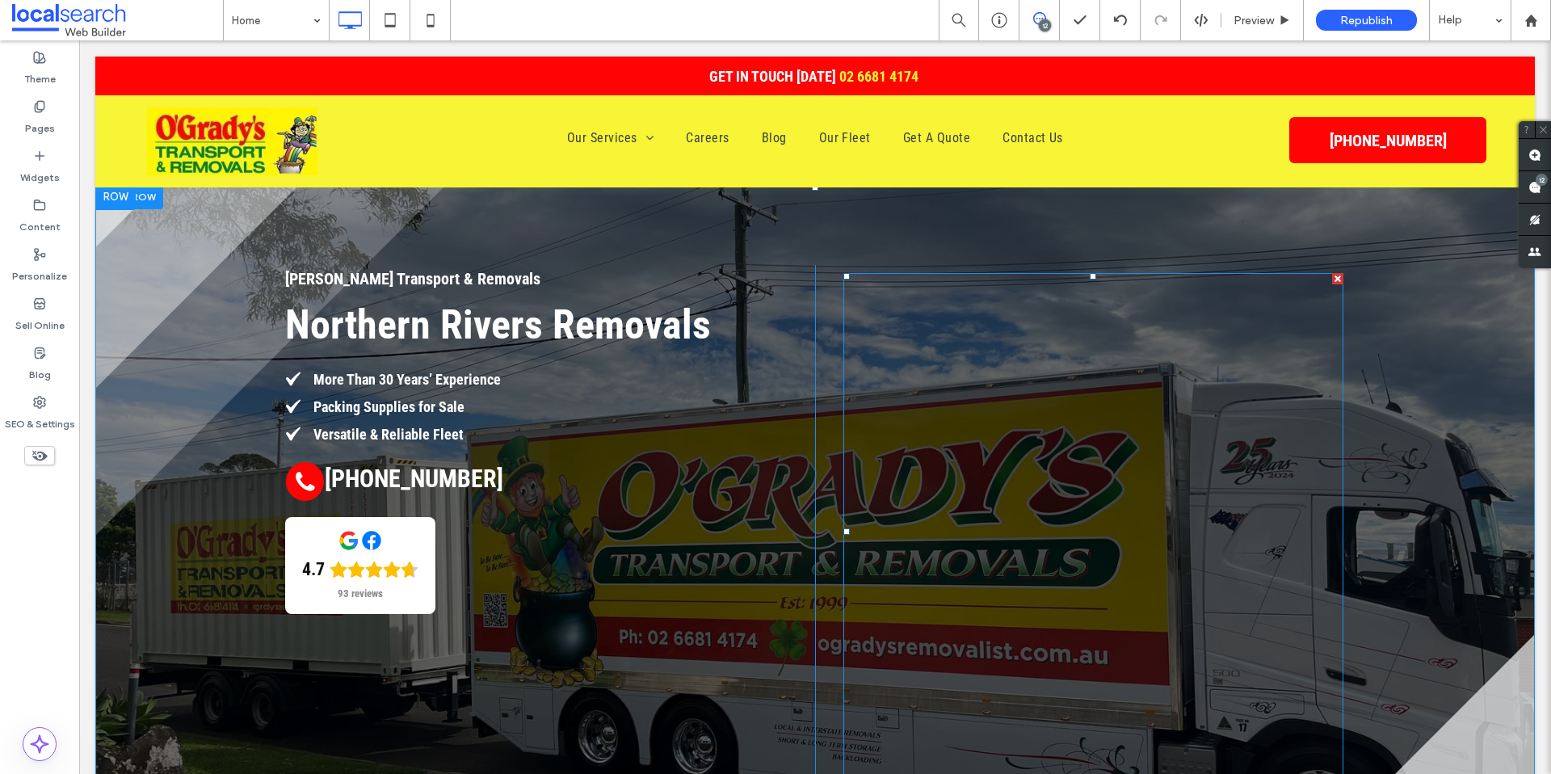
click at [843, 273] on span at bounding box center [843, 273] width 0 height 0
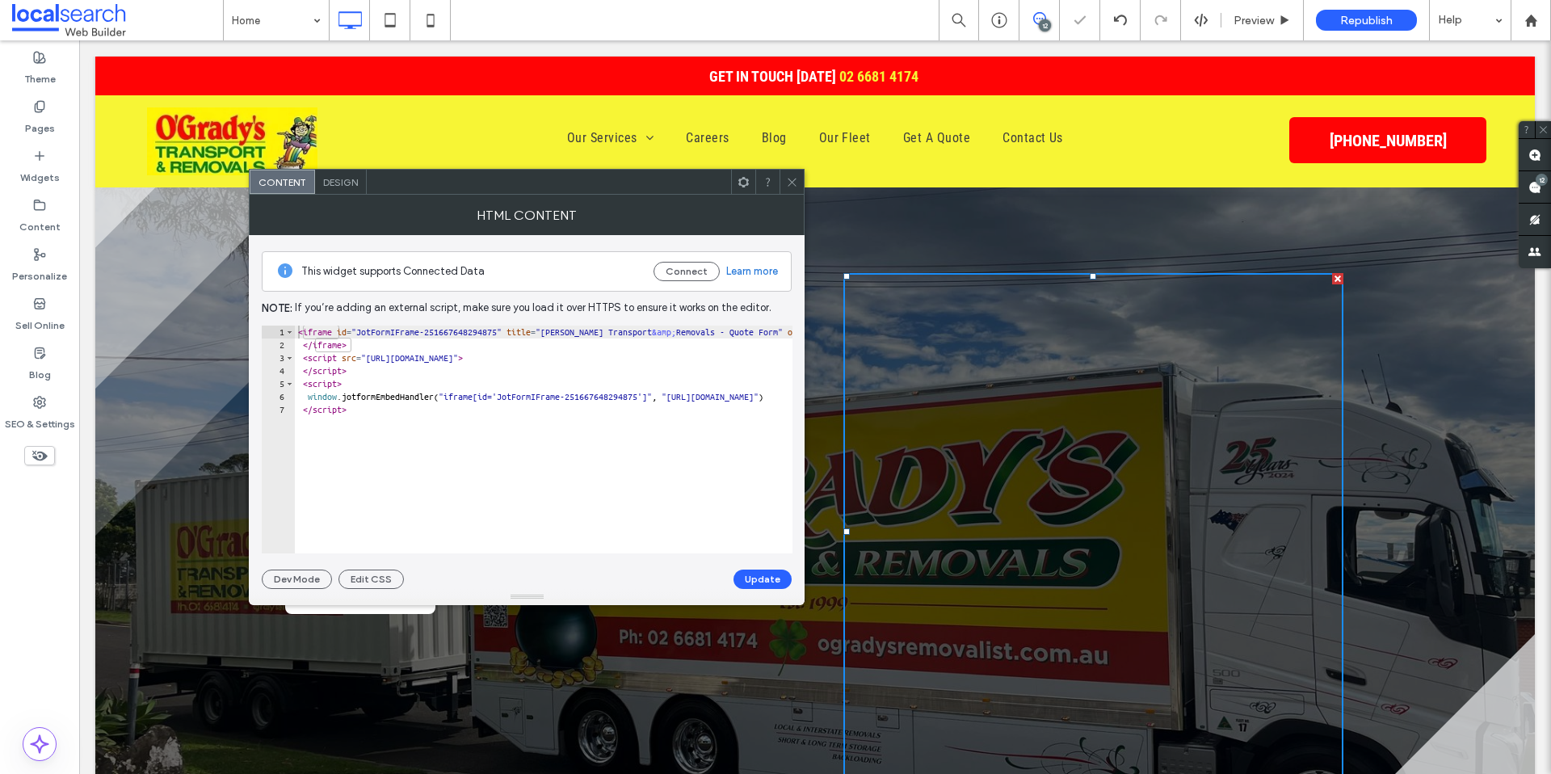
click at [342, 184] on span "Design" at bounding box center [340, 182] width 35 height 12
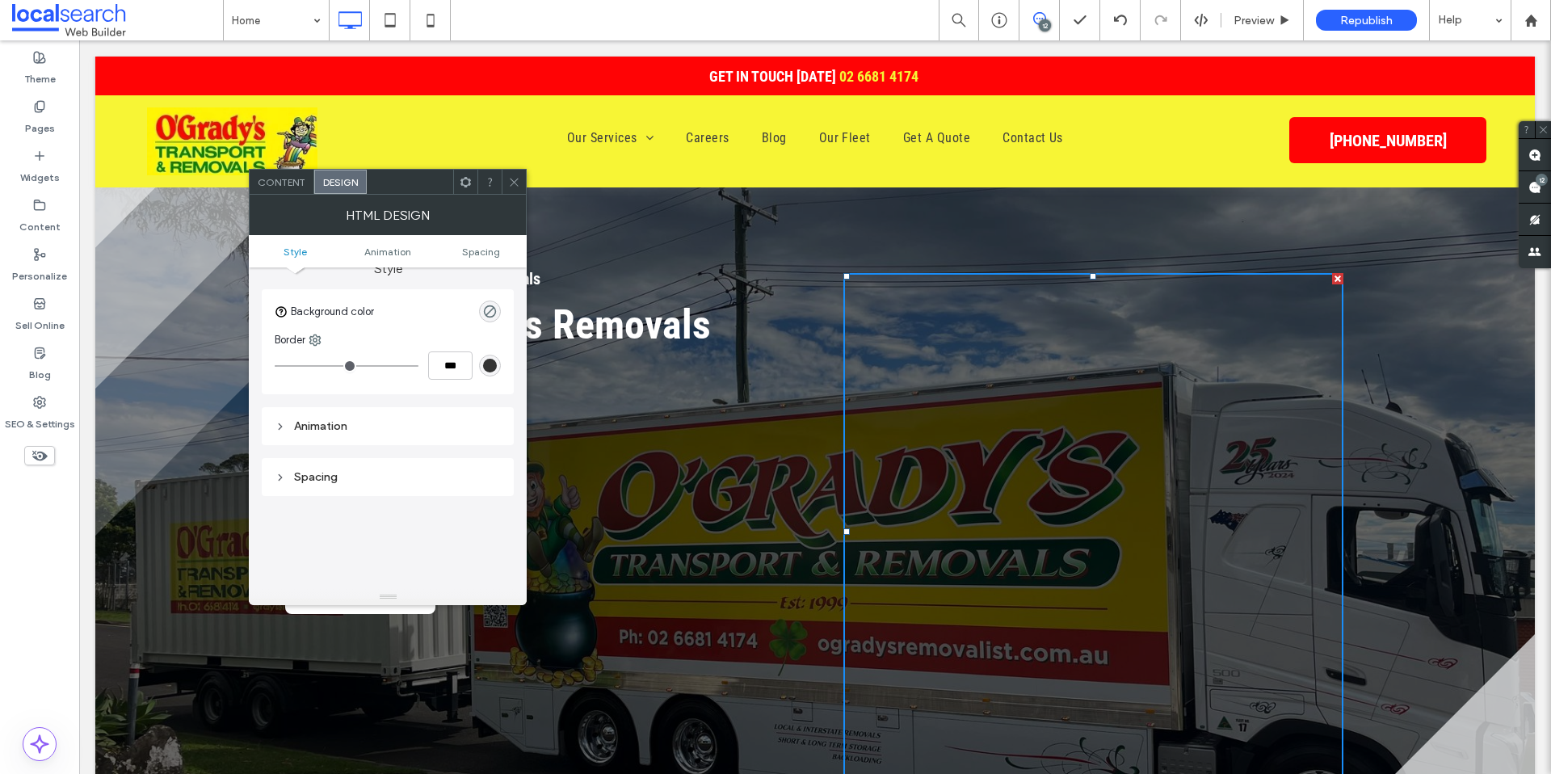
scroll to position [0, 0]
click at [515, 185] on icon at bounding box center [514, 182] width 12 height 12
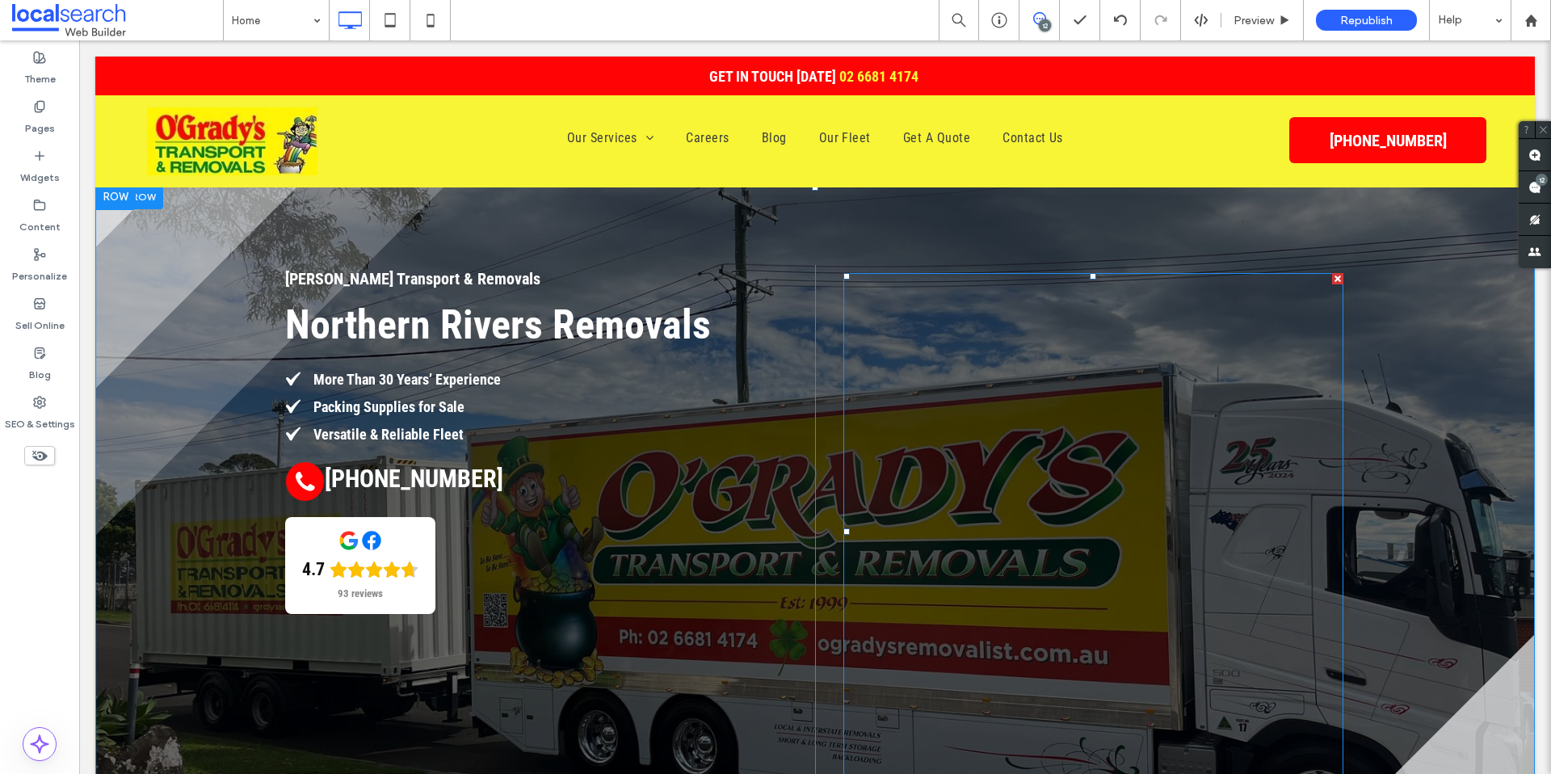
click at [1253, 336] on span at bounding box center [1093, 531] width 500 height 517
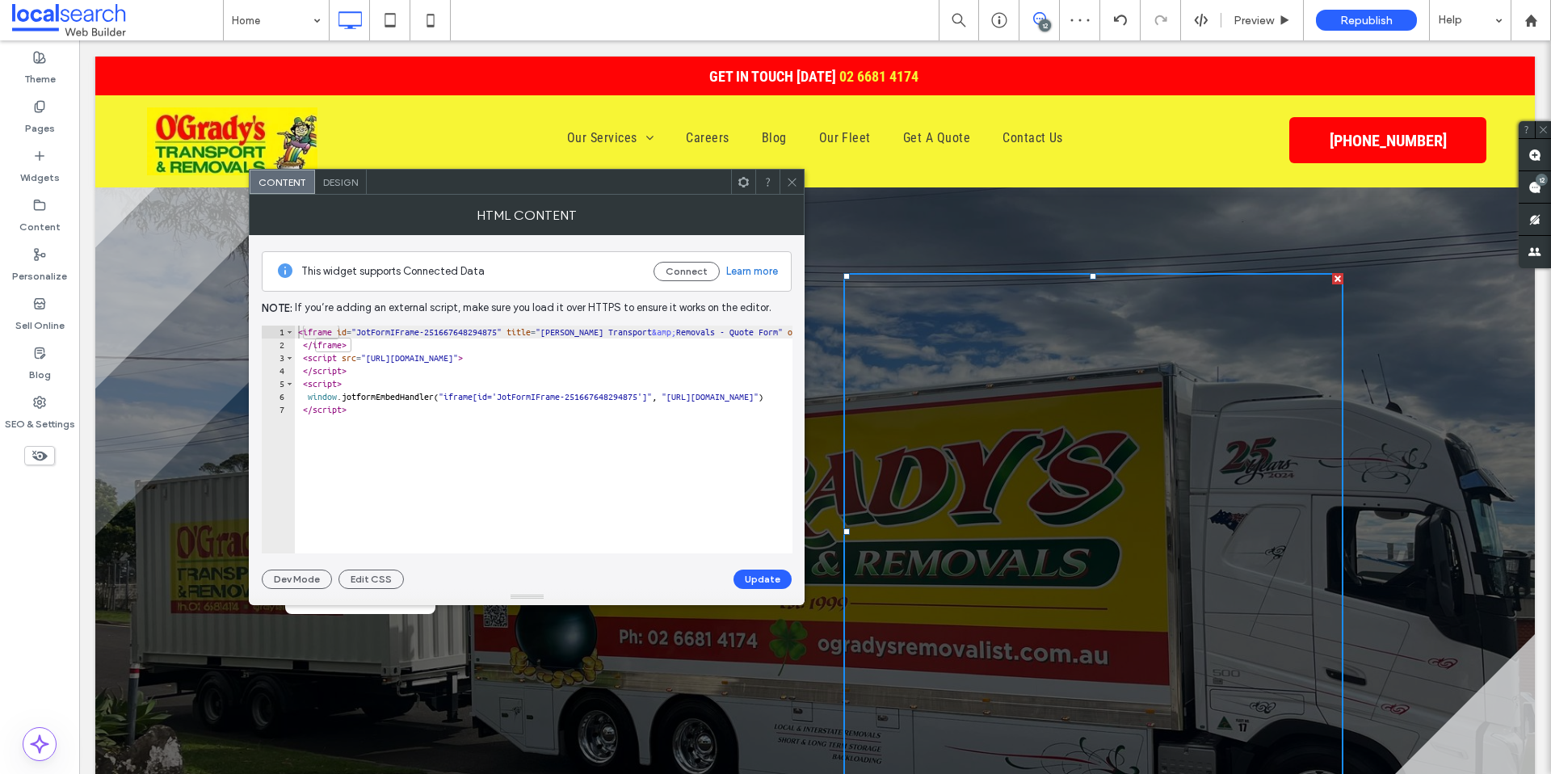
click at [796, 183] on icon at bounding box center [792, 182] width 12 height 12
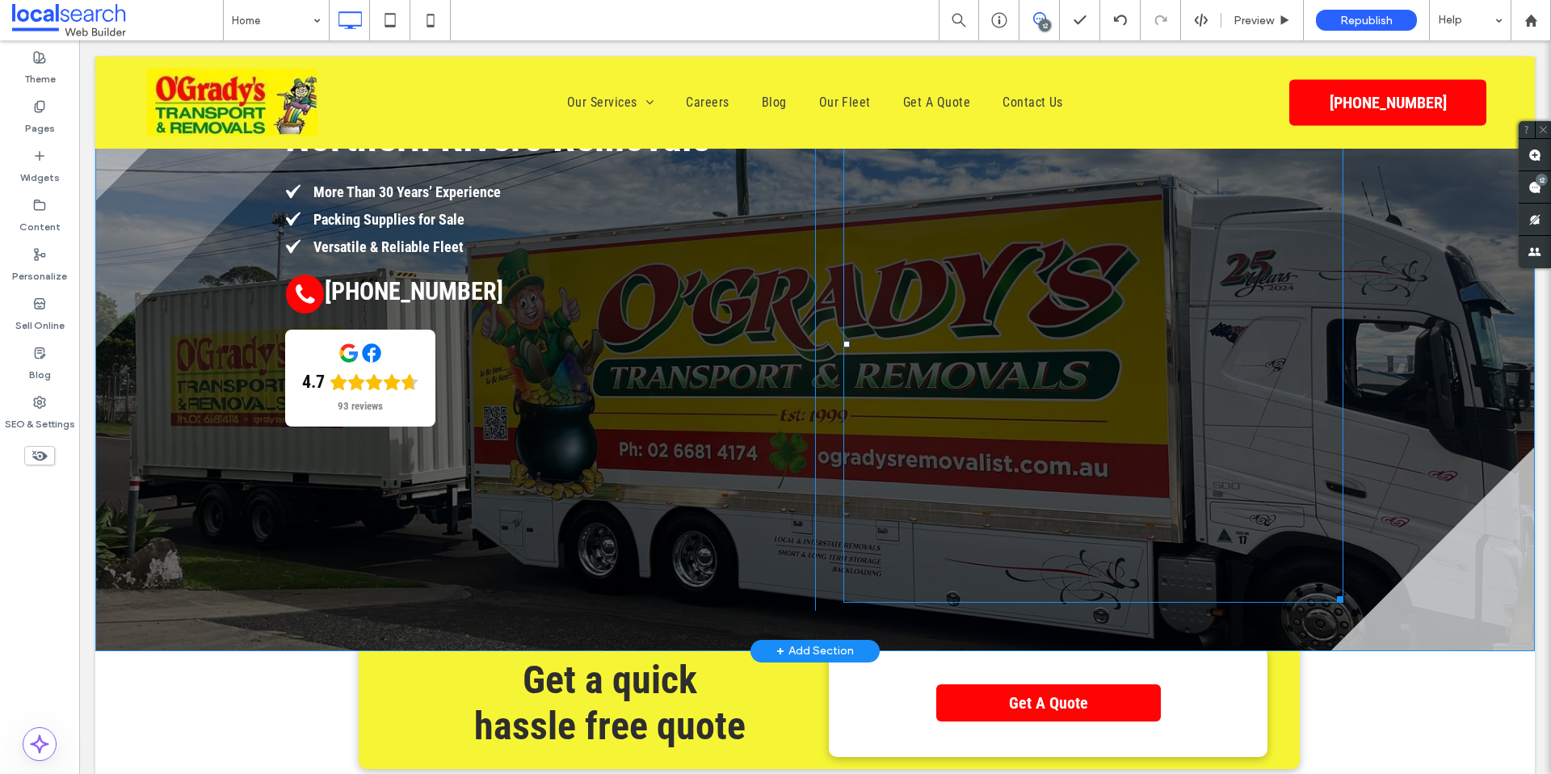
scroll to position [171, 0]
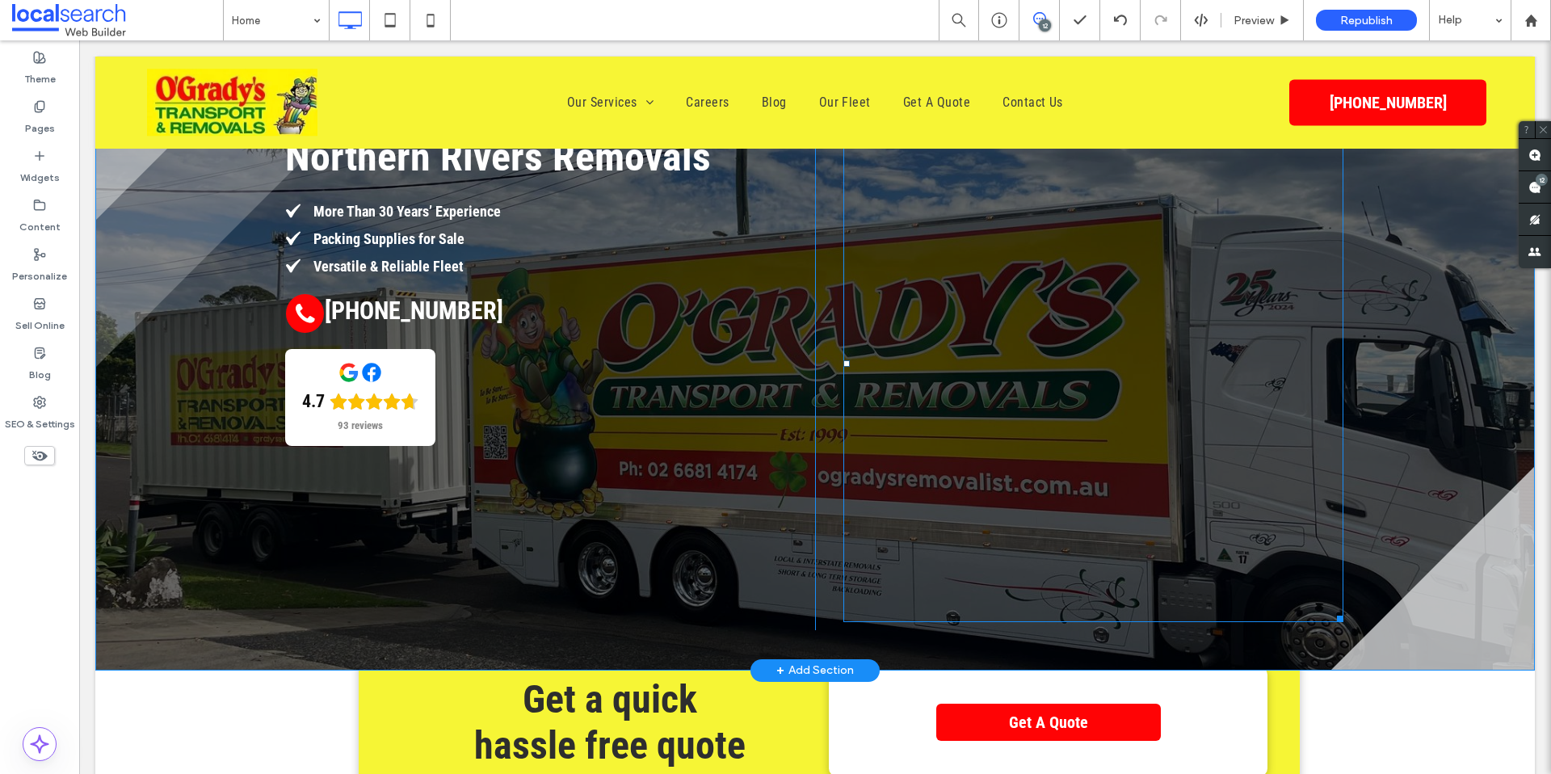
click at [1174, 219] on span at bounding box center [1093, 363] width 500 height 517
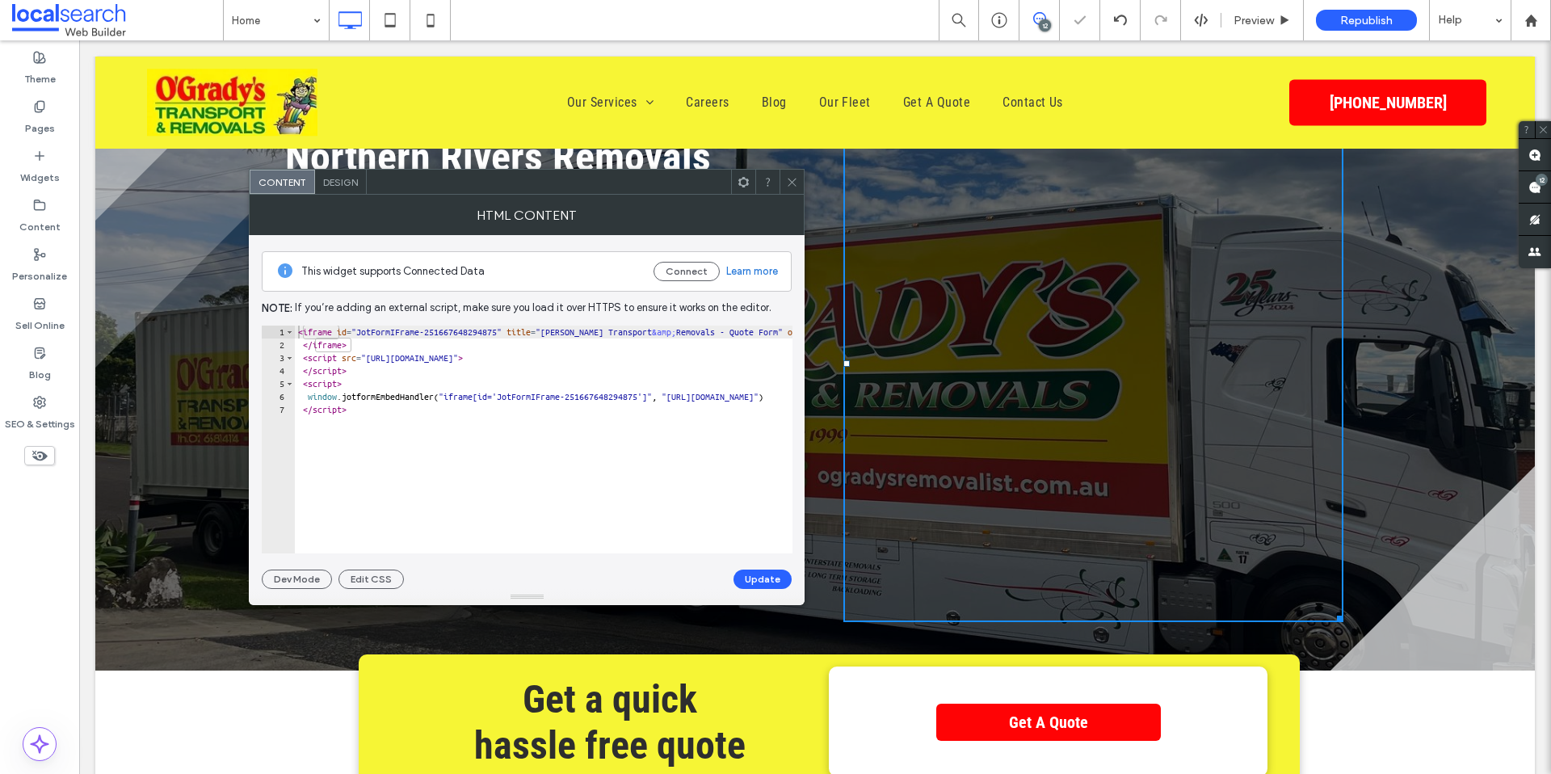
click at [796, 189] on span at bounding box center [792, 182] width 12 height 24
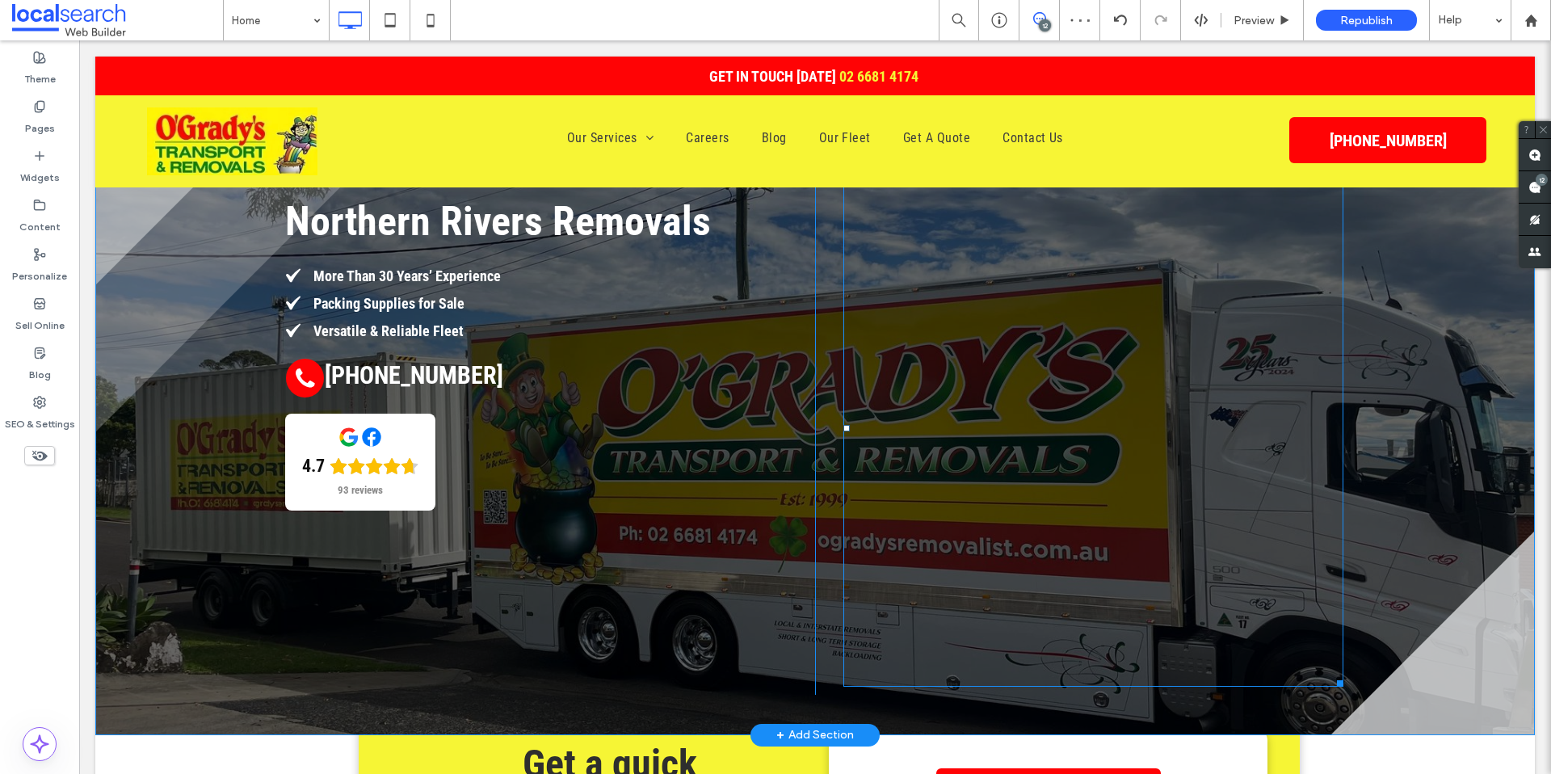
scroll to position [0, 0]
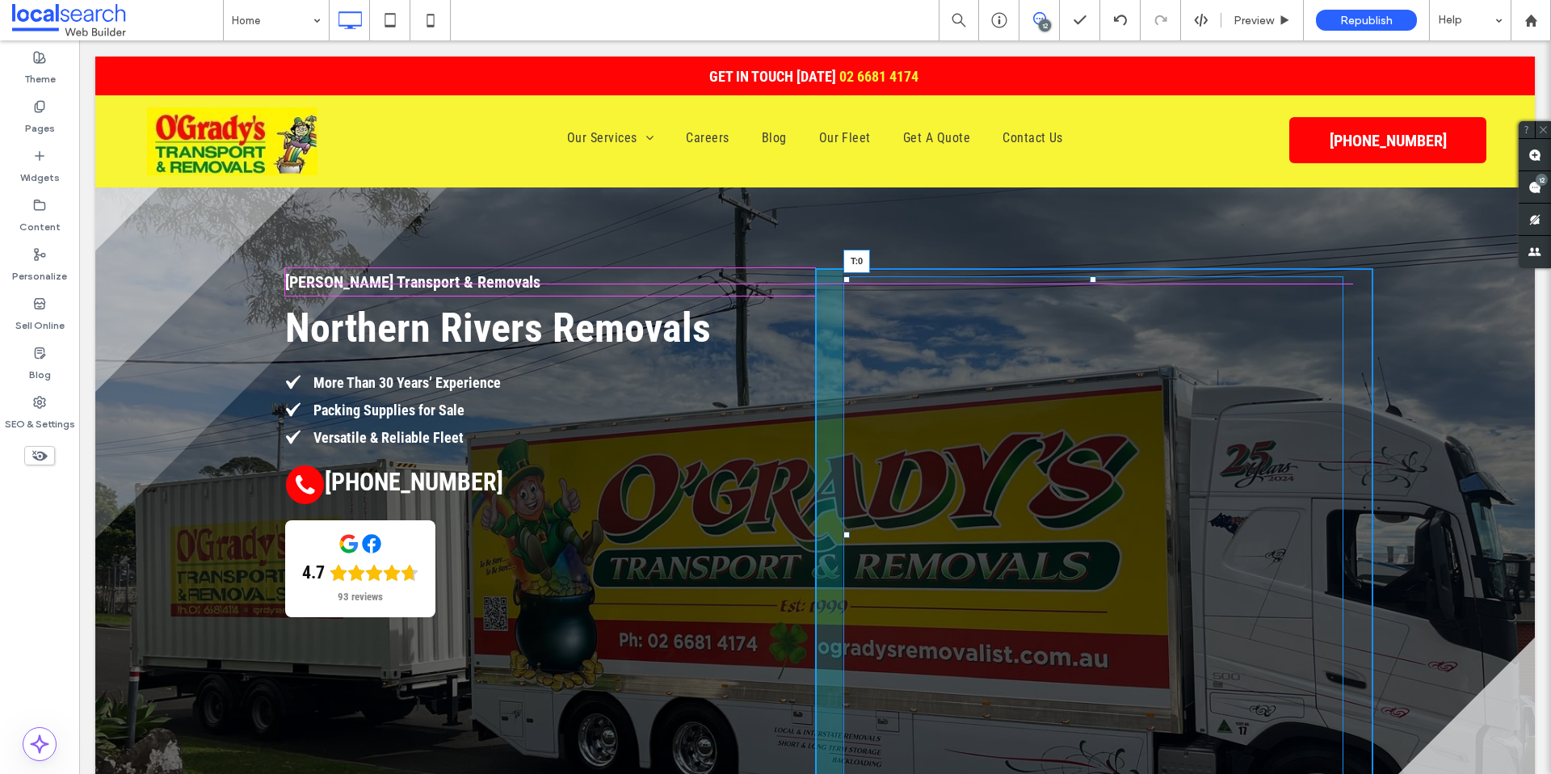
click at [1089, 276] on div "T:0" at bounding box center [1093, 534] width 500 height 517
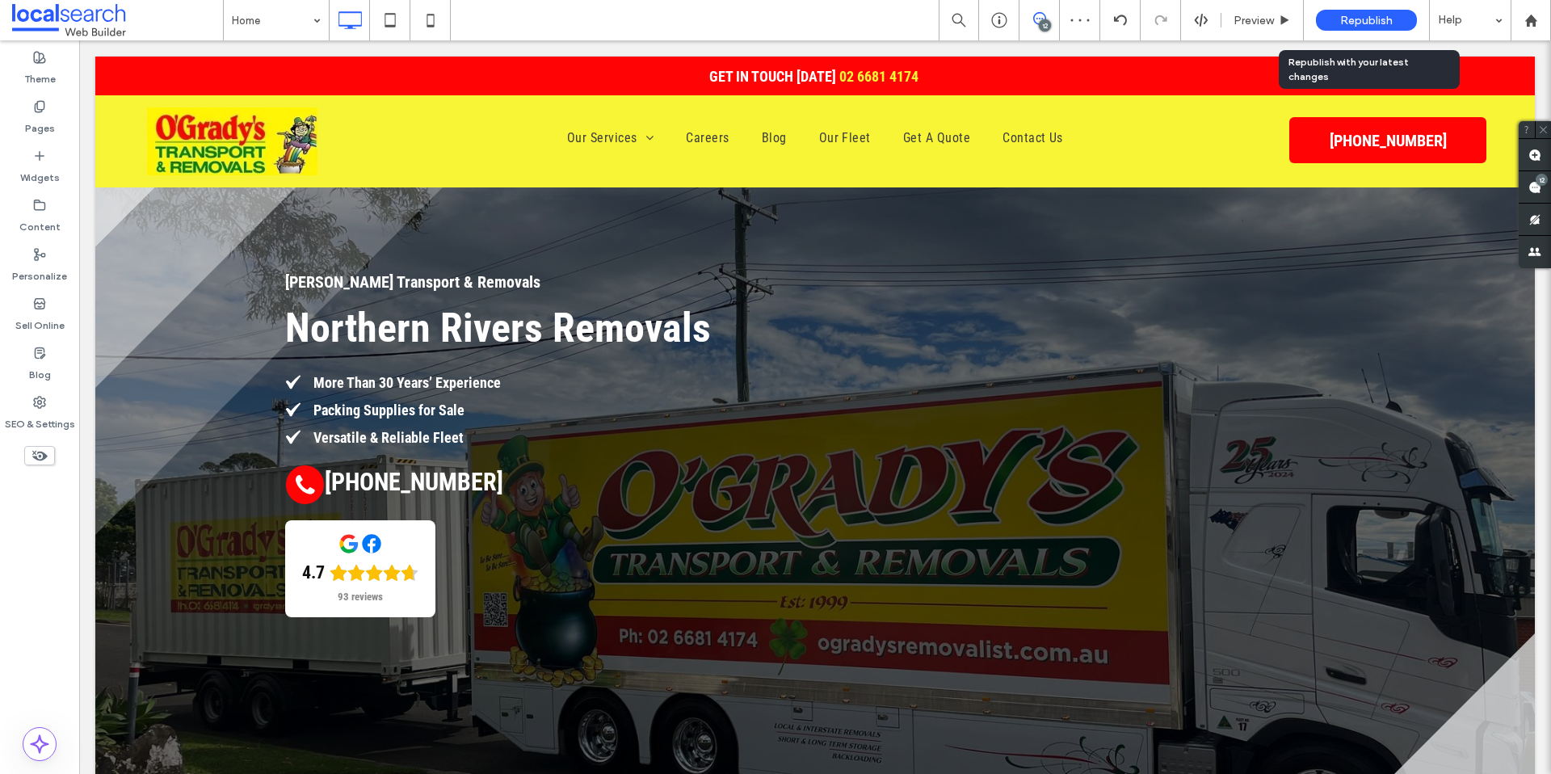
click at [1372, 22] on span "Republish" at bounding box center [1366, 21] width 53 height 14
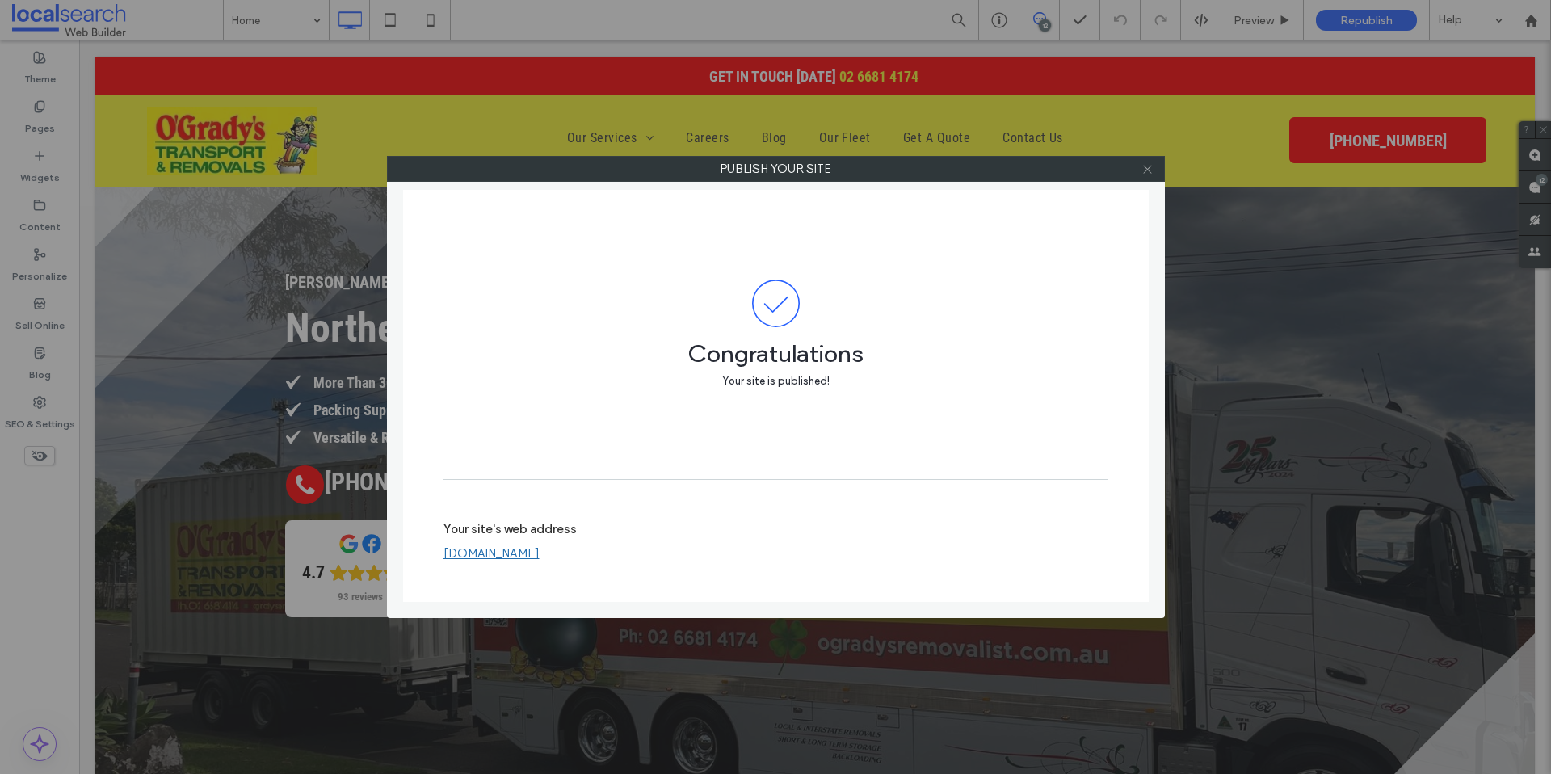
click at [1145, 171] on use at bounding box center [1147, 169] width 8 height 8
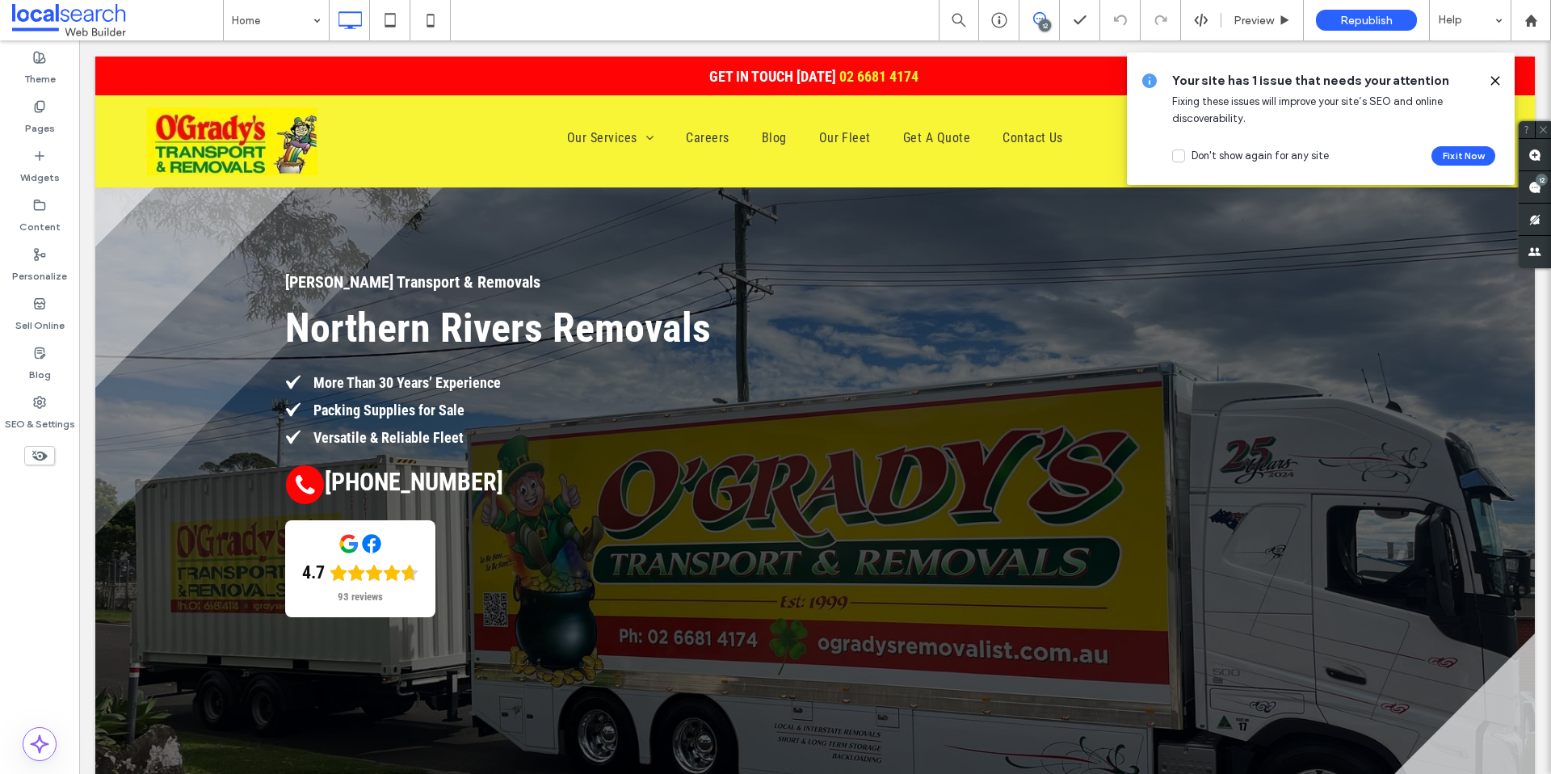
click at [1497, 75] on icon at bounding box center [1495, 80] width 13 height 13
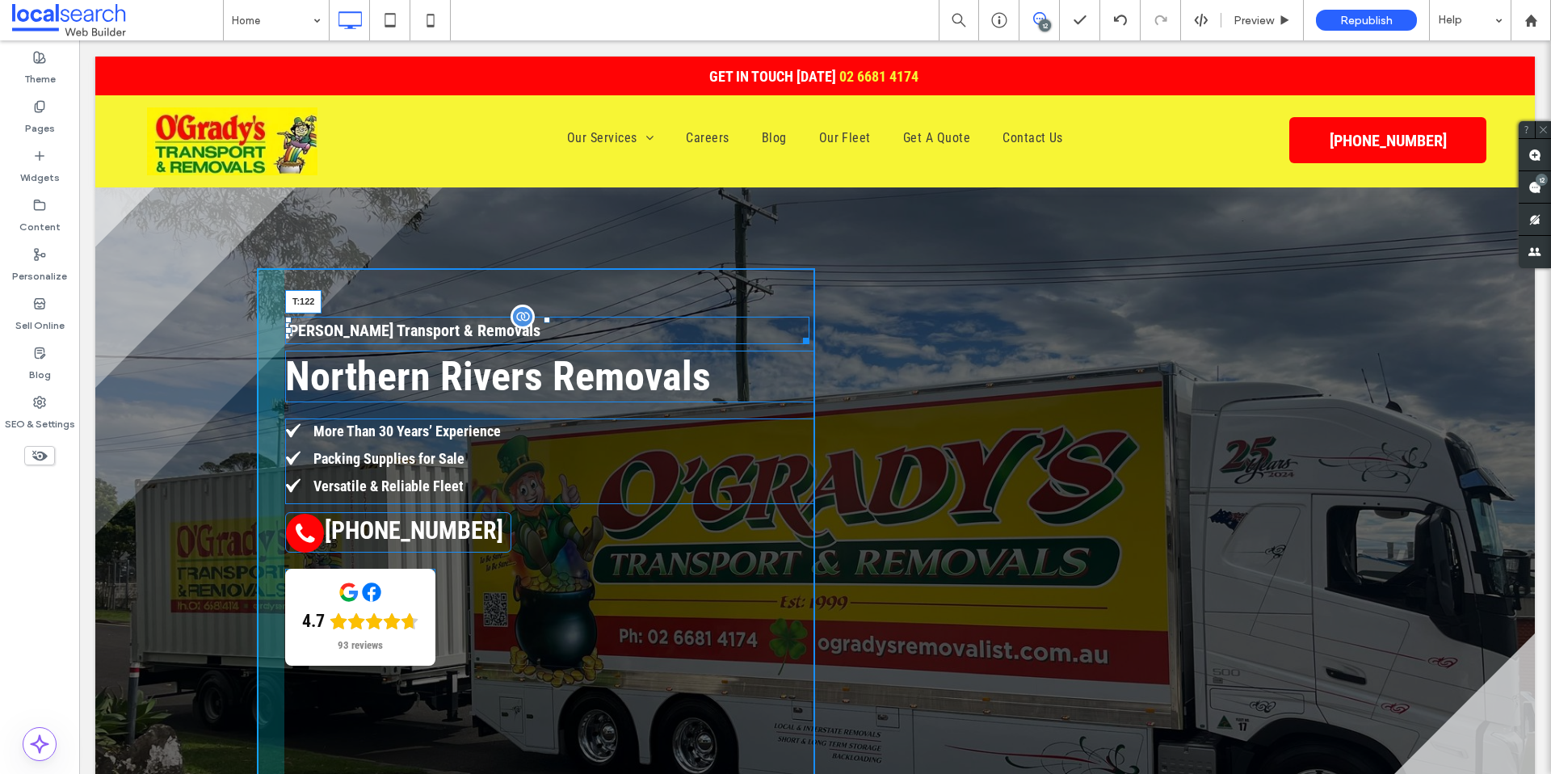
drag, startPoint x: 548, startPoint y: 321, endPoint x: 556, endPoint y: 371, distance: 50.6
click at [556, 344] on div "O'Grady's Transport & Removals T:122" at bounding box center [547, 330] width 524 height 27
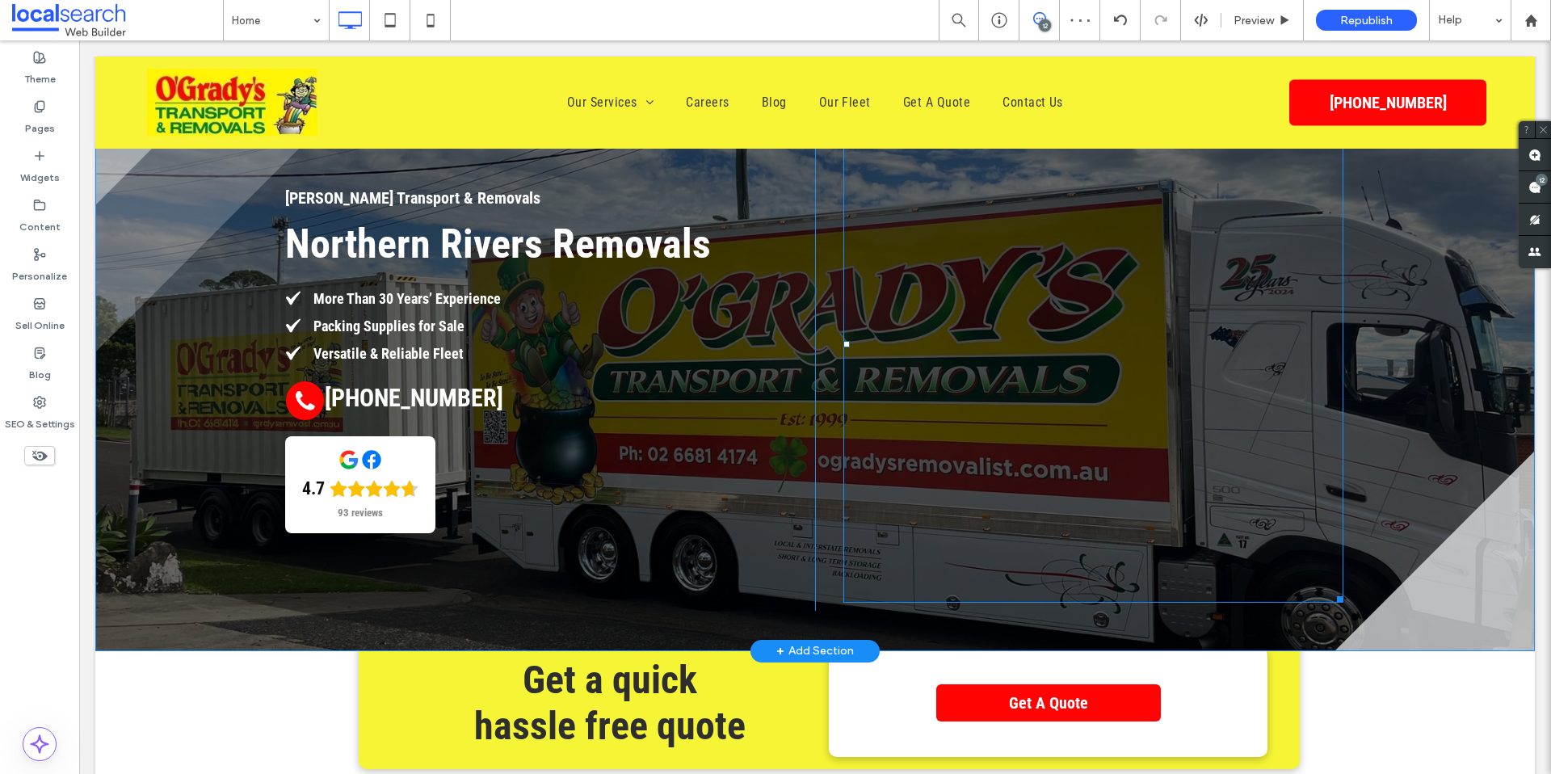
scroll to position [88, 0]
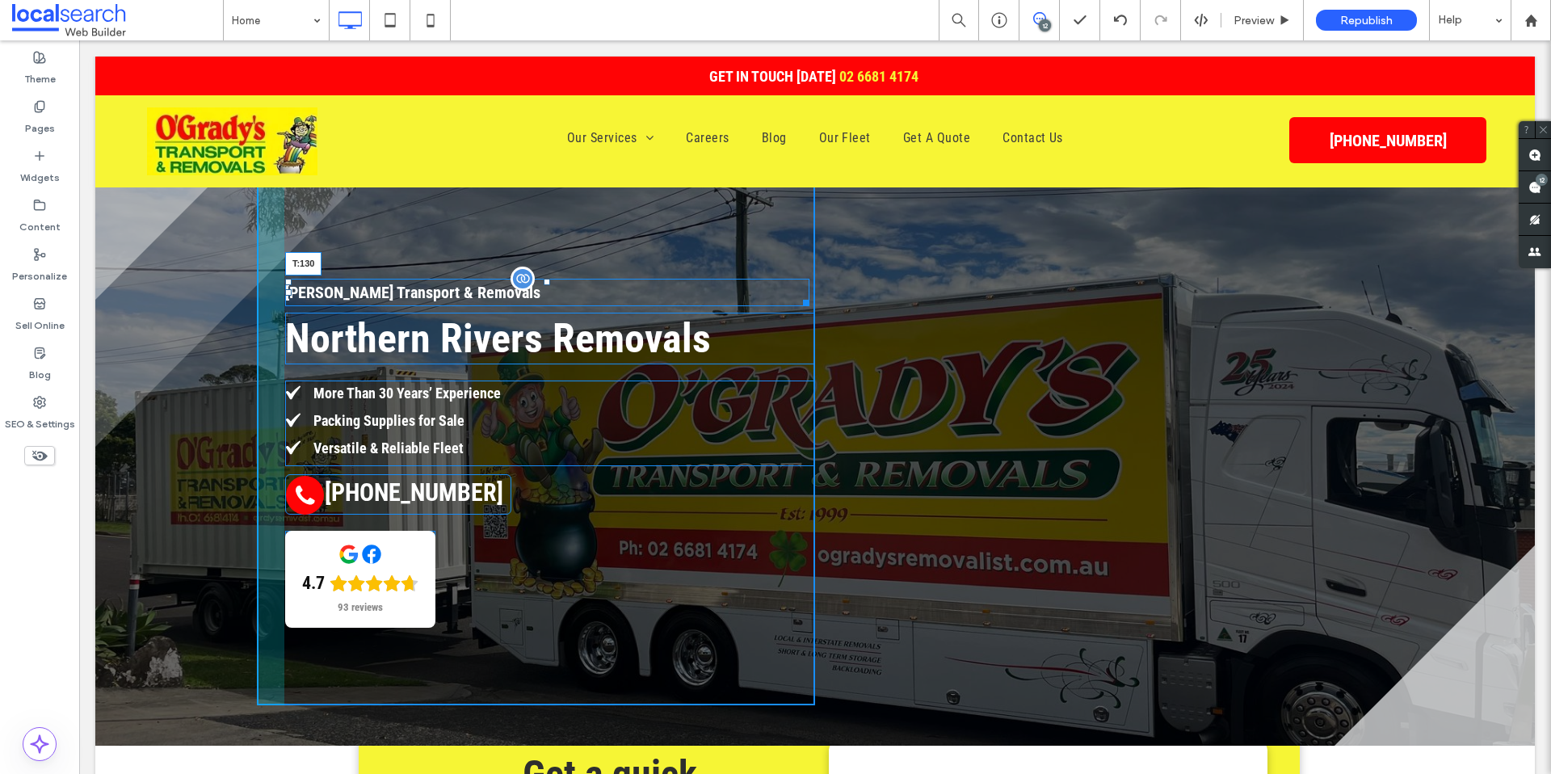
drag, startPoint x: 545, startPoint y: 279, endPoint x: 876, endPoint y: 377, distance: 345.5
click at [544, 285] on div at bounding box center [547, 282] width 6 height 6
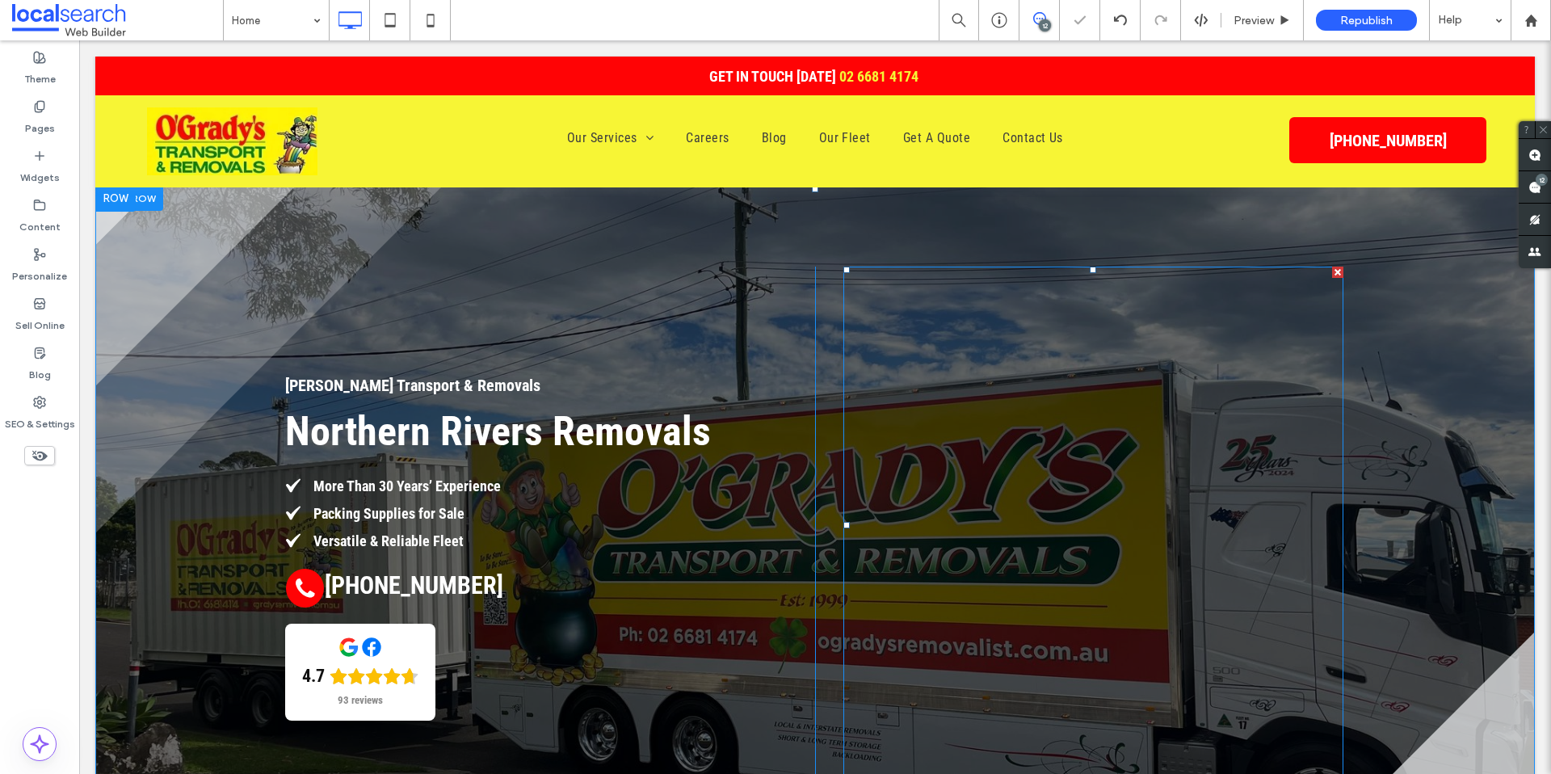
scroll to position [0, 0]
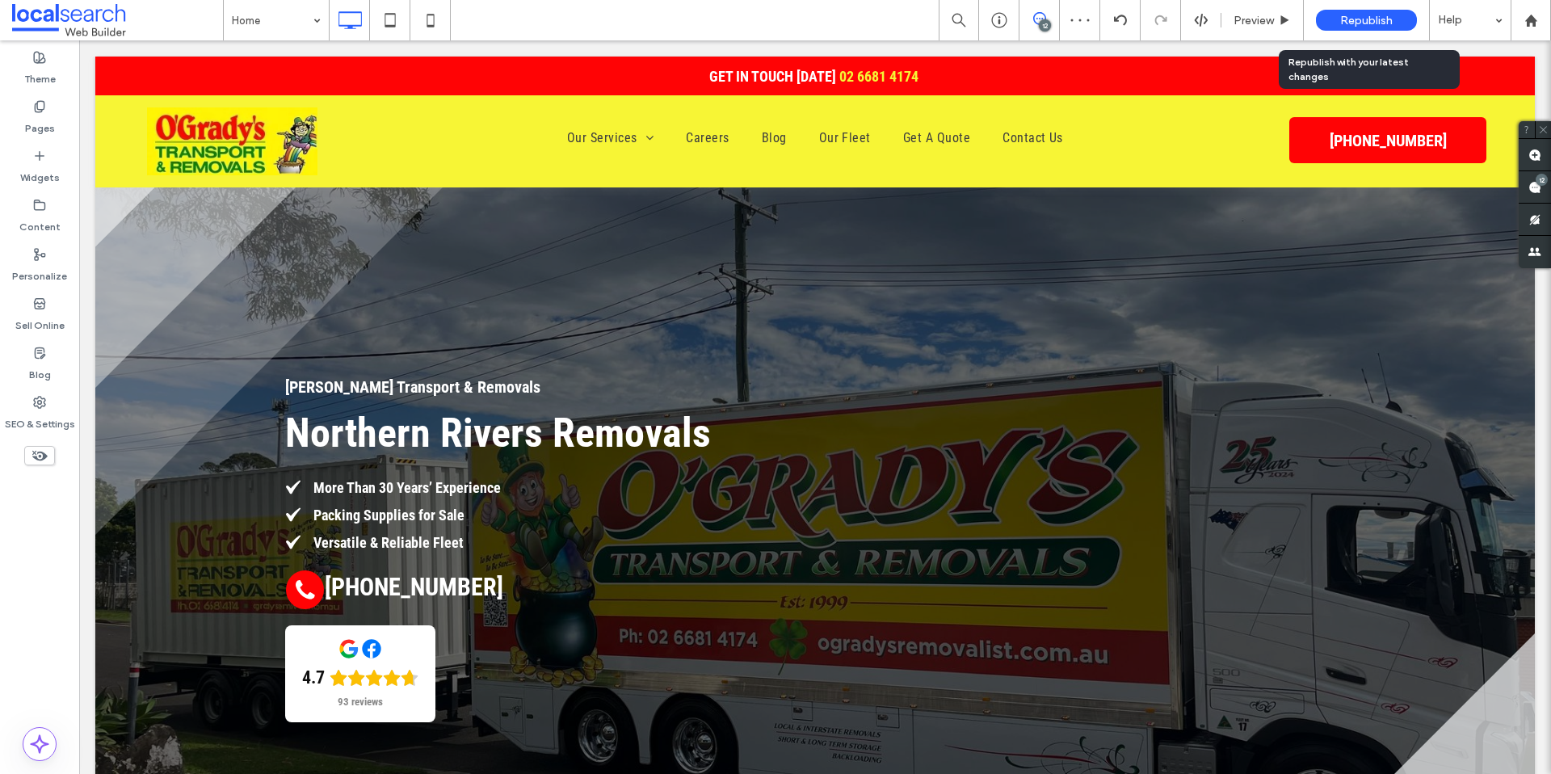
click at [1340, 19] on span "Republish" at bounding box center [1366, 21] width 53 height 14
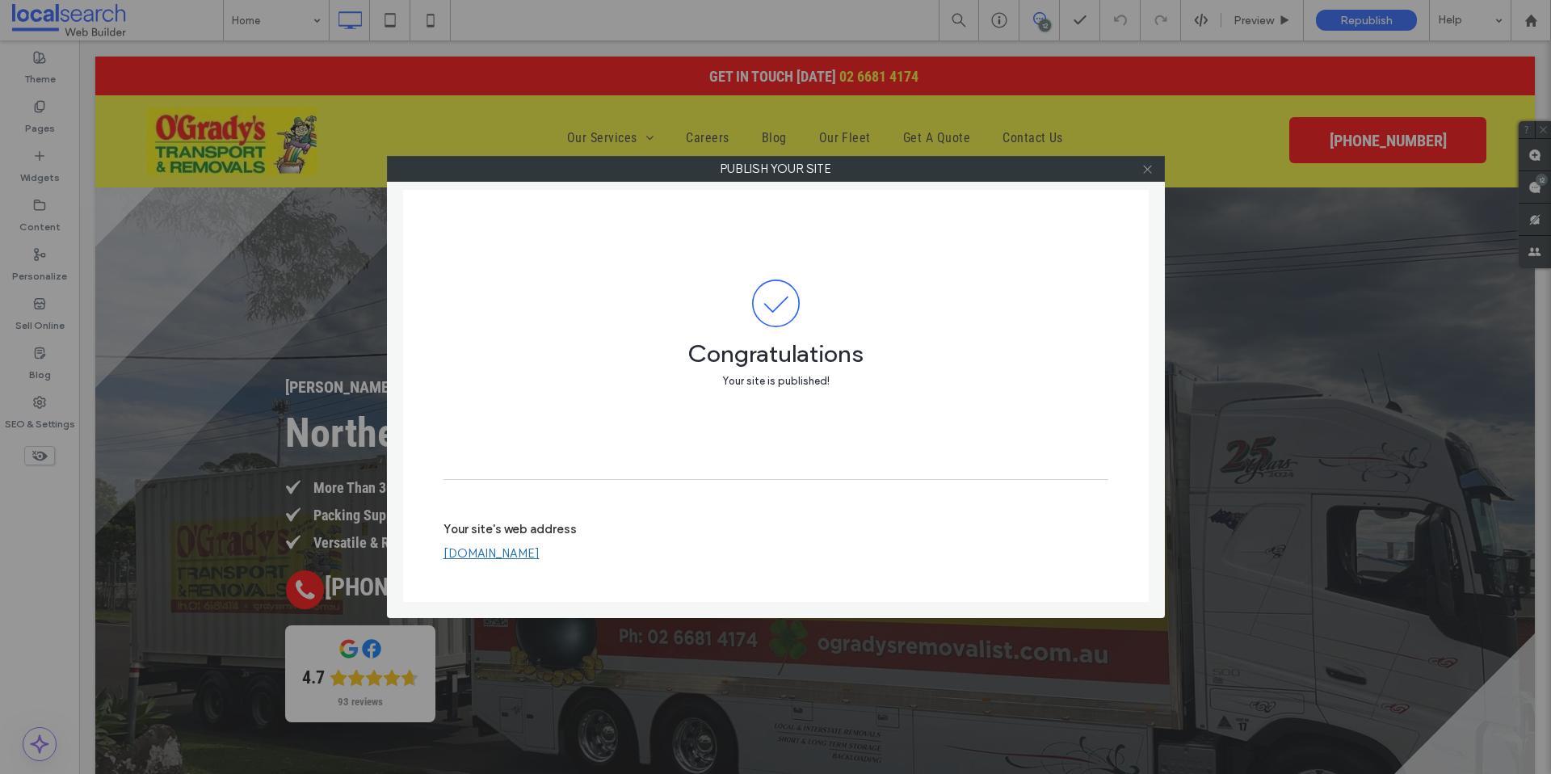
click at [1149, 164] on icon at bounding box center [1147, 169] width 12 height 12
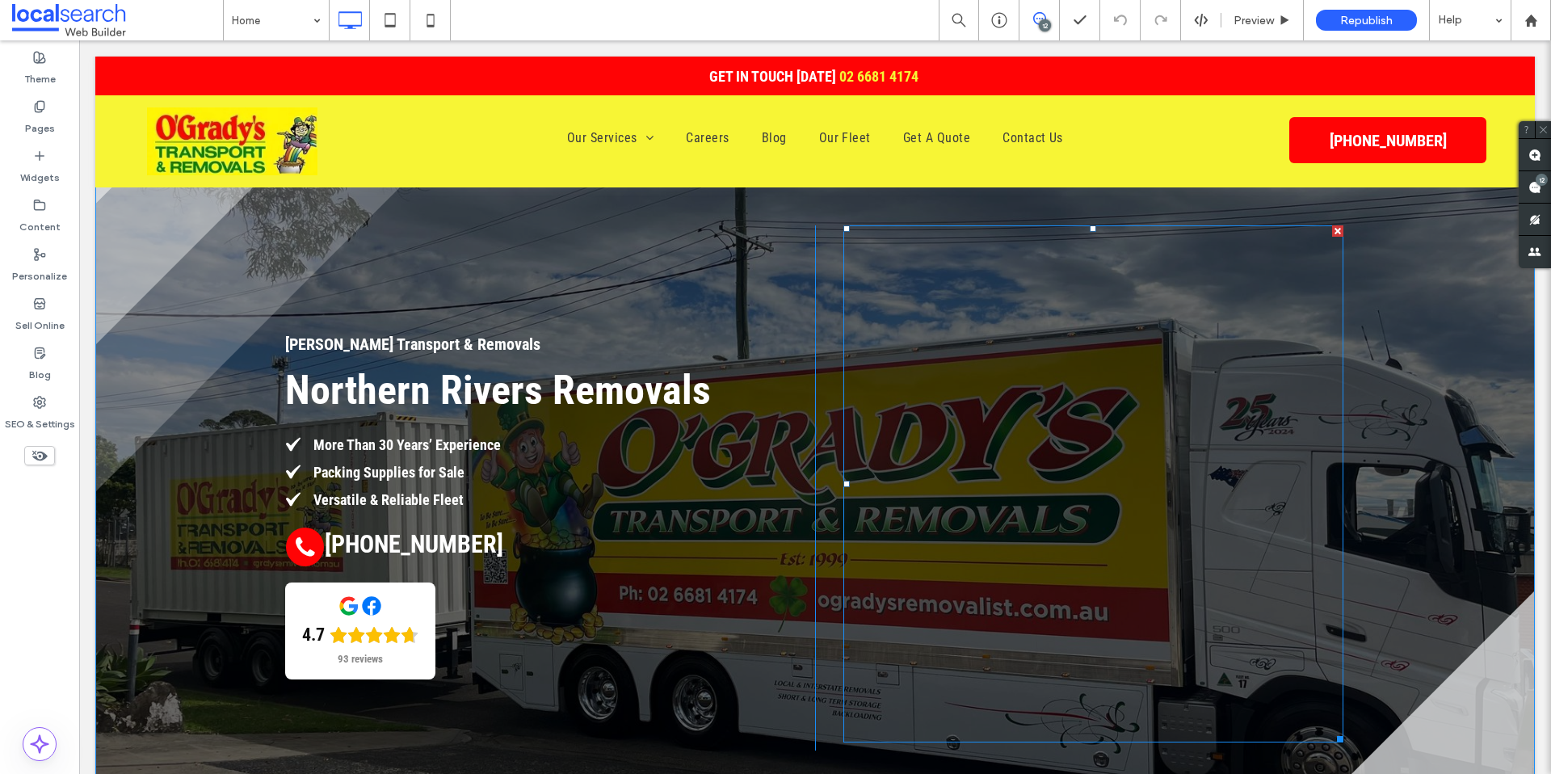
scroll to position [44, 0]
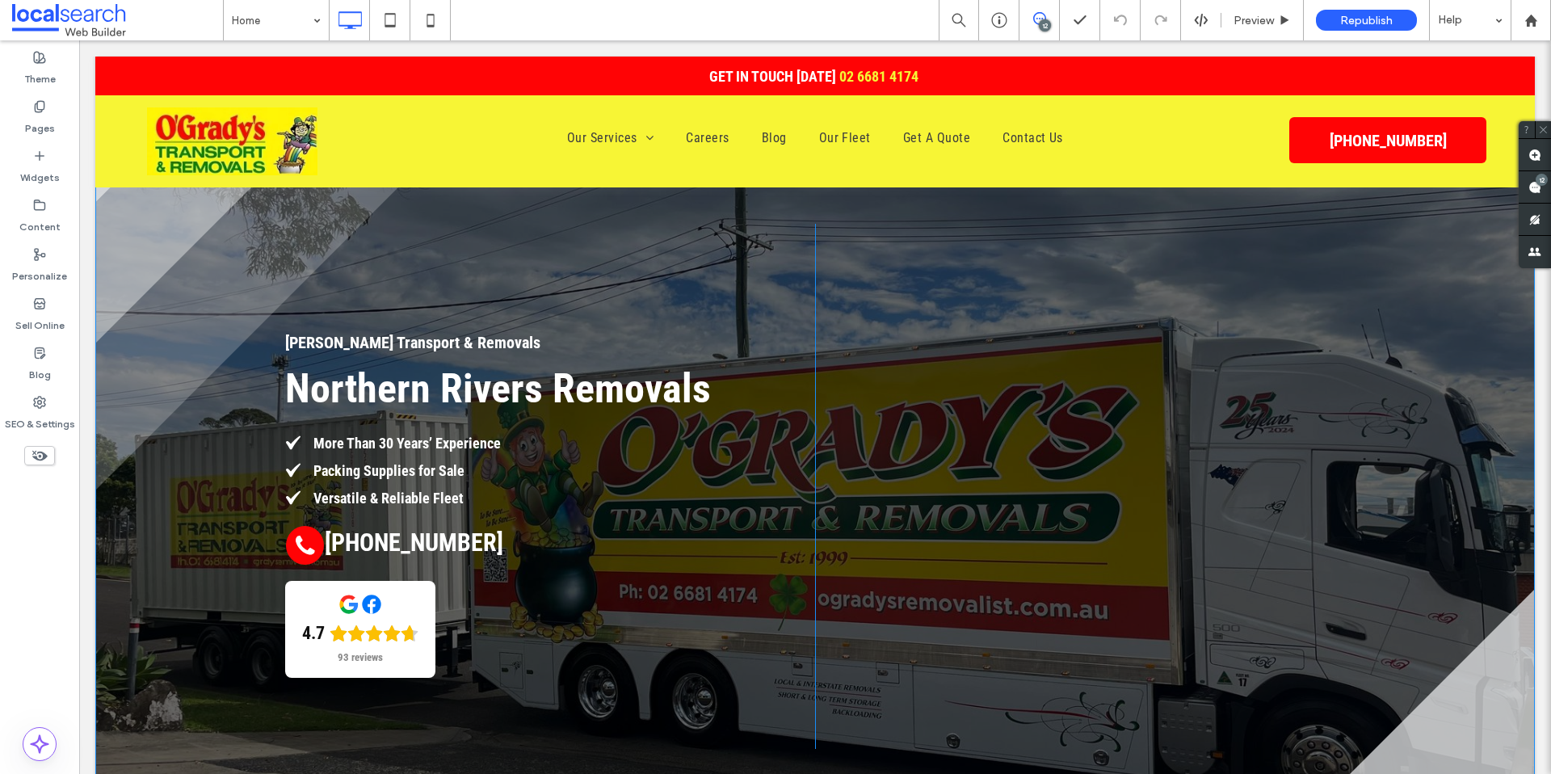
click at [827, 336] on div "Click To Paste" at bounding box center [1094, 486] width 558 height 525
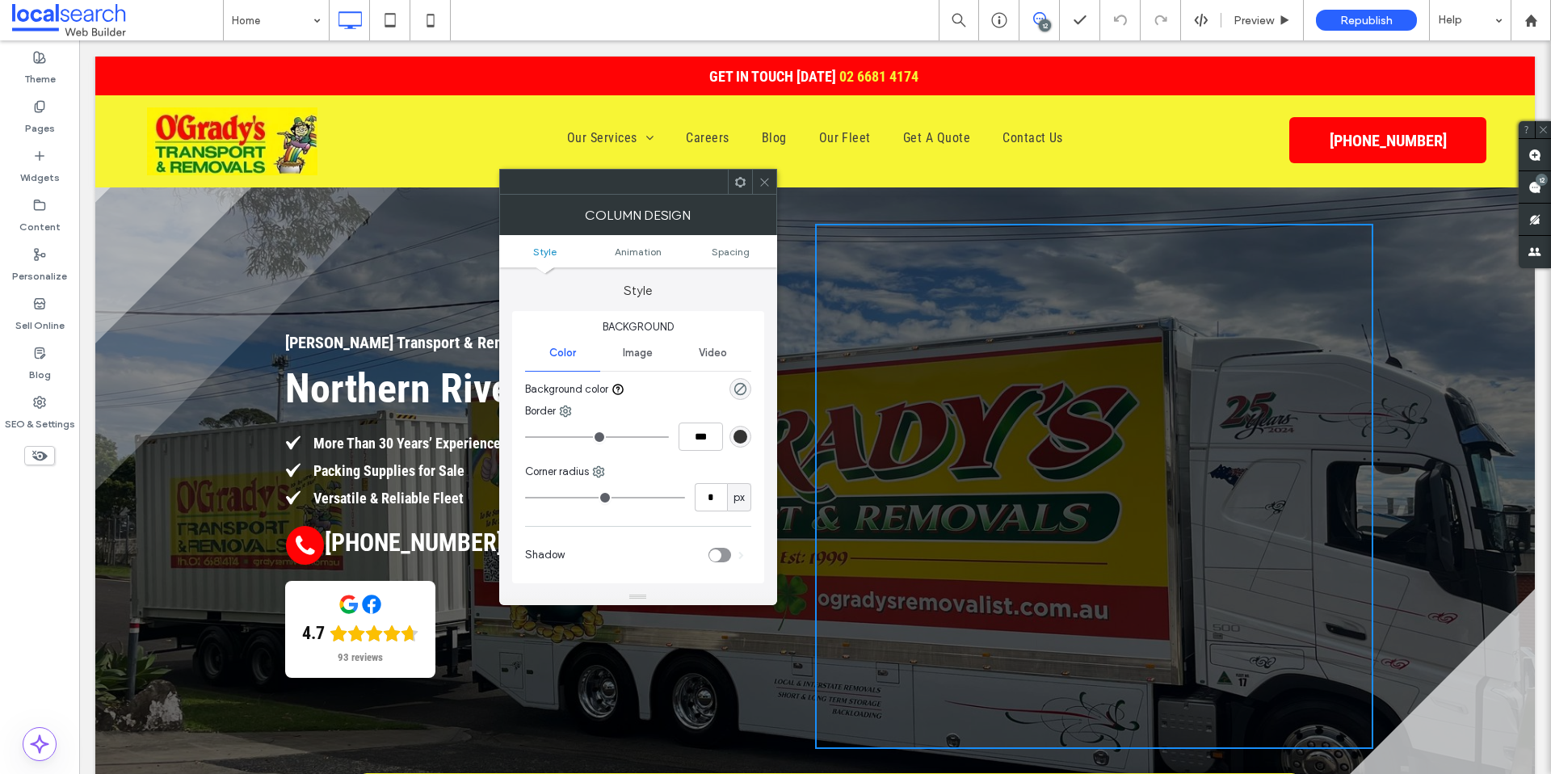
click at [744, 184] on icon at bounding box center [740, 182] width 12 height 12
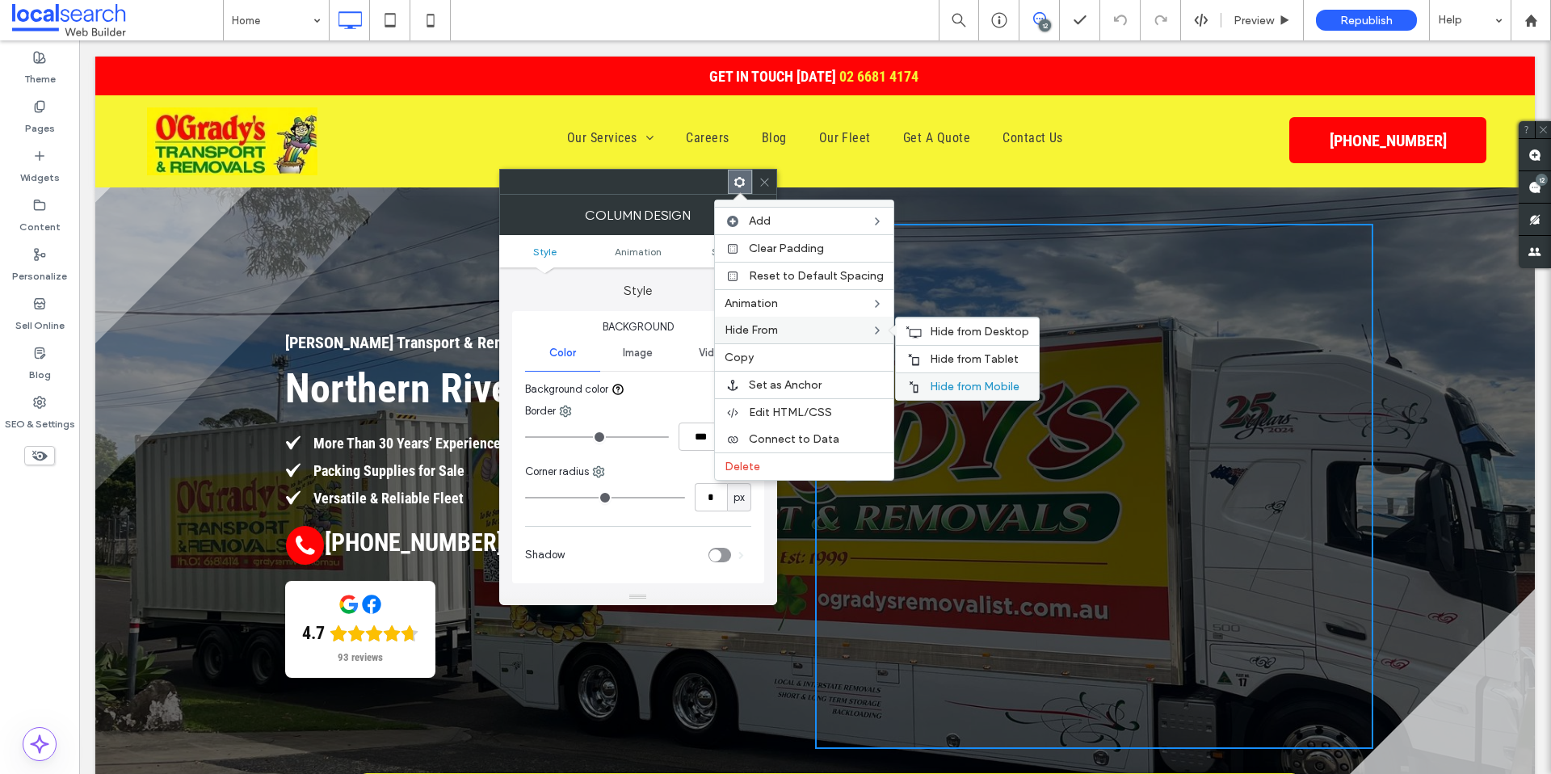
click at [977, 389] on span "Hide from Mobile" at bounding box center [975, 387] width 90 height 14
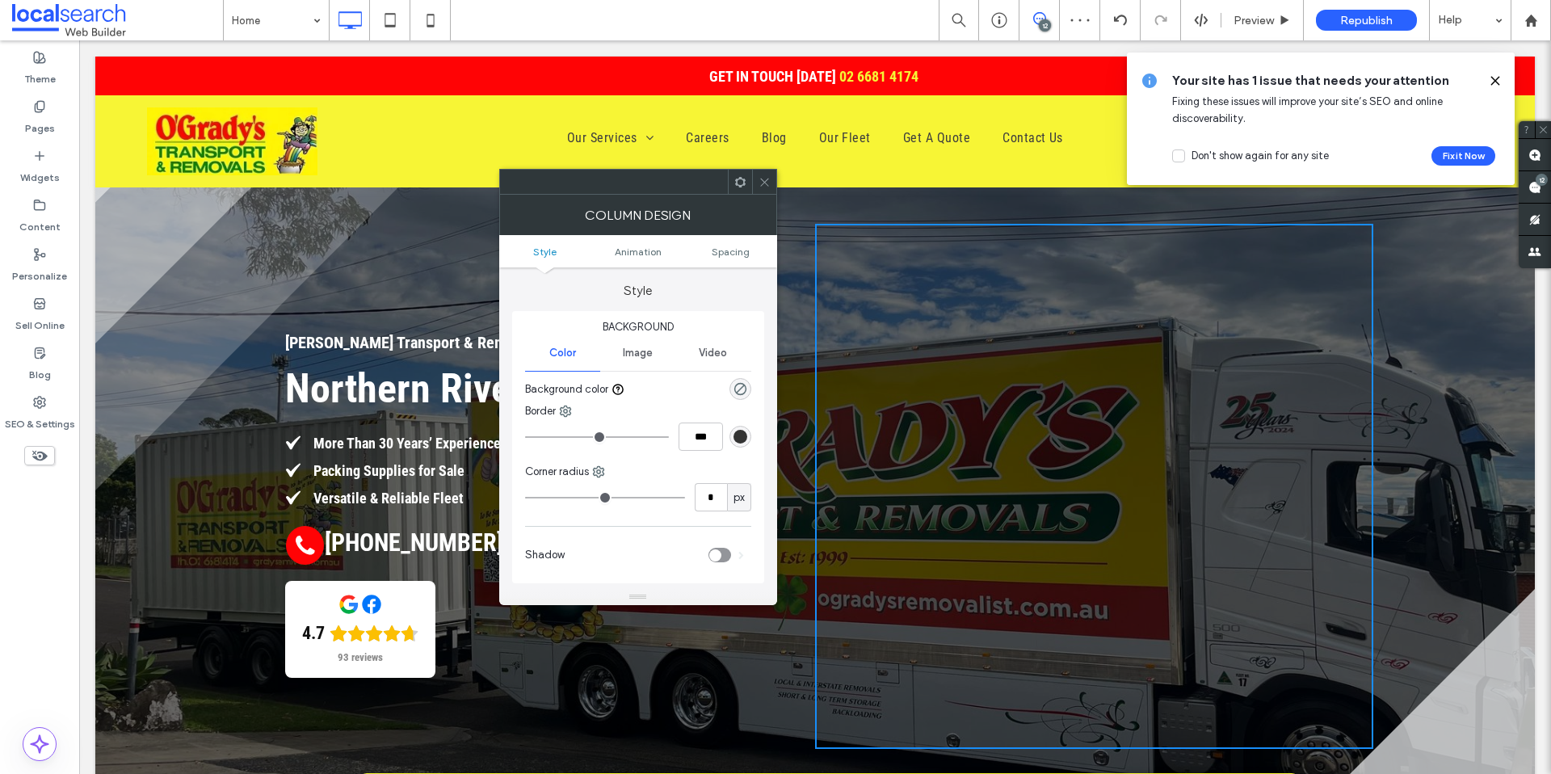
click at [765, 180] on use at bounding box center [764, 182] width 8 height 8
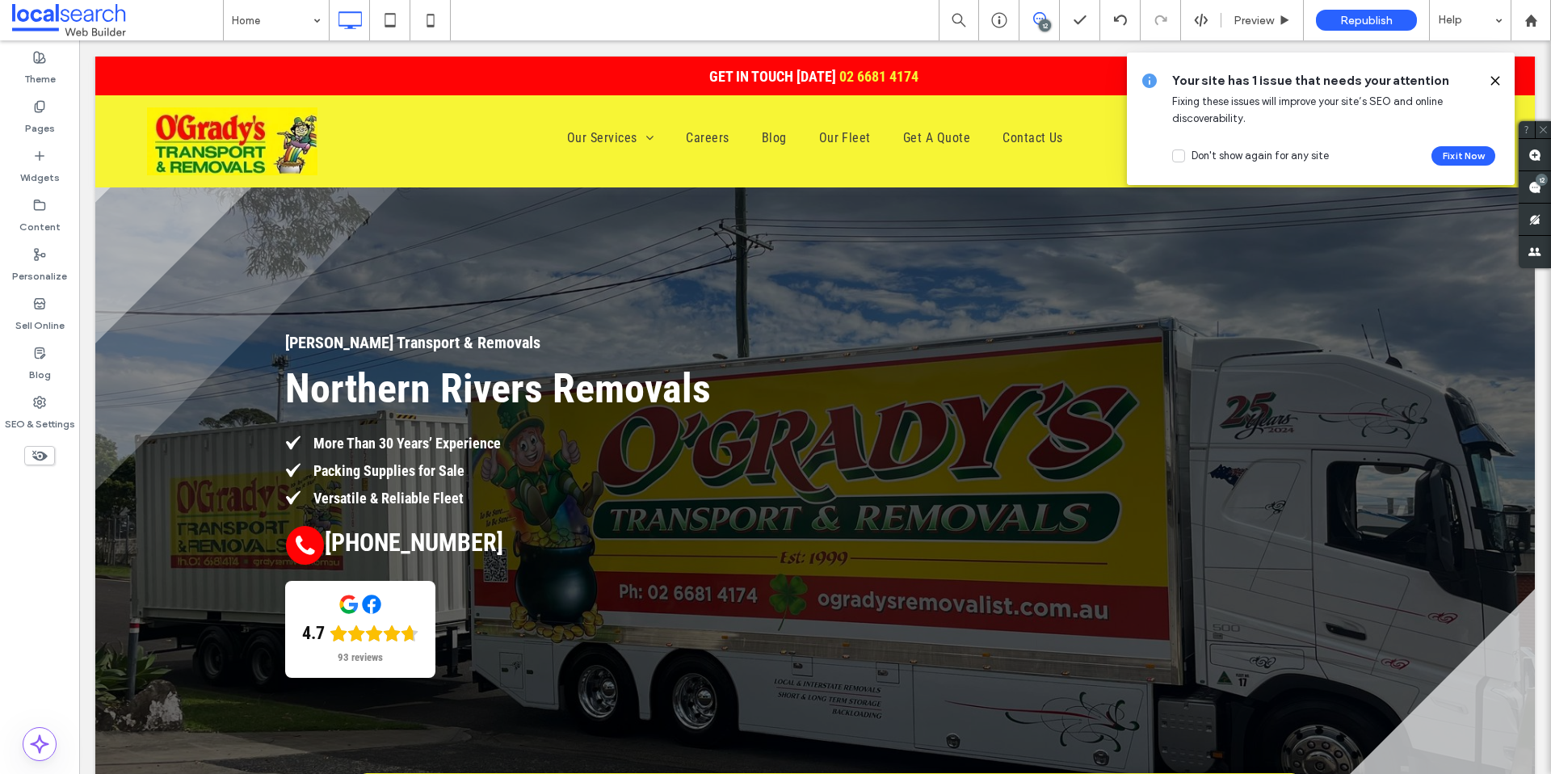
click at [1494, 77] on icon at bounding box center [1495, 80] width 13 height 13
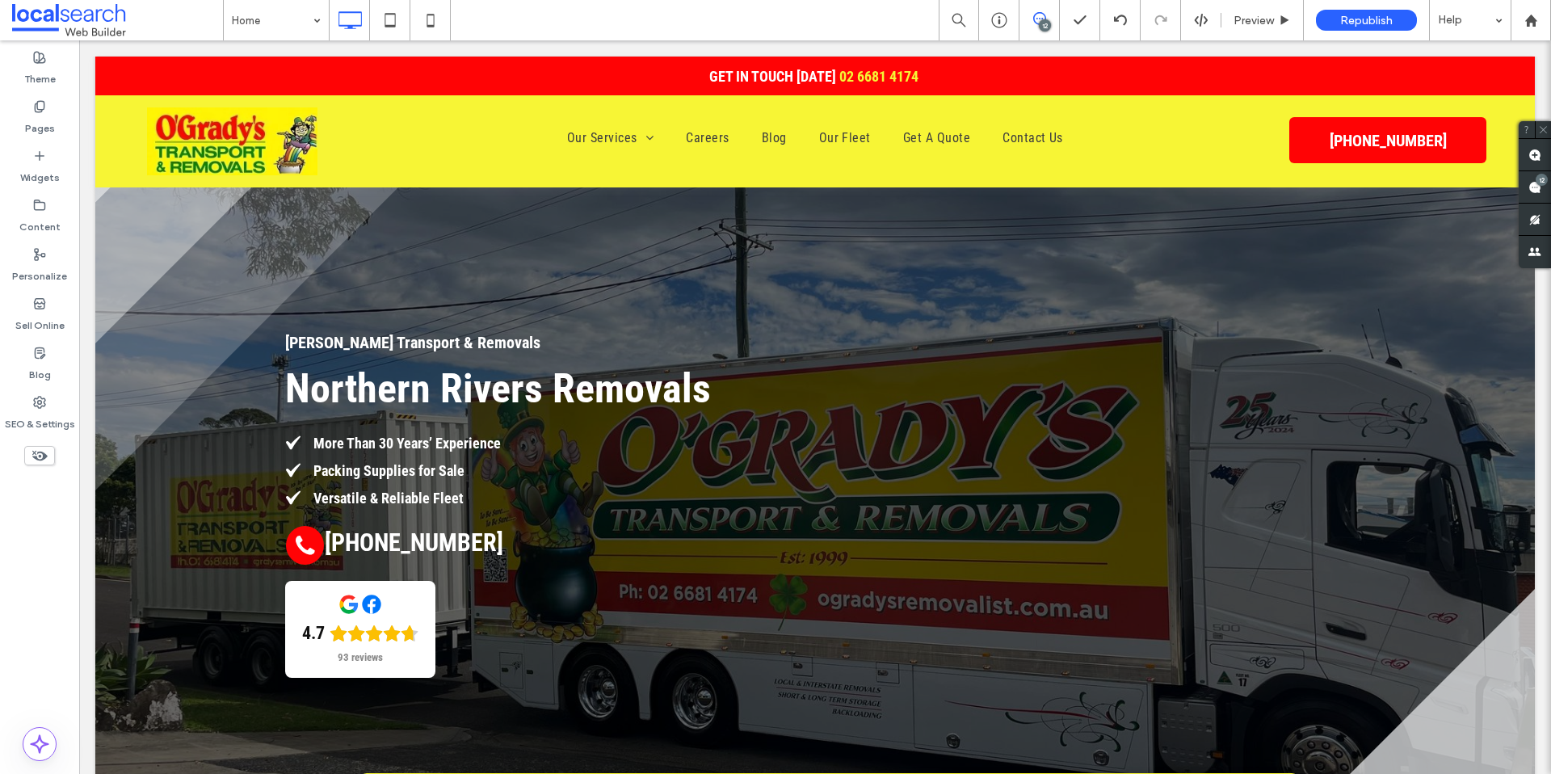
click at [1355, 23] on span "Republish" at bounding box center [1366, 21] width 53 height 14
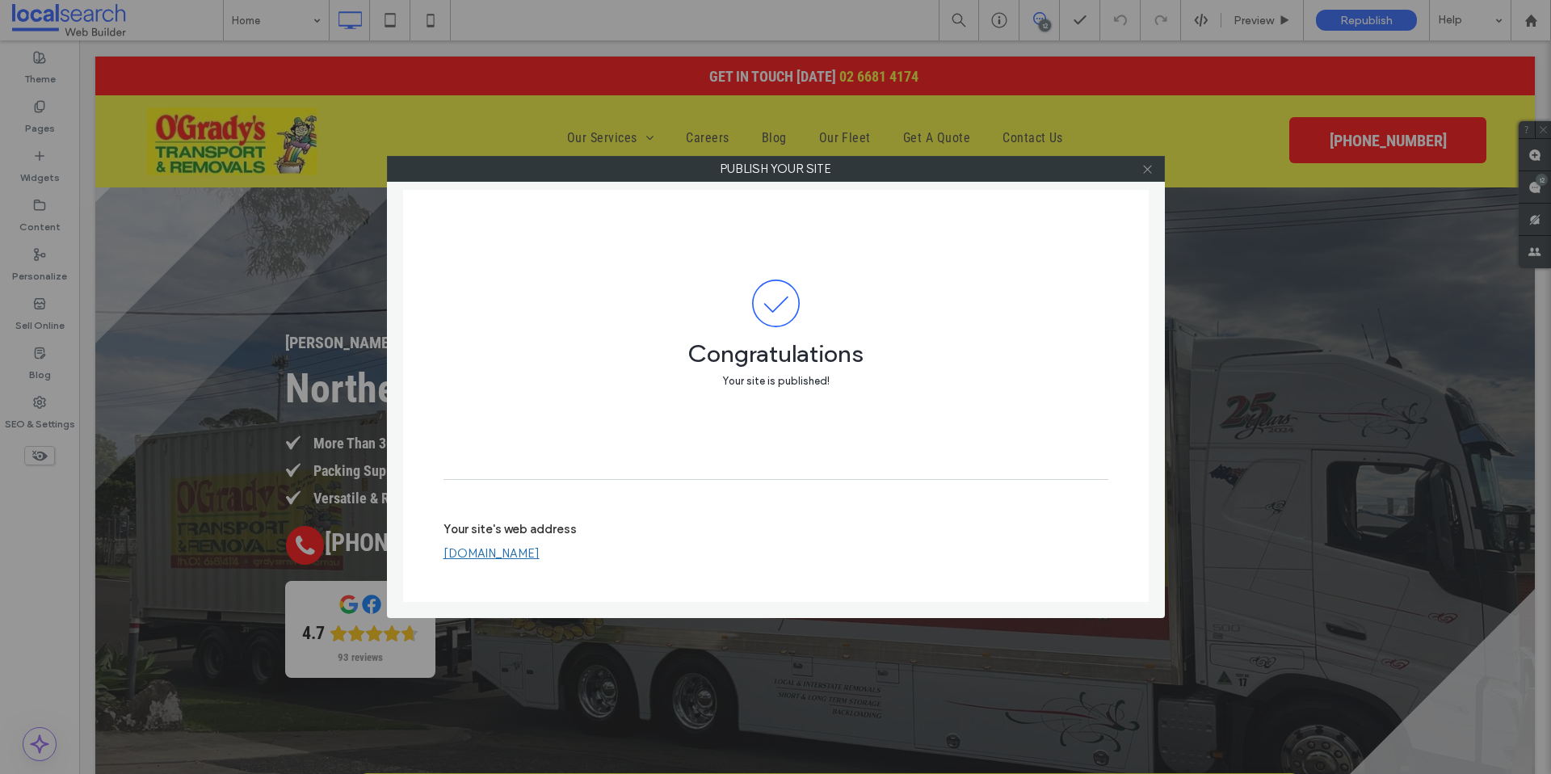
click at [1149, 174] on icon at bounding box center [1147, 169] width 12 height 12
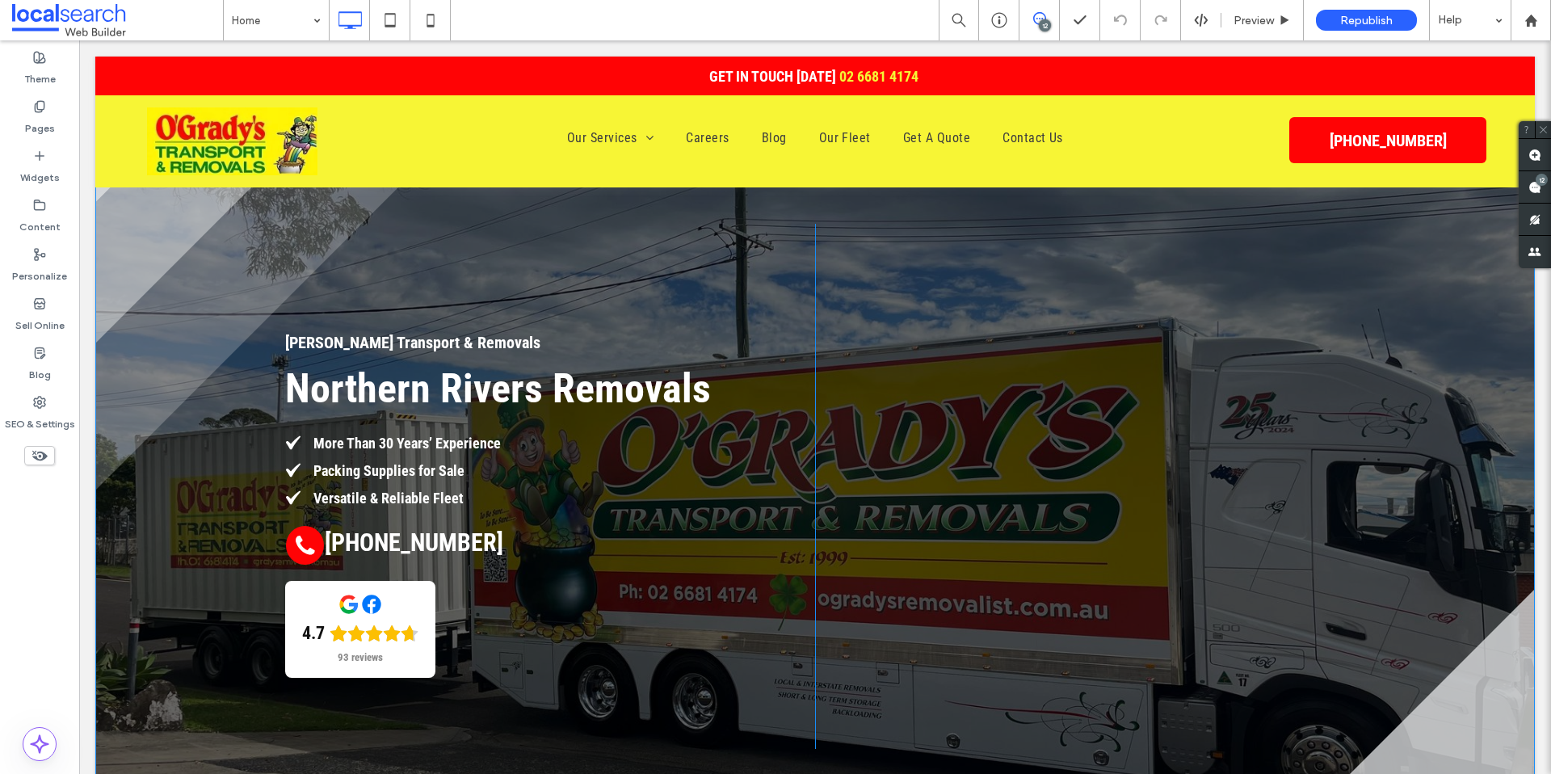
click at [821, 250] on div "Click To Paste" at bounding box center [1094, 486] width 558 height 525
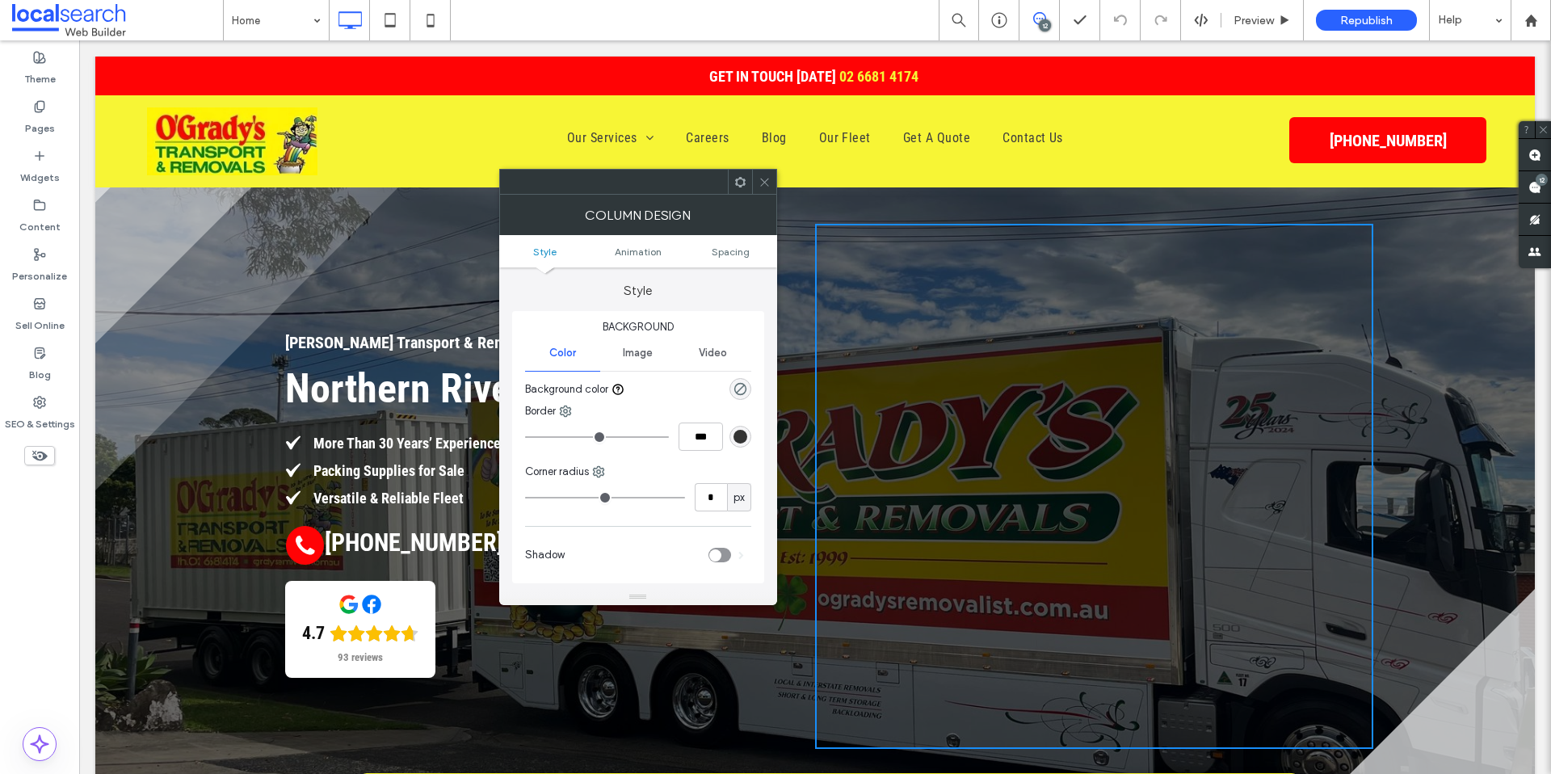
click at [743, 190] on span at bounding box center [740, 182] width 12 height 24
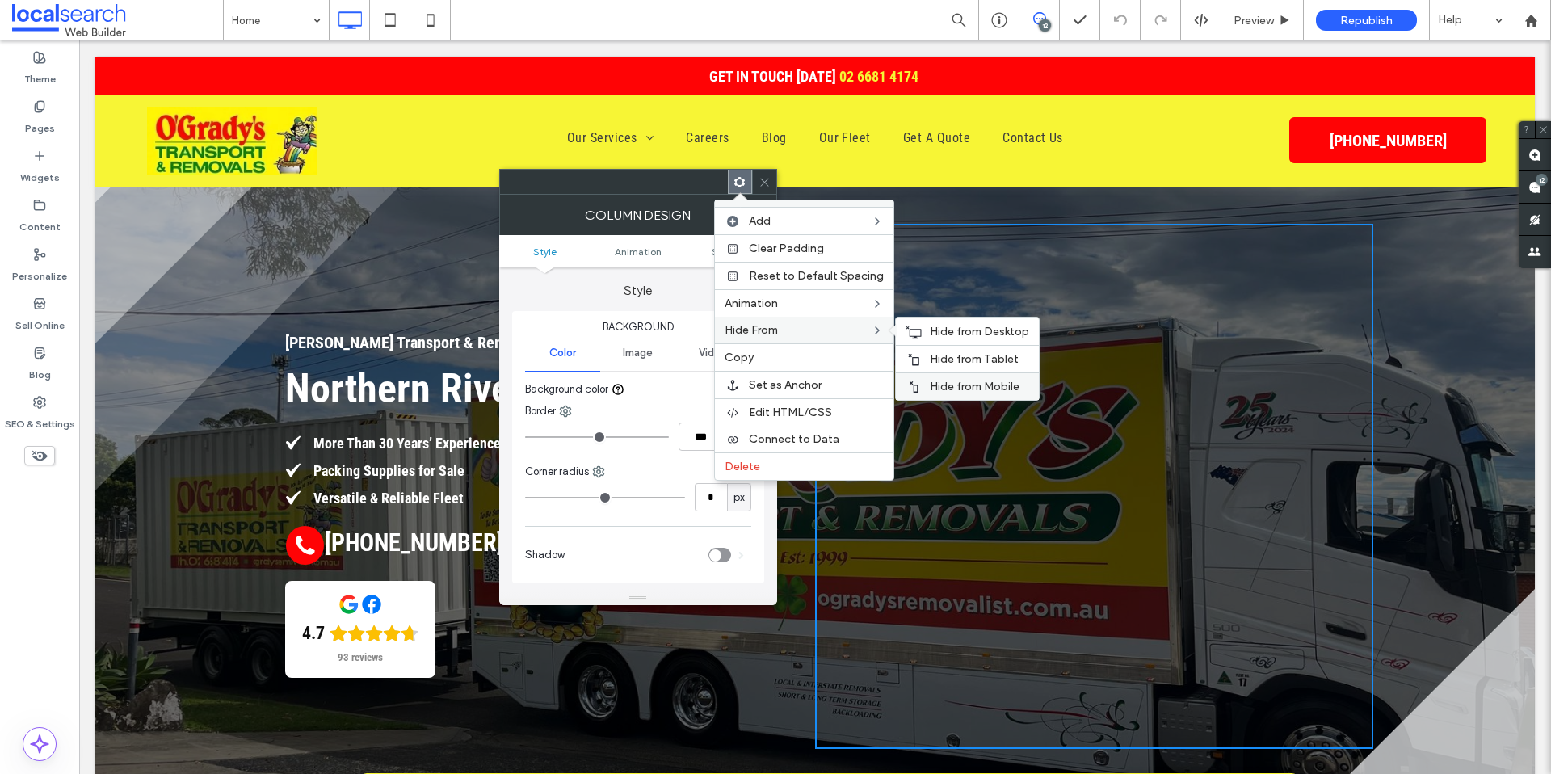
click at [985, 380] on span "Hide from Mobile" at bounding box center [975, 387] width 90 height 14
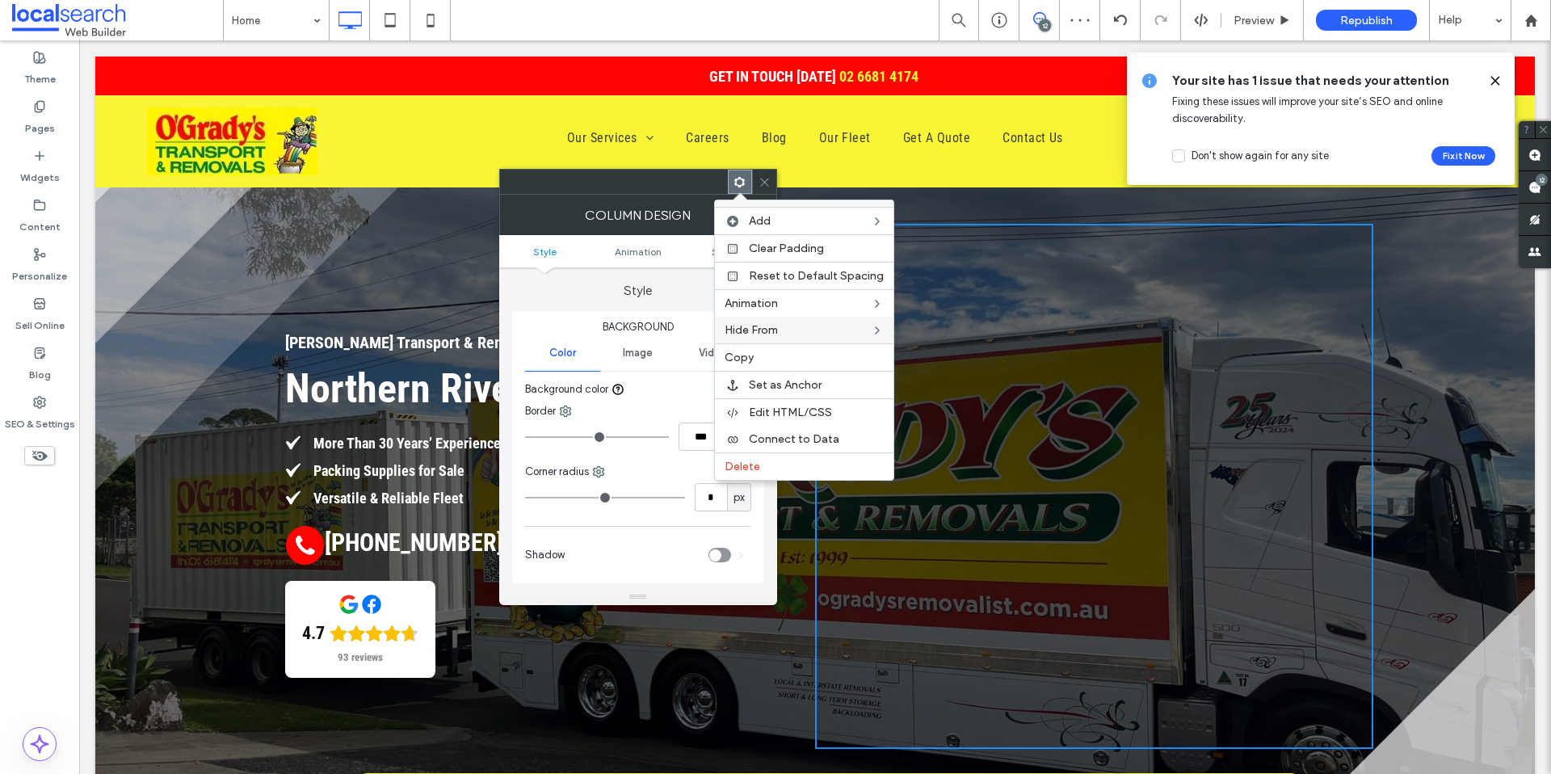
click at [765, 181] on icon at bounding box center [764, 182] width 12 height 12
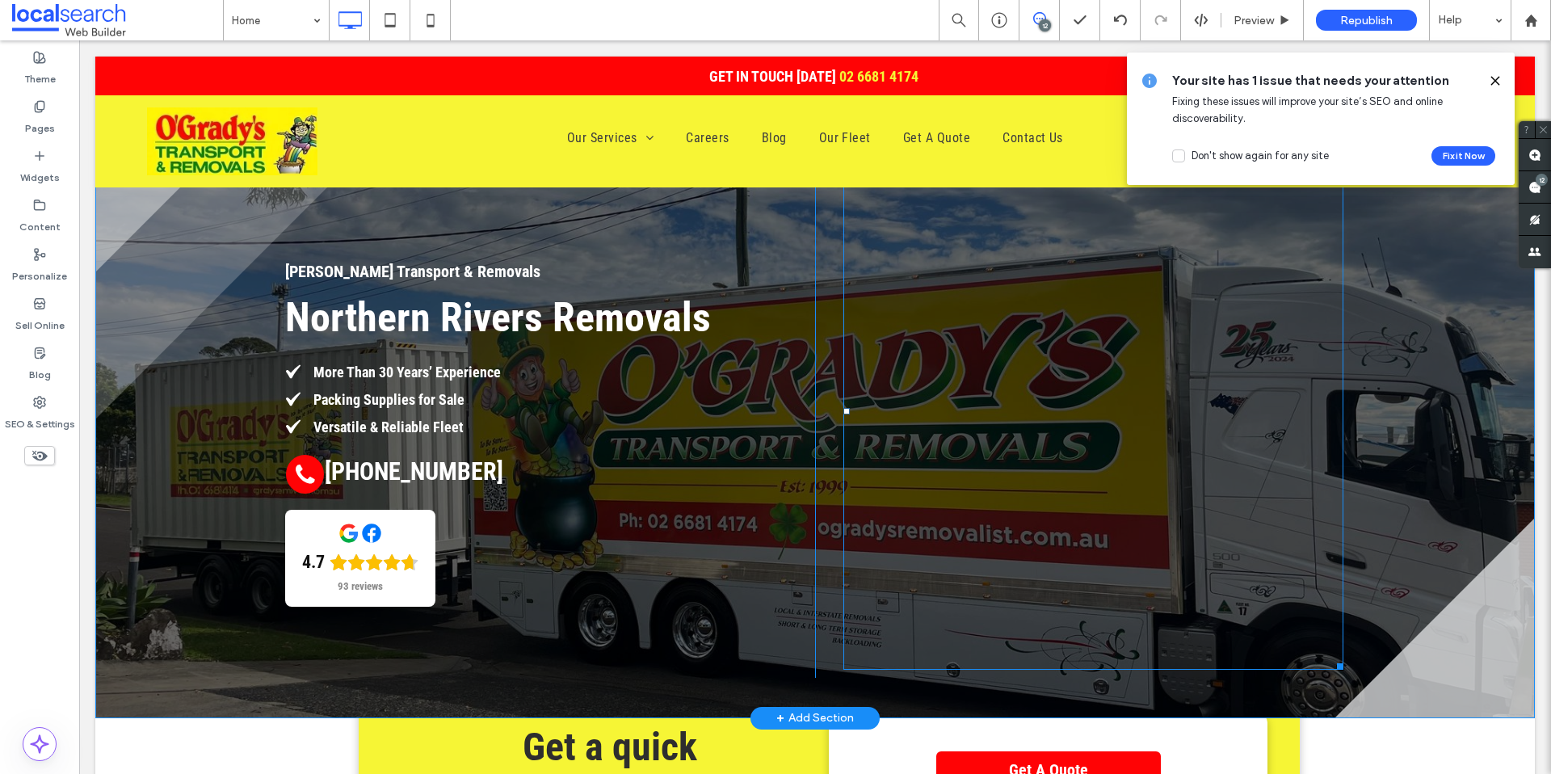
scroll to position [0, 0]
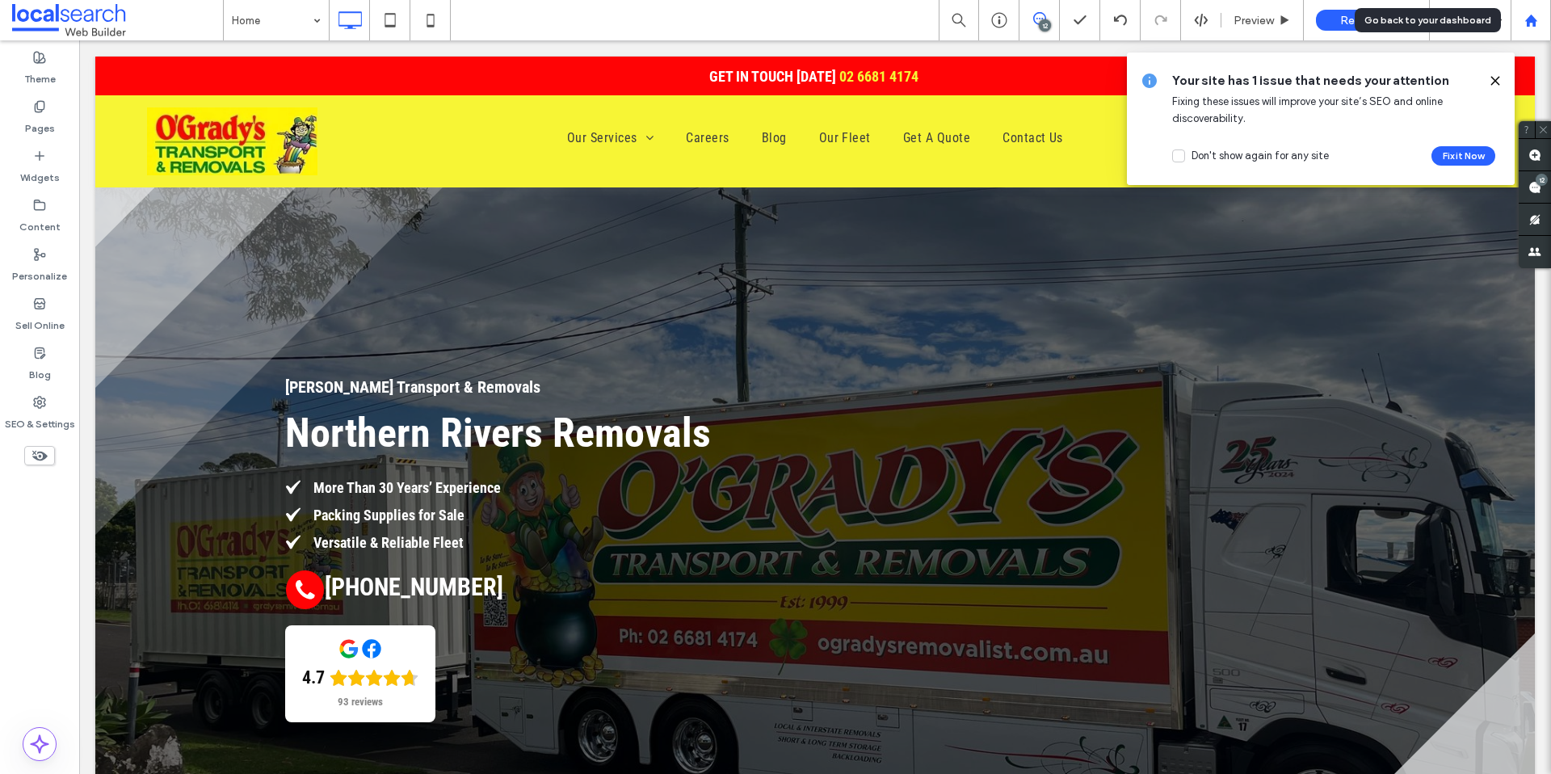
drag, startPoint x: 1530, startPoint y: 26, endPoint x: 1394, endPoint y: 1, distance: 138.0
click at [1530, 26] on icon at bounding box center [1531, 21] width 14 height 14
